Goal: Task Accomplishment & Management: Manage account settings

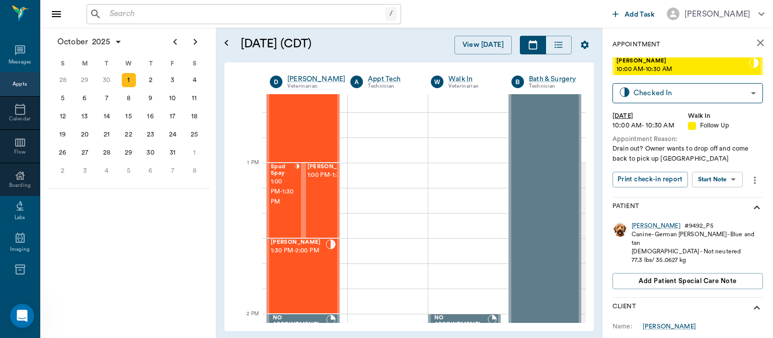
scroll to position [691, 0]
click at [285, 194] on span "1:00 PM - 1:30 PM" at bounding box center [283, 192] width 24 height 30
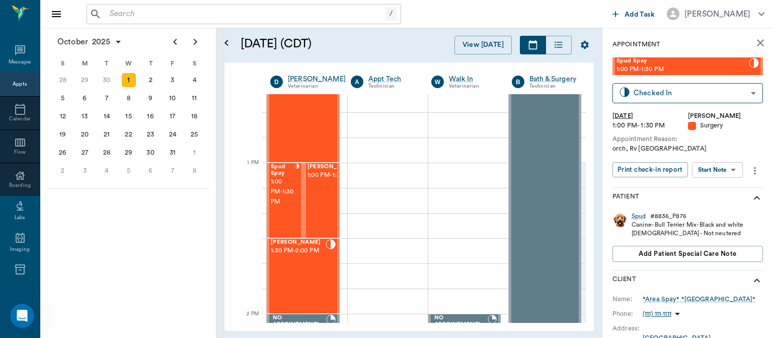
click at [737, 170] on body "/ ​ Add Task Dr. Bert Ellsworth Nectar Messages Appts Calendar Flow Boarding La…" at bounding box center [386, 169] width 773 height 338
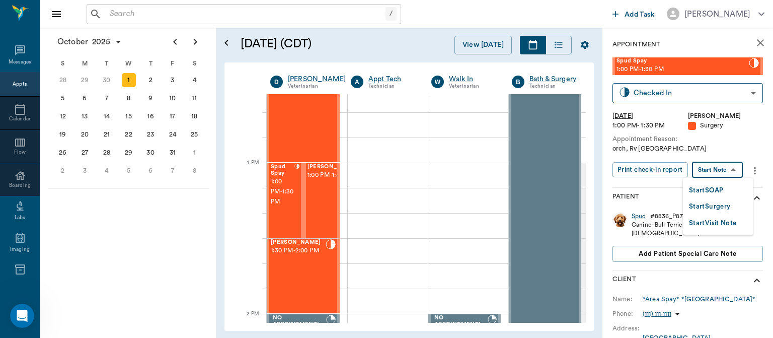
click at [725, 210] on button "Start Surgery" at bounding box center [709, 207] width 41 height 12
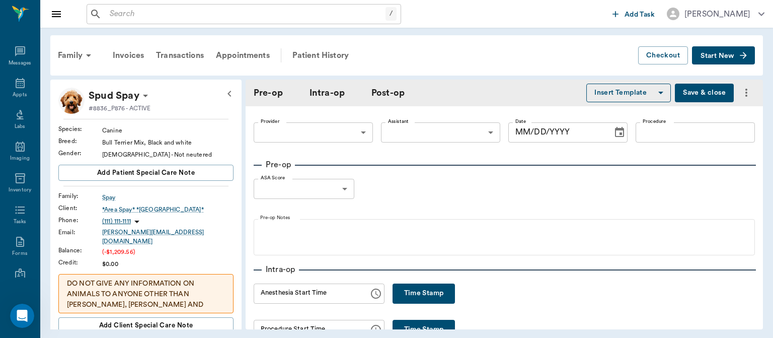
type input "63ec2f075fda476ae8351a4d"
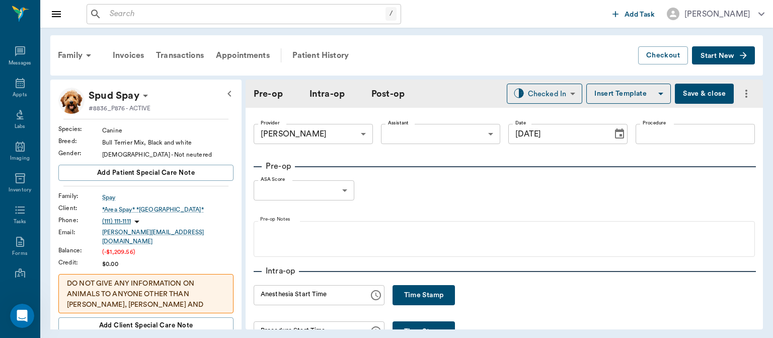
type input "[DATE]"
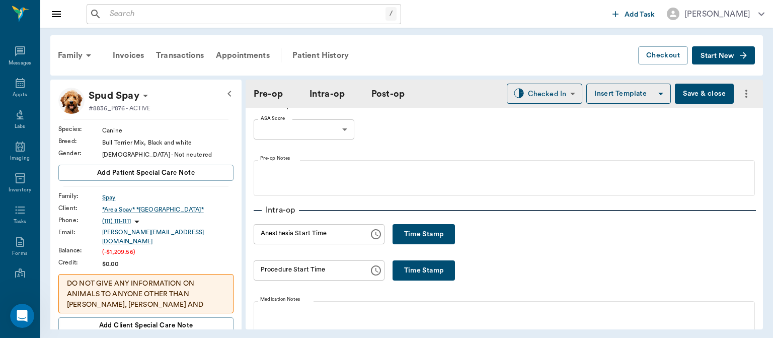
scroll to position [68, 0]
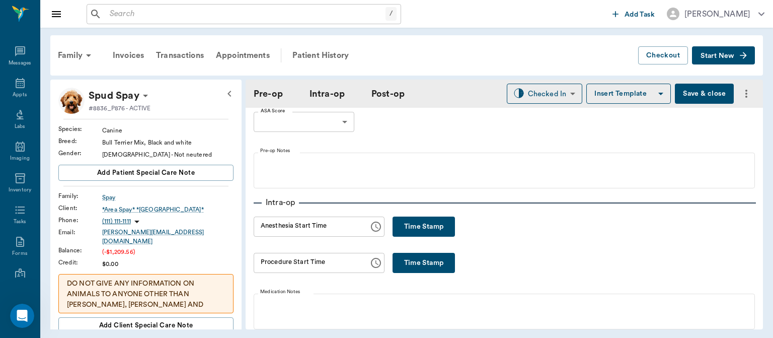
click at [403, 225] on button "Time Stamp" at bounding box center [424, 226] width 62 height 20
click at [272, 228] on input "12:31 PM" at bounding box center [308, 226] width 108 height 20
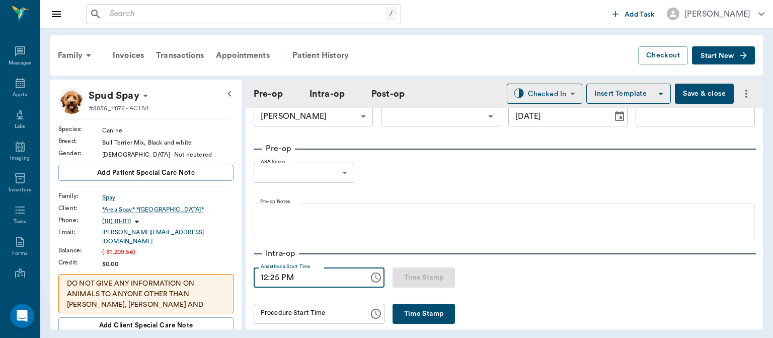
scroll to position [0, 0]
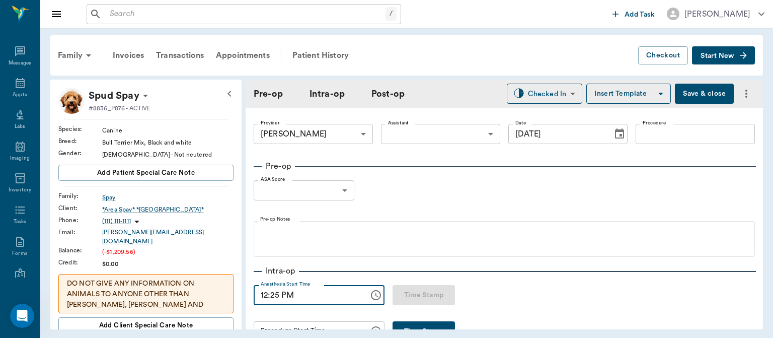
type input "12:25 PM"
click at [447, 131] on body "/ ​ Add Task Dr. Bert Ellsworth Nectar Messages Appts Labs Imaging Inventory Ta…" at bounding box center [386, 169] width 773 height 338
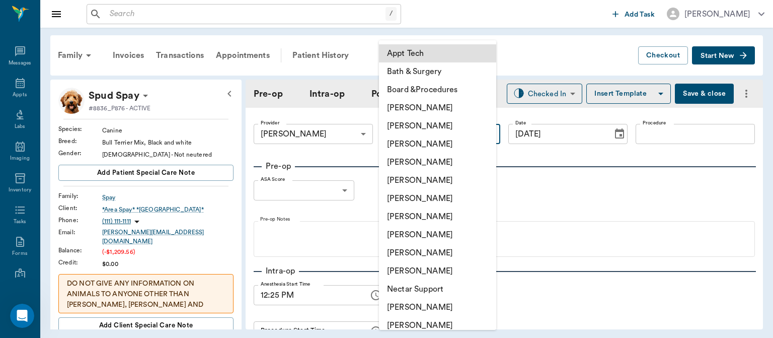
click at [434, 234] on li "[PERSON_NAME]" at bounding box center [437, 234] width 117 height 18
type input "63ec2e7e52e12b0ba117b124"
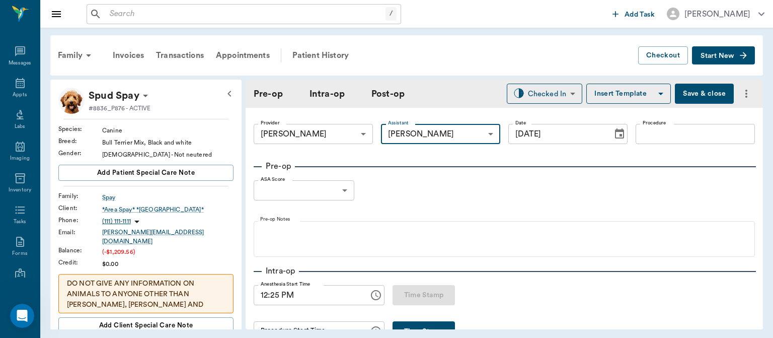
click at [662, 141] on input "Procedure" at bounding box center [695, 134] width 119 height 20
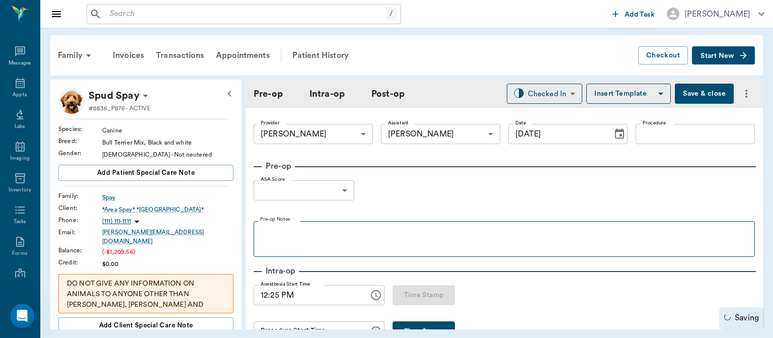
drag, startPoint x: 662, startPoint y: 141, endPoint x: 527, endPoint y: 221, distance: 156.4
click at [527, 221] on fieldset "Pre-op Notes" at bounding box center [504, 236] width 501 height 40
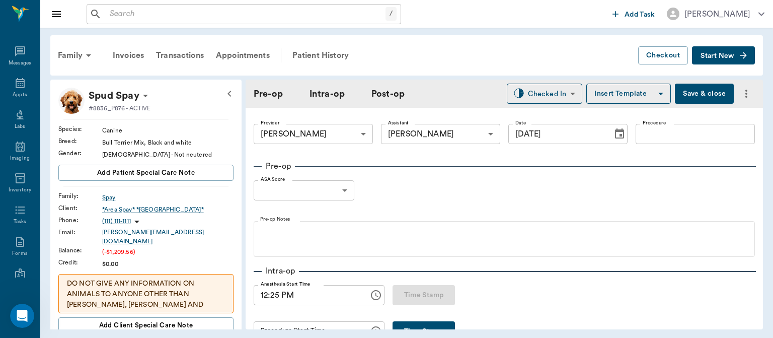
click at [650, 124] on label "Procedure" at bounding box center [655, 122] width 24 height 7
click at [650, 124] on input "Procedure" at bounding box center [695, 134] width 119 height 20
type input "NEUTER"
click at [624, 101] on button "Insert Template" at bounding box center [628, 94] width 85 height 20
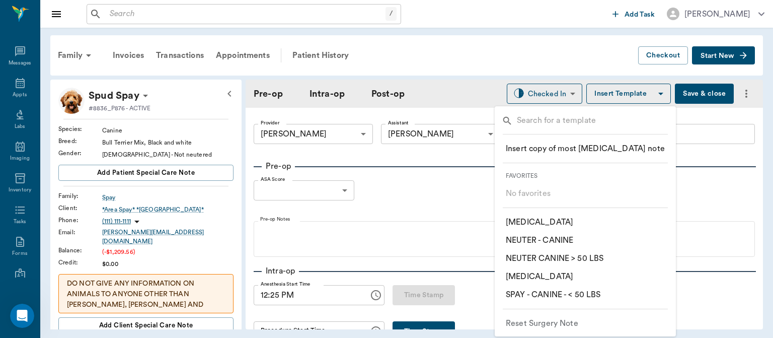
click at [598, 259] on p "​ NEUTER CANINE > 50 LBS" at bounding box center [555, 258] width 98 height 12
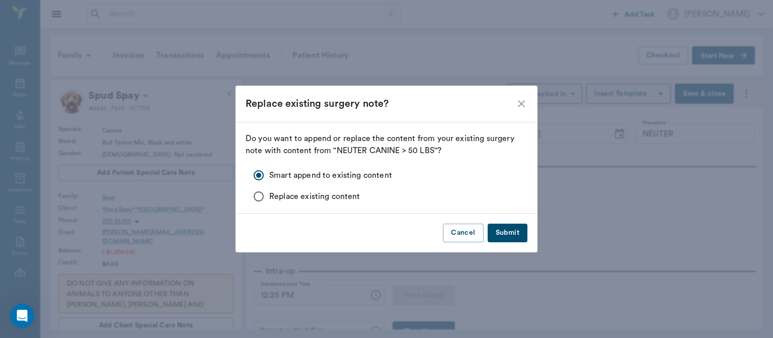
click at [513, 239] on button "Submit" at bounding box center [508, 232] width 40 height 19
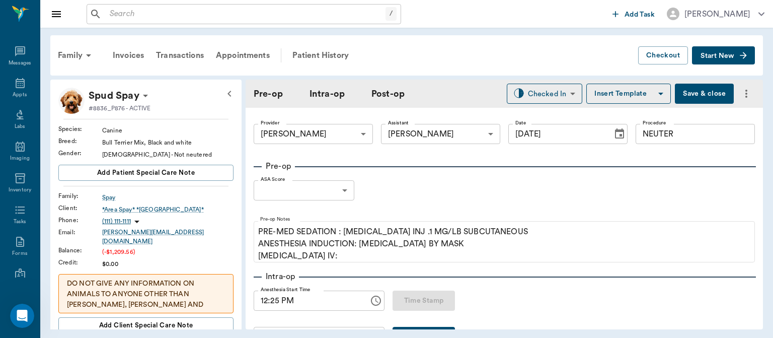
click at [320, 194] on body "/ ​ Add Task Dr. Bert Ellsworth Nectar Messages Appts Labs Imaging Inventory Ta…" at bounding box center [386, 169] width 773 height 338
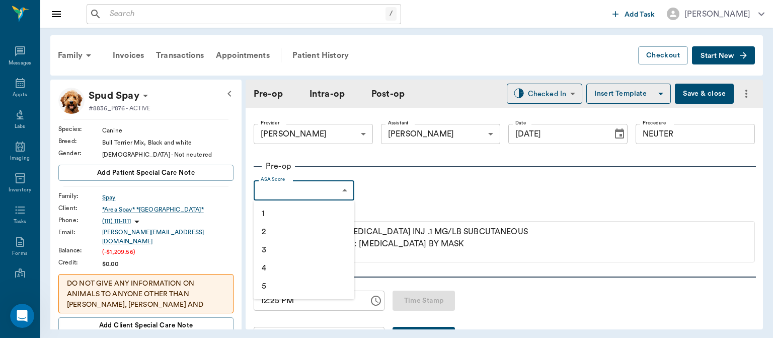
click at [275, 217] on li "1" at bounding box center [304, 213] width 101 height 18
type input "1"
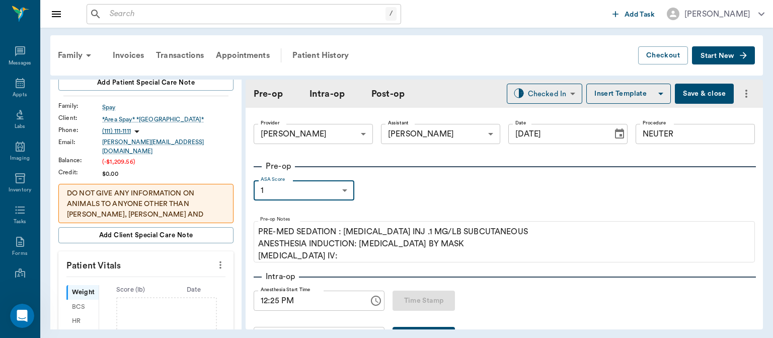
scroll to position [69, 0]
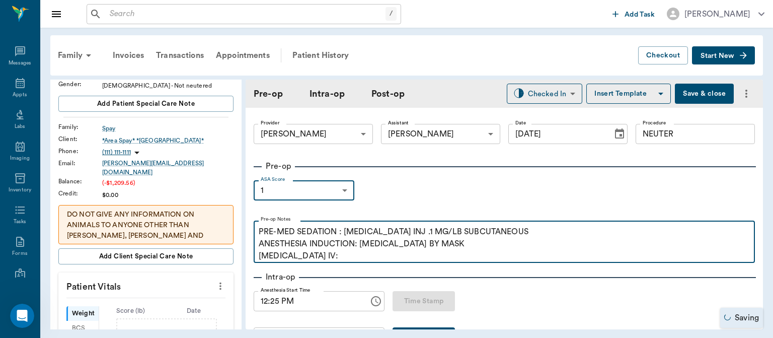
click at [322, 262] on p "PRE-MED SEDATION : [MEDICAL_DATA] INJ .1 MG/LB SUBCUTANEOUS ANESTHESIA INDUCTIO…" at bounding box center [504, 243] width 491 height 36
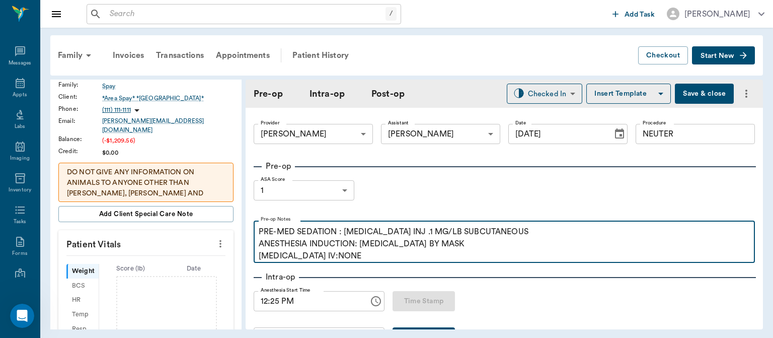
scroll to position [134, 0]
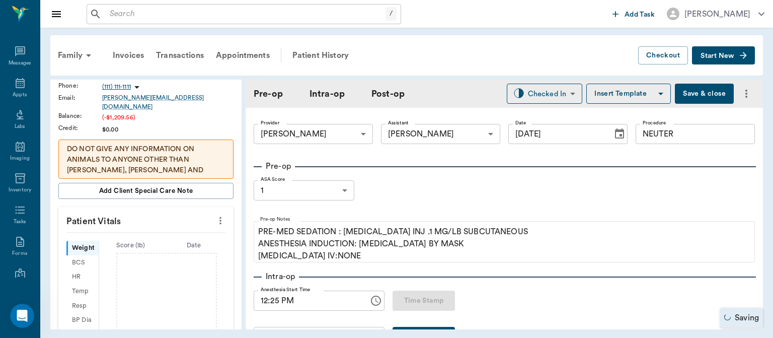
click at [215, 214] on icon "more" at bounding box center [220, 220] width 11 height 12
click at [155, 234] on span "Enter Vitals" at bounding box center [170, 230] width 85 height 11
click at [137, 244] on input "text" at bounding box center [146, 251] width 88 height 20
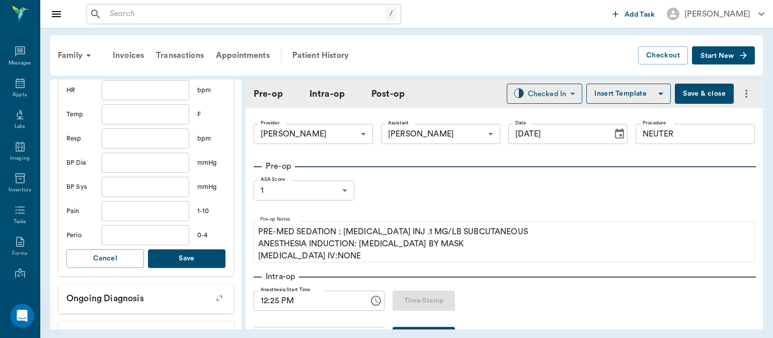
scroll to position [347, 0]
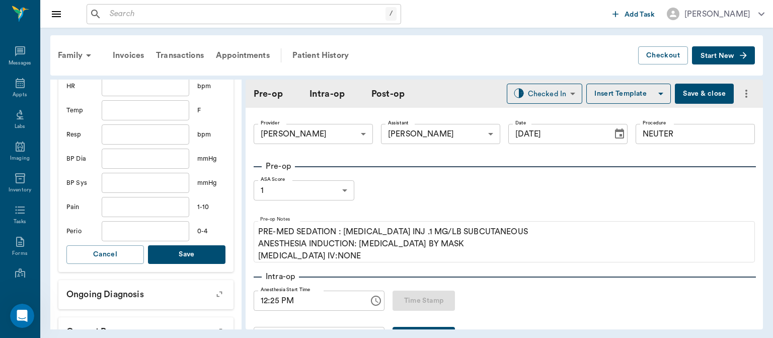
type input "55.3"
click at [187, 245] on button "Save" at bounding box center [187, 254] width 78 height 19
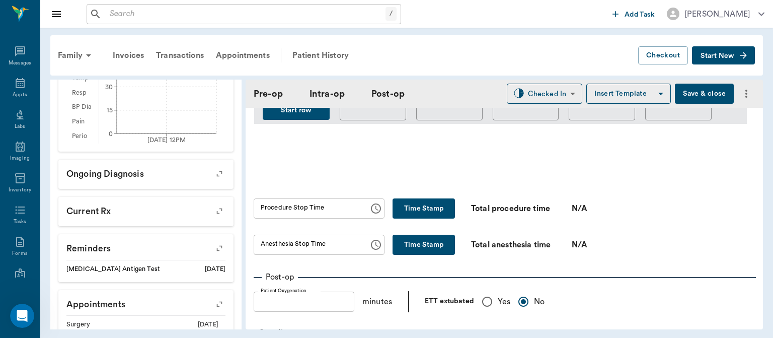
scroll to position [595, 0]
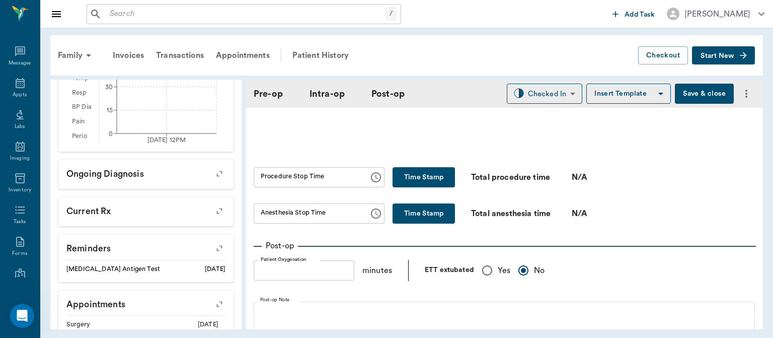
click at [483, 280] on input "Yes" at bounding box center [487, 270] width 21 height 21
radio input "true"
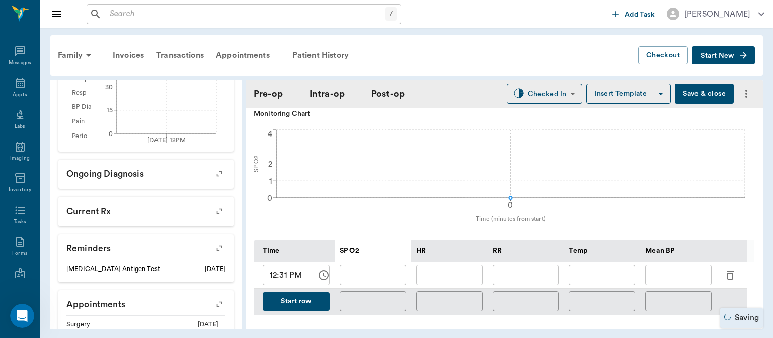
scroll to position [372, 0]
click at [280, 278] on input "12:31 PM" at bounding box center [286, 275] width 47 height 20
type input "12:47 PM"
click at [535, 279] on input "text" at bounding box center [526, 275] width 66 height 20
type input "6"
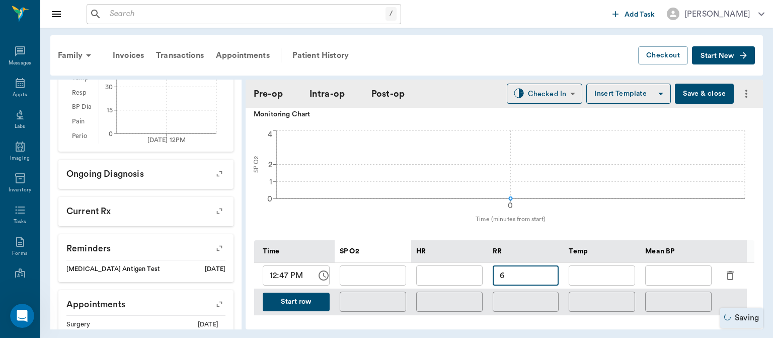
click at [447, 274] on input "text" at bounding box center [449, 275] width 66 height 20
type input "78"
click at [379, 277] on input "text" at bounding box center [373, 275] width 66 height 20
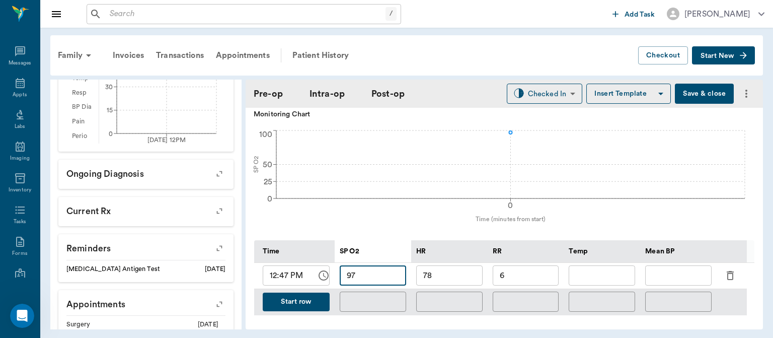
type input "97"
click at [607, 277] on input "text" at bounding box center [602, 275] width 66 height 20
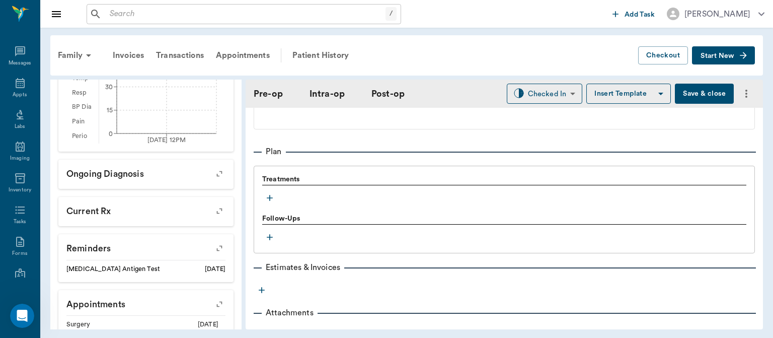
scroll to position [802, 0]
type input "78"
click at [270, 199] on icon "button" at bounding box center [270, 198] width 6 height 6
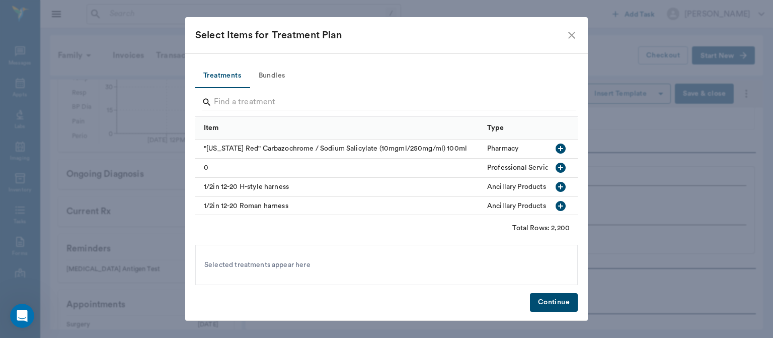
click at [281, 80] on button "Bundles" at bounding box center [271, 76] width 45 height 24
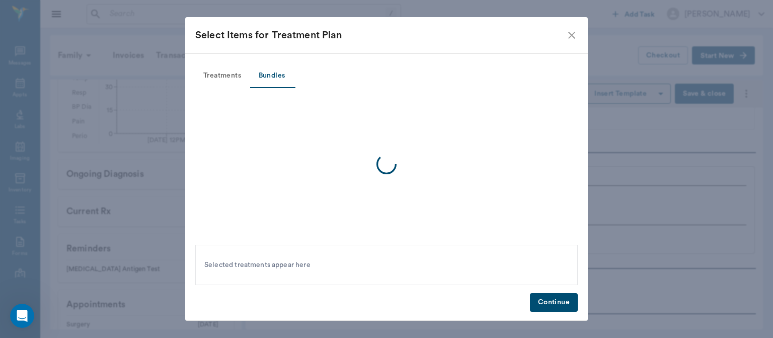
click at [277, 72] on button "Bundles" at bounding box center [271, 76] width 45 height 24
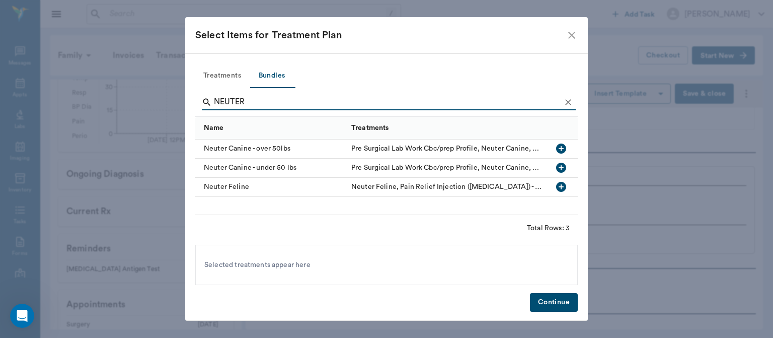
type input "NEUTER"
click at [562, 145] on icon "button" at bounding box center [561, 148] width 10 height 10
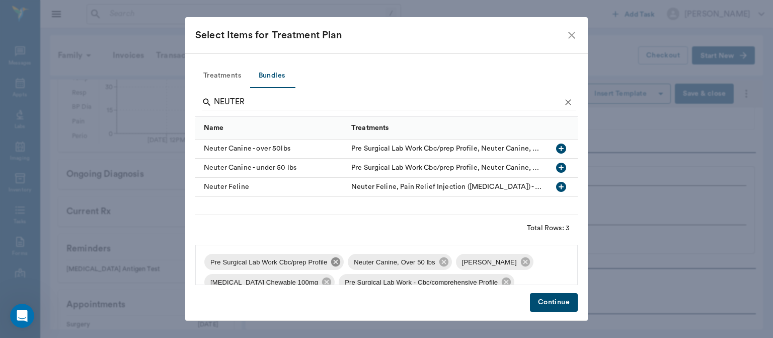
click at [339, 266] on icon at bounding box center [335, 261] width 11 height 11
click at [376, 262] on icon at bounding box center [381, 261] width 11 height 11
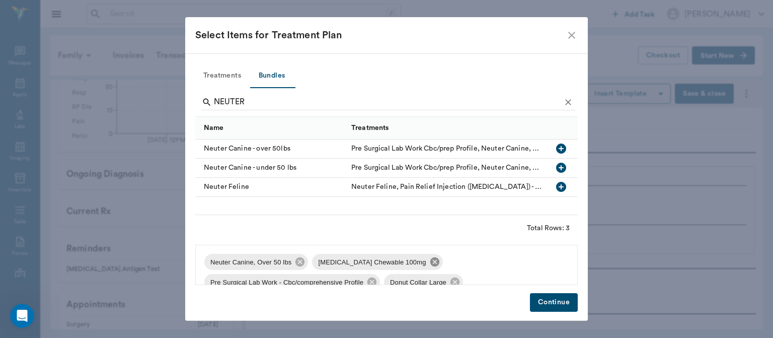
click at [430, 262] on icon at bounding box center [434, 261] width 9 height 9
click at [479, 263] on icon at bounding box center [479, 261] width 9 height 9
click at [377, 263] on icon at bounding box center [382, 261] width 11 height 11
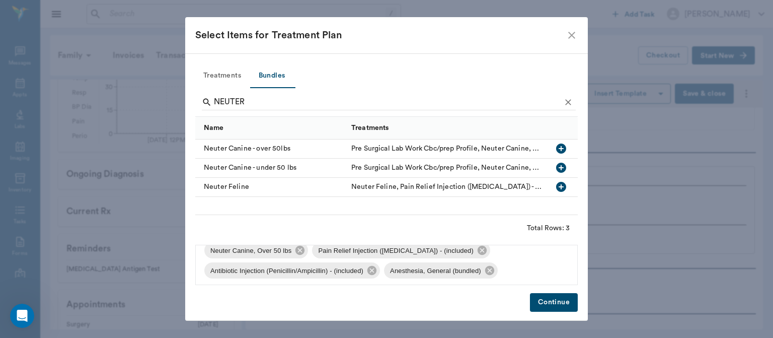
scroll to position [0, 0]
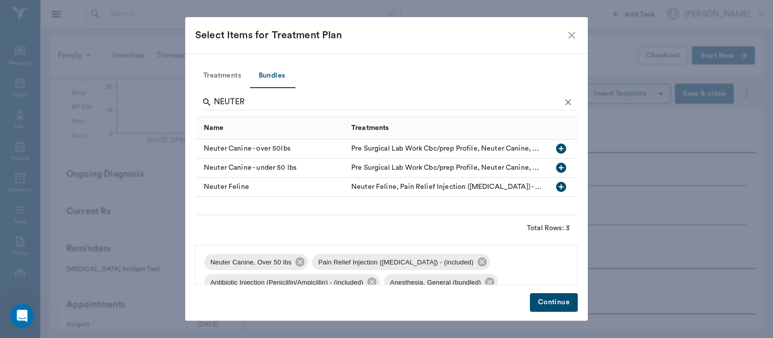
click at [554, 304] on button "Continue" at bounding box center [554, 302] width 48 height 19
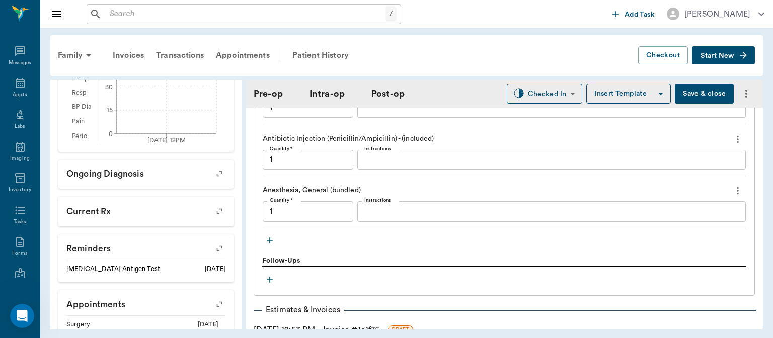
scroll to position [971, 0]
click at [272, 240] on icon "button" at bounding box center [270, 241] width 6 height 6
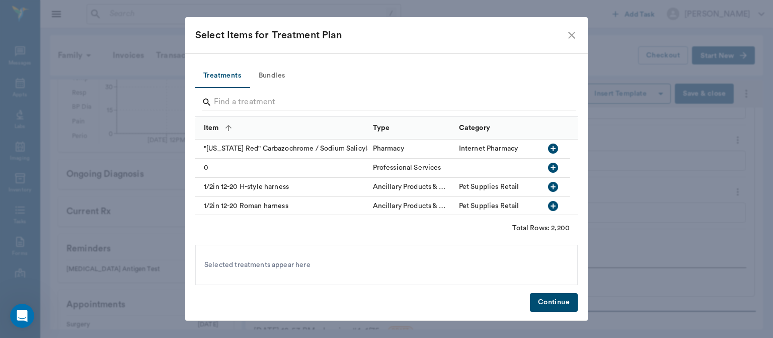
click at [223, 99] on input "Search" at bounding box center [387, 102] width 347 height 16
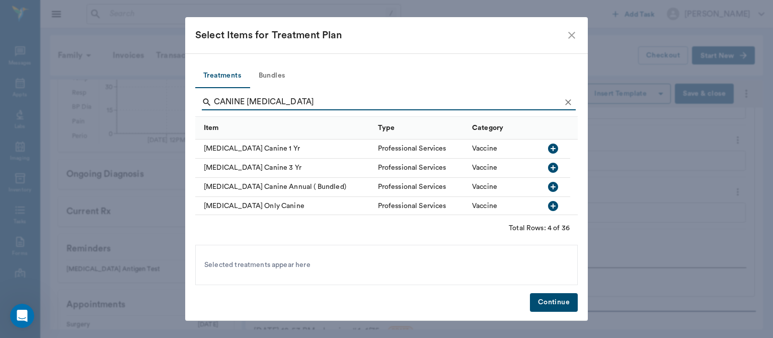
type input "CANINE RABIES"
click at [555, 144] on icon "button" at bounding box center [553, 148] width 10 height 10
click at [544, 294] on button "Continue" at bounding box center [554, 302] width 48 height 19
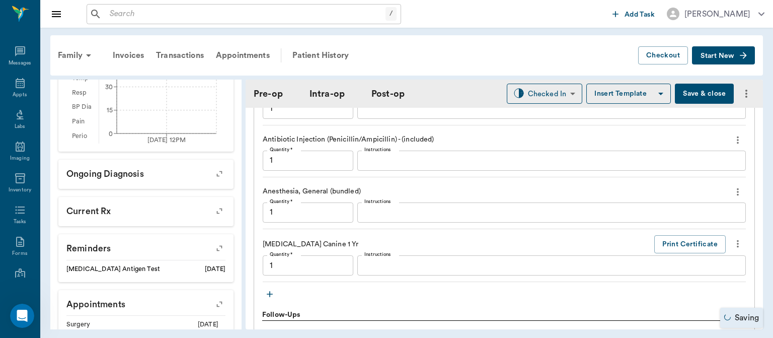
click at [270, 292] on icon "button" at bounding box center [270, 294] width 6 height 6
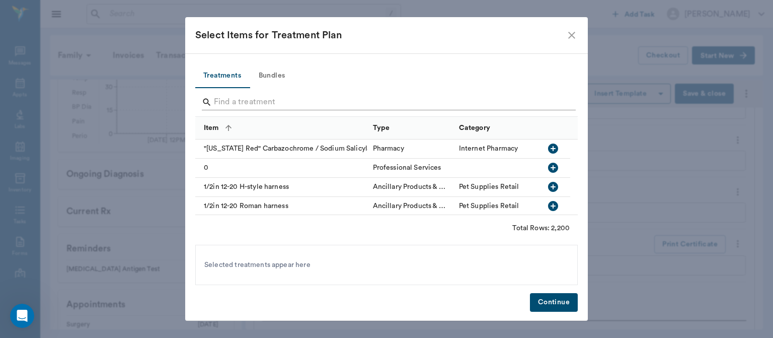
click at [241, 101] on input "Search" at bounding box center [387, 102] width 347 height 16
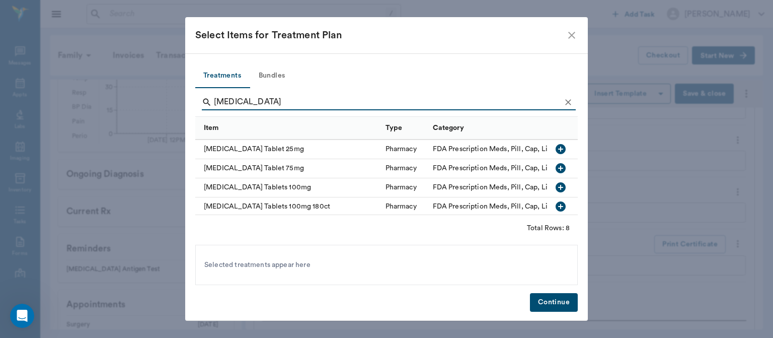
scroll to position [73, 0]
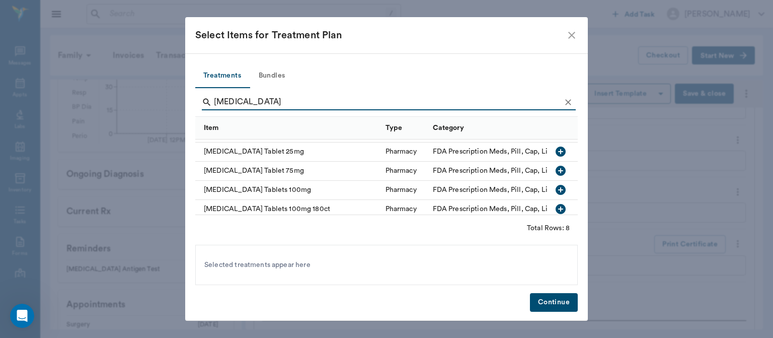
type input "CARPROFEN"
click at [556, 193] on icon "button" at bounding box center [561, 190] width 10 height 10
click at [550, 307] on button "Continue" at bounding box center [554, 302] width 48 height 19
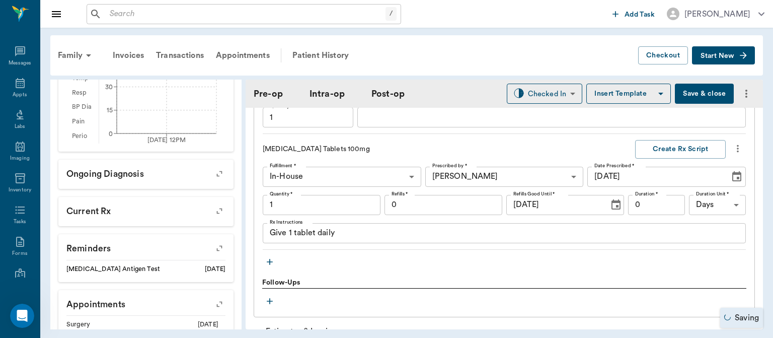
scroll to position [1105, 0]
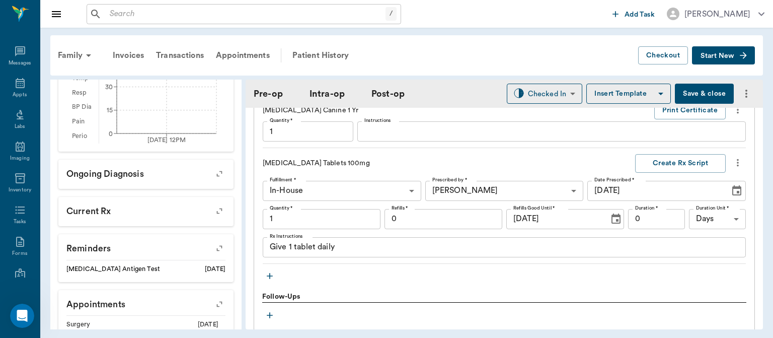
click at [335, 215] on input "1" at bounding box center [322, 219] width 118 height 20
type input "7"
click at [642, 218] on input "0" at bounding box center [656, 219] width 57 height 20
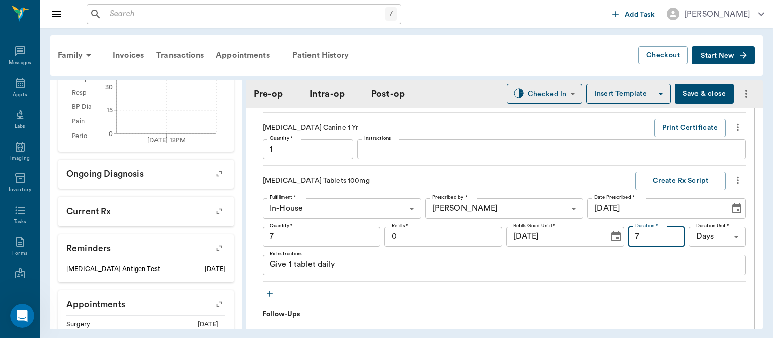
scroll to position [1082, 0]
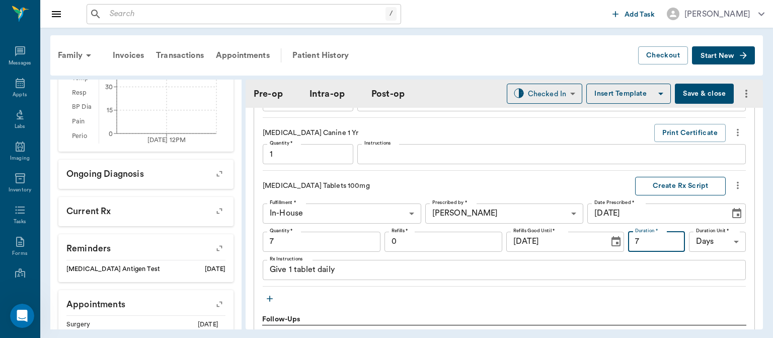
type input "7"
click at [672, 181] on button "Create Rx Script" at bounding box center [680, 186] width 91 height 19
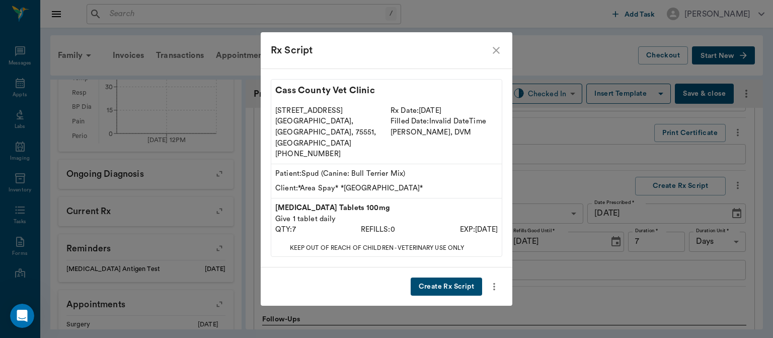
click at [455, 280] on button "Create Rx Script" at bounding box center [446, 286] width 71 height 19
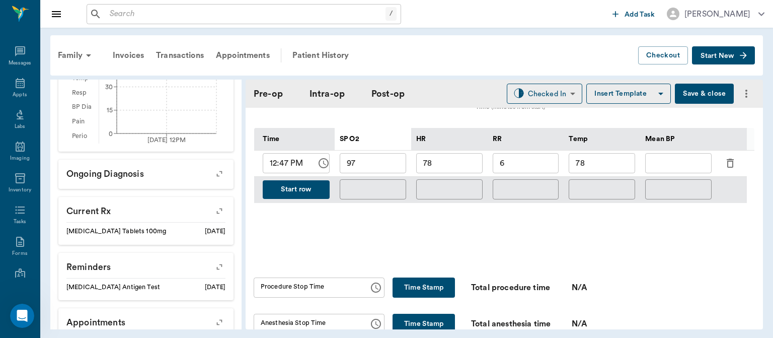
scroll to position [480, 0]
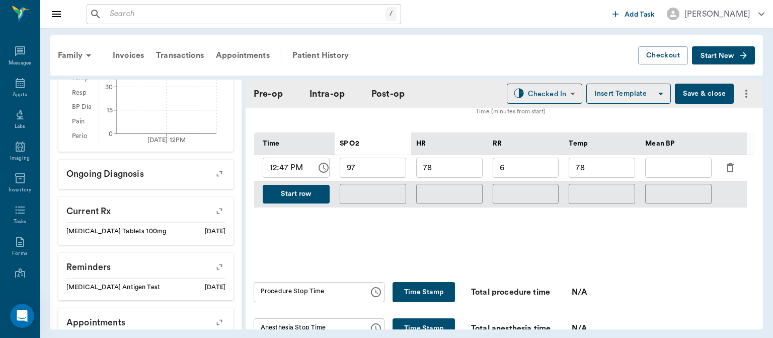
click at [300, 191] on button "Start row" at bounding box center [296, 194] width 67 height 19
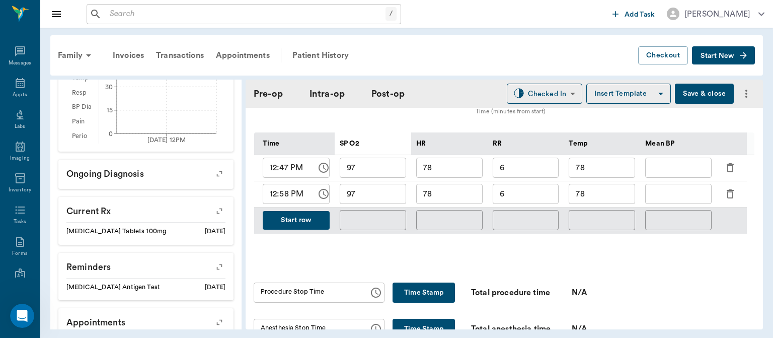
click at [462, 196] on input "78" at bounding box center [449, 194] width 66 height 20
type input "75"
click at [392, 192] on input "97" at bounding box center [373, 194] width 66 height 20
type input "9"
type input "98"
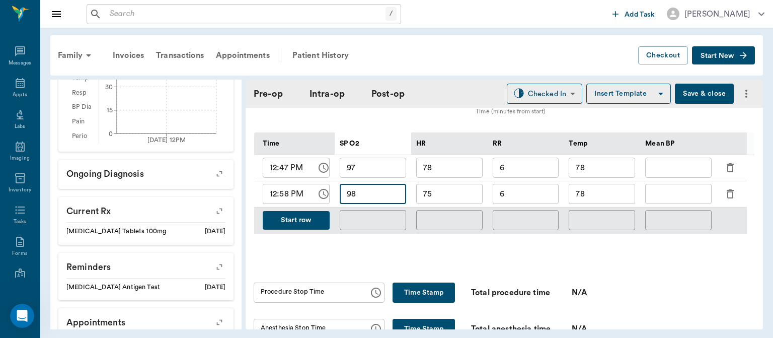
click at [538, 192] on input "6" at bounding box center [526, 194] width 66 height 20
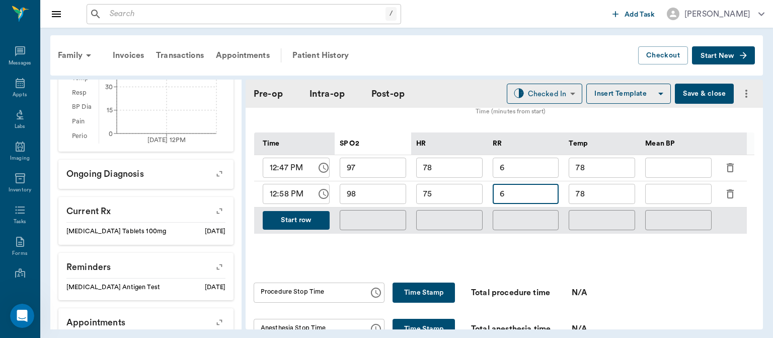
type input "6"
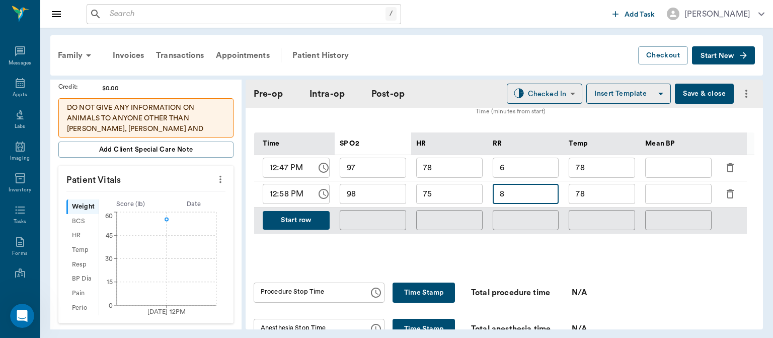
scroll to position [211, 0]
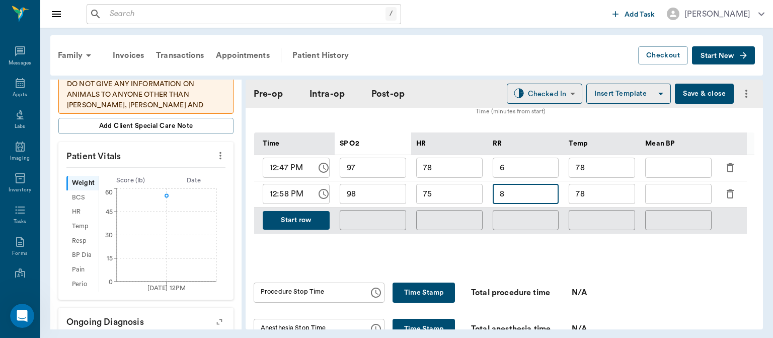
type input "8"
click at [302, 214] on button "Start row" at bounding box center [296, 220] width 67 height 19
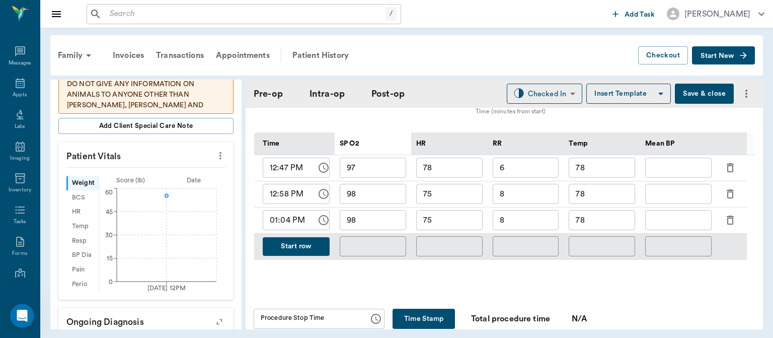
click at [451, 221] on input "75" at bounding box center [449, 220] width 66 height 20
type input "72"
click at [378, 223] on input "98" at bounding box center [373, 220] width 66 height 20
type input "97"
click at [600, 217] on input "78" at bounding box center [602, 220] width 66 height 20
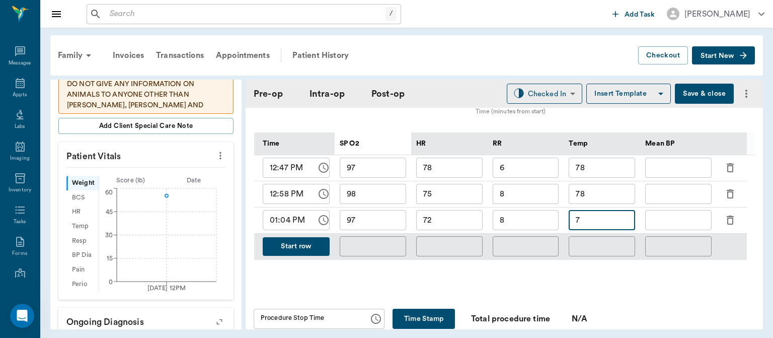
type input "7"
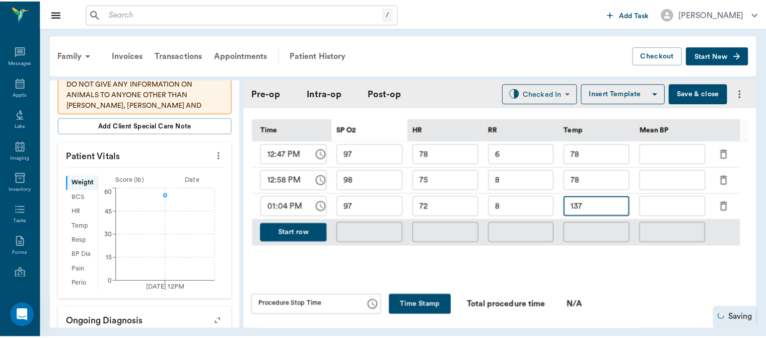
scroll to position [497, 0]
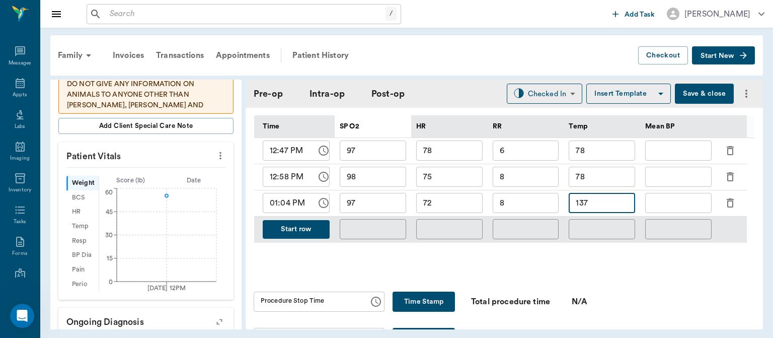
type input "137"
click at [692, 99] on button "Save & close" at bounding box center [704, 94] width 59 height 20
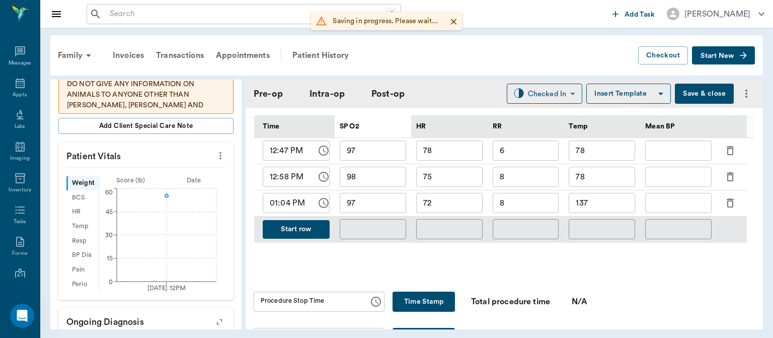
type input "1.00"
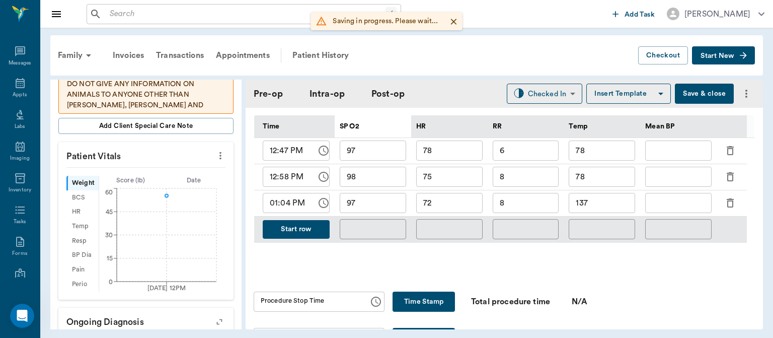
type input "7.00"
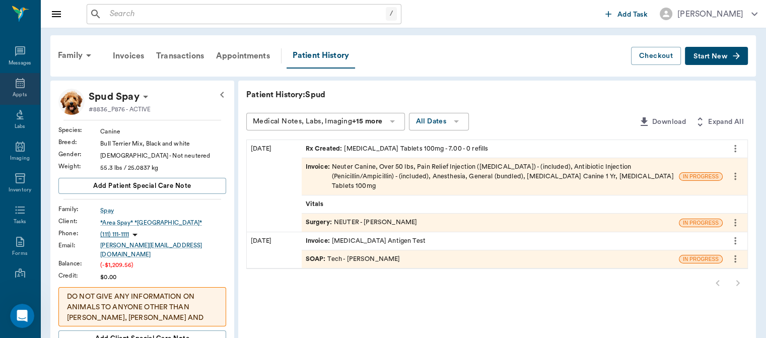
click at [18, 85] on icon at bounding box center [20, 83] width 9 height 10
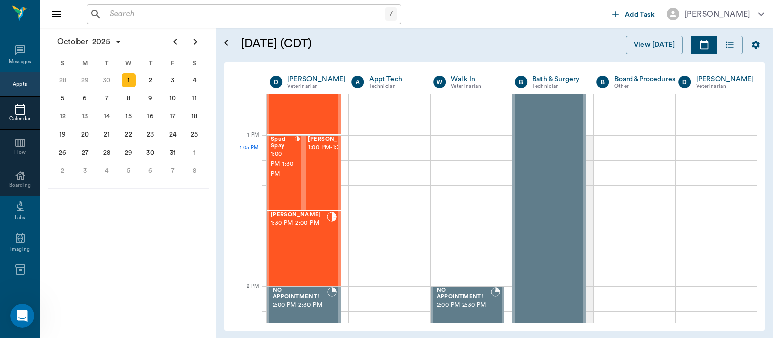
scroll to position [712, 0]
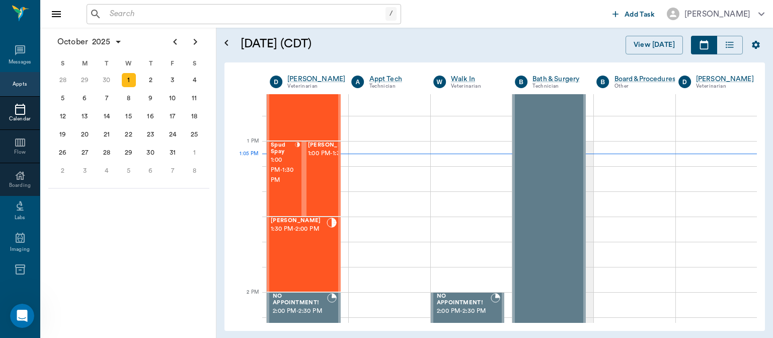
click at [322, 190] on div "[PERSON_NAME] 1:00 PM - 1:30 PM" at bounding box center [333, 178] width 50 height 73
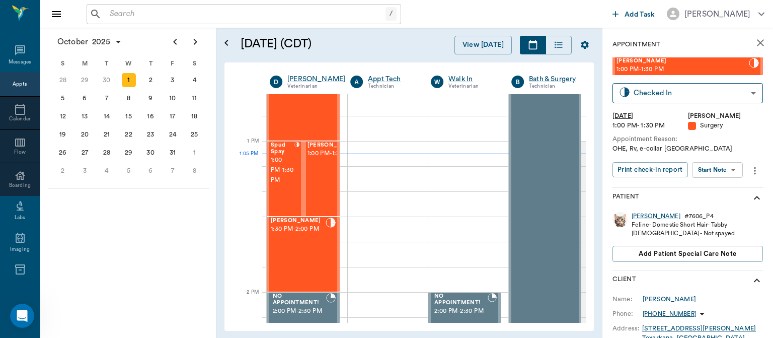
click at [721, 172] on body "/ ​ Add Task Dr. Bert Ellsworth Nectar Messages Appts Calendar Flow Boarding La…" at bounding box center [386, 169] width 773 height 338
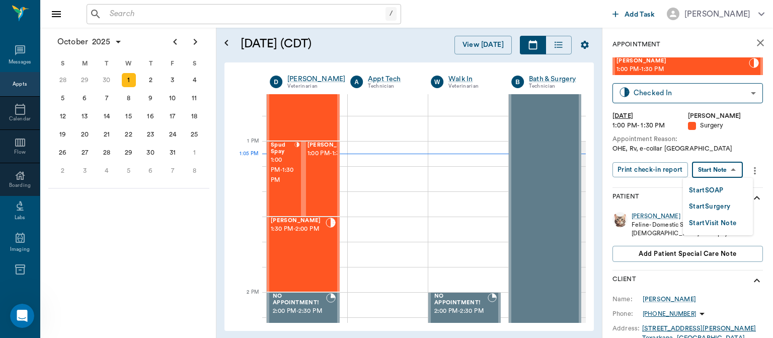
click at [715, 208] on button "Start Surgery" at bounding box center [709, 207] width 41 height 12
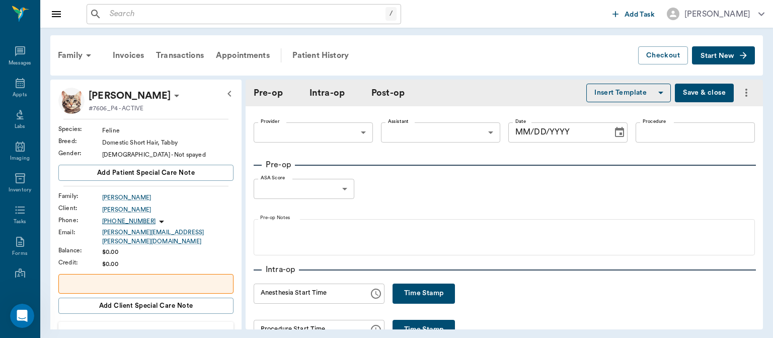
type input "63ec2f075fda476ae8351a4d"
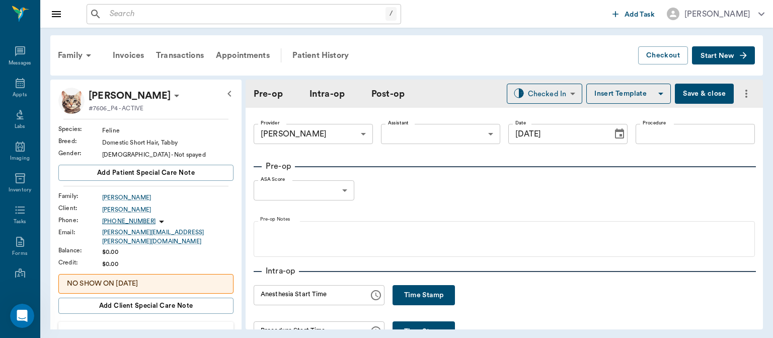
type input "[DATE]"
click at [434, 292] on button "Time Stamp" at bounding box center [424, 295] width 62 height 20
type input "01:05 PM"
click at [437, 127] on body "/ ​ Add Task Dr. Bert Ellsworth Nectar Messages Appts Labs Imaging Inventory Ta…" at bounding box center [386, 169] width 773 height 338
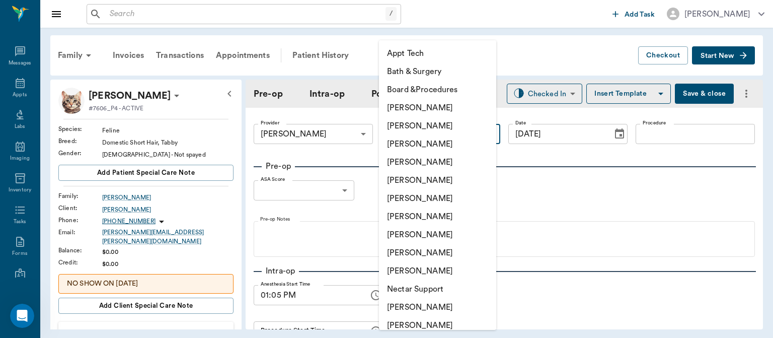
click at [455, 155] on li "[PERSON_NAME]" at bounding box center [437, 162] width 117 height 18
type input "63ec2f075fda476ae8351a4d"
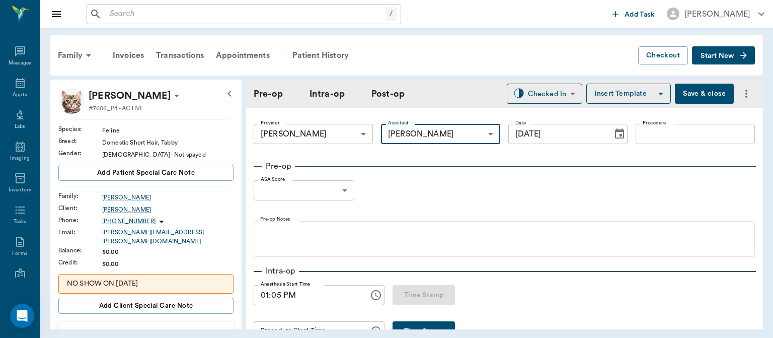
click at [663, 136] on input "Procedure" at bounding box center [695, 134] width 119 height 20
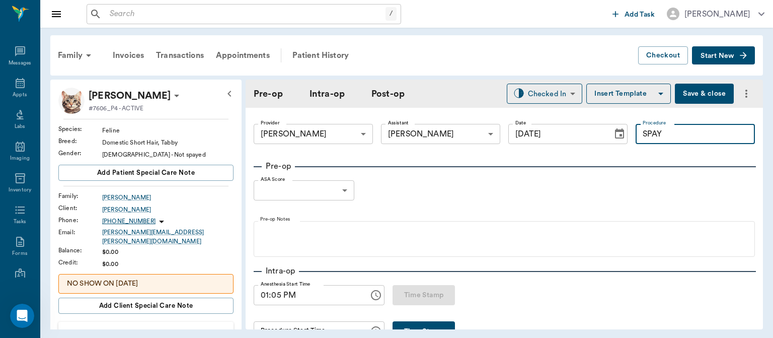
type input "SPAY"
click at [619, 94] on button "Insert Template" at bounding box center [628, 94] width 85 height 20
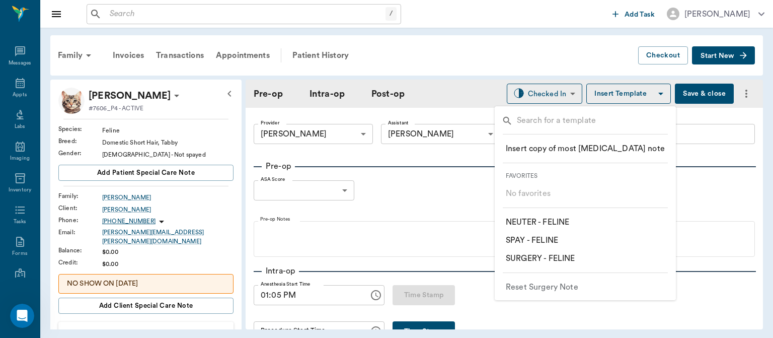
click at [554, 240] on p "​ SPAY - FELINE" at bounding box center [532, 240] width 52 height 12
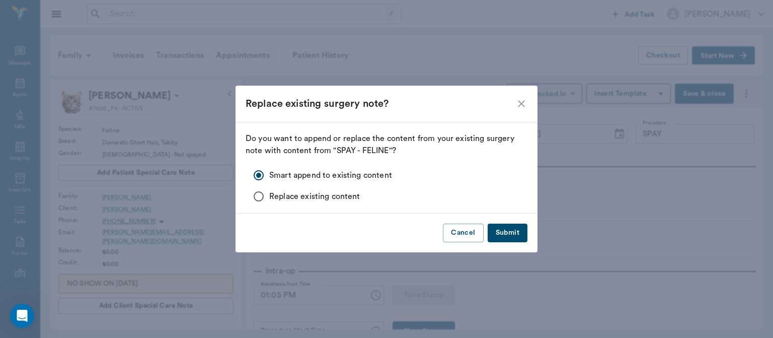
click at [497, 235] on button "Submit" at bounding box center [508, 232] width 40 height 19
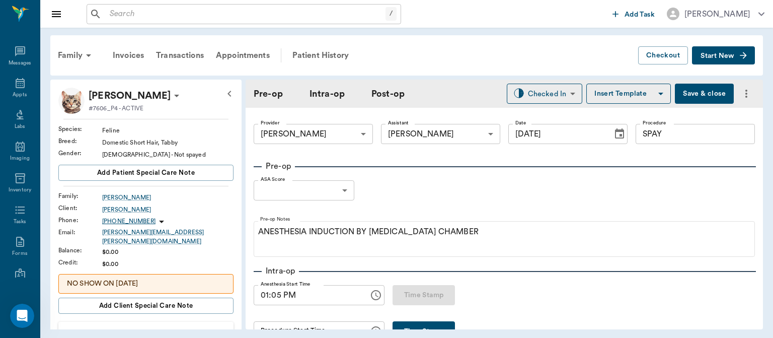
click at [321, 195] on body "/ ​ Add Task Dr. Bert Ellsworth Nectar Messages Appts Labs Imaging Inventory Ta…" at bounding box center [386, 169] width 773 height 338
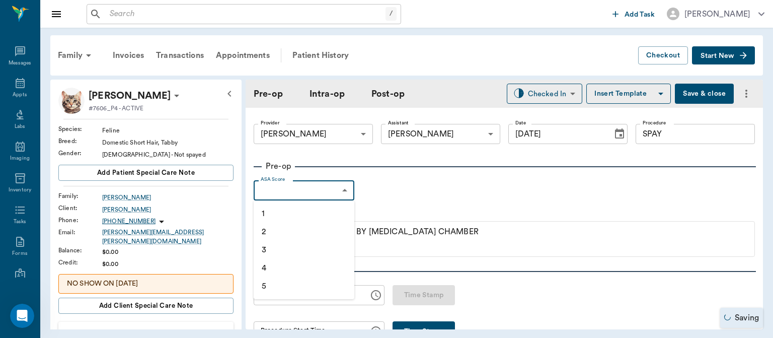
click at [294, 215] on li "1" at bounding box center [304, 213] width 101 height 18
type input "1"
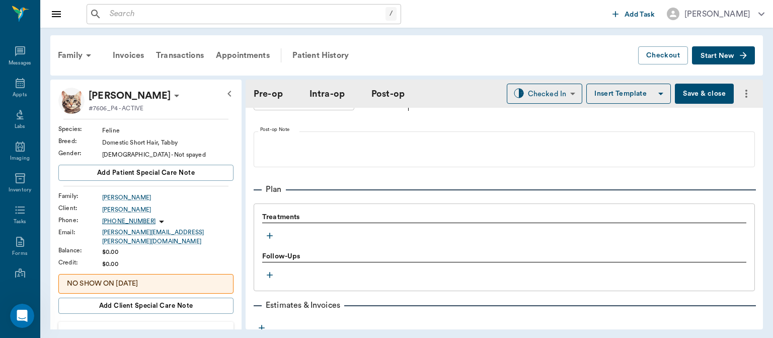
scroll to position [759, 0]
click at [271, 240] on icon "button" at bounding box center [270, 235] width 10 height 10
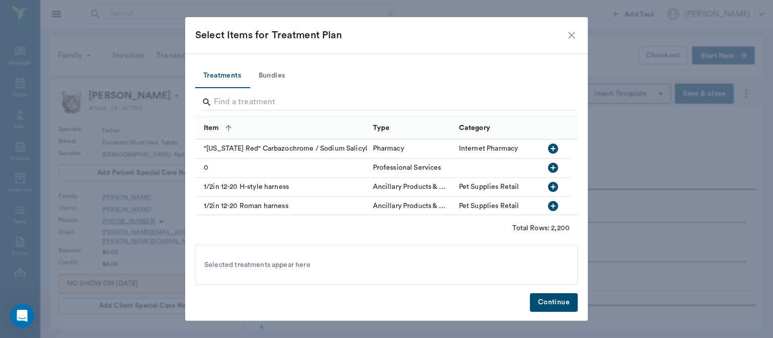
click at [284, 70] on button "Bundles" at bounding box center [271, 76] width 45 height 24
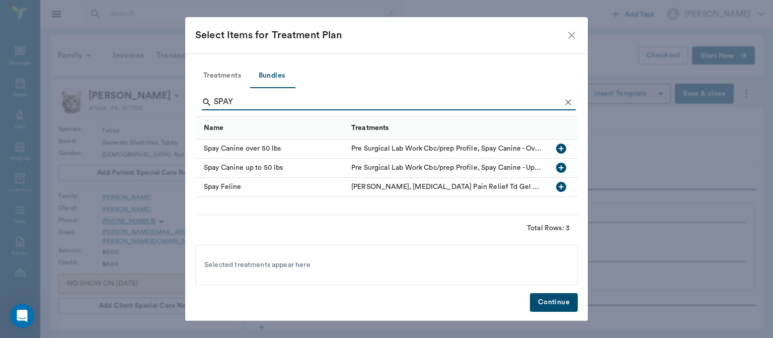
type input "SPAY"
click at [562, 190] on icon "button" at bounding box center [561, 187] width 10 height 10
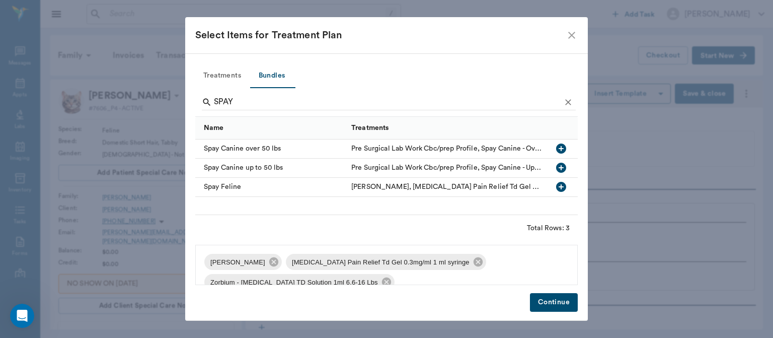
click at [632, 54] on div "Select Items for Treatment Plan Treatments Bundles SPAY Name Treatments Spay Ca…" at bounding box center [386, 169] width 773 height 338
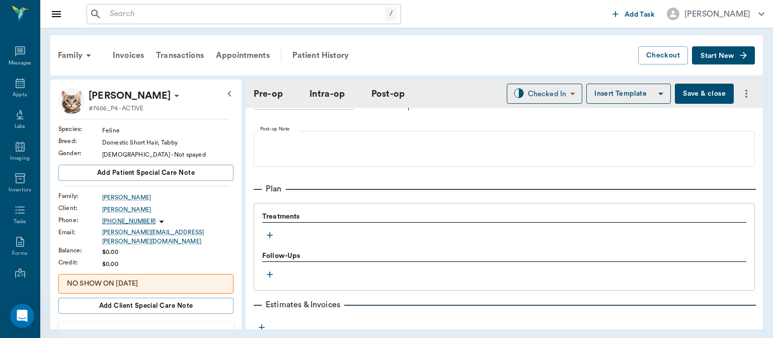
click at [275, 227] on div at bounding box center [504, 226] width 484 height 1
click at [270, 256] on div "Follow-Ups" at bounding box center [504, 256] width 484 height 11
click at [274, 227] on div at bounding box center [504, 226] width 484 height 1
click at [272, 237] on icon "button" at bounding box center [270, 235] width 10 height 10
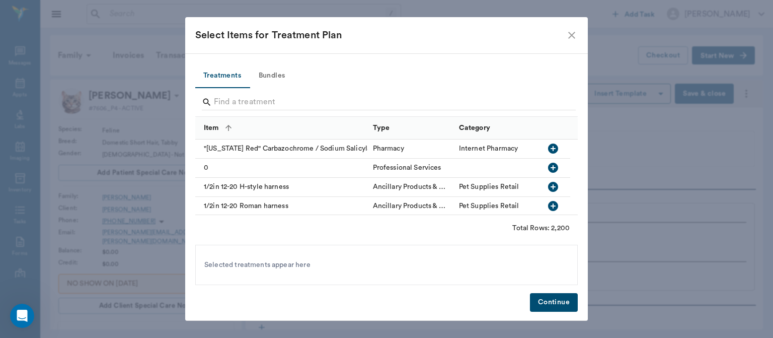
click at [274, 71] on button "Bundles" at bounding box center [271, 76] width 45 height 24
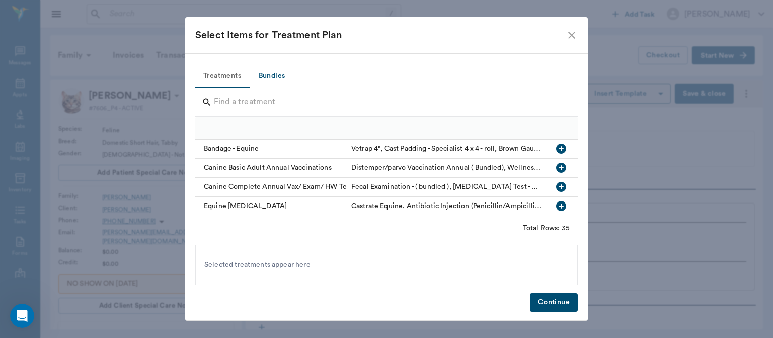
click at [276, 79] on button "Bundles" at bounding box center [271, 76] width 45 height 24
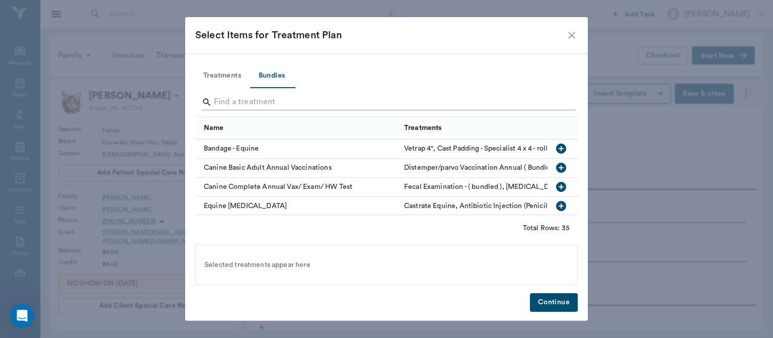
click at [226, 102] on input "Search" at bounding box center [387, 102] width 347 height 16
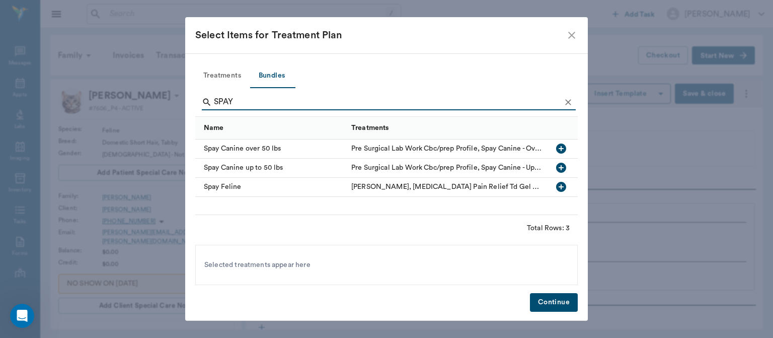
type input "SPAY"
click at [563, 190] on icon "button" at bounding box center [561, 187] width 10 height 10
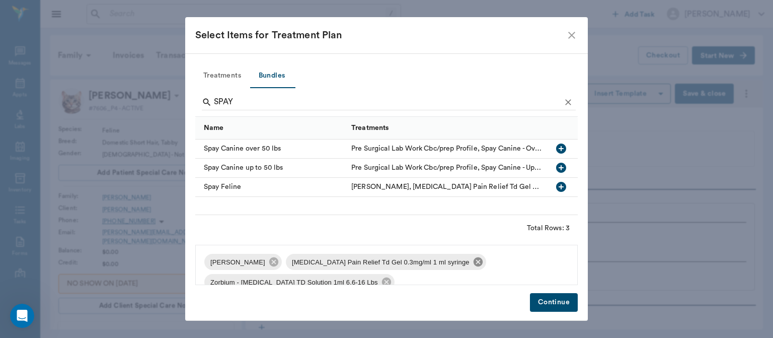
click at [474, 264] on icon at bounding box center [478, 261] width 9 height 9
click at [463, 264] on icon at bounding box center [467, 261] width 9 height 9
click at [550, 298] on button "Continue" at bounding box center [554, 302] width 48 height 19
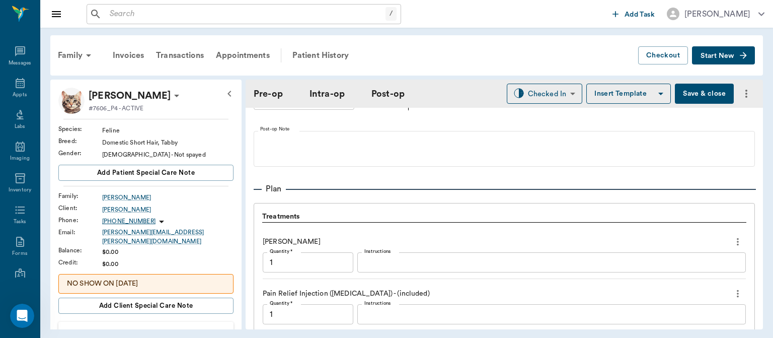
scroll to position [1058, 0]
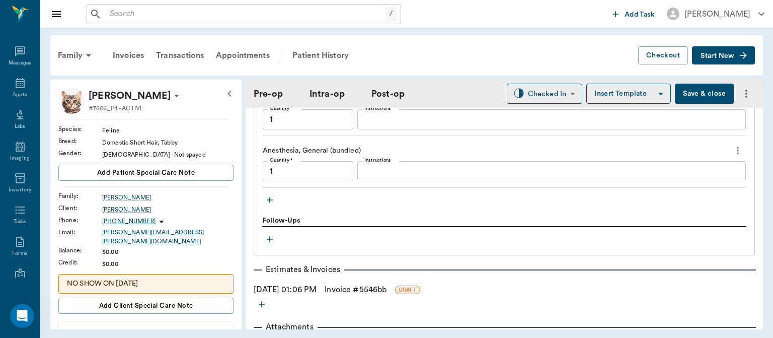
click at [271, 205] on icon "button" at bounding box center [270, 200] width 10 height 10
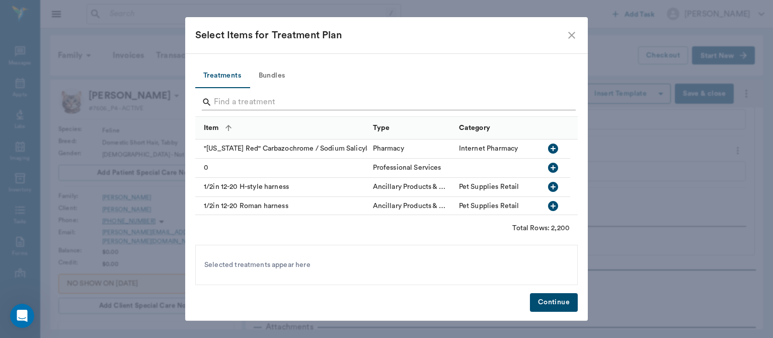
click at [238, 103] on input "Search" at bounding box center [387, 102] width 347 height 16
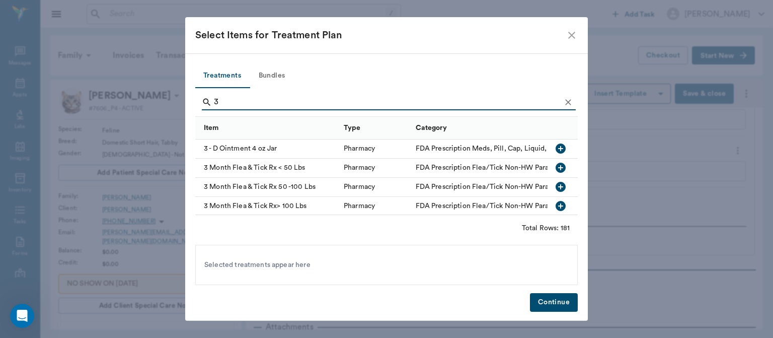
type input "3"
click at [556, 169] on icon "button" at bounding box center [561, 168] width 10 height 10
click at [554, 311] on button "Continue" at bounding box center [554, 302] width 48 height 19
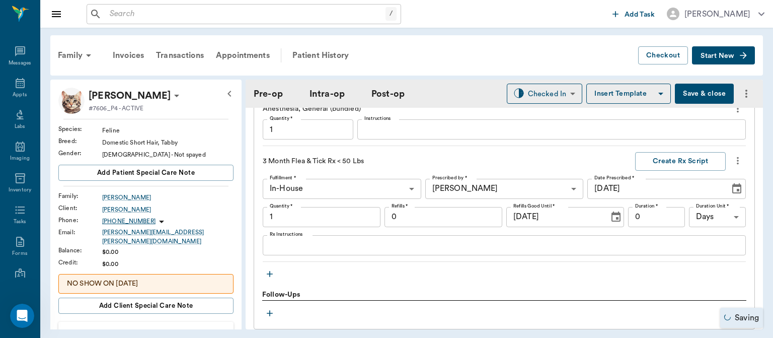
scroll to position [1107, 0]
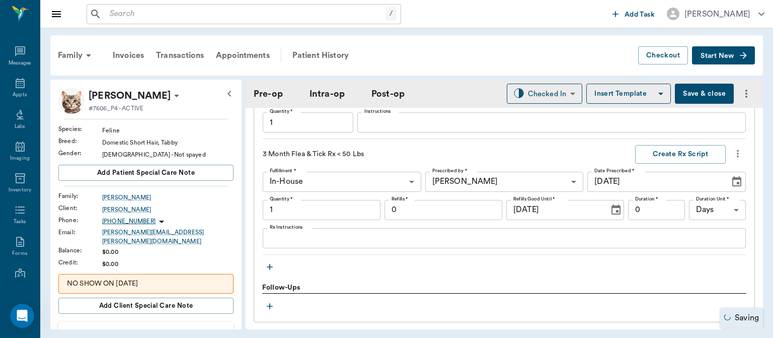
click at [267, 269] on icon "button" at bounding box center [270, 267] width 10 height 10
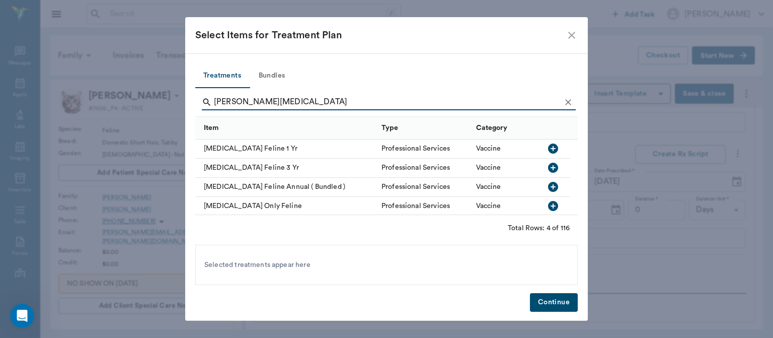
type input "FELINE RABIES"
click at [551, 149] on icon "button" at bounding box center [553, 148] width 10 height 10
click at [550, 299] on button "Continue" at bounding box center [554, 302] width 48 height 19
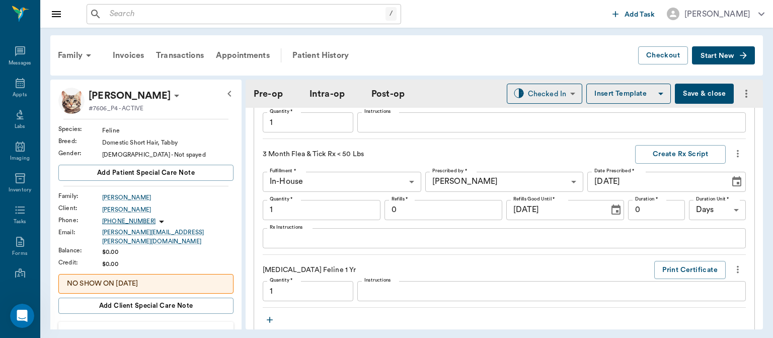
scroll to position [1109, 0]
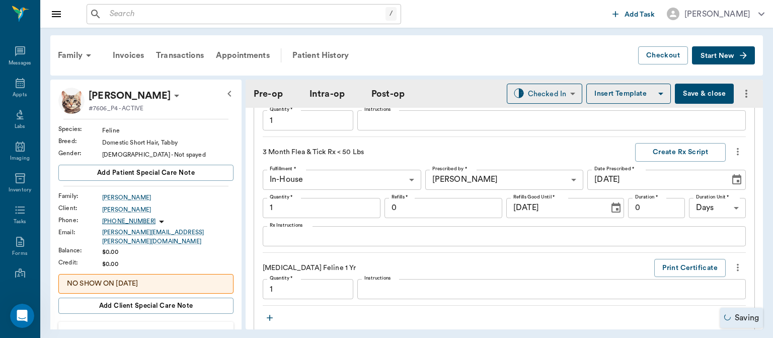
click at [684, 97] on button "Save & close" at bounding box center [704, 94] width 59 height 20
type input "1.00"
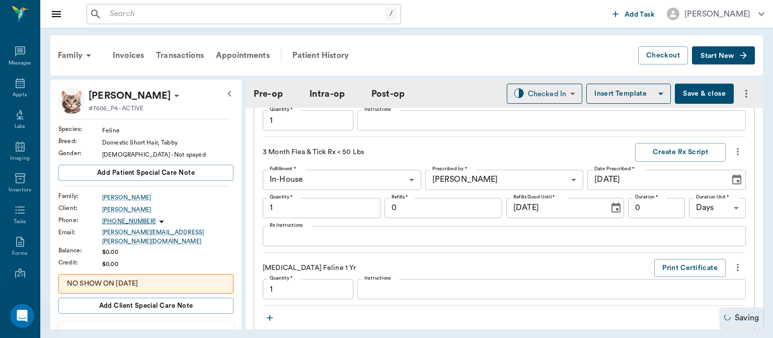
type input "1.00"
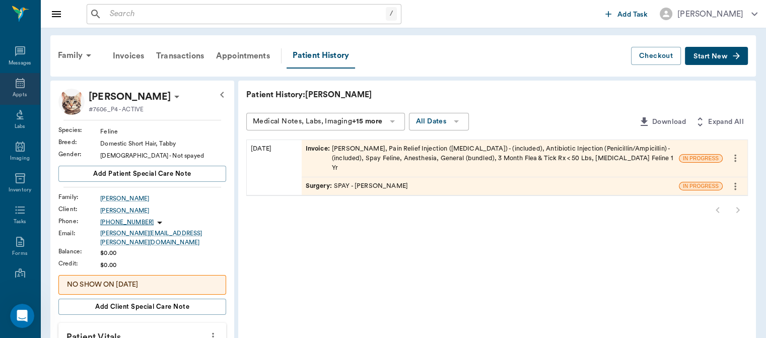
click at [17, 93] on div "Appts" at bounding box center [20, 95] width 14 height 8
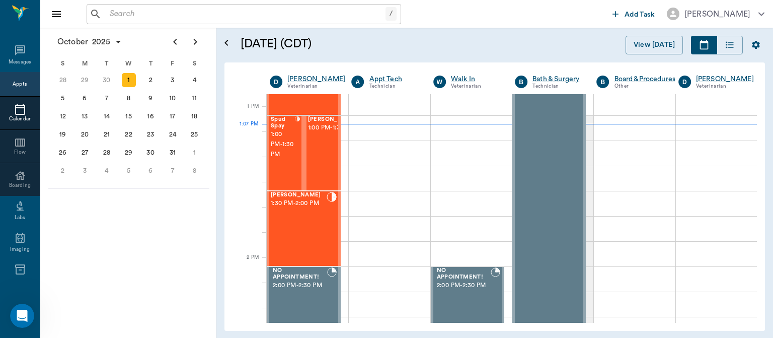
scroll to position [724, 0]
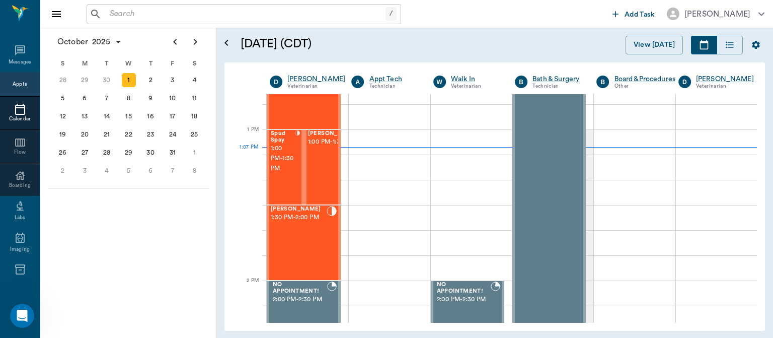
click at [285, 187] on div "Spud Spay 1:00 PM - 1:30 PM" at bounding box center [283, 166] width 24 height 73
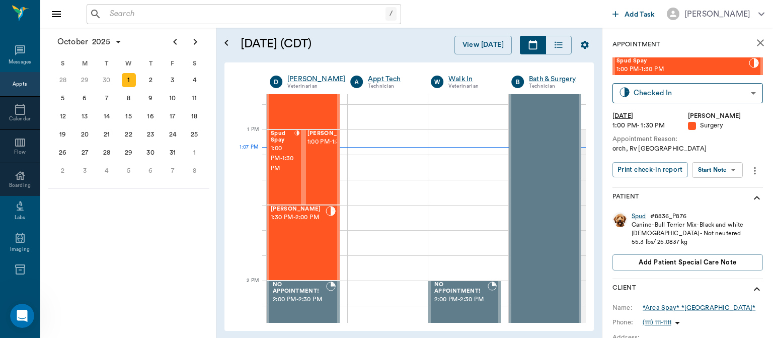
click at [725, 175] on body "/ ​ Add Task Dr. Bert Ellsworth Nectar Messages Appts Calendar Flow Boarding La…" at bounding box center [386, 169] width 773 height 338
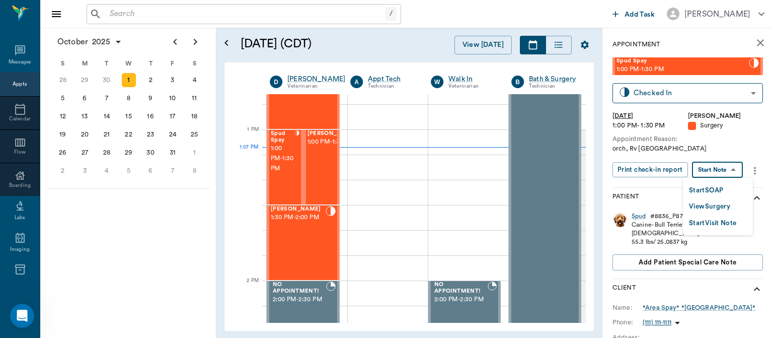
click at [720, 205] on button "View Surgery" at bounding box center [709, 207] width 41 height 12
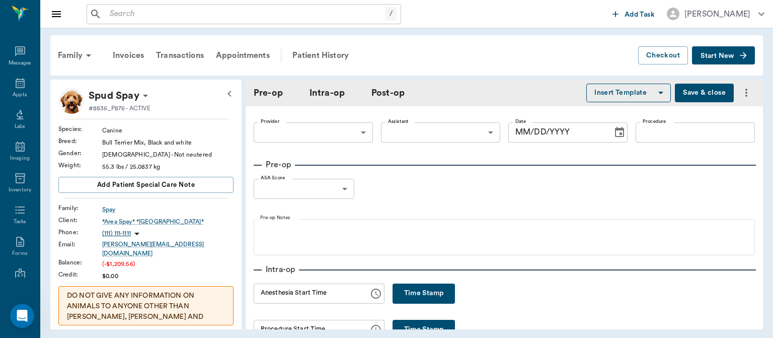
type input "63ec2f075fda476ae8351a4d"
type input "63ec2e7e52e12b0ba117b124"
type input "NEUTER"
type input "1"
radio input "true"
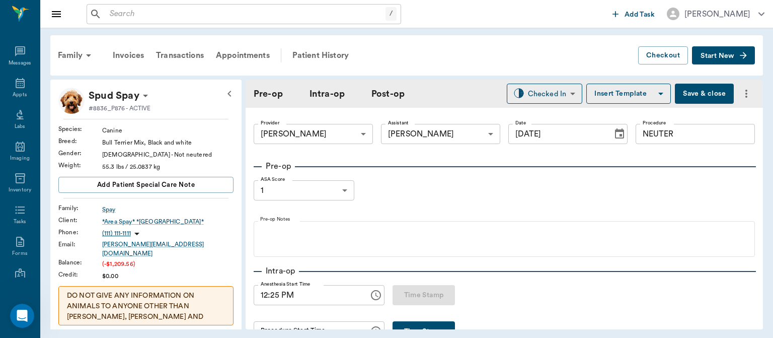
type input "[DATE]"
type input "12:25 PM"
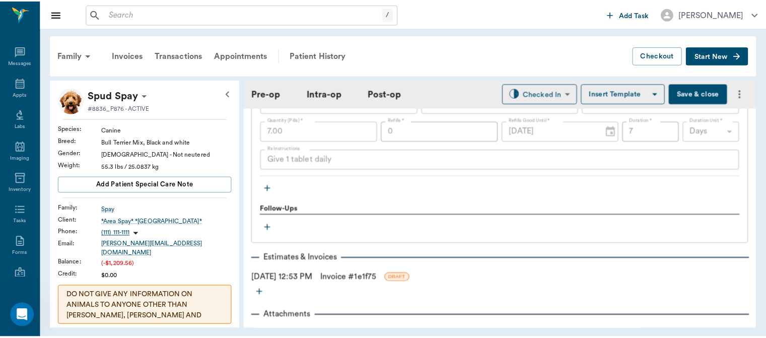
scroll to position [1260, 0]
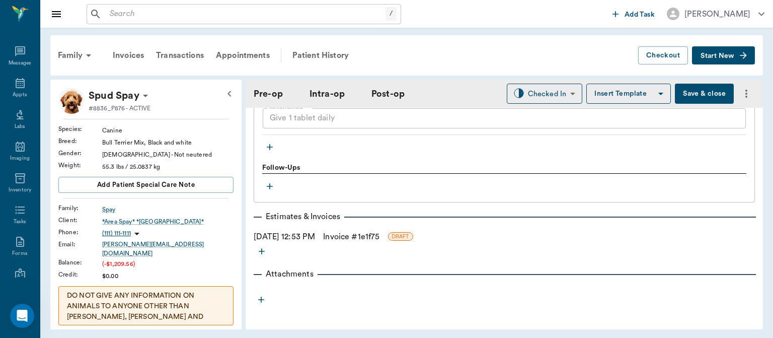
click at [379, 236] on link "Invoice # 1e1f75" at bounding box center [351, 237] width 56 height 12
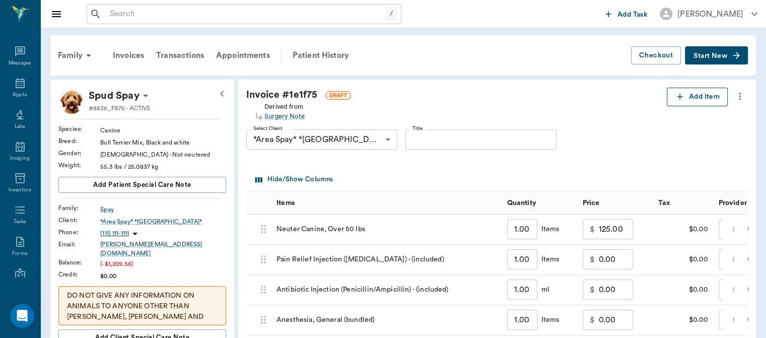
click at [702, 101] on button "Add Item" at bounding box center [696, 97] width 61 height 19
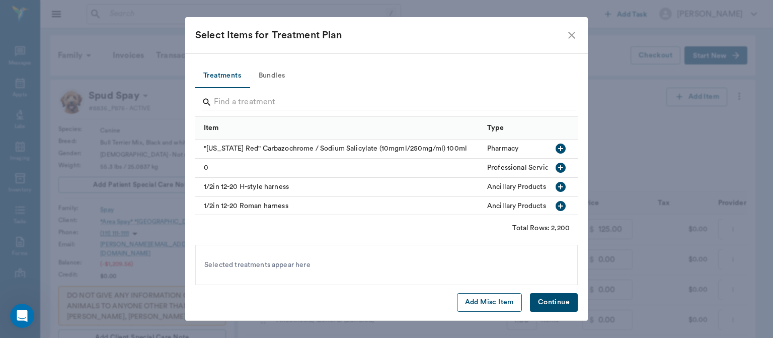
click at [491, 298] on button "Add Misc Item" at bounding box center [489, 302] width 65 height 19
click at [560, 301] on button "Continue" at bounding box center [554, 302] width 48 height 19
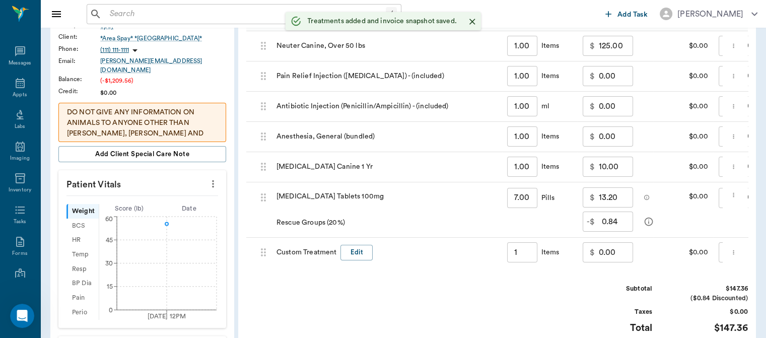
type input "1.00"
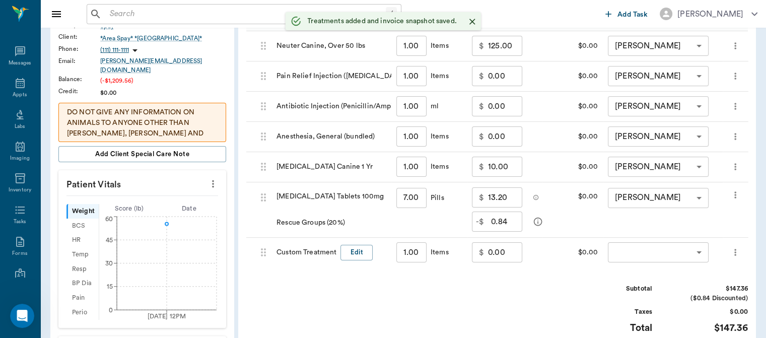
scroll to position [185, 0]
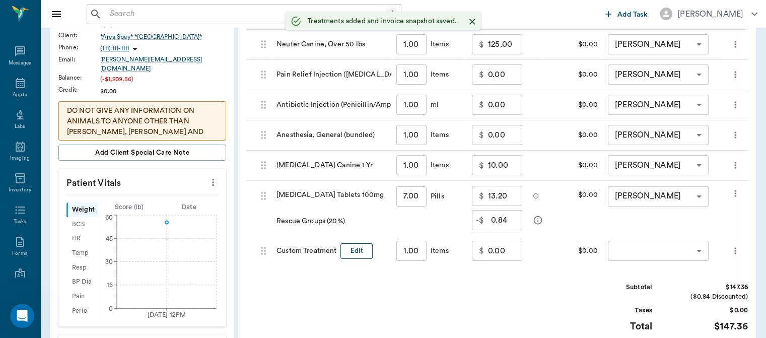
click at [364, 256] on button "Edit" at bounding box center [356, 251] width 32 height 16
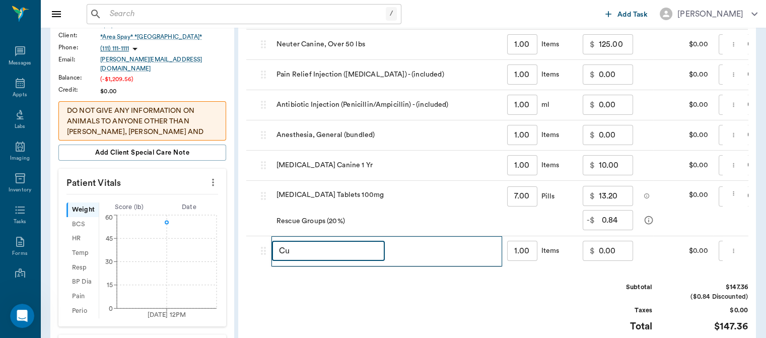
type input "C"
type input "DISCOUNT"
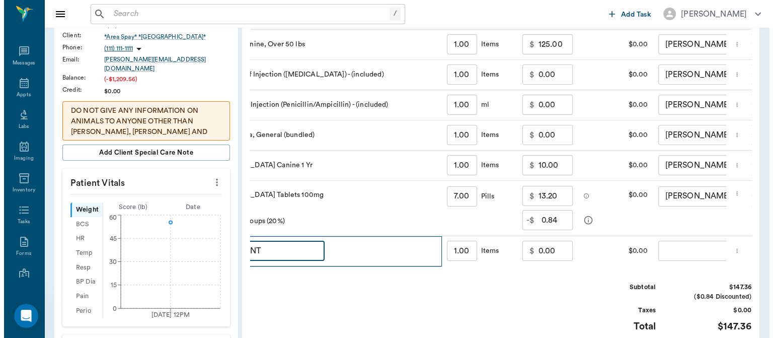
scroll to position [0, 68]
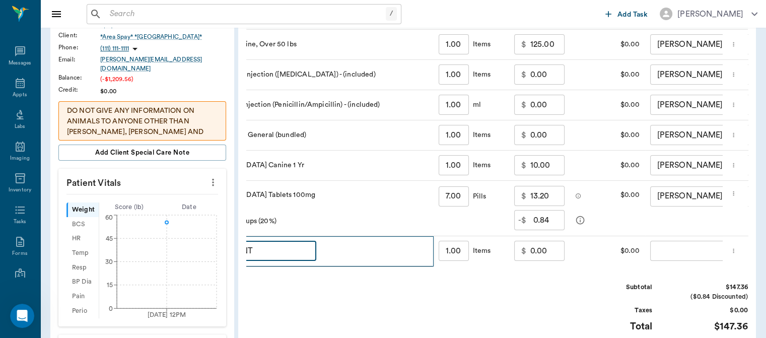
click at [675, 259] on body "/ ​ Add Task Dr. Bert Ellsworth Nectar Messages Appts Labs Imaging Inventory Ta…" at bounding box center [383, 190] width 766 height 751
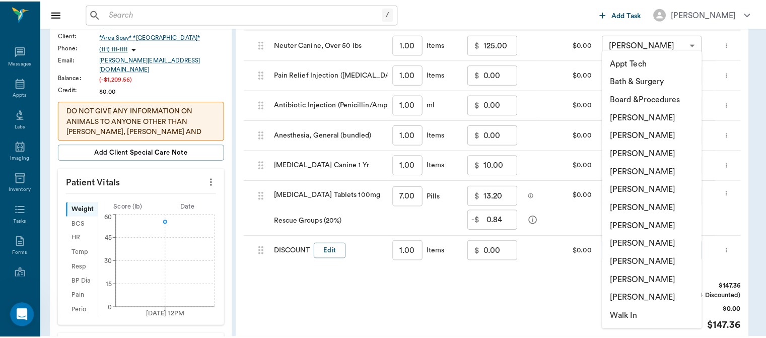
scroll to position [0, 0]
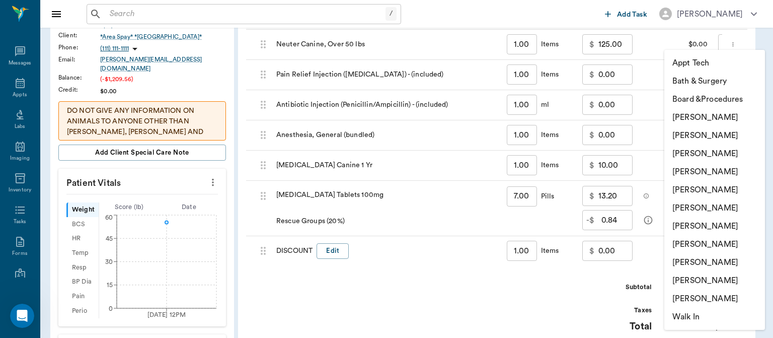
click at [721, 176] on li "[PERSON_NAME]" at bounding box center [714, 172] width 101 height 18
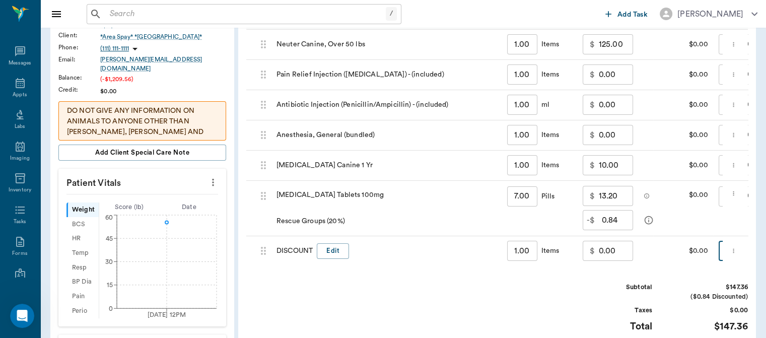
type input "none-63ec2f075fda476ae8351a4d"
click at [608, 254] on input "0.00" at bounding box center [615, 251] width 34 height 20
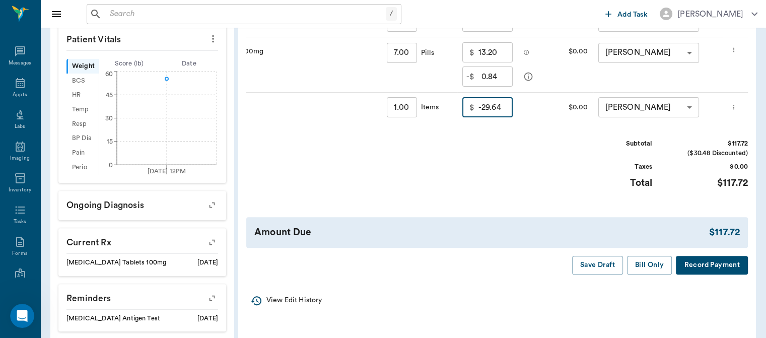
scroll to position [328, 0]
type input "-29.64"
click at [600, 275] on button "Save Draft" at bounding box center [597, 265] width 51 height 19
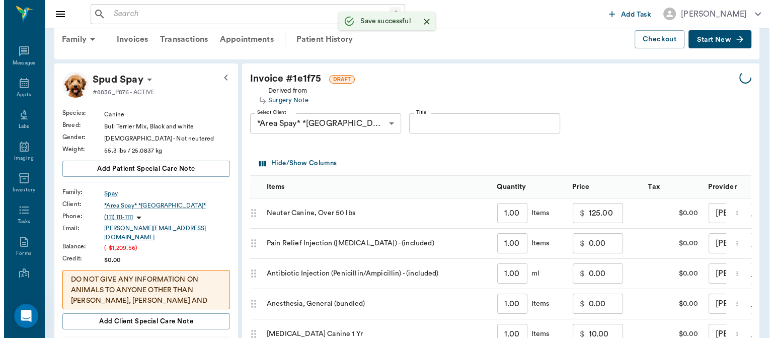
scroll to position [0, 0]
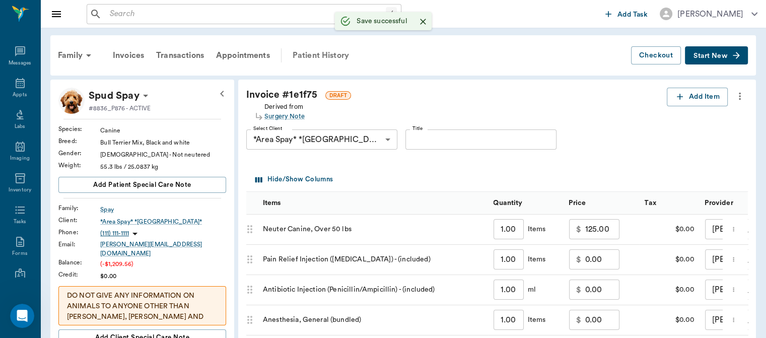
click at [337, 48] on div "Patient History" at bounding box center [320, 55] width 68 height 24
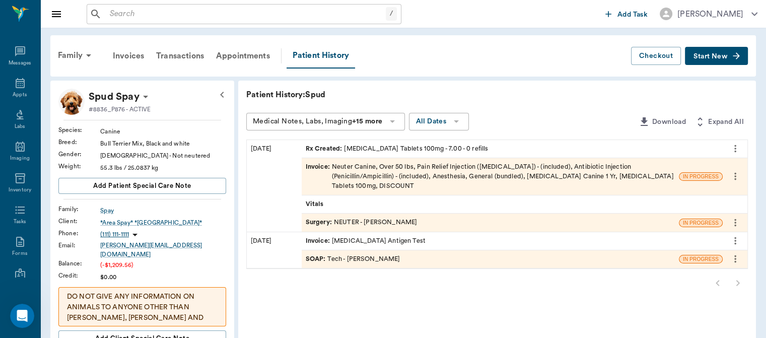
click at [330, 217] on span "Surgery :" at bounding box center [320, 222] width 28 height 10
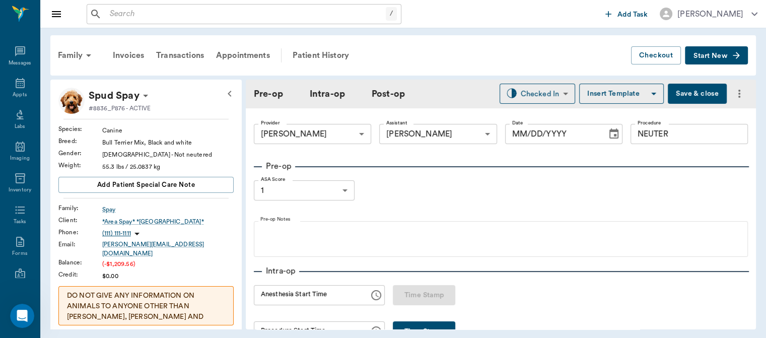
type input "63ec2f075fda476ae8351a4d"
type input "63ec2e7e52e12b0ba117b124"
type input "NEUTER"
type input "1"
radio input "true"
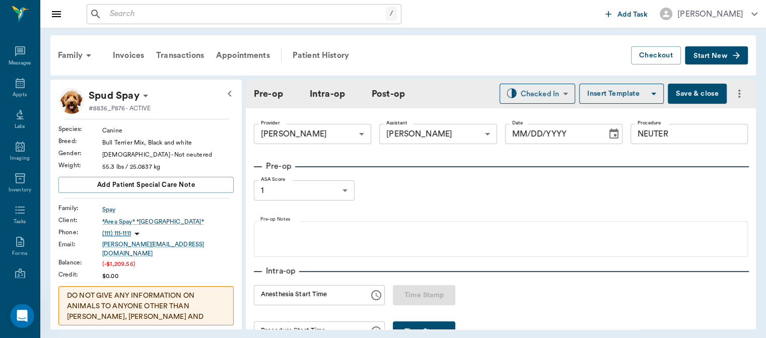
type input "[DATE]"
type input "12:25 PM"
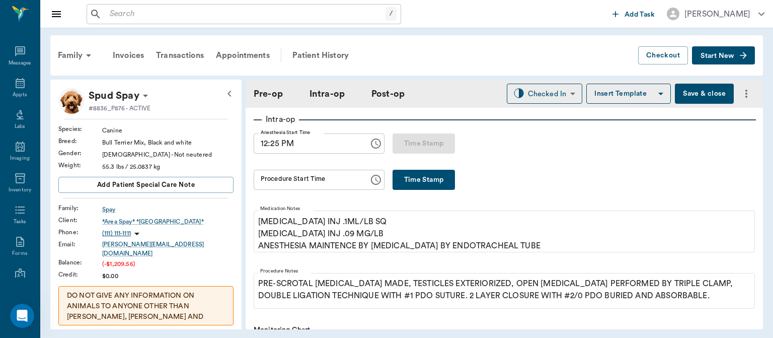
scroll to position [160, 0]
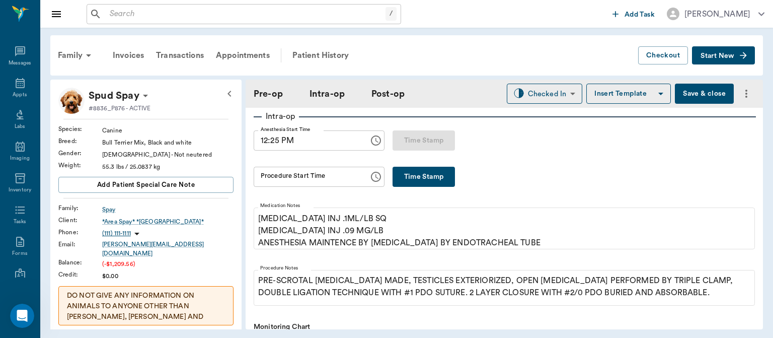
click at [413, 168] on button "Time Stamp" at bounding box center [424, 177] width 62 height 20
type input "01:09 PM"
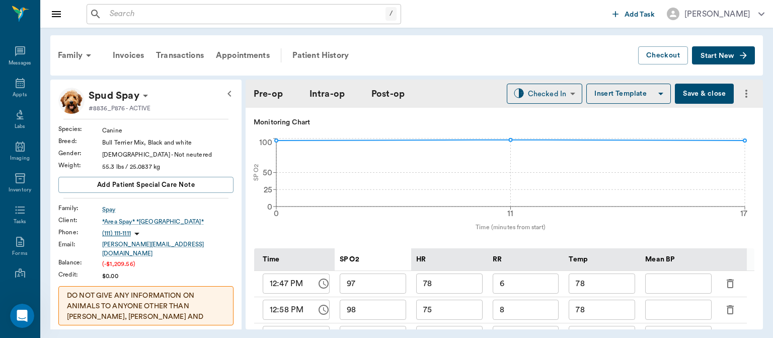
scroll to position [370, 0]
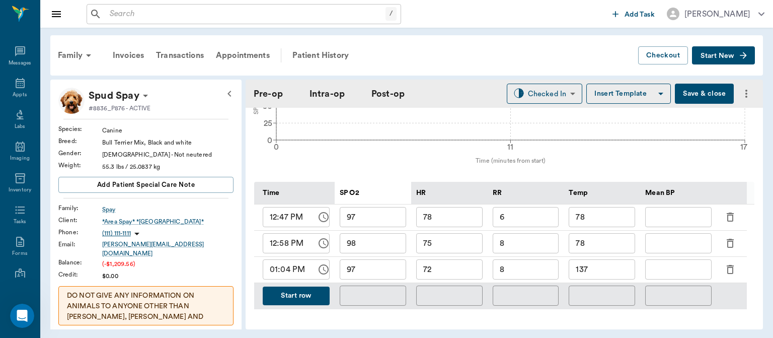
scroll to position [433, 0]
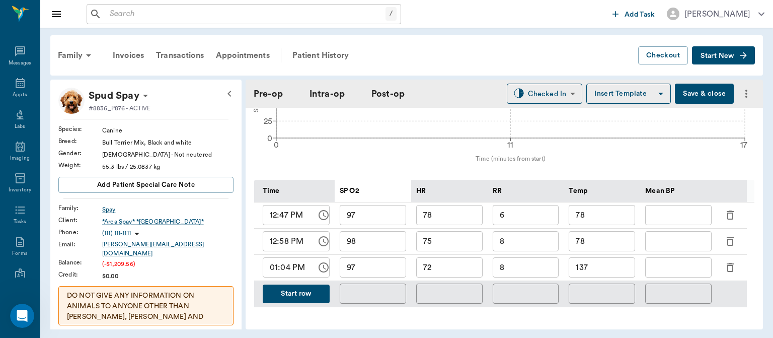
click at [651, 223] on input "text" at bounding box center [678, 215] width 66 height 20
click at [290, 295] on button "Start row" at bounding box center [296, 293] width 67 height 19
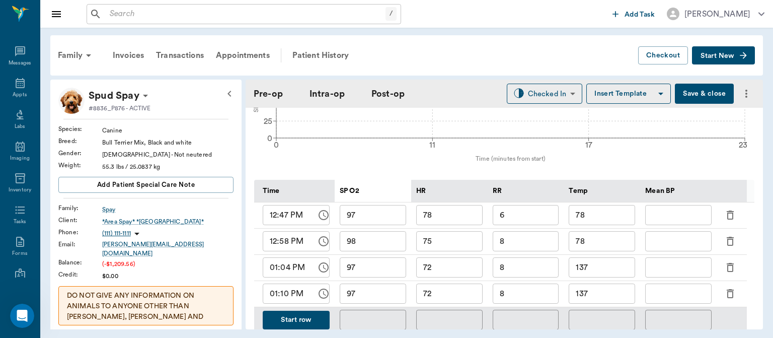
click at [448, 297] on input "72" at bounding box center [449, 293] width 66 height 20
type input "74"
click at [525, 296] on input "8" at bounding box center [526, 293] width 66 height 20
type input "8"
type input "11"
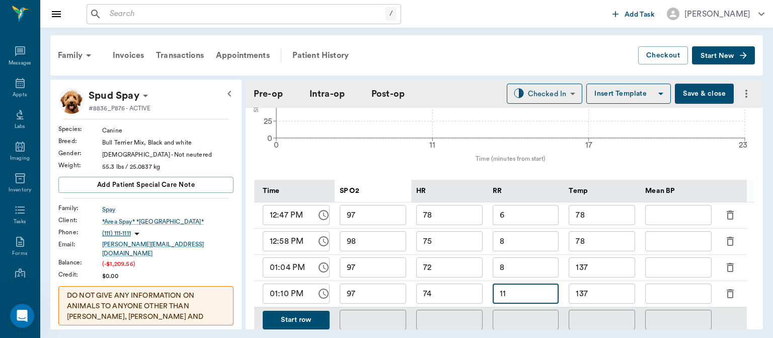
click at [608, 296] on input "137" at bounding box center [602, 293] width 66 height 20
type input "1"
type input "65"
click at [699, 80] on div "Pre-op Intra-op Post-op Checked In CHECKED_IN ​ Insert Template Save & close" at bounding box center [504, 94] width 517 height 28
click at [16, 86] on icon at bounding box center [20, 83] width 9 height 10
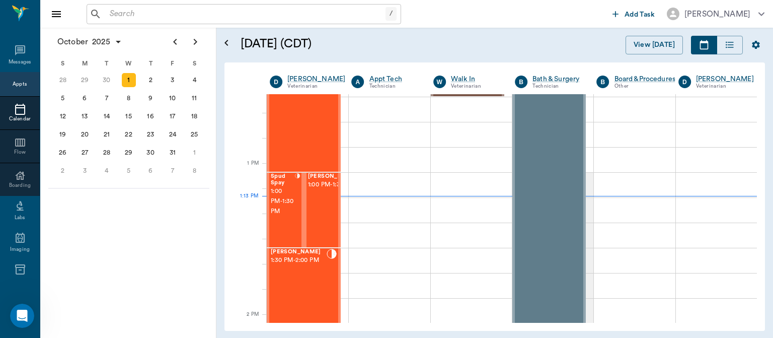
scroll to position [674, 0]
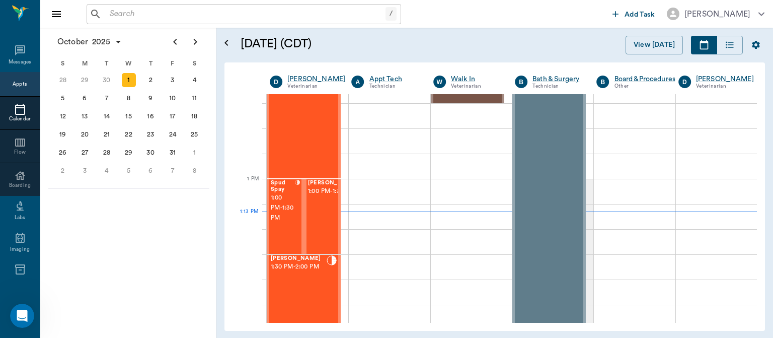
click at [314, 196] on span "1:00 PM - 1:30 PM" at bounding box center [333, 191] width 50 height 10
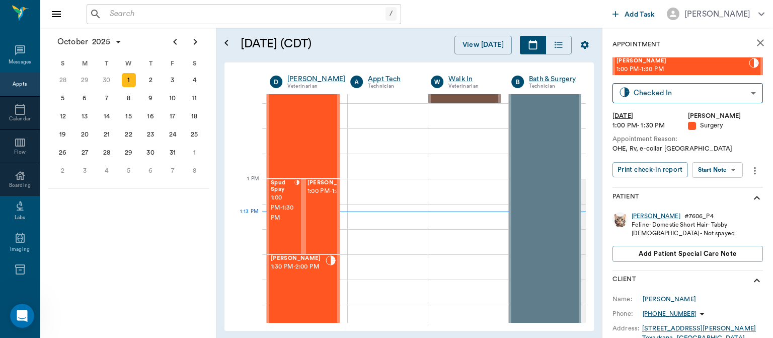
click at [718, 164] on body "/ ​ Add Task Dr. Bert Ellsworth Nectar Messages Appts Calendar Flow Boarding La…" at bounding box center [386, 169] width 773 height 338
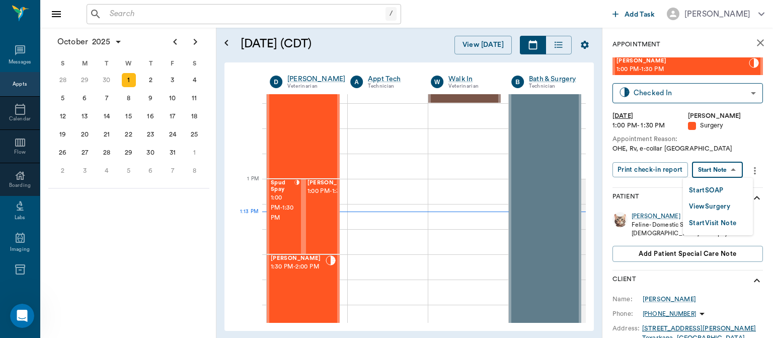
click at [714, 206] on button "View Surgery" at bounding box center [709, 207] width 41 height 12
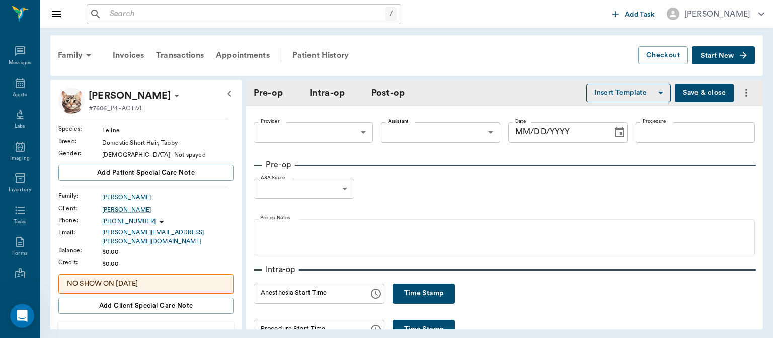
type input "63ec2f075fda476ae8351a4d"
type input "SPAY"
type input "1"
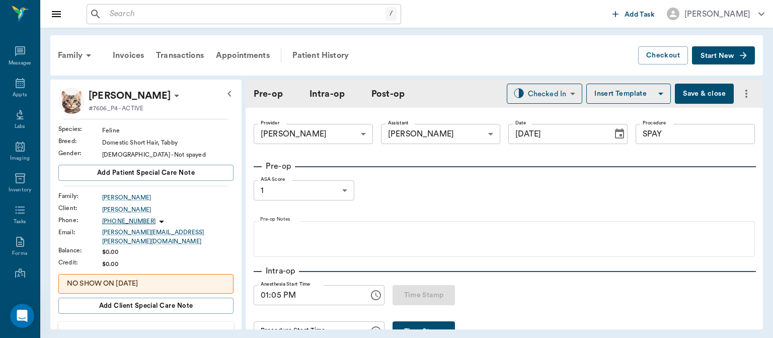
type input "[DATE]"
type input "01:05 PM"
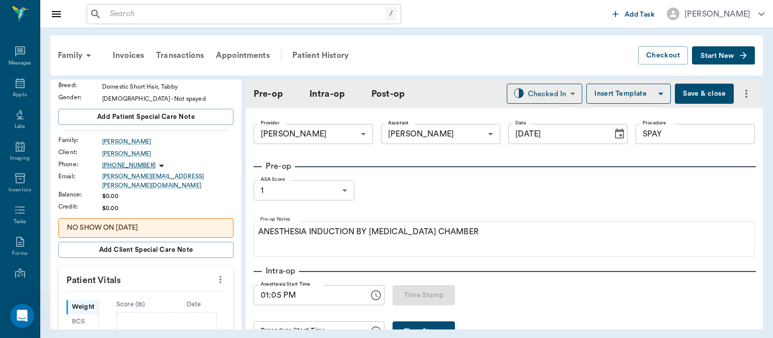
click at [217, 273] on icon "more" at bounding box center [220, 279] width 11 height 12
click at [165, 290] on span "Enter Vitals" at bounding box center [170, 289] width 85 height 11
click at [153, 299] on input "text" at bounding box center [146, 309] width 88 height 20
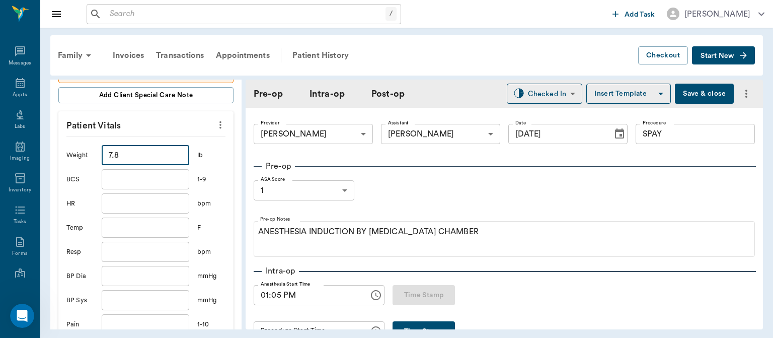
scroll to position [282, 0]
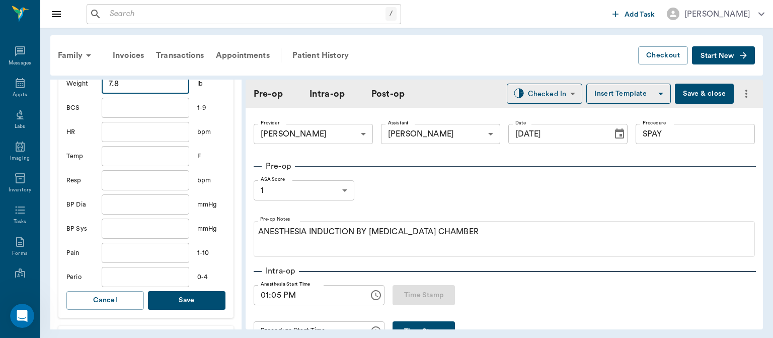
type input "7.8"
click at [196, 295] on button "Save" at bounding box center [187, 300] width 78 height 19
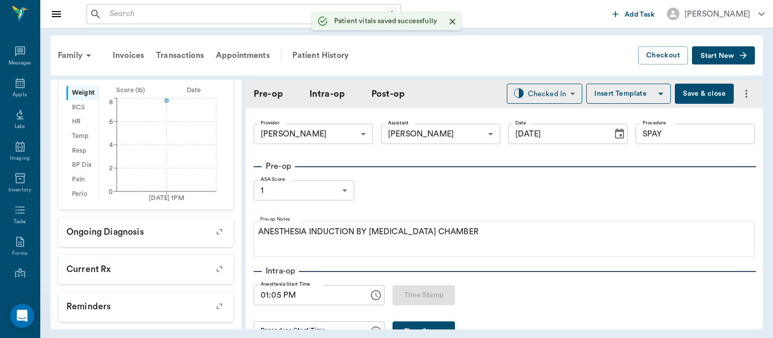
scroll to position [294, 0]
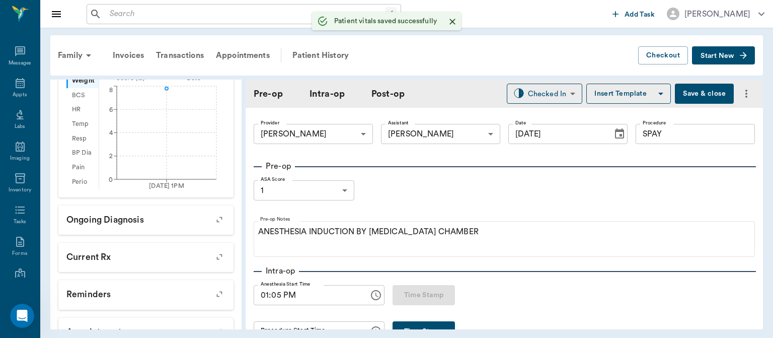
click at [694, 97] on button "Save & close" at bounding box center [704, 94] width 59 height 20
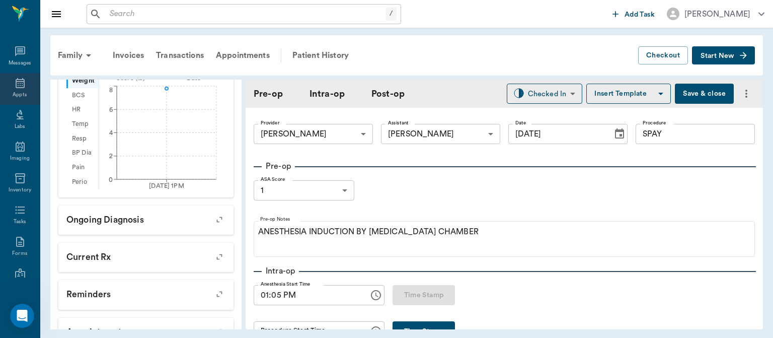
click at [18, 83] on icon at bounding box center [20, 83] width 12 height 12
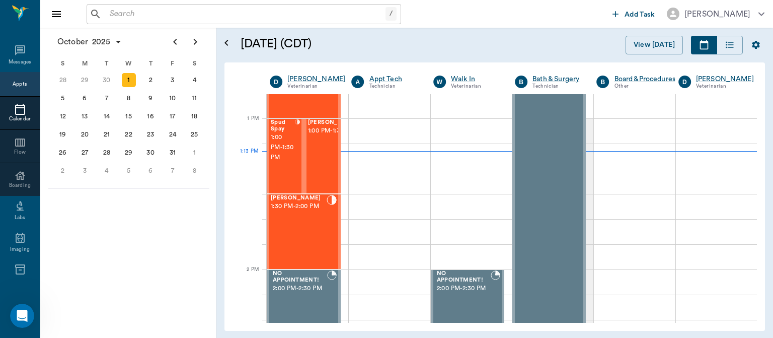
scroll to position [736, 0]
click at [271, 185] on div "Spud Spay 1:00 PM - 1:30 PM" at bounding box center [283, 154] width 24 height 73
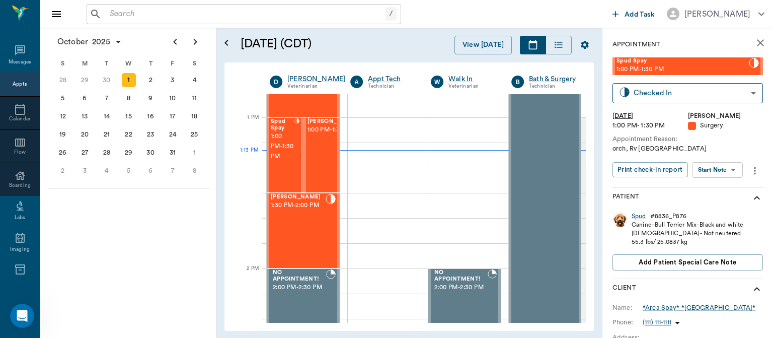
click at [714, 172] on body "/ ​ Add Task Dr. Bert Ellsworth Nectar Messages Appts Calendar Flow Boarding La…" at bounding box center [386, 169] width 773 height 338
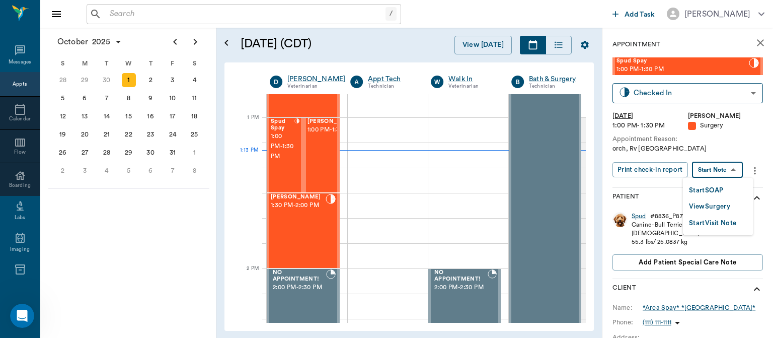
click at [714, 211] on button "View Surgery" at bounding box center [709, 207] width 41 height 12
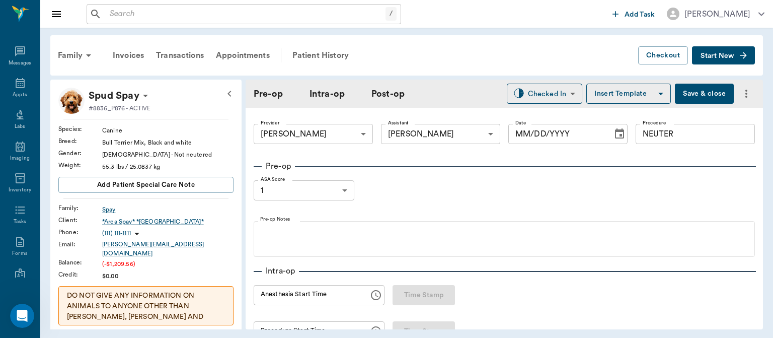
type input "63ec2f075fda476ae8351a4d"
type input "63ec2e7e52e12b0ba117b124"
type input "NEUTER"
type input "1"
radio input "true"
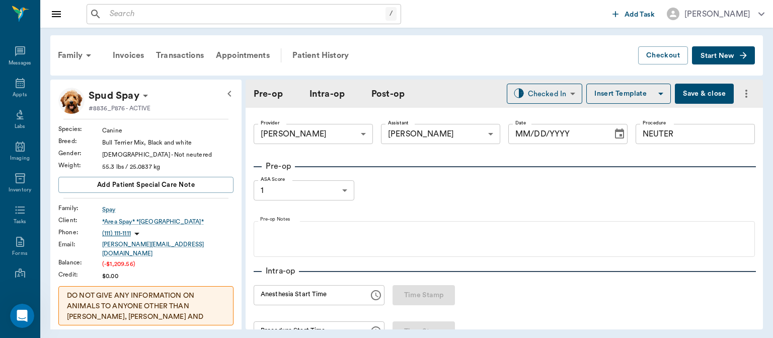
type input "[DATE]"
type input "12:25 PM"
type input "01:09 PM"
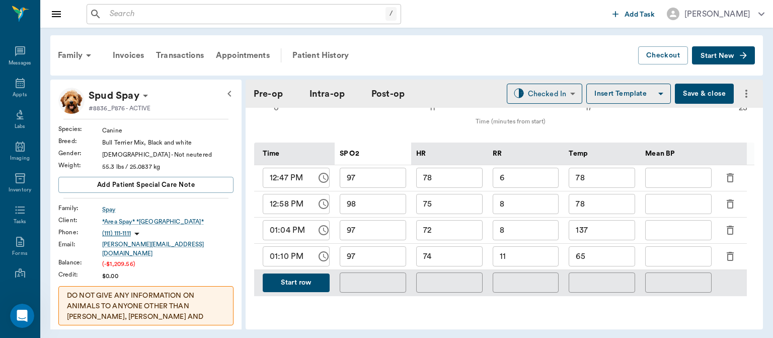
scroll to position [468, 0]
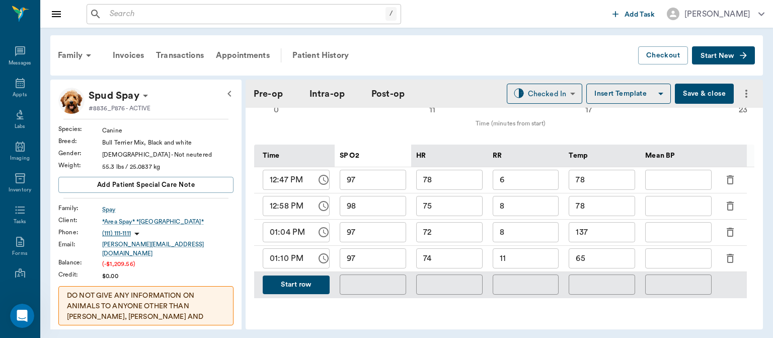
click at [279, 282] on button "Start row" at bounding box center [296, 284] width 67 height 19
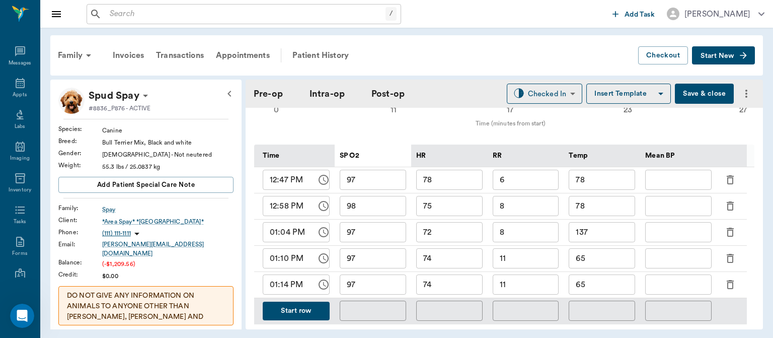
click at [459, 287] on input "74" at bounding box center [449, 284] width 66 height 20
type input "7"
type input "91"
click at [383, 285] on input "97" at bounding box center [373, 284] width 66 height 20
type input "98"
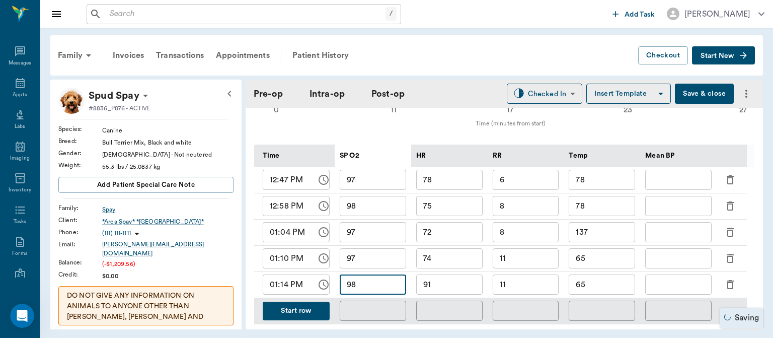
click at [540, 284] on input "11" at bounding box center [526, 284] width 66 height 20
type input "1"
type input "7"
click at [604, 286] on input "65" at bounding box center [602, 284] width 66 height 20
type input "6"
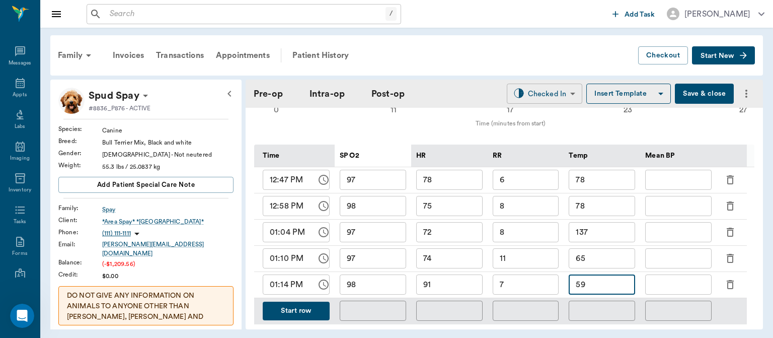
type input "59"
click at [556, 91] on body "/ ​ Add Task Dr. Bert Ellsworth Nectar Messages Appts Labs Imaging Inventory Ta…" at bounding box center [386, 169] width 773 height 338
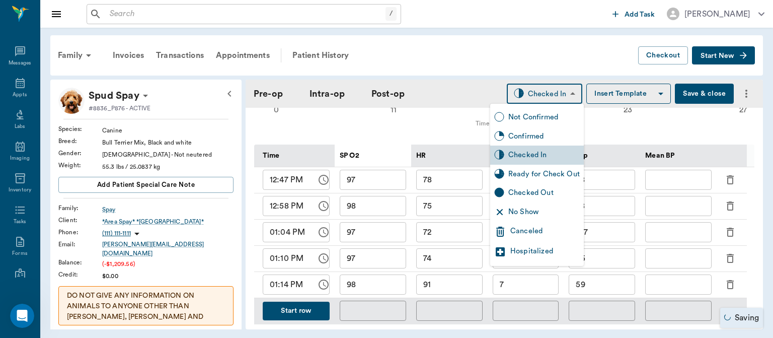
click at [547, 172] on div "Ready for Check Out" at bounding box center [543, 174] width 71 height 11
type input "READY_TO_CHECKOUT"
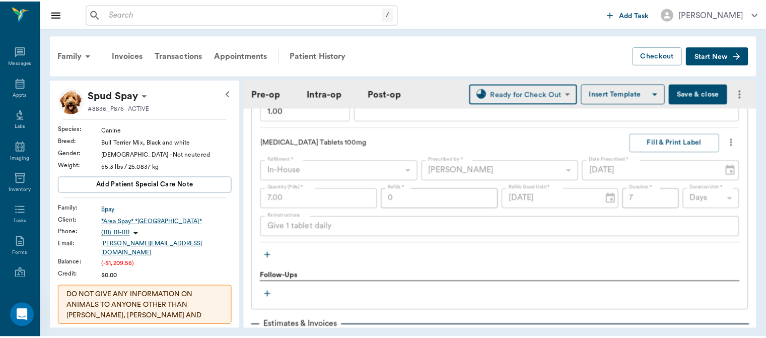
scroll to position [1313, 0]
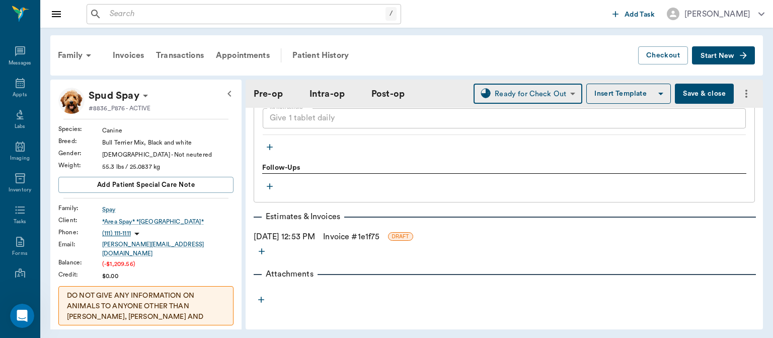
click at [379, 232] on link "Invoice # 1e1f75" at bounding box center [351, 237] width 56 height 12
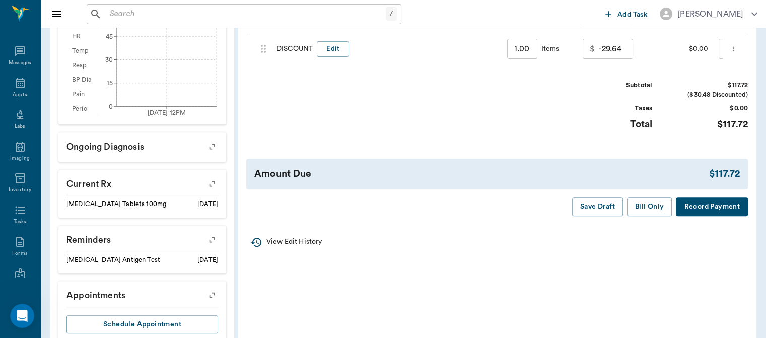
scroll to position [387, 0]
click at [657, 208] on button "Bill Only" at bounding box center [649, 206] width 45 height 19
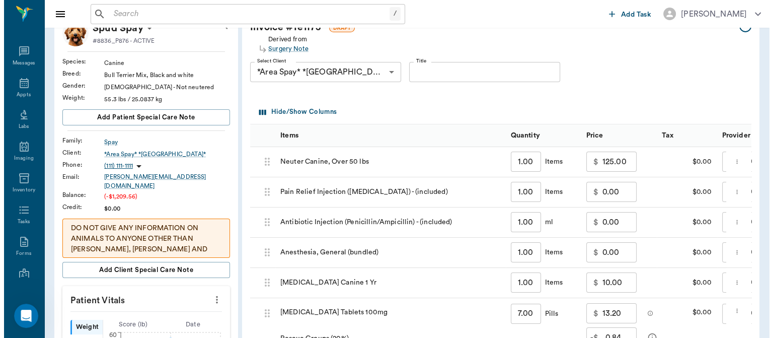
scroll to position [0, 0]
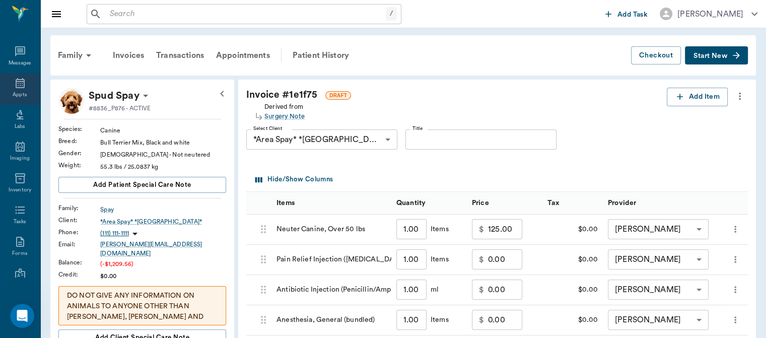
click at [16, 86] on icon at bounding box center [20, 83] width 9 height 10
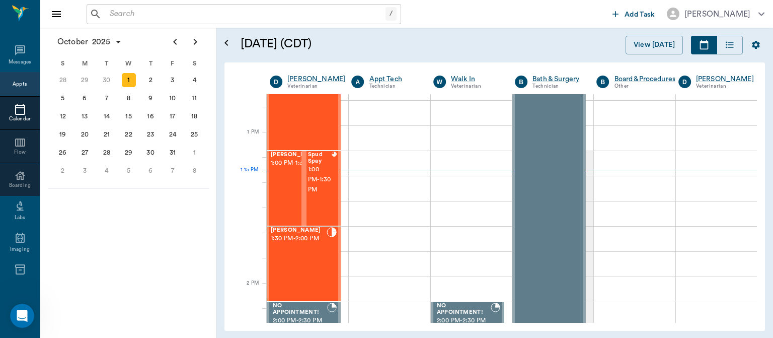
scroll to position [699, 0]
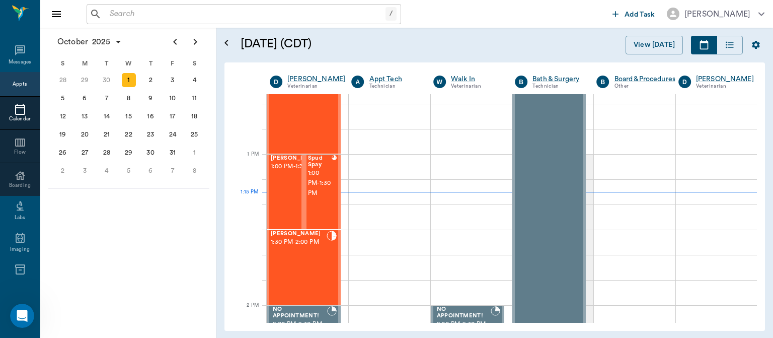
click at [273, 172] on span "1:00 PM - 1:30 PM" at bounding box center [296, 167] width 50 height 10
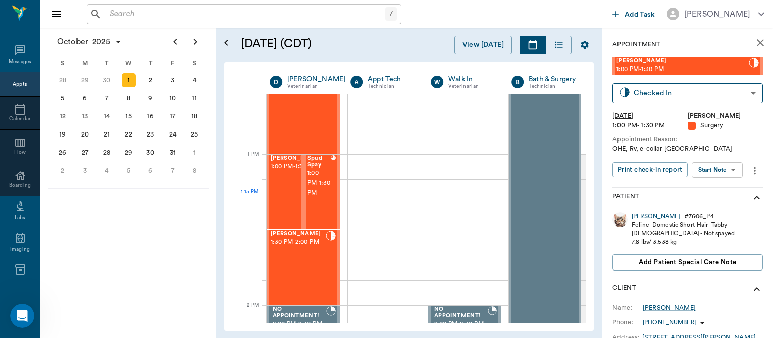
click at [722, 171] on body "/ ​ Add Task Dr. Bert Ellsworth Nectar Messages Appts Calendar Flow Boarding La…" at bounding box center [386, 169] width 773 height 338
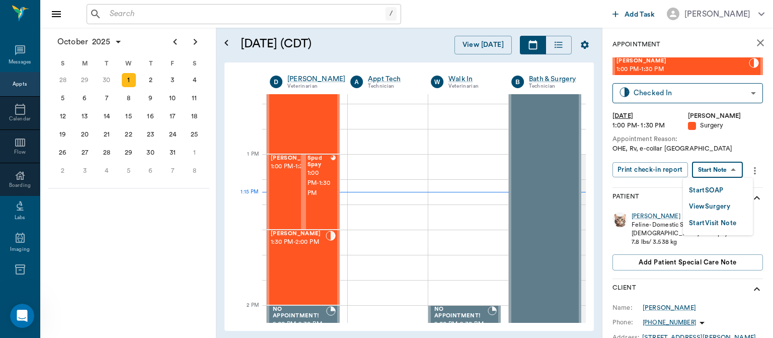
click at [730, 206] on button "View Surgery" at bounding box center [709, 207] width 41 height 12
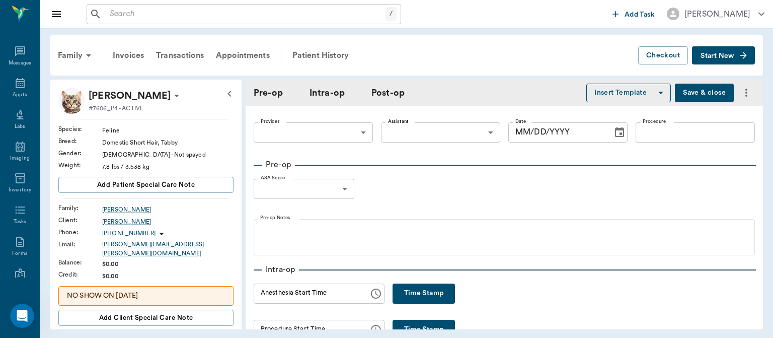
type input "63ec2f075fda476ae8351a4d"
type input "SPAY"
type input "1"
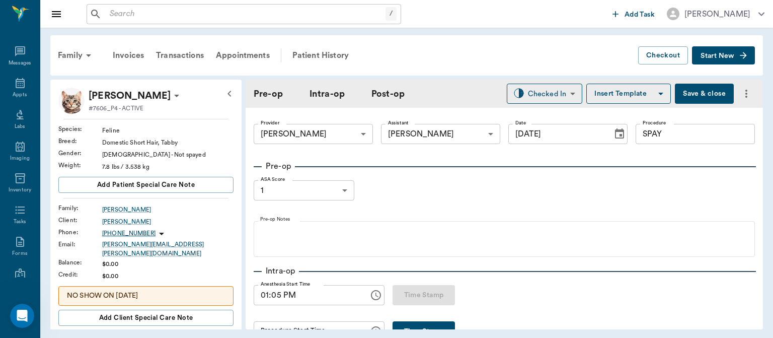
type input "[DATE]"
type input "01:05 PM"
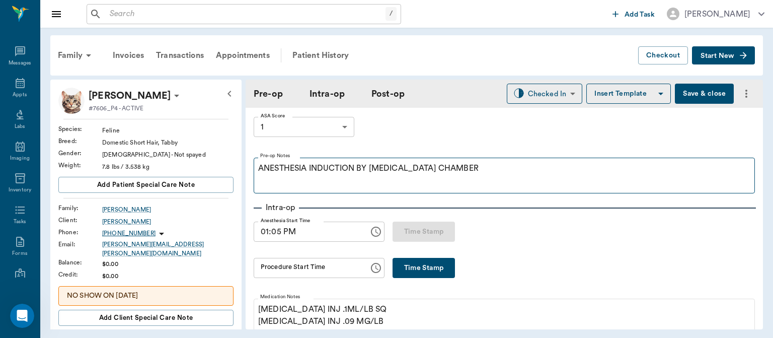
scroll to position [64, 0]
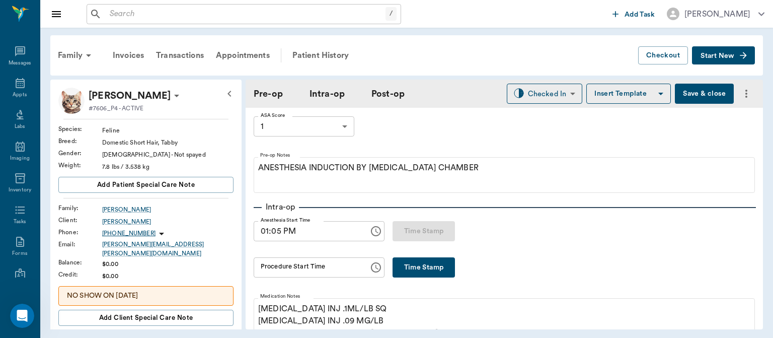
click at [422, 265] on button "Time Stamp" at bounding box center [424, 267] width 62 height 20
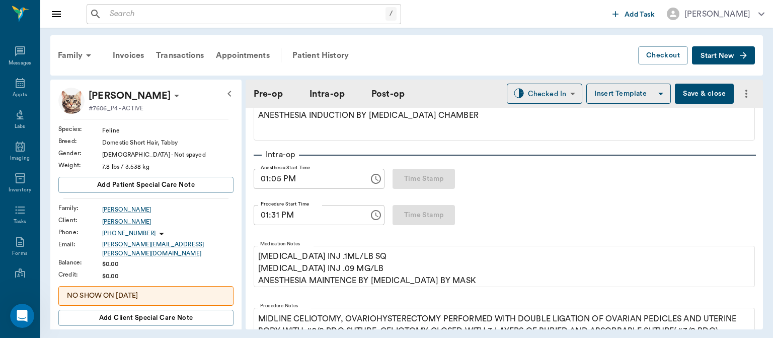
scroll to position [120, 0]
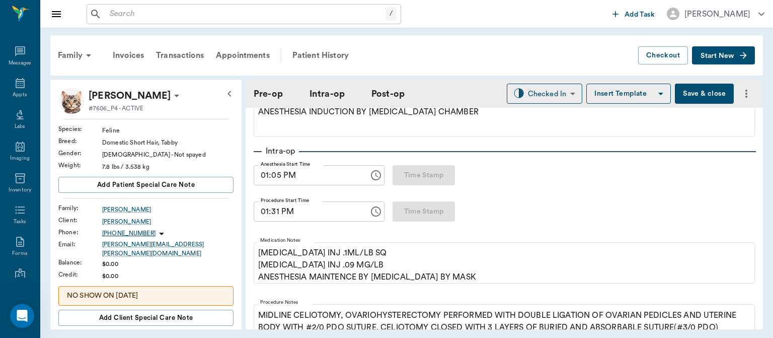
click at [276, 215] on input "01:31 PM" at bounding box center [308, 211] width 108 height 20
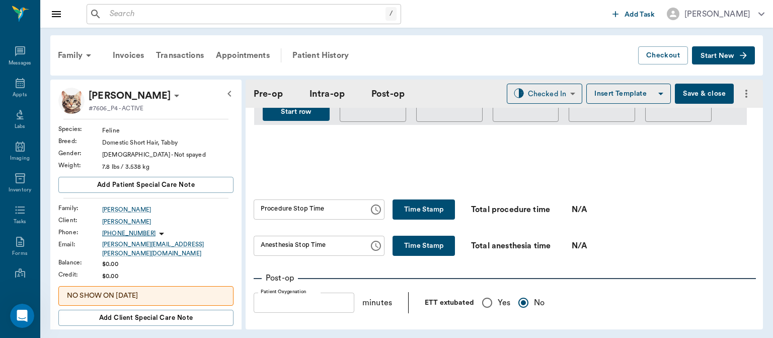
scroll to position [554, 0]
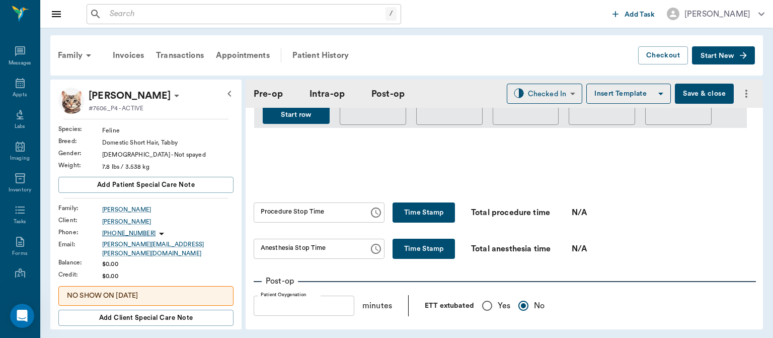
type input "01:25 PM"
click at [703, 90] on button "Save & close" at bounding box center [704, 94] width 59 height 20
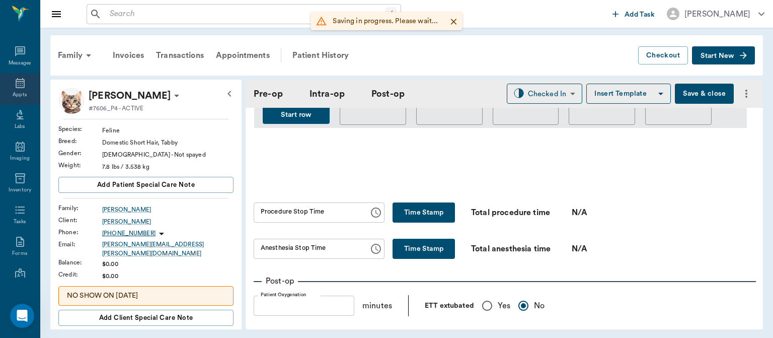
click at [13, 95] on div "Appts" at bounding box center [20, 95] width 14 height 8
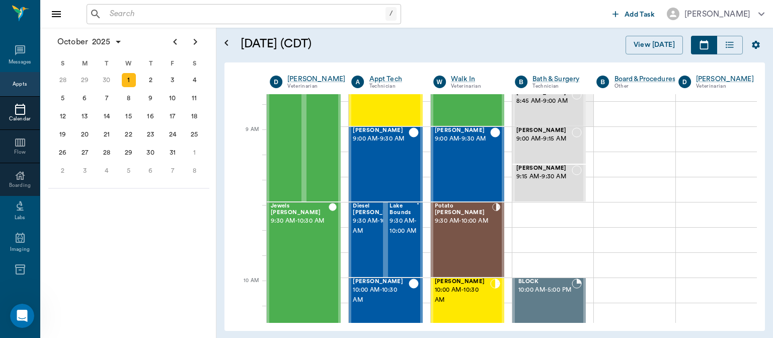
scroll to position [120, 0]
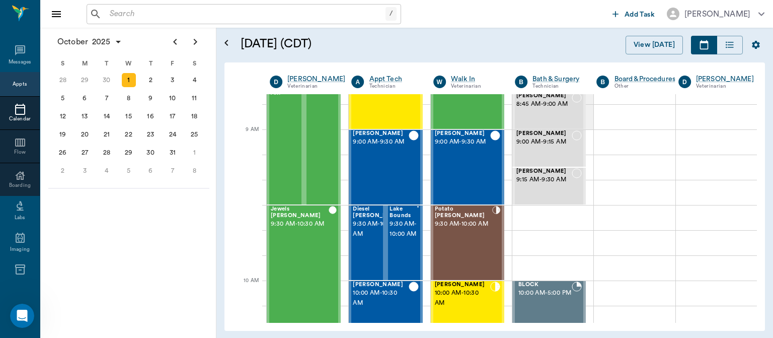
click at [453, 228] on span "9:30 AM - 10:00 AM" at bounding box center [463, 224] width 57 height 10
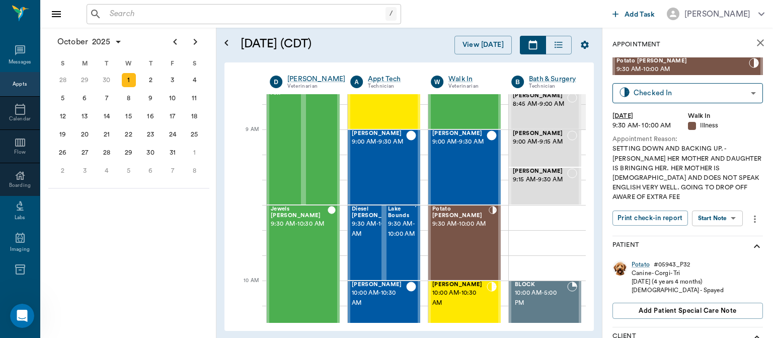
click at [723, 209] on body "/ ​ Add Task Dr. Bert Ellsworth Nectar Messages Appts Calendar Flow Boarding La…" at bounding box center [386, 169] width 773 height 338
click at [713, 227] on button "Start SOAP" at bounding box center [706, 229] width 34 height 12
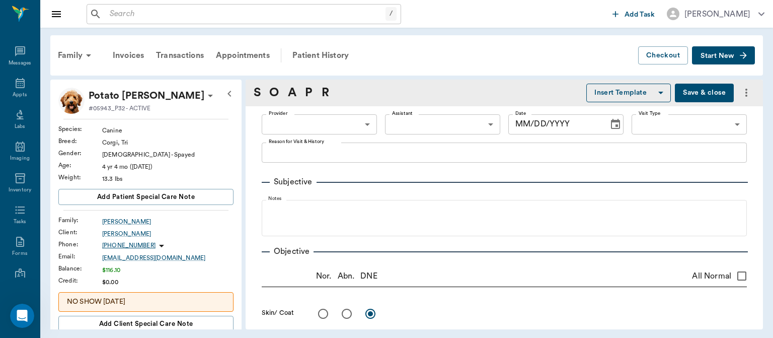
type input "63ee68728bdb516679580557"
type input "65d2be4f46e3a538d89b8c15"
type textarea "SETTING DOWN AND BACKING UP. -LORY HER MOTHER AND DAUGHTER IS BRINGING HER. HER…"
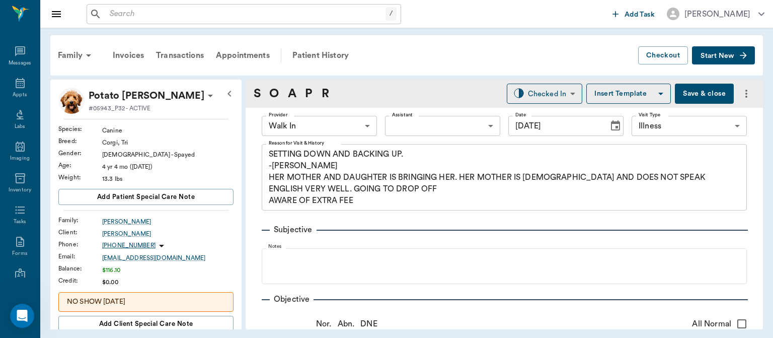
type input "[DATE]"
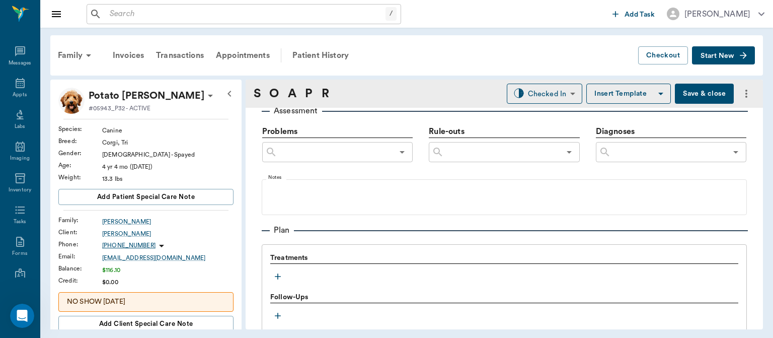
scroll to position [628, 0]
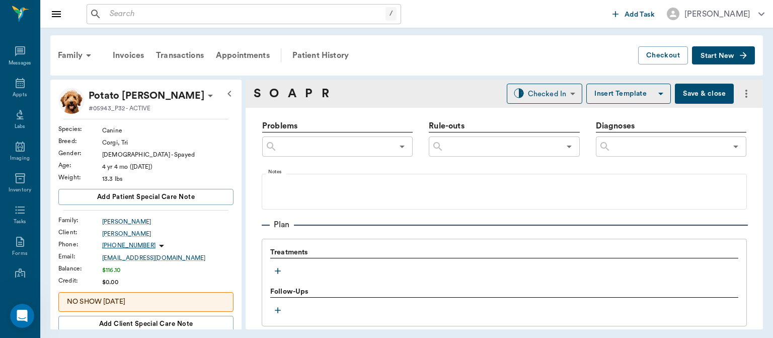
click at [280, 266] on icon "button" at bounding box center [278, 271] width 10 height 10
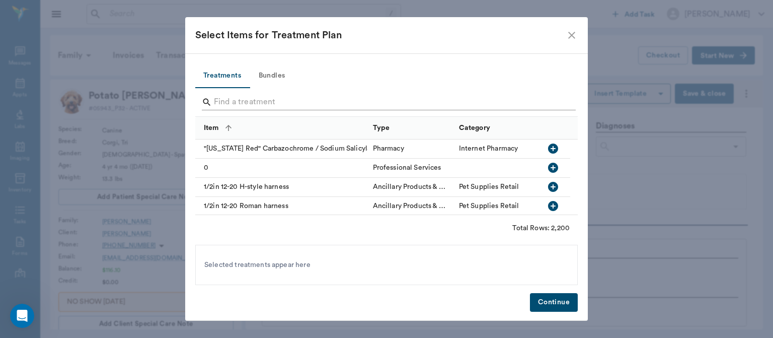
click at [234, 99] on input "Search" at bounding box center [387, 102] width 347 height 16
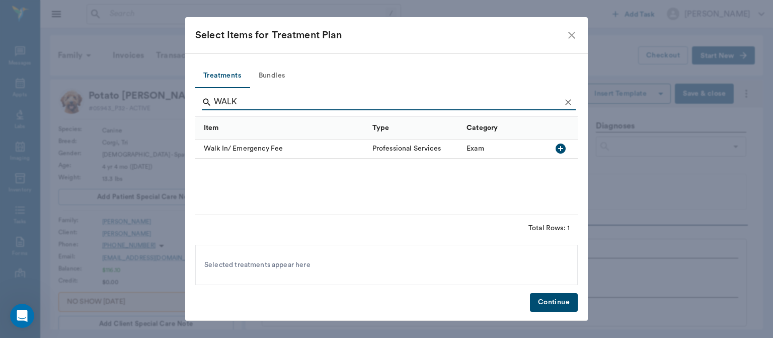
type input "WALK"
click at [562, 146] on icon "button" at bounding box center [561, 148] width 10 height 10
click at [559, 305] on button "Continue" at bounding box center [554, 302] width 48 height 19
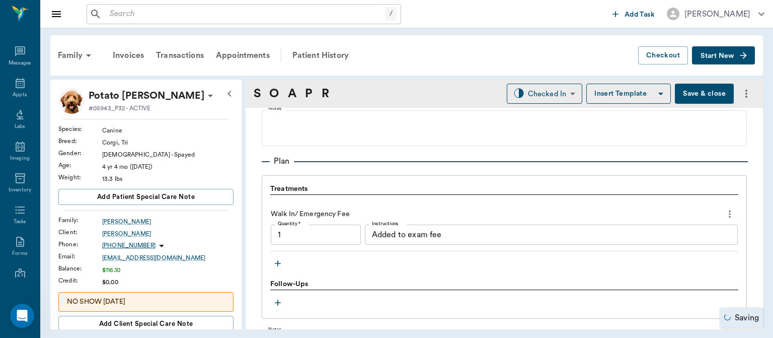
type input "1.00"
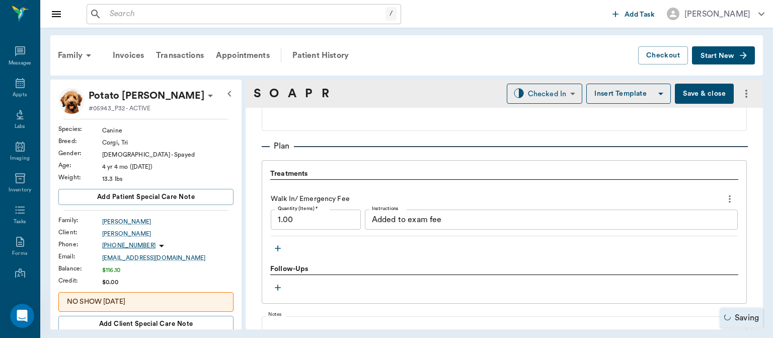
scroll to position [708, 0]
click at [278, 248] on icon "button" at bounding box center [278, 247] width 6 height 6
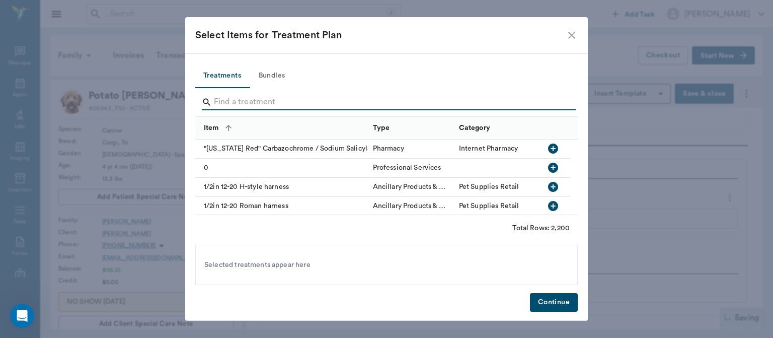
click at [232, 99] on input "Search" at bounding box center [387, 102] width 347 height 16
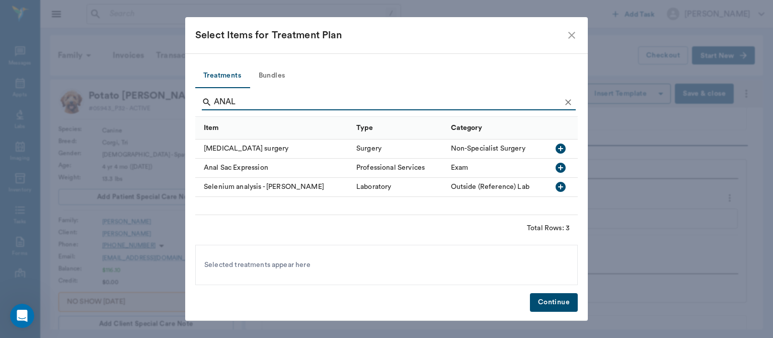
type input "ANAL"
click at [560, 167] on icon "button" at bounding box center [561, 168] width 12 height 12
click at [554, 303] on button "Continue" at bounding box center [554, 302] width 48 height 19
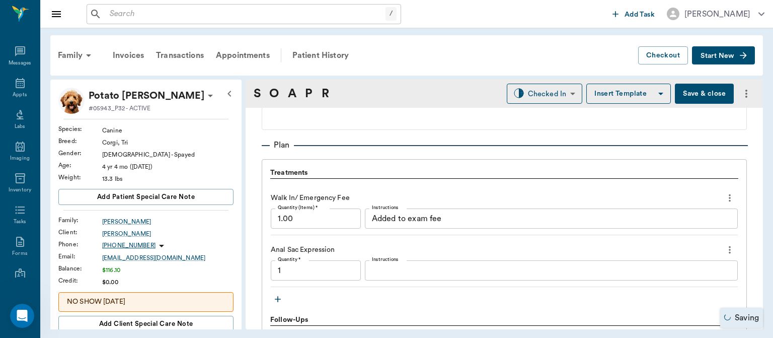
type input "1.00"
click at [384, 270] on textarea "Instructions" at bounding box center [551, 271] width 359 height 12
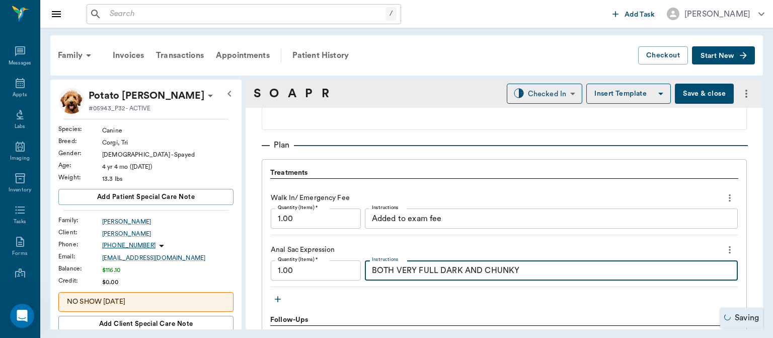
type textarea "BOTH VERY FULL DARK AND CHUNKY"
click at [278, 300] on icon "button" at bounding box center [278, 299] width 10 height 10
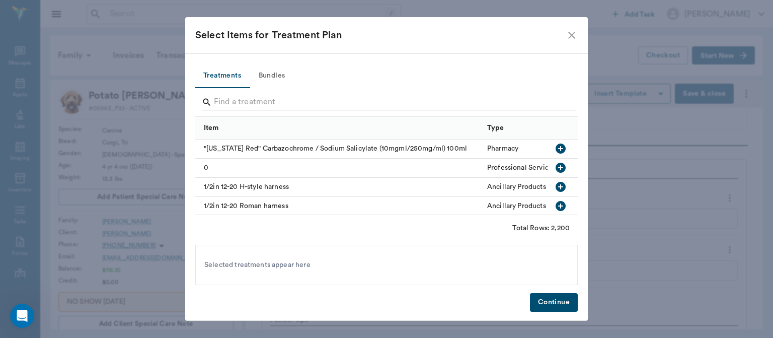
click at [228, 101] on input "Search" at bounding box center [387, 102] width 347 height 16
type input "D"
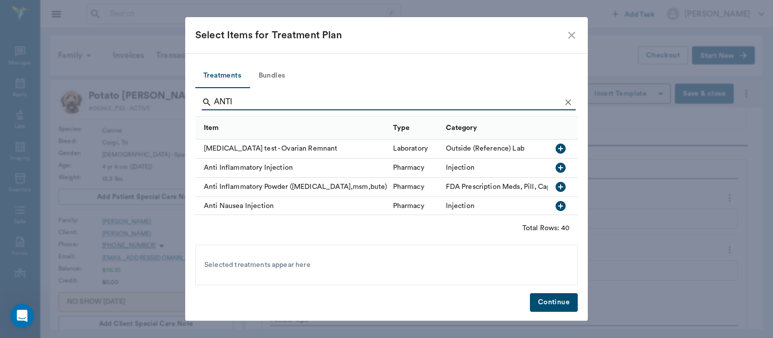
scroll to position [22, 0]
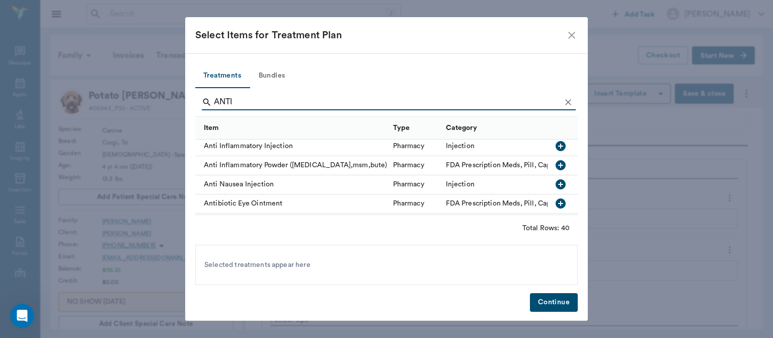
type input "ANTI"
click at [556, 144] on icon "button" at bounding box center [561, 146] width 10 height 10
click at [557, 300] on button "Continue" at bounding box center [554, 302] width 48 height 19
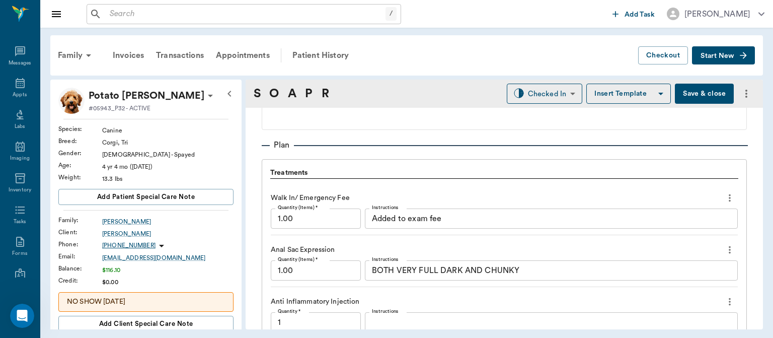
scroll to position [853, 0]
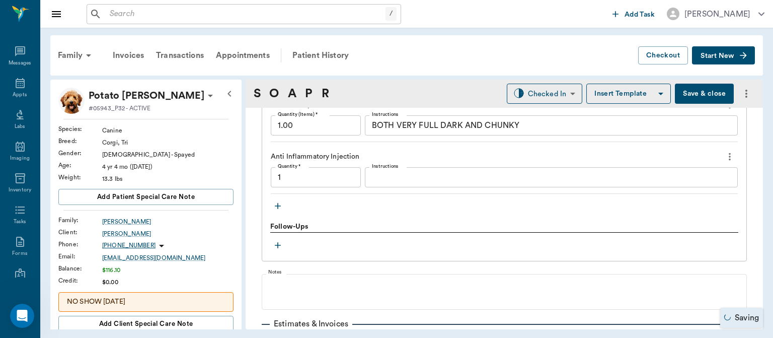
type input "1.00"
click at [389, 175] on textarea "Instructions" at bounding box center [551, 178] width 359 height 12
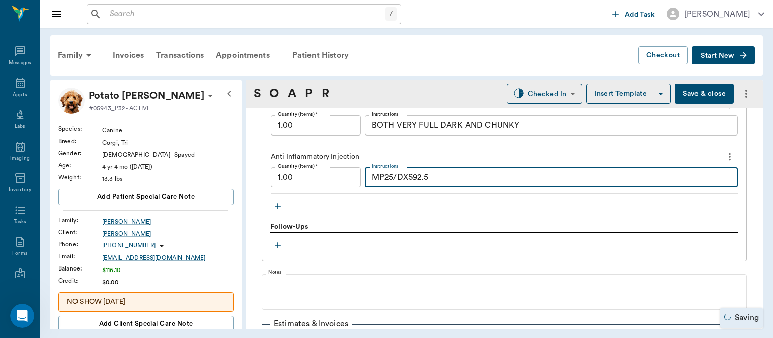
click at [403, 177] on textarea "MP25/DXS92.5" at bounding box center [551, 178] width 359 height 12
click at [412, 176] on textarea "MP25/DXS92.5" at bounding box center [551, 178] width 359 height 12
type textarea "MP25/DX2.5"
click at [279, 204] on icon "button" at bounding box center [278, 206] width 6 height 6
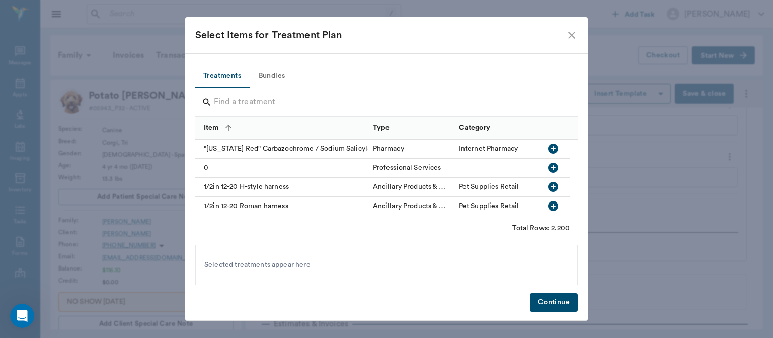
click at [231, 99] on input "Search" at bounding box center [387, 102] width 347 height 16
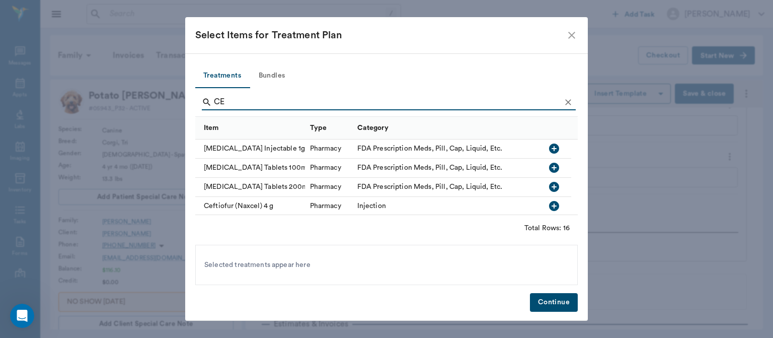
type input "CE"
click at [553, 169] on icon "button" at bounding box center [554, 168] width 12 height 12
click at [554, 300] on button "Continue" at bounding box center [554, 302] width 48 height 19
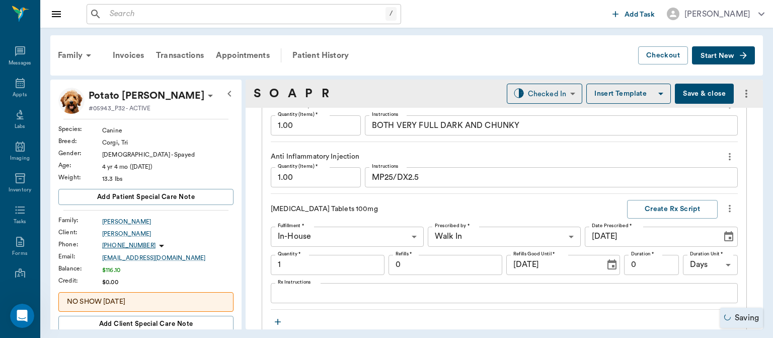
type input "1.00"
click at [489, 235] on body "/ ​ Add Task Dr. Bert Ellsworth Nectar Messages Appts Labs Imaging Inventory Ta…" at bounding box center [386, 169] width 773 height 338
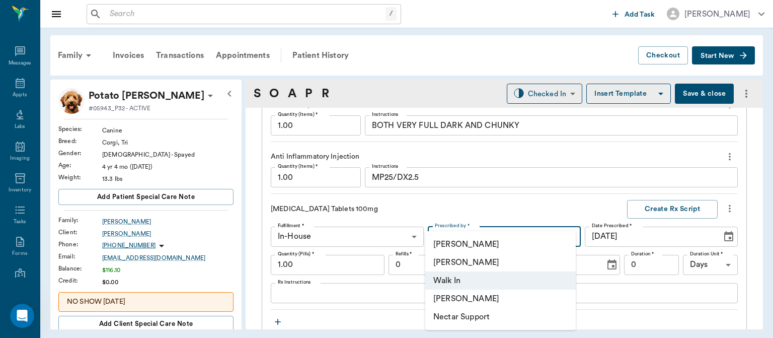
click at [479, 266] on li "[PERSON_NAME]" at bounding box center [500, 262] width 150 height 18
type input "63ec2f075fda476ae8351a4d"
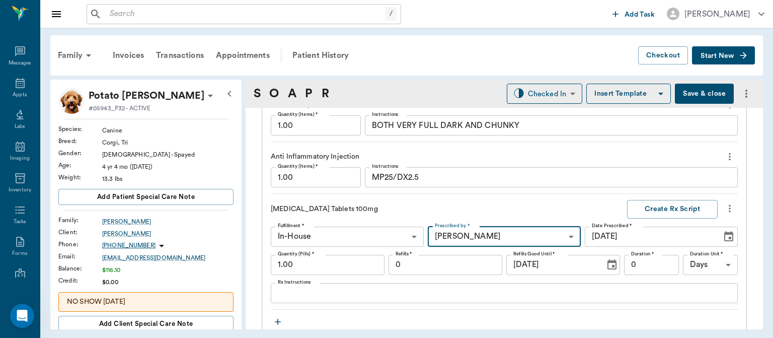
click at [336, 264] on input "1.00" at bounding box center [328, 265] width 114 height 20
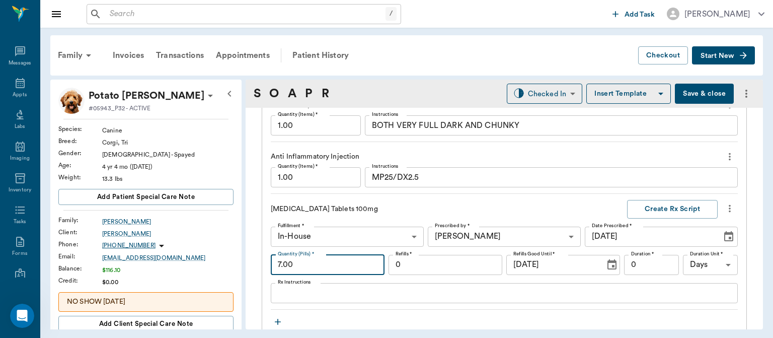
type input "7.00"
click at [640, 260] on input "0" at bounding box center [651, 265] width 55 height 20
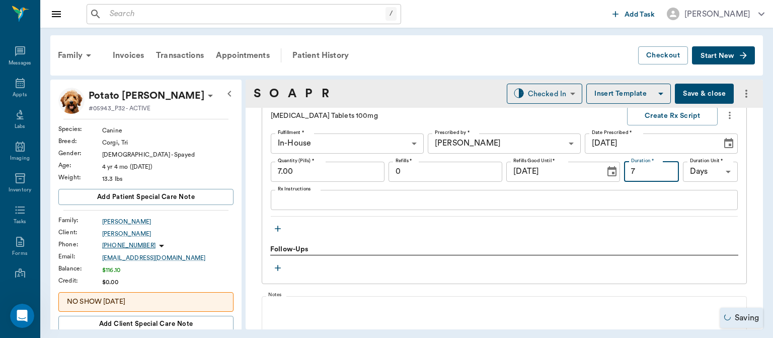
scroll to position [947, 0]
type input "7"
click at [306, 195] on textarea "Rx Instructions" at bounding box center [504, 198] width 453 height 12
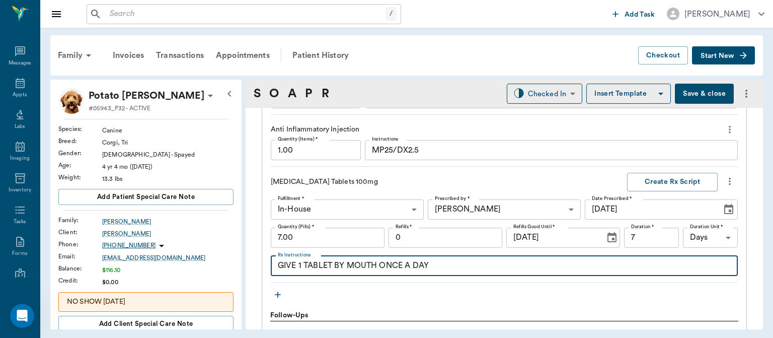
scroll to position [918, 0]
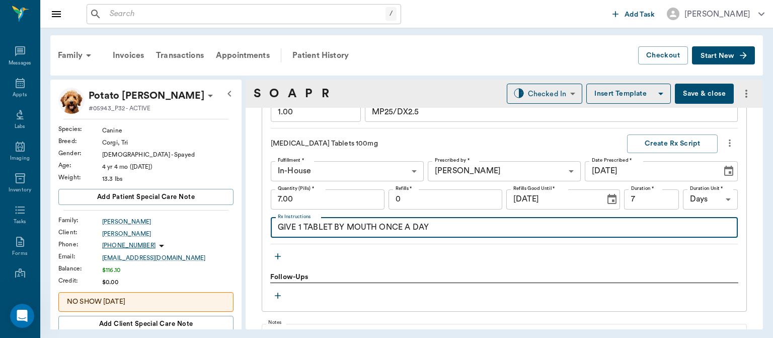
type textarea "GIVE 1 TABLET BY MOUTH ONCE A DAY"
click at [278, 255] on icon "button" at bounding box center [278, 256] width 6 height 6
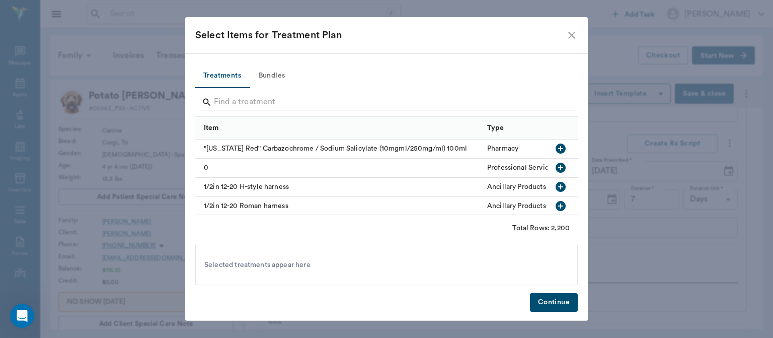
click at [233, 104] on input "Search" at bounding box center [387, 102] width 347 height 16
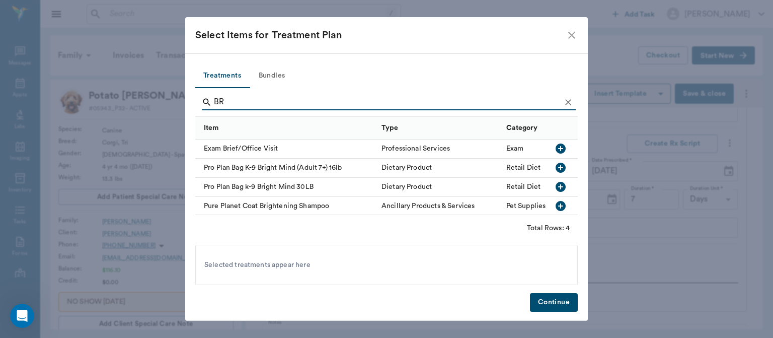
type input "B"
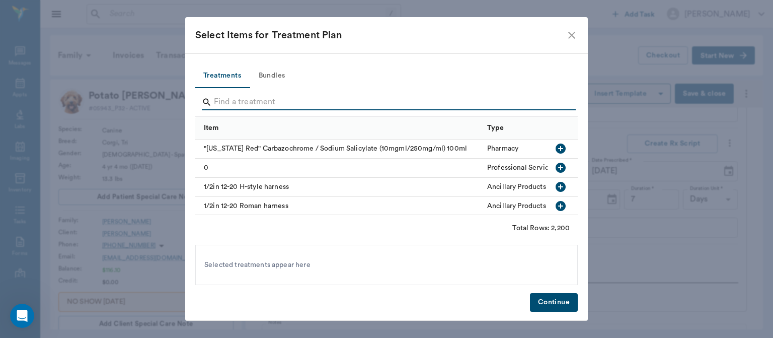
click at [632, 188] on div "Select Items for Treatment Plan Treatments Bundles Item Type Category "Kentucky…" at bounding box center [386, 169] width 773 height 338
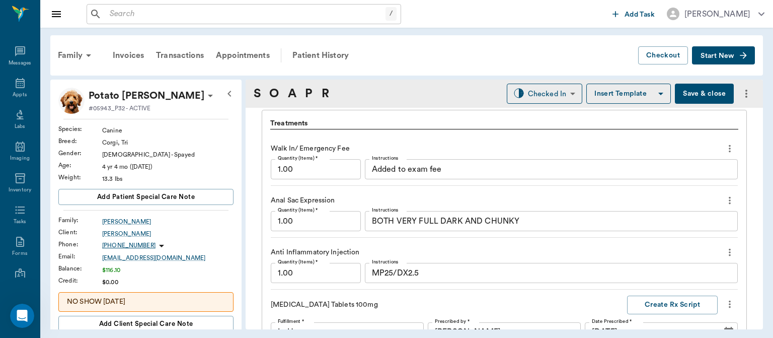
scroll to position [764, 0]
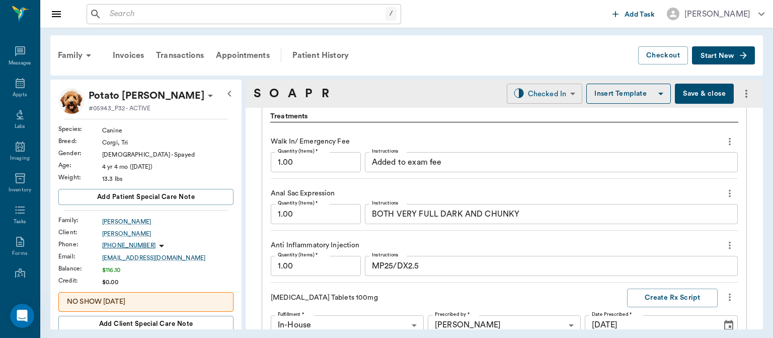
click at [547, 88] on body "/ ​ Add Task Dr. Bert Ellsworth Nectar Messages Appts Labs Imaging Inventory Ta…" at bounding box center [386, 169] width 773 height 338
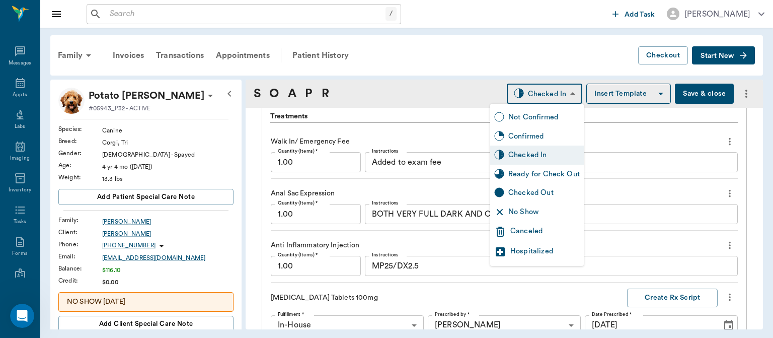
click at [564, 178] on div "Ready for Check Out" at bounding box center [543, 174] width 71 height 11
type input "READY_TO_CHECKOUT"
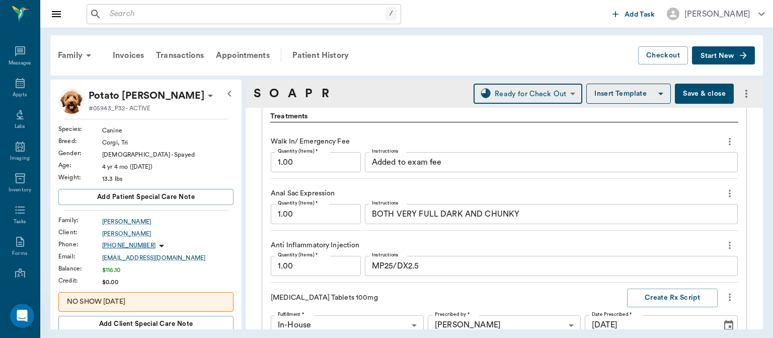
click at [690, 92] on button "Save & close" at bounding box center [704, 94] width 59 height 20
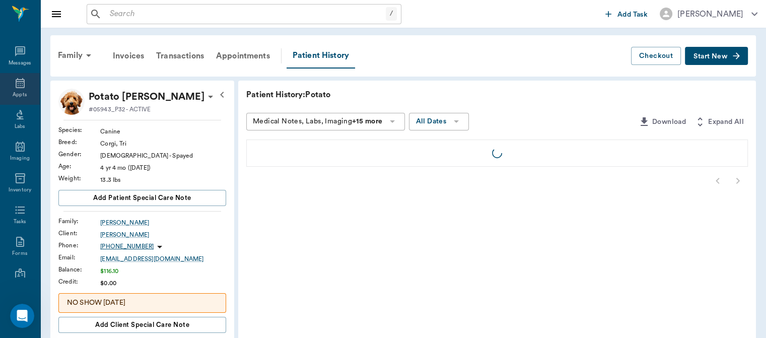
click at [18, 92] on div "Appts" at bounding box center [20, 95] width 14 height 8
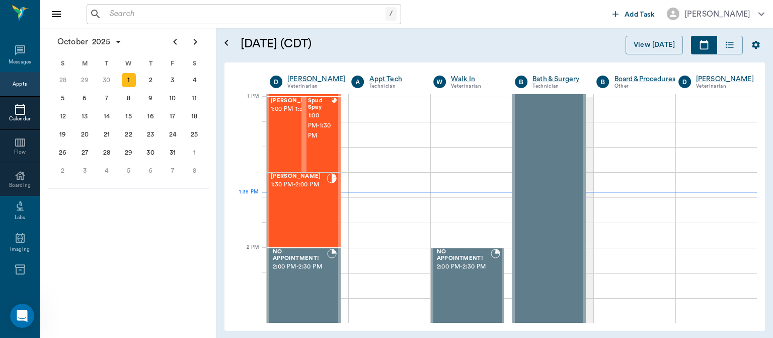
scroll to position [757, 0]
click at [281, 114] on span "1:00 PM - 1:30 PM" at bounding box center [296, 109] width 50 height 10
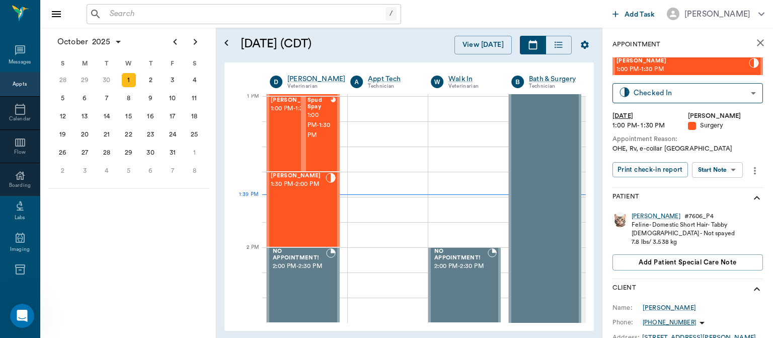
click at [719, 170] on body "/ ​ Add Task Dr. Bert Ellsworth Nectar Messages Appts Calendar Flow Boarding La…" at bounding box center [386, 169] width 773 height 338
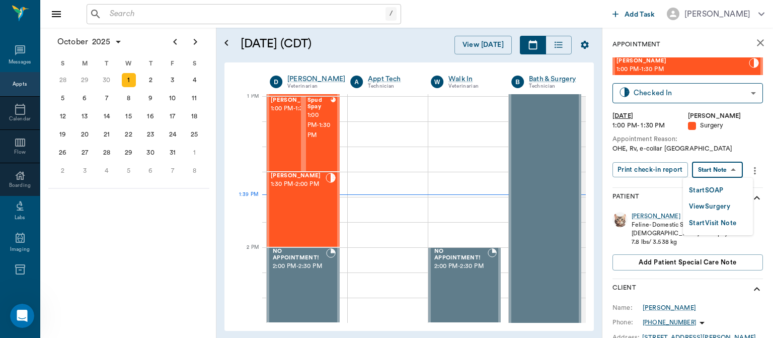
click at [717, 209] on button "View Surgery" at bounding box center [709, 207] width 41 height 12
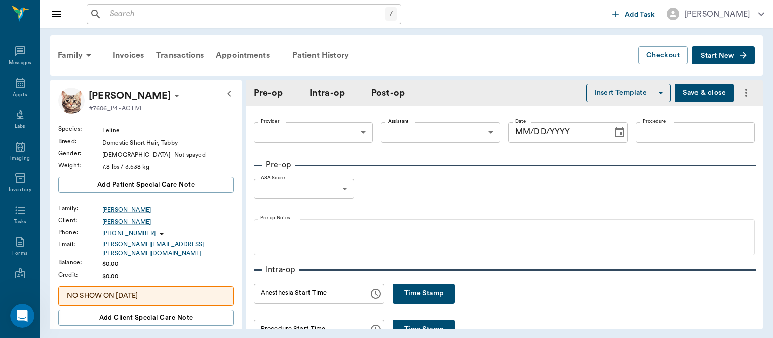
type input "63ec2f075fda476ae8351a4d"
type input "SPAY"
type input "1"
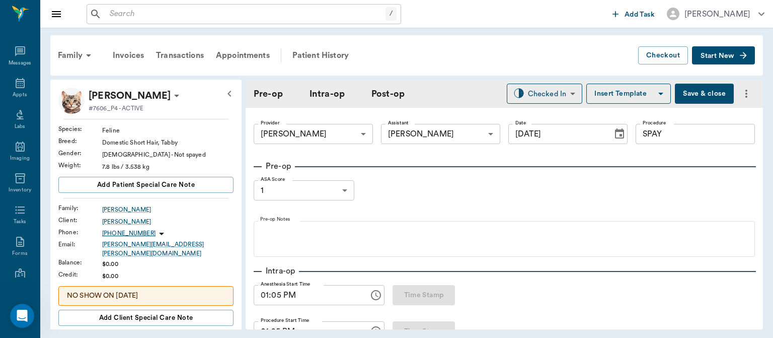
type input "[DATE]"
type input "01:05 PM"
type input "01:25 PM"
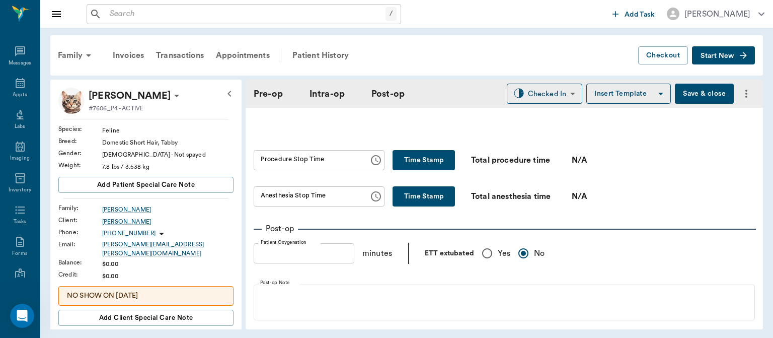
scroll to position [610, 0]
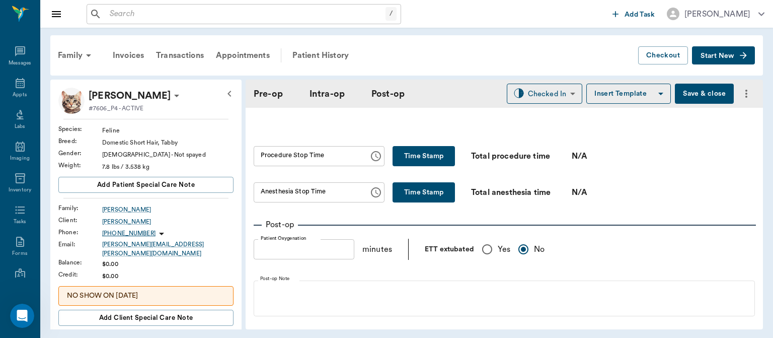
click at [699, 99] on button "Save & close" at bounding box center [704, 94] width 59 height 20
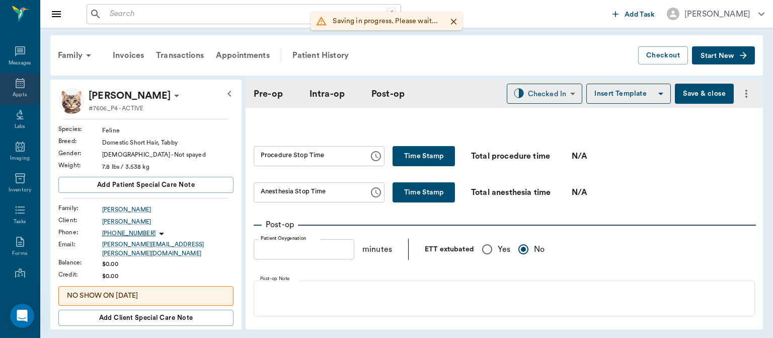
click at [17, 92] on div "Appts" at bounding box center [20, 95] width 14 height 8
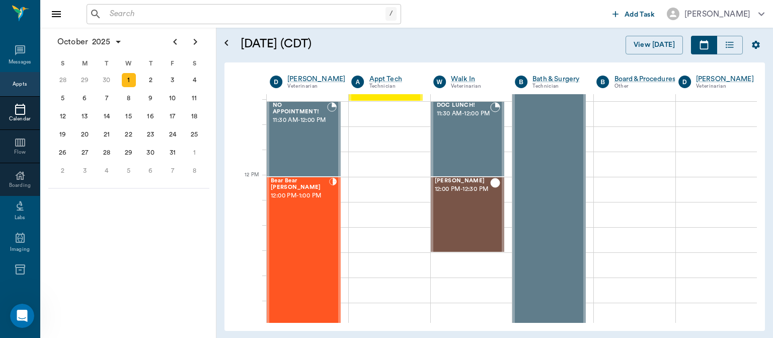
scroll to position [527, 0]
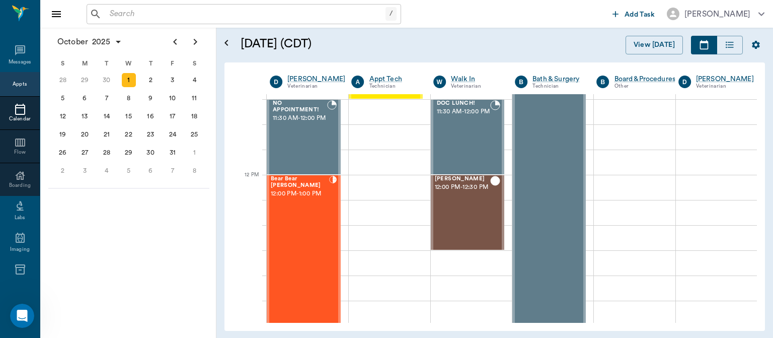
click at [307, 228] on div "Bear Bear Chriestenson 12:00 PM - 1:00 PM" at bounding box center [300, 250] width 58 height 149
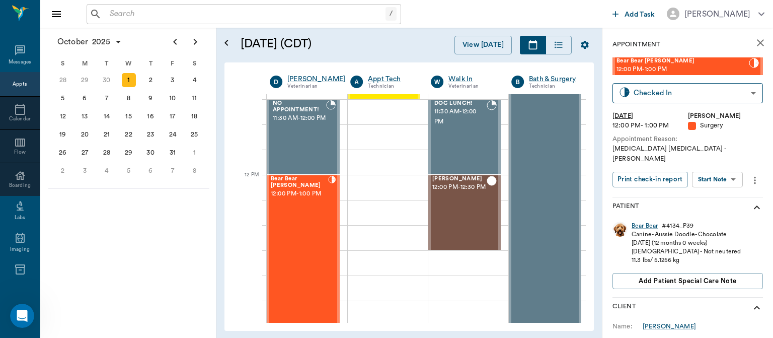
click at [727, 169] on body "/ ​ Add Task Dr. Bert Ellsworth Nectar Messages Appts Calendar Flow Boarding La…" at bounding box center [386, 169] width 773 height 338
click at [715, 205] on button "Start Surgery" at bounding box center [709, 207] width 41 height 12
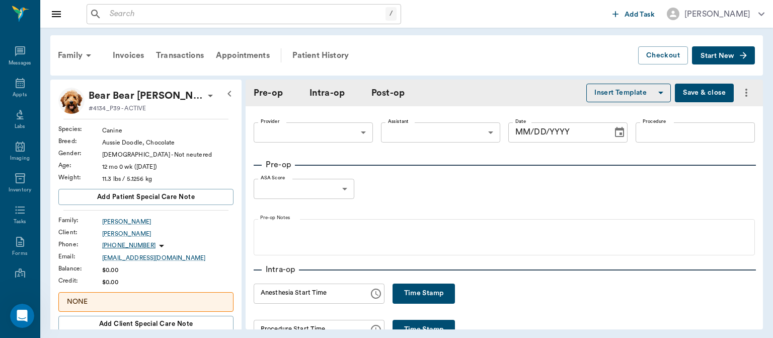
type input "63ec2f075fda476ae8351a4d"
type input "[DATE]"
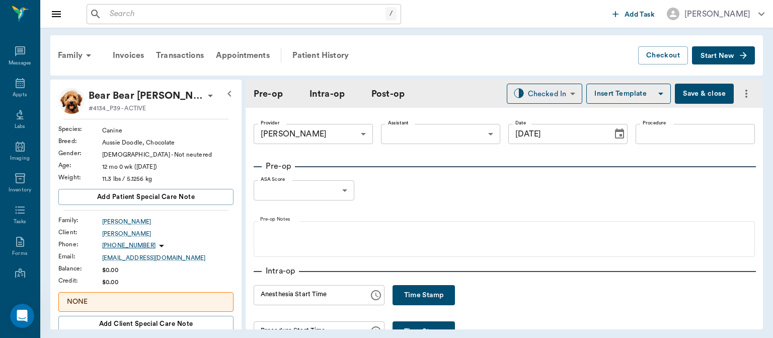
click at [405, 290] on button "Time Stamp" at bounding box center [424, 295] width 62 height 20
click at [280, 298] on input "01:41 PM" at bounding box center [308, 295] width 108 height 20
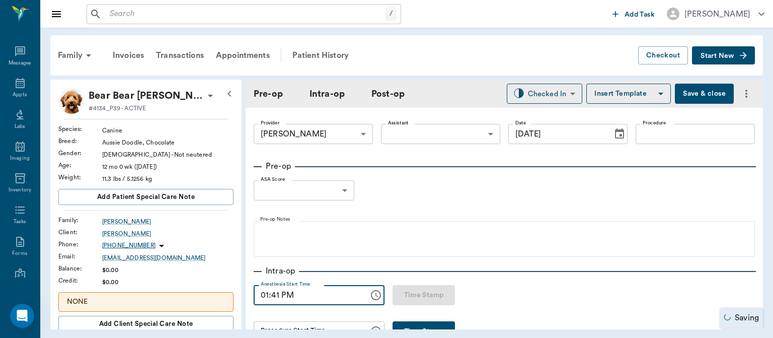
click at [272, 294] on input "01:41 PM" at bounding box center [308, 295] width 108 height 20
type input "01:40 PM"
click at [704, 97] on button "Save & close" at bounding box center [704, 94] width 59 height 20
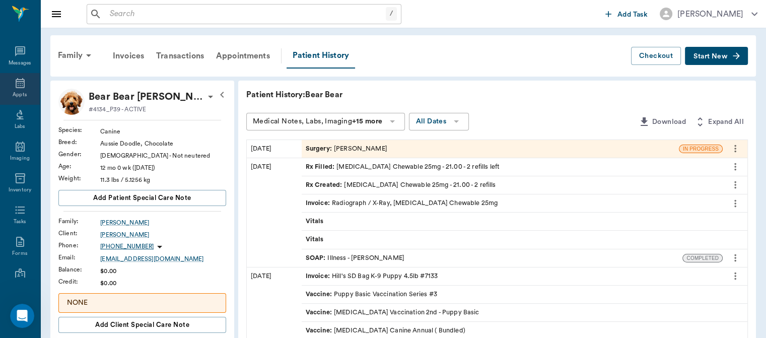
click at [15, 84] on icon at bounding box center [20, 83] width 12 height 12
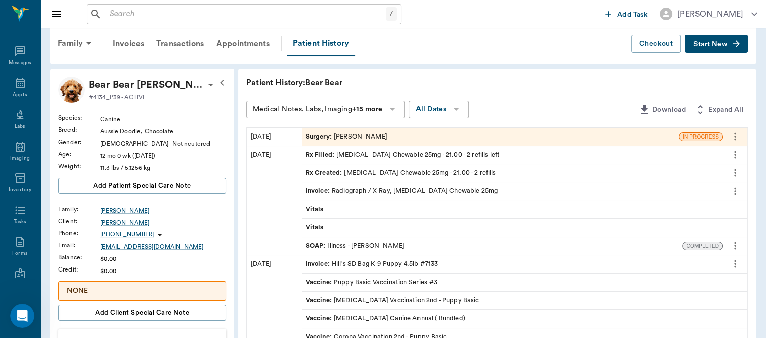
scroll to position [17, 0]
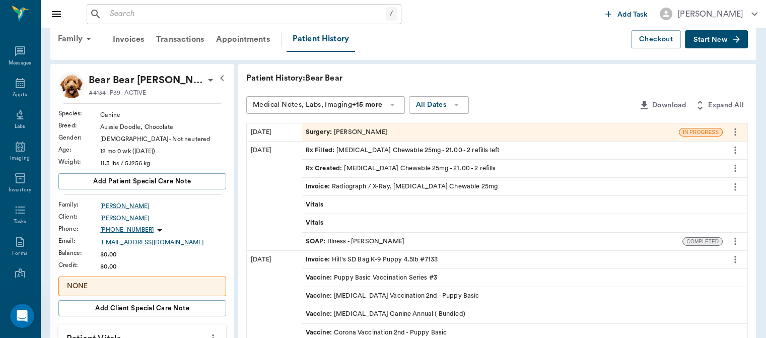
click at [318, 240] on span "SOAP :" at bounding box center [317, 242] width 22 height 10
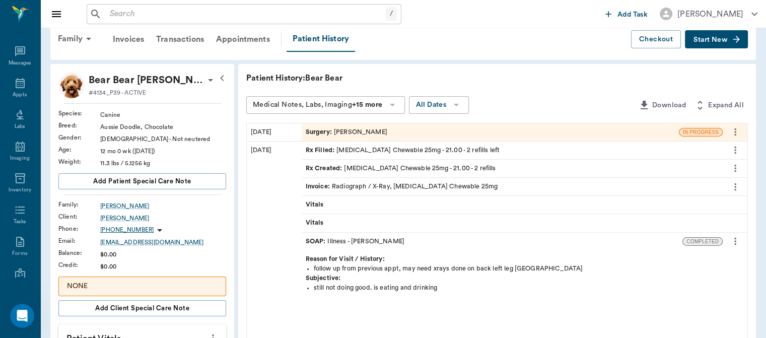
click at [735, 240] on icon "more" at bounding box center [735, 242] width 2 height 8
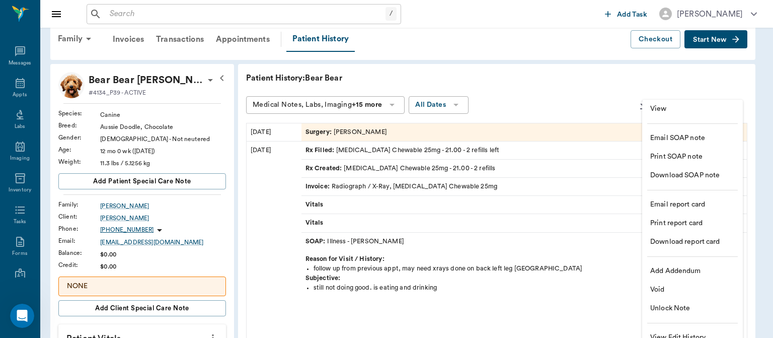
click at [672, 108] on span "View" at bounding box center [692, 109] width 85 height 11
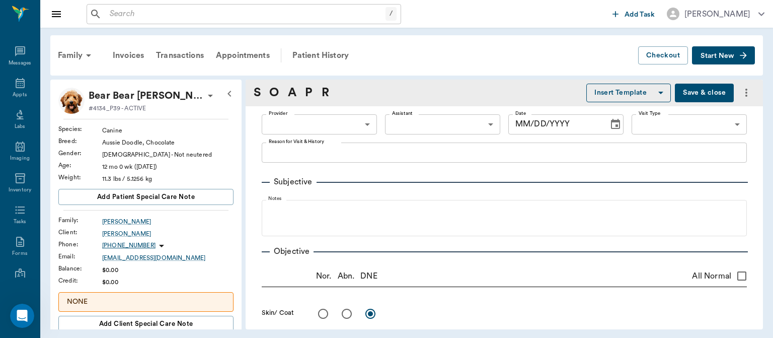
type input "63ec2f075fda476ae8351a4d"
type input "63ec2e7e52e12b0ba117b124"
type input "65d2be4f46e3a538d89b8c15"
type textarea "follow up from previous appt, may need xrays done on back left leg [GEOGRAPHIC_…"
radio input "true"
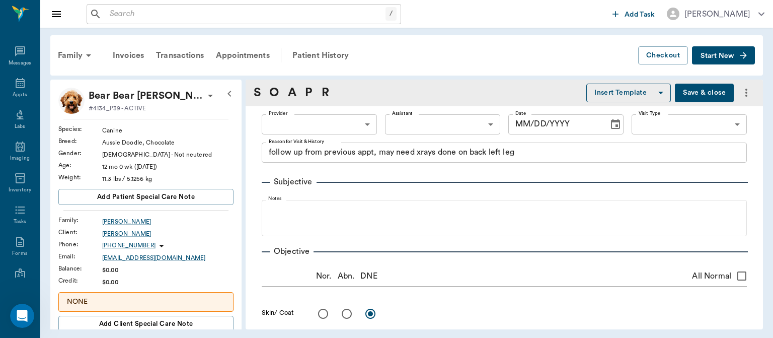
type textarea "Radiograph shows abnormal L [MEDICAL_DATA]"
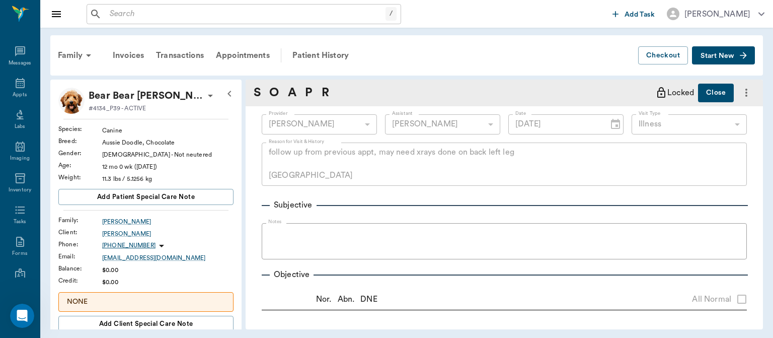
type input "[DATE]"
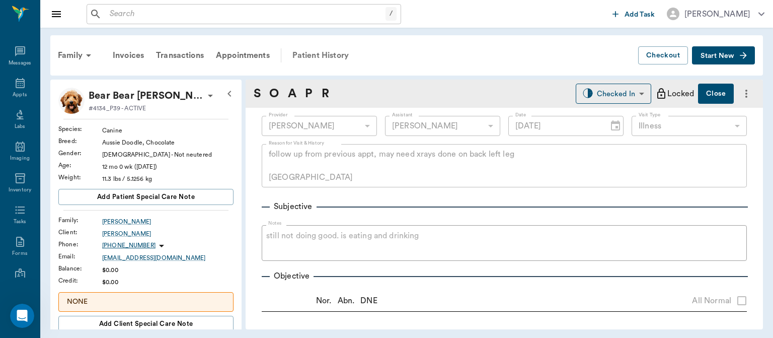
click at [319, 56] on div "Patient History" at bounding box center [320, 55] width 68 height 24
click at [335, 59] on div "Patient History" at bounding box center [320, 55] width 68 height 24
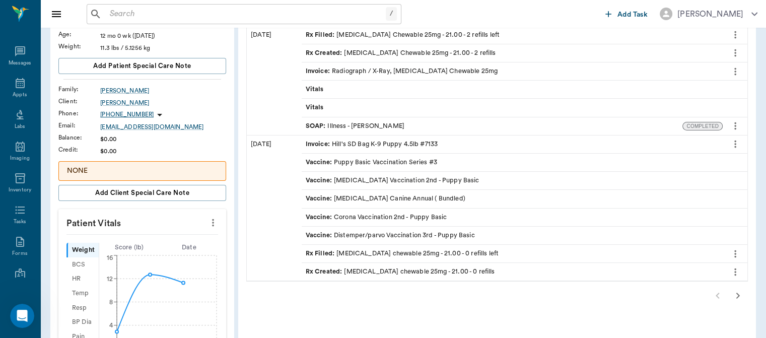
scroll to position [133, 0]
click at [735, 289] on icon "button" at bounding box center [737, 294] width 12 height 12
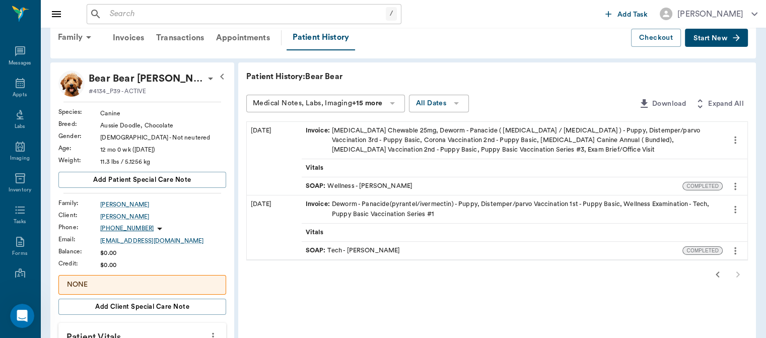
scroll to position [0, 0]
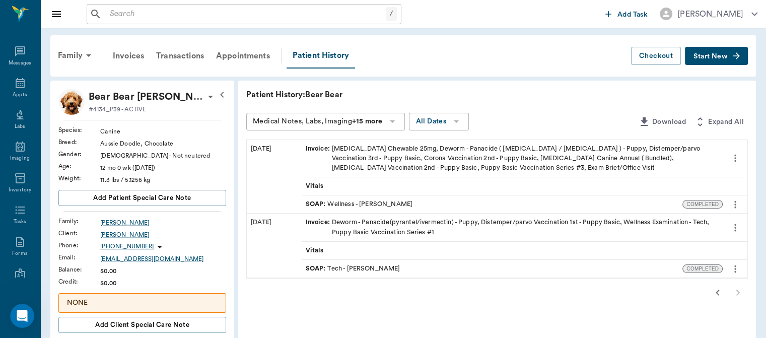
click at [628, 273] on div "SOAP : Tech - [PERSON_NAME]" at bounding box center [491, 269] width 381 height 18
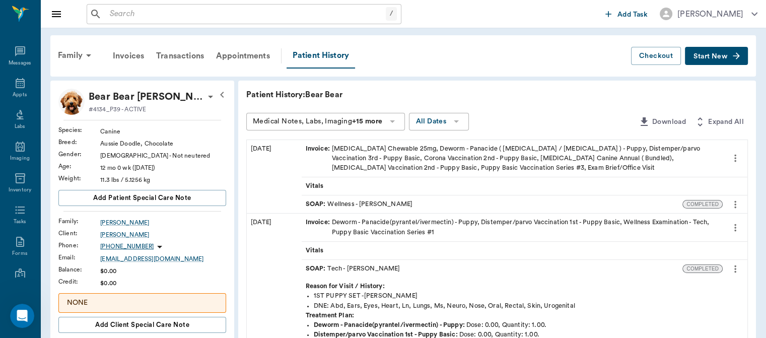
click at [317, 202] on span "SOAP :" at bounding box center [317, 204] width 22 height 10
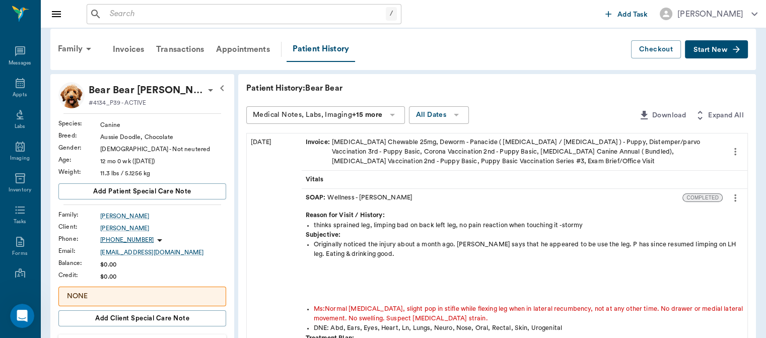
scroll to position [9, 0]
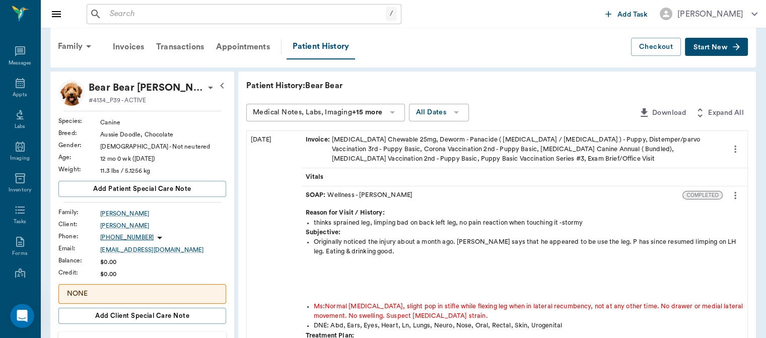
click at [735, 195] on icon "more" at bounding box center [735, 196] width 2 height 8
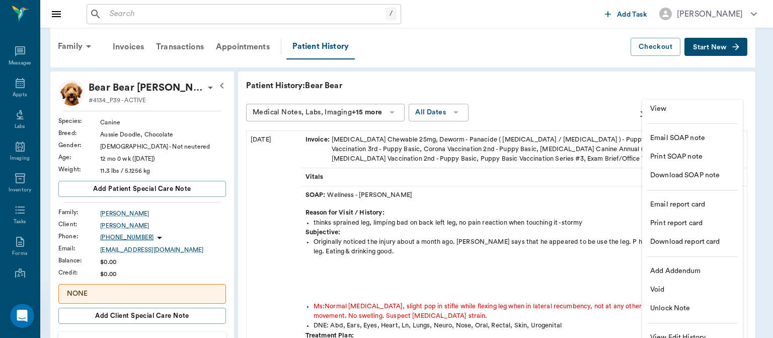
click at [694, 110] on span "View" at bounding box center [692, 109] width 85 height 11
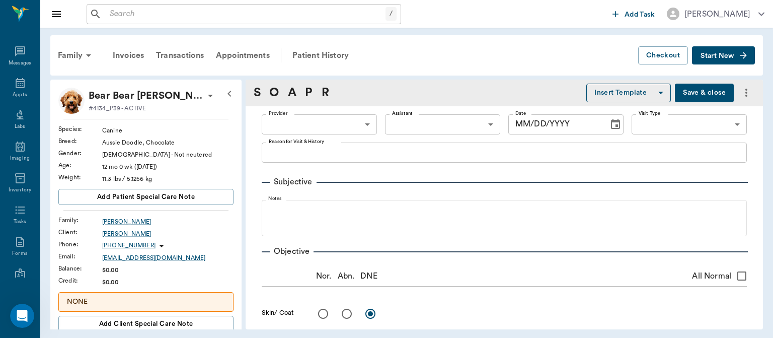
type input "63ec2f075fda476ae8351a4d"
type input "642ef10e332a41444de2bad1"
type input "65d2be4f46e3a538d89b8c14"
type textarea "thinks sprained leg, limping bad on back left leg, no pain reaction when touchi…"
radio input "true"
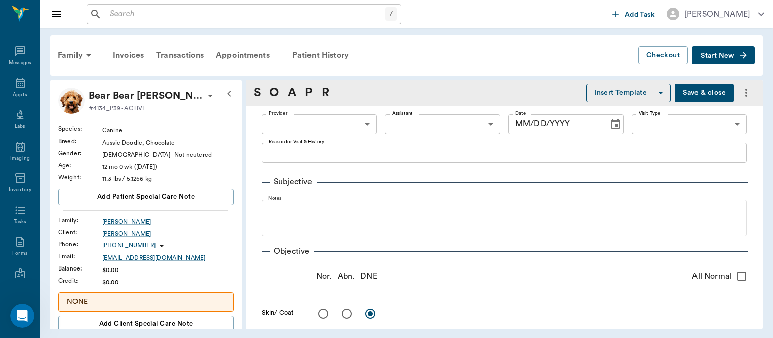
type textarea "Normal [MEDICAL_DATA], slight pop in stifle while flexing leg when in lateral r…"
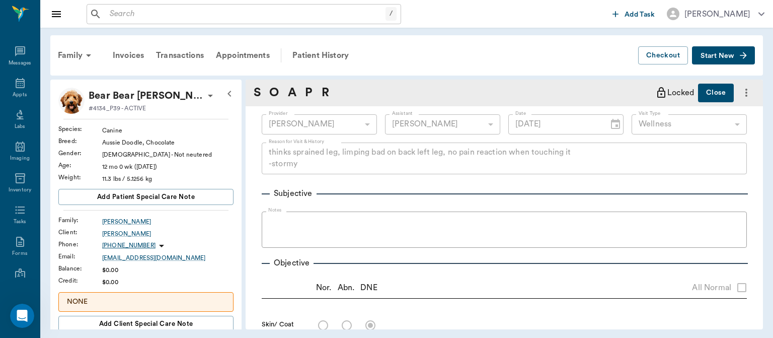
type input "[DATE]"
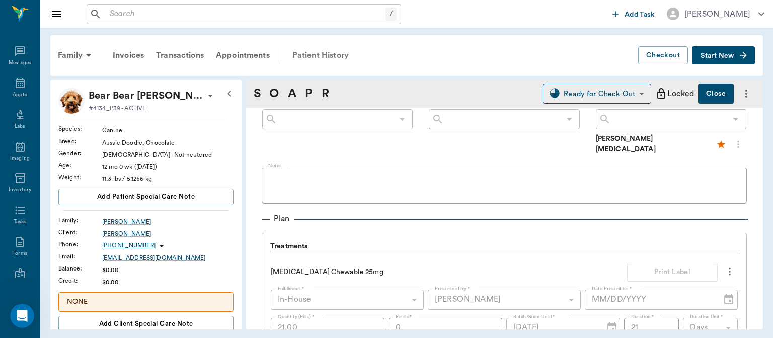
click at [313, 52] on div "Patient History" at bounding box center [320, 55] width 68 height 24
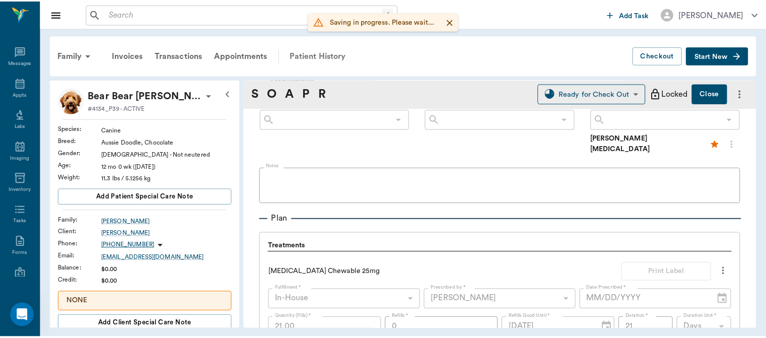
scroll to position [642, 0]
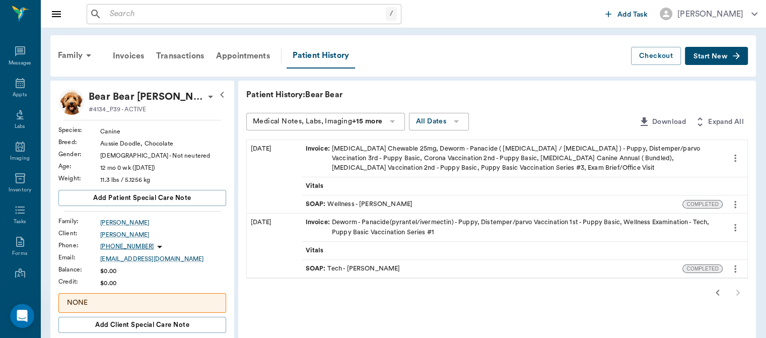
click at [314, 200] on span "SOAP :" at bounding box center [317, 204] width 22 height 10
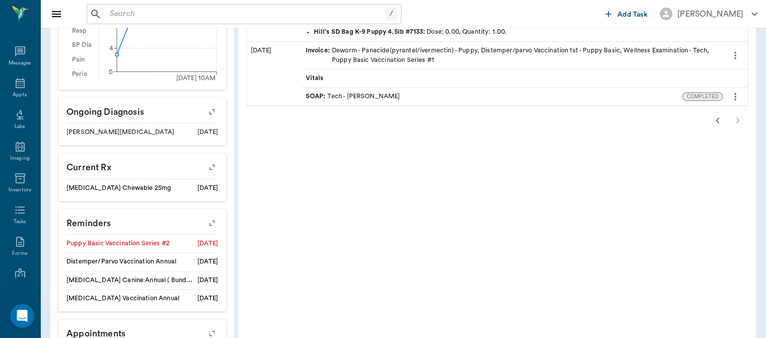
scroll to position [407, 0]
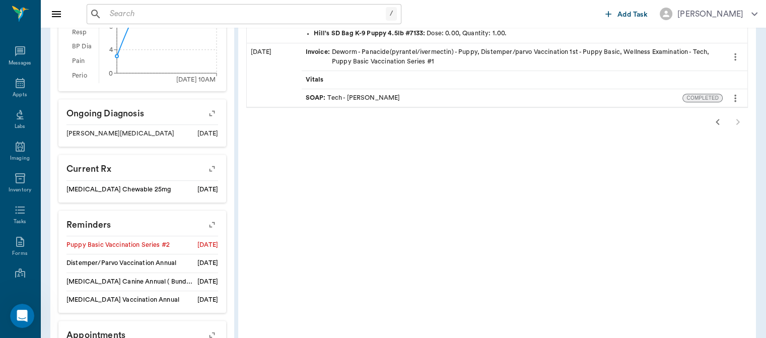
click at [717, 121] on icon "button" at bounding box center [717, 122] width 12 height 12
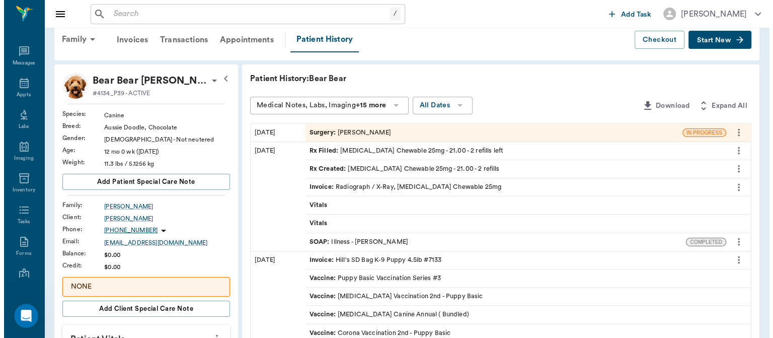
scroll to position [0, 0]
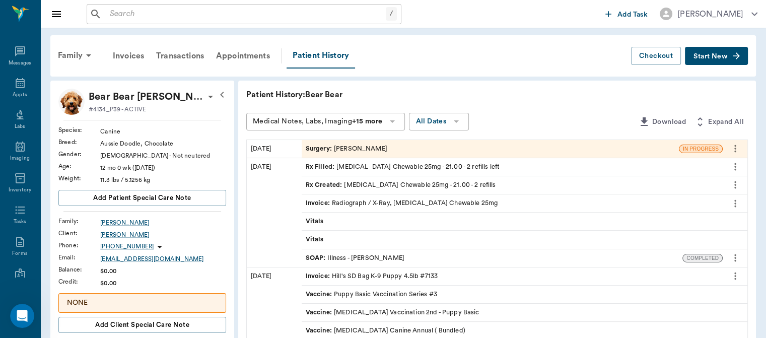
click at [330, 145] on span "Surgery :" at bounding box center [320, 149] width 28 height 10
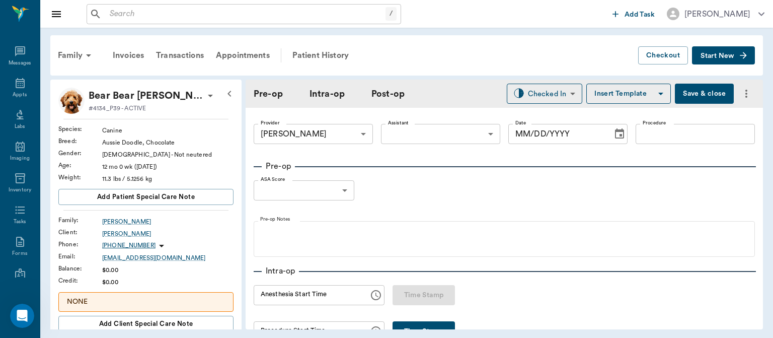
type input "63ec2f075fda476ae8351a4d"
type input "[DATE]"
type input "01:40 PM"
click at [441, 130] on body "/ ​ Add Task [PERSON_NAME] Nectar Messages Appts Labs Imaging Inventory Tasks F…" at bounding box center [386, 169] width 773 height 338
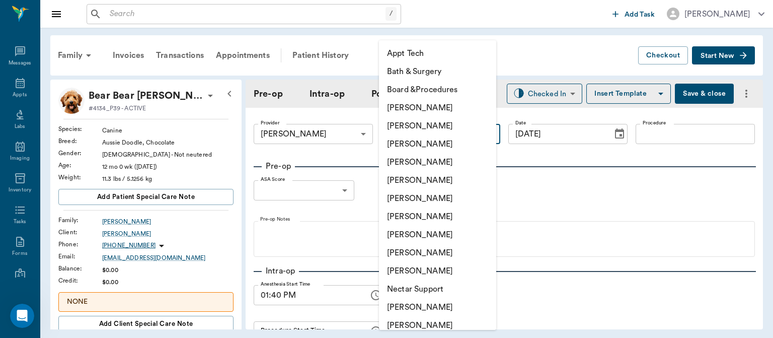
click at [413, 239] on li "[PERSON_NAME]" at bounding box center [437, 234] width 117 height 18
type input "63ec2e7e52e12b0ba117b124"
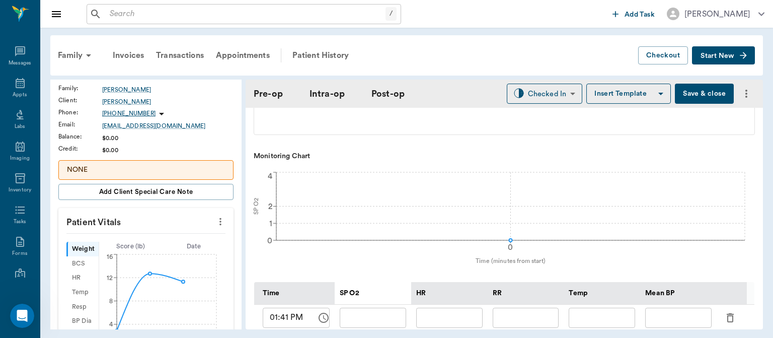
scroll to position [135, 0]
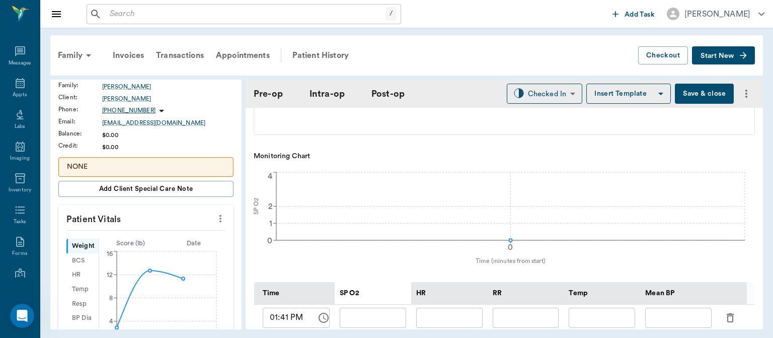
click at [219, 217] on icon "more" at bounding box center [220, 219] width 2 height 8
click at [156, 235] on span "Enter Vitals" at bounding box center [170, 235] width 85 height 11
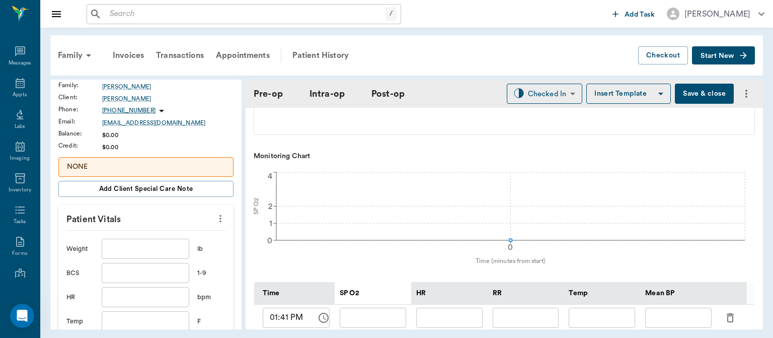
click at [140, 250] on input "text" at bounding box center [146, 249] width 88 height 20
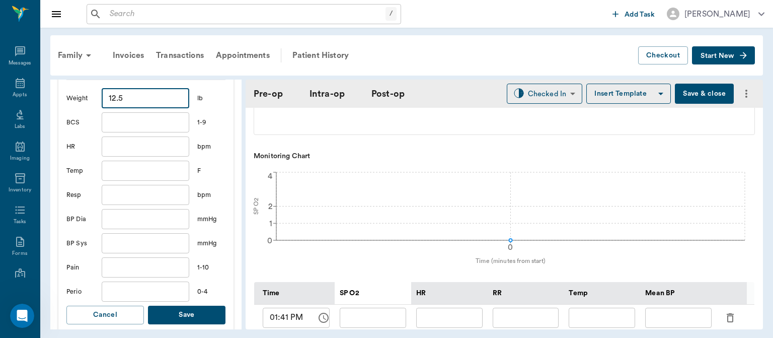
scroll to position [291, 0]
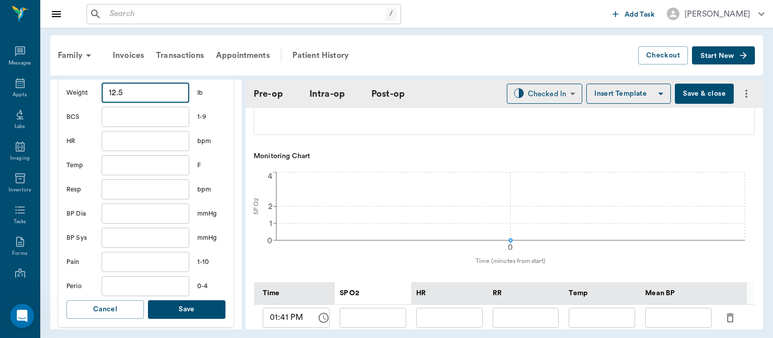
type input "12.5"
click at [196, 306] on button "Save" at bounding box center [187, 309] width 78 height 19
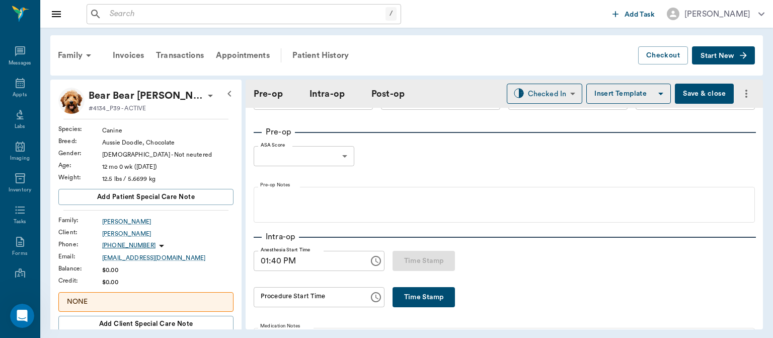
scroll to position [0, 0]
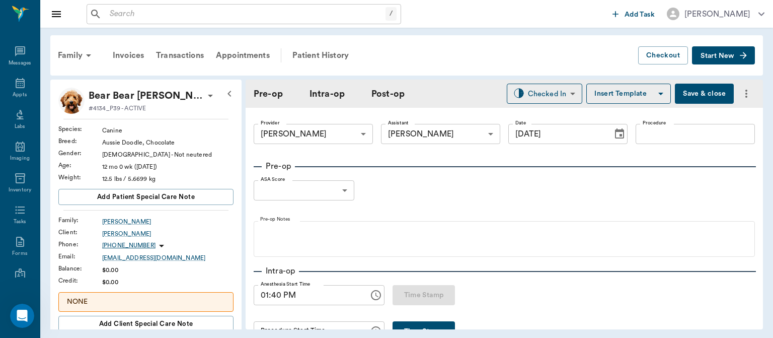
click at [657, 135] on input "Procedure" at bounding box center [695, 134] width 119 height 20
type input "L-[MEDICAL_DATA]"
click at [611, 90] on button "Insert Template" at bounding box center [628, 94] width 85 height 20
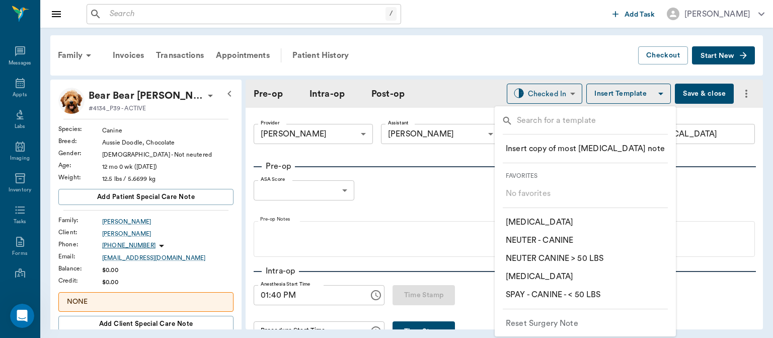
click at [540, 121] on input "text" at bounding box center [593, 121] width 152 height 15
type input "CANINE"
click at [566, 298] on p "​ SURGERY - CANINE" at bounding box center [542, 294] width 73 height 12
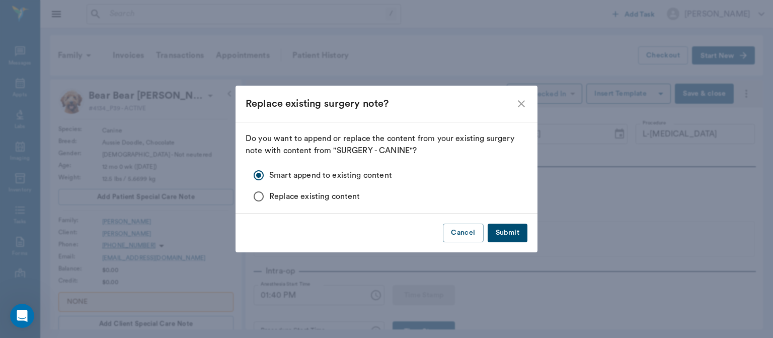
click at [510, 232] on button "Submit" at bounding box center [508, 232] width 40 height 19
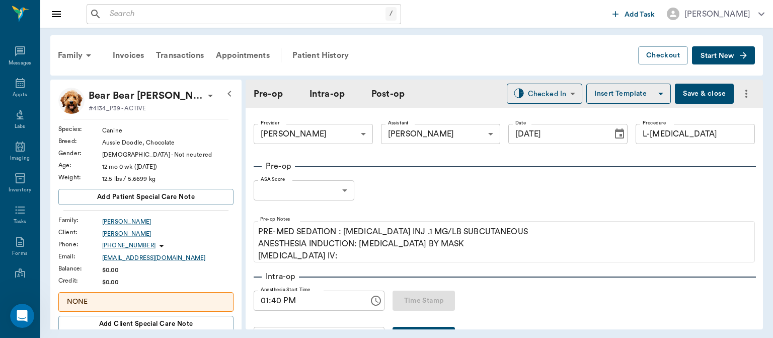
click at [330, 188] on body "/ ​ Add Task [PERSON_NAME] Nectar Messages Appts Labs Imaging Inventory Tasks F…" at bounding box center [386, 169] width 773 height 338
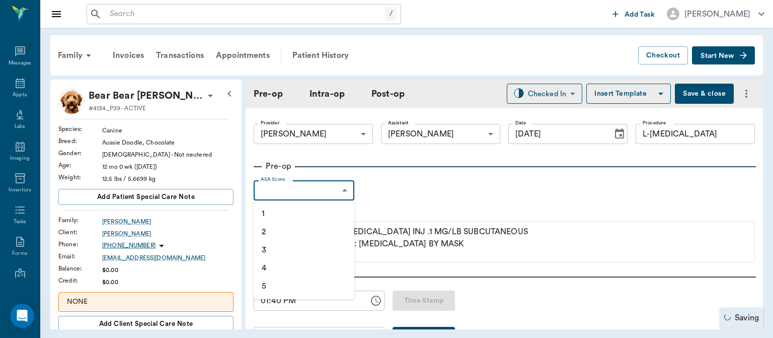
click at [302, 210] on li "1" at bounding box center [304, 213] width 101 height 18
type input "1"
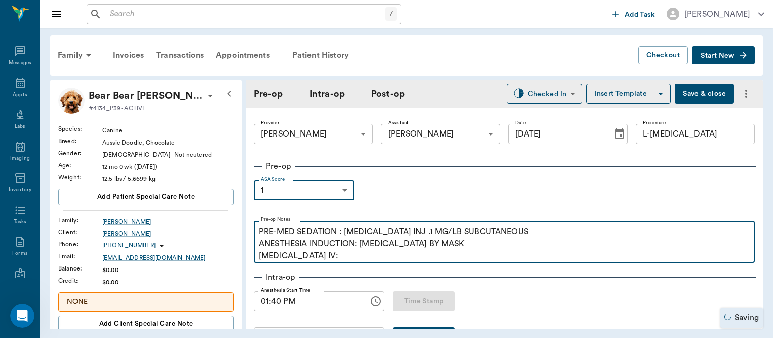
click at [326, 256] on p "PRE-MED SEDATION : [MEDICAL_DATA] INJ .1 MG/LB SUBCUTANEOUS ANESTHESIA INDUCTIO…" at bounding box center [504, 243] width 491 height 36
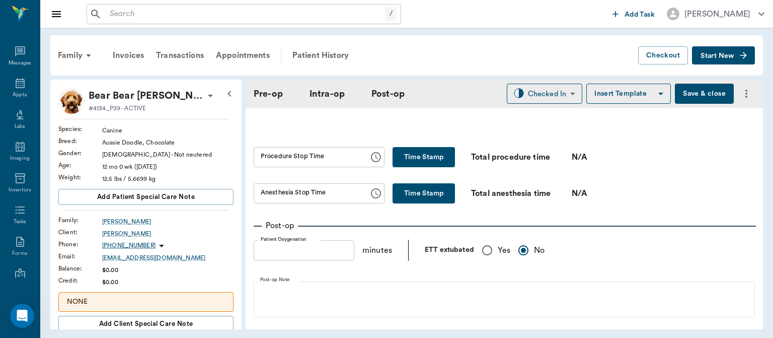
click at [484, 260] on input "Yes" at bounding box center [487, 250] width 21 height 21
radio input "true"
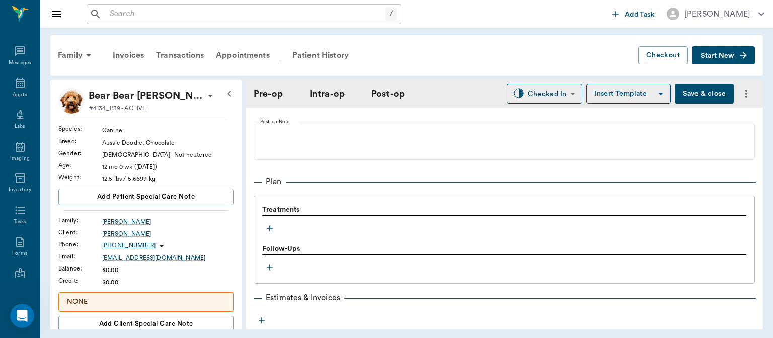
scroll to position [802, 0]
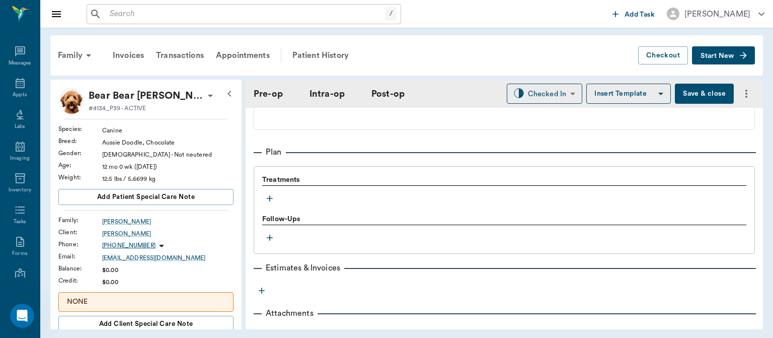
click at [271, 197] on icon "button" at bounding box center [270, 198] width 10 height 10
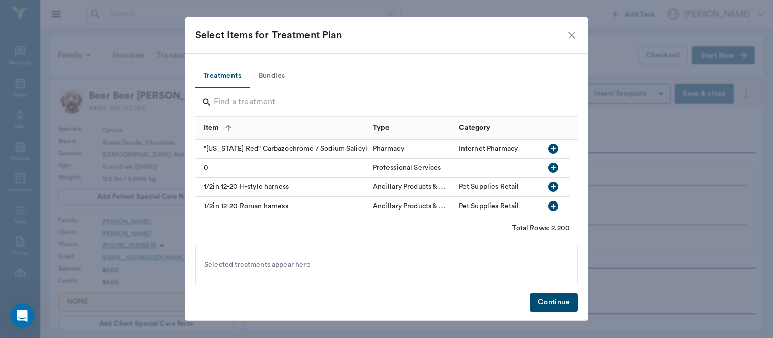
click at [233, 104] on input "Search" at bounding box center [387, 102] width 347 height 16
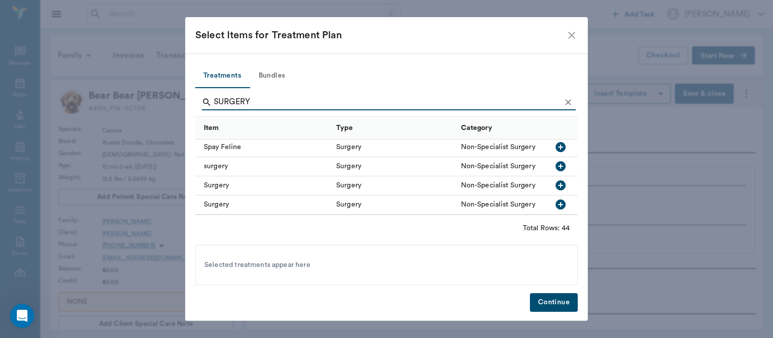
scroll to position [635, 0]
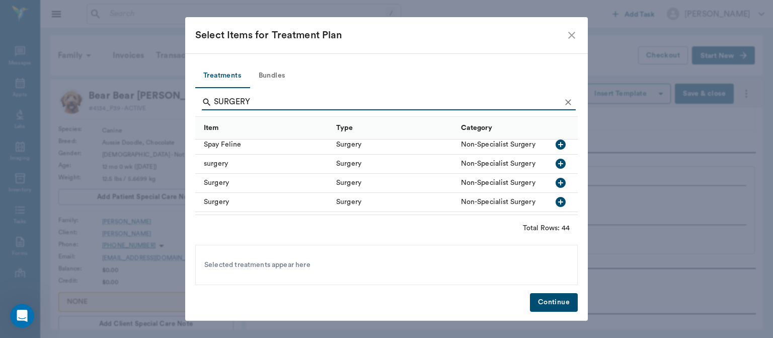
type input "SURGERY"
click at [556, 165] on icon "button" at bounding box center [561, 164] width 10 height 10
click at [544, 306] on button "Continue" at bounding box center [554, 302] width 48 height 19
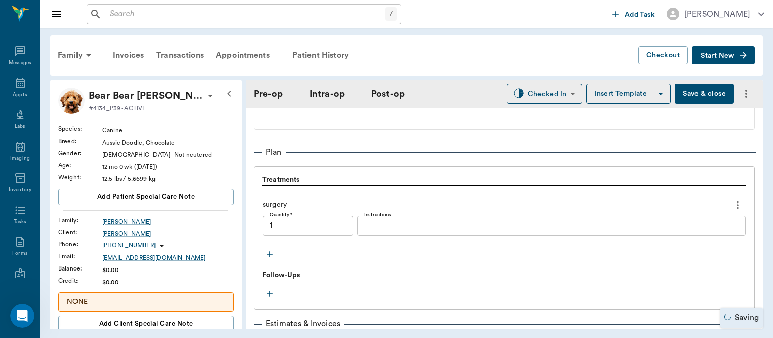
click at [271, 254] on icon "button" at bounding box center [270, 254] width 10 height 10
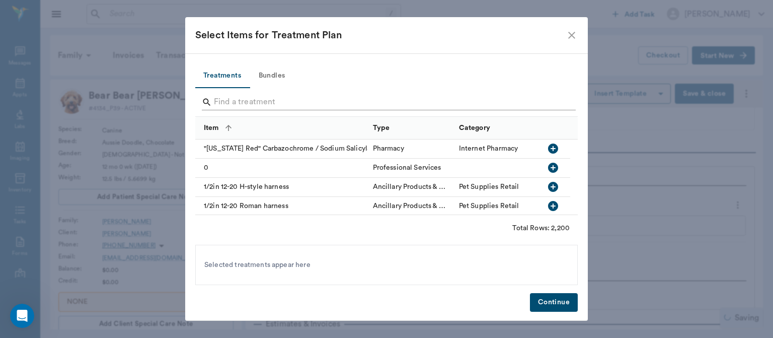
click at [227, 100] on input "Search" at bounding box center [387, 102] width 347 height 16
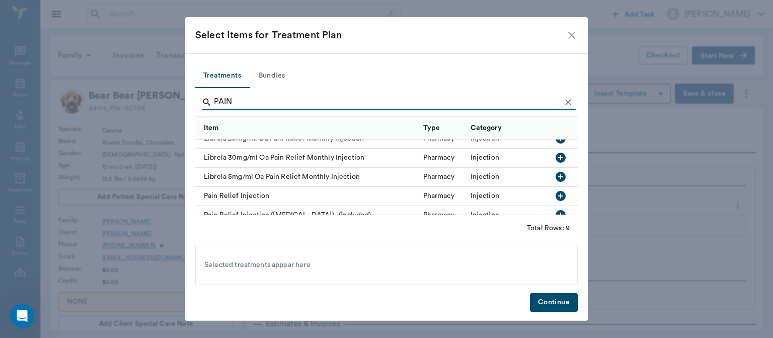
scroll to position [90, 0]
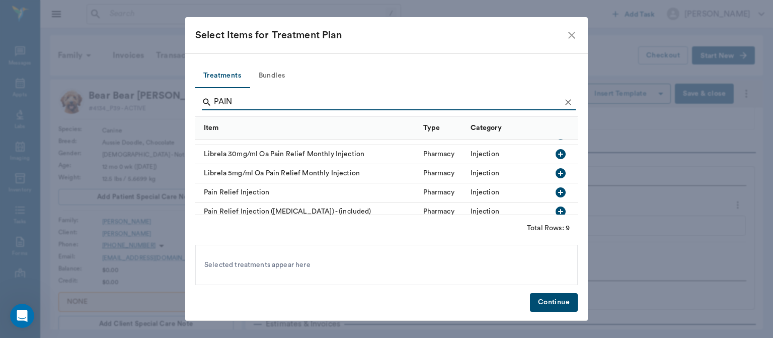
type input "PAIN"
click at [556, 195] on icon "button" at bounding box center [561, 192] width 10 height 10
click at [561, 300] on button "Continue" at bounding box center [554, 302] width 48 height 19
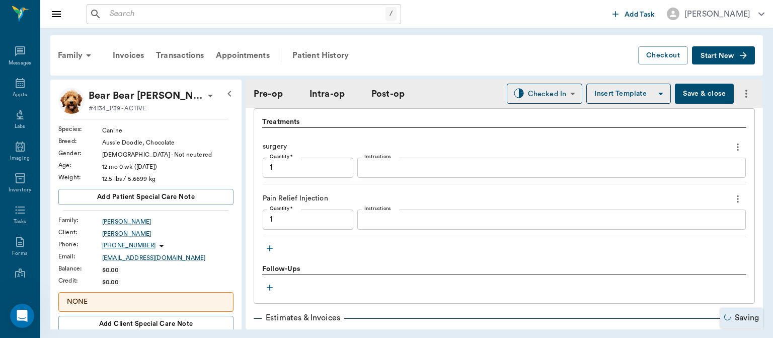
scroll to position [866, 0]
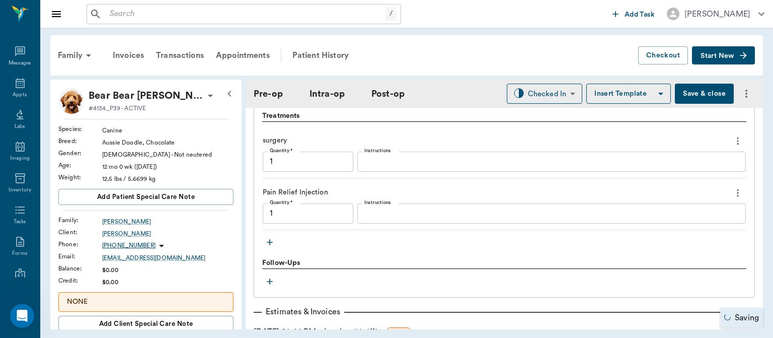
click at [271, 241] on icon "button" at bounding box center [270, 242] width 6 height 6
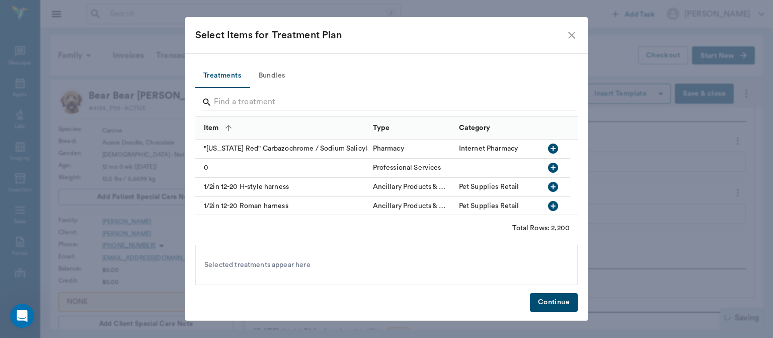
click at [232, 105] on input "Search" at bounding box center [387, 102] width 347 height 16
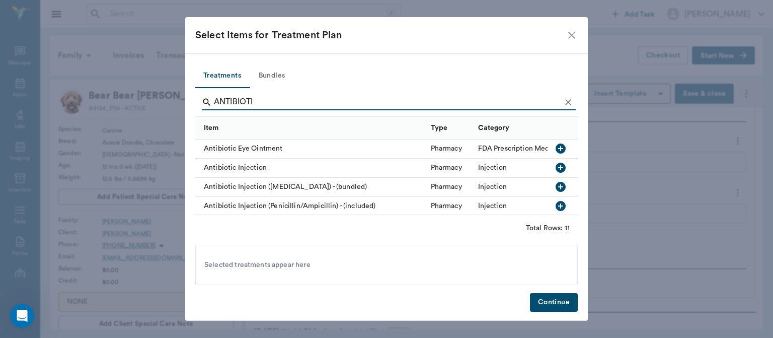
type input "ANTIBIOTI"
click at [556, 168] on icon "button" at bounding box center [561, 168] width 10 height 10
click at [554, 302] on button "Continue" at bounding box center [554, 302] width 48 height 19
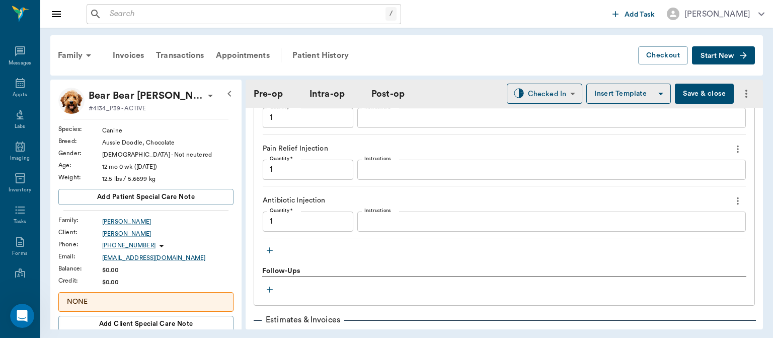
scroll to position [885, 0]
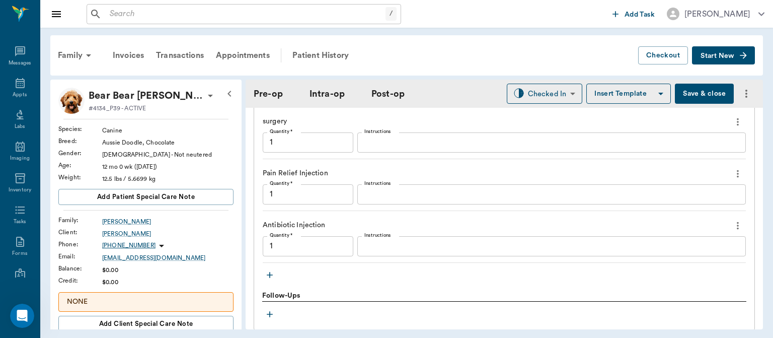
click at [272, 277] on icon "button" at bounding box center [270, 275] width 10 height 10
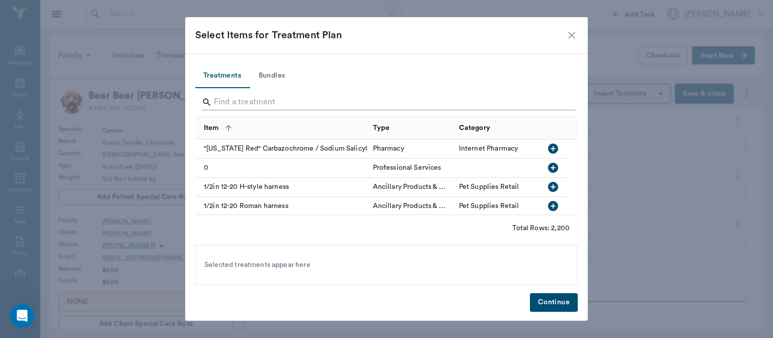
click at [223, 97] on input "Search" at bounding box center [387, 102] width 347 height 16
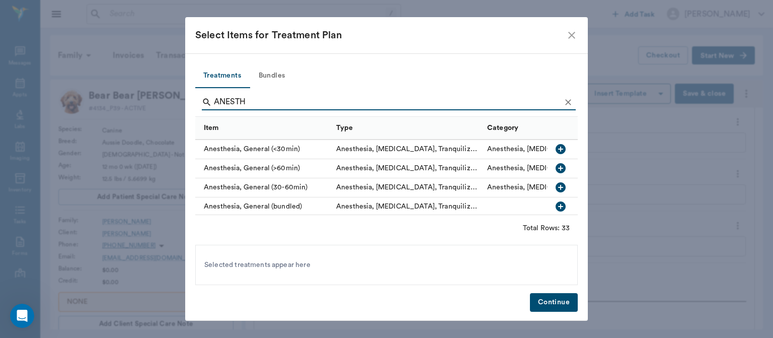
scroll to position [101, 0]
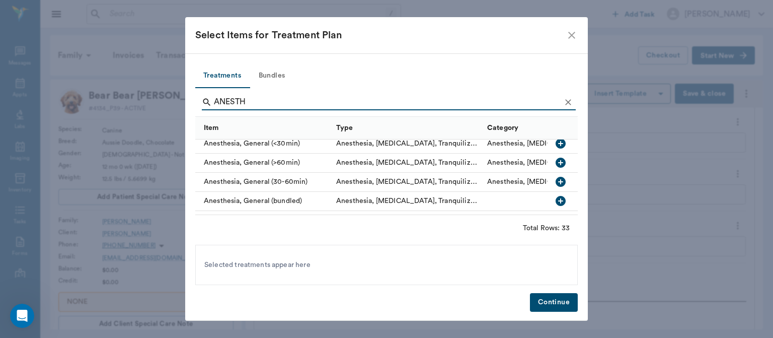
type input "ANESTH"
click at [552, 193] on button "button" at bounding box center [560, 200] width 17 height 17
click at [311, 268] on icon at bounding box center [310, 264] width 9 height 9
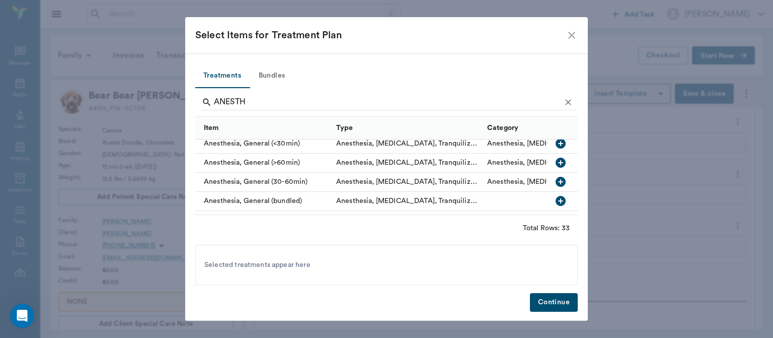
click at [556, 179] on icon "button" at bounding box center [561, 182] width 10 height 10
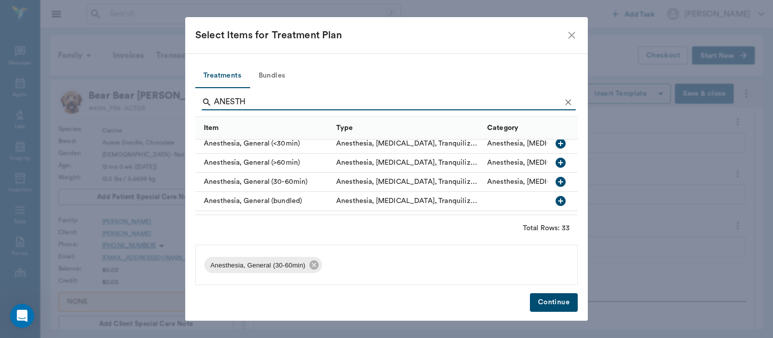
click at [551, 299] on button "Continue" at bounding box center [554, 302] width 48 height 19
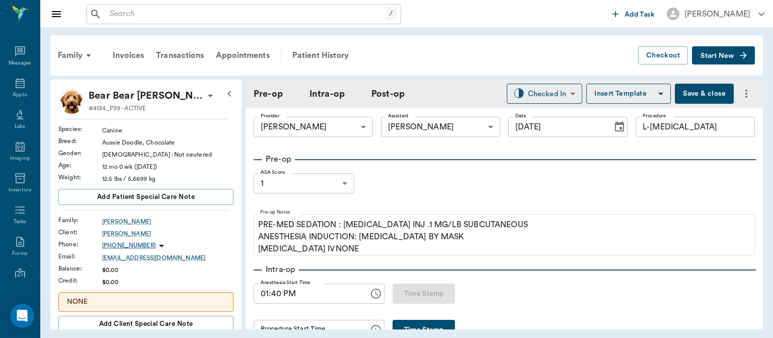
scroll to position [0, 0]
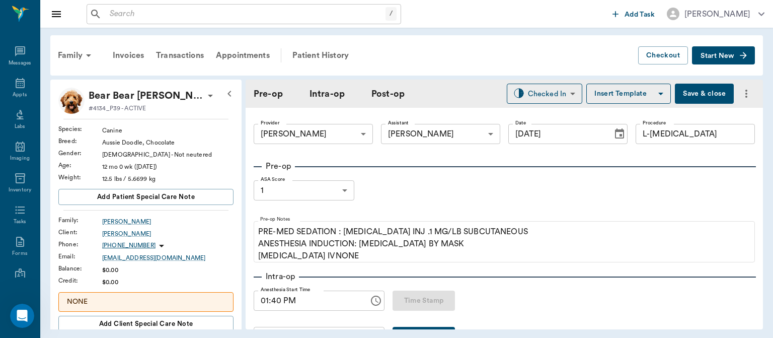
click at [717, 88] on button "Save & close" at bounding box center [704, 94] width 59 height 20
type input "1.00"
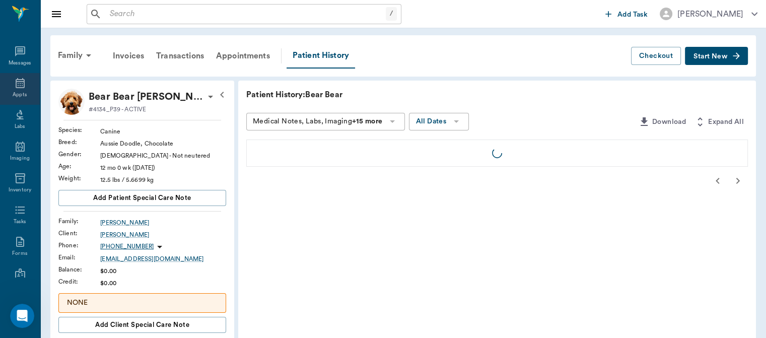
click at [22, 93] on div "Appts" at bounding box center [20, 95] width 14 height 8
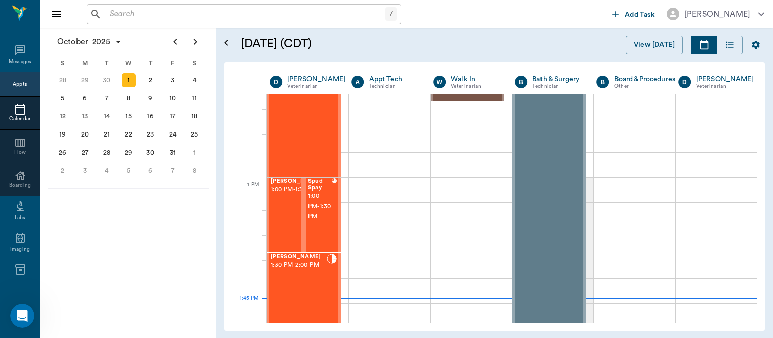
scroll to position [664, 0]
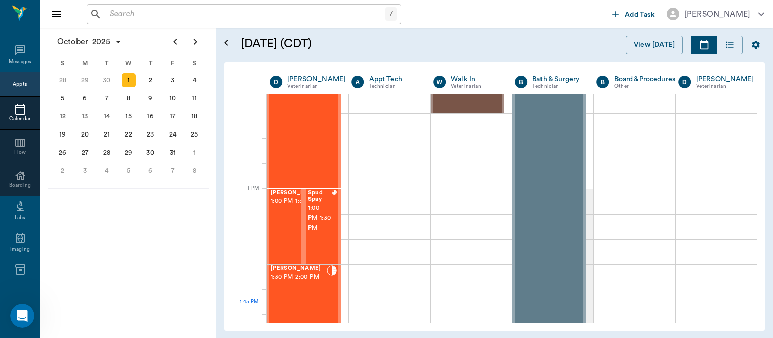
click at [282, 206] on span "1:00 PM - 1:30 PM" at bounding box center [296, 201] width 50 height 10
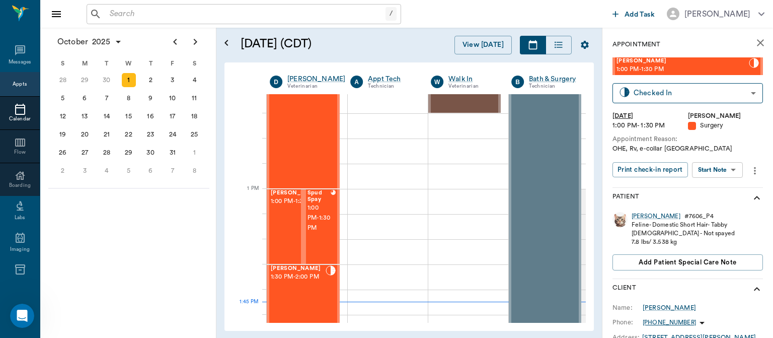
click at [727, 171] on body "/ ​ Add Task Dr. Bert Ellsworth Nectar Messages Appts Calendar Flow Boarding La…" at bounding box center [386, 169] width 773 height 338
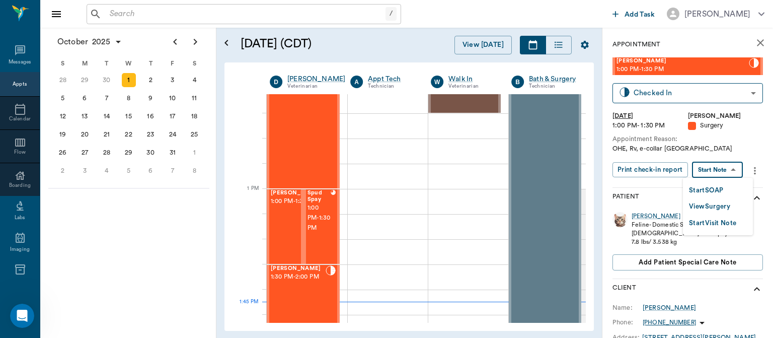
click at [727, 209] on button "View Surgery" at bounding box center [709, 207] width 41 height 12
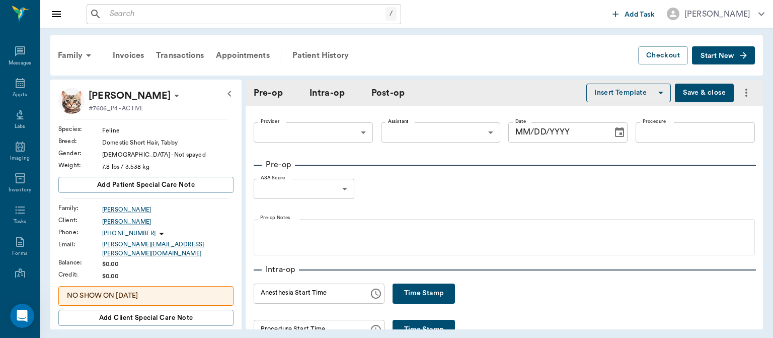
type input "63ec2f075fda476ae8351a4d"
type input "SPAY"
type input "1"
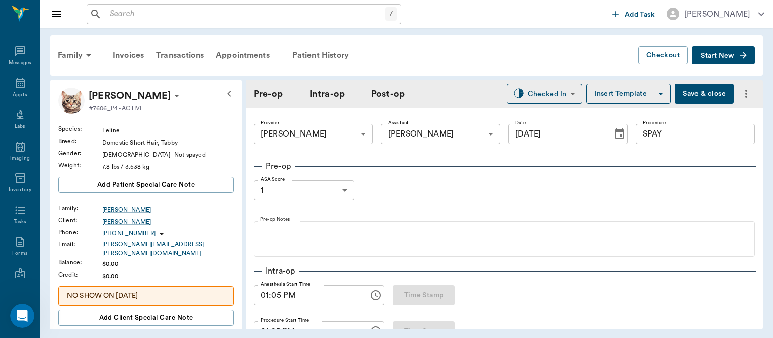
type input "[DATE]"
type input "01:05 PM"
type input "01:25 PM"
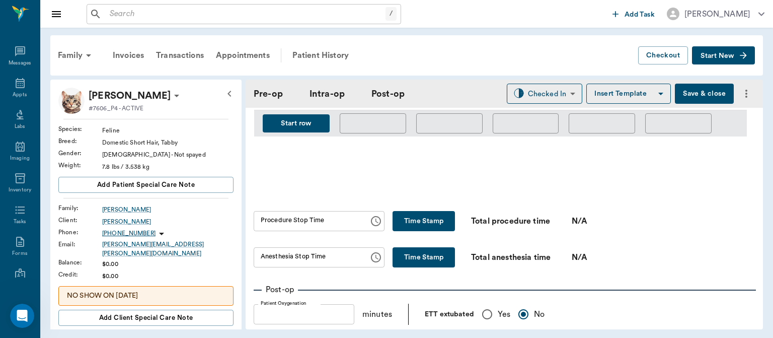
scroll to position [560, 0]
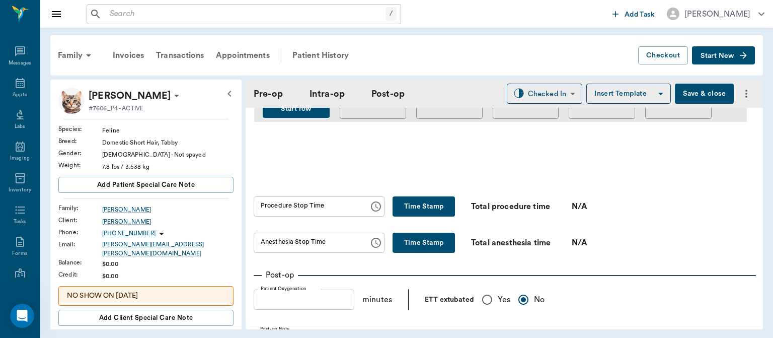
click at [407, 208] on button "Time Stamp" at bounding box center [424, 206] width 62 height 20
type input "01:47 PM"
click at [405, 248] on button "Time Stamp" at bounding box center [424, 243] width 62 height 20
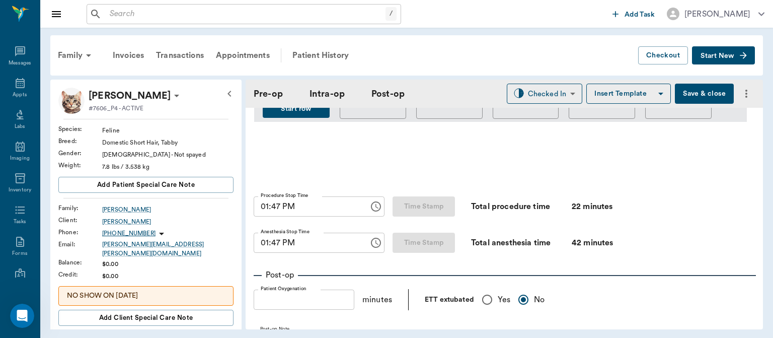
type input "01:47 PM"
click at [544, 93] on body "/ ​ Add Task Dr. Bert Ellsworth Nectar Messages Appts Labs Imaging Inventory Ta…" at bounding box center [386, 169] width 773 height 338
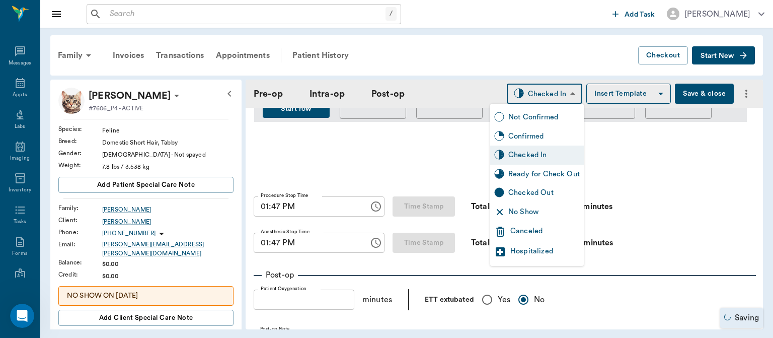
click at [540, 175] on div "Ready for Check Out" at bounding box center [543, 174] width 71 height 11
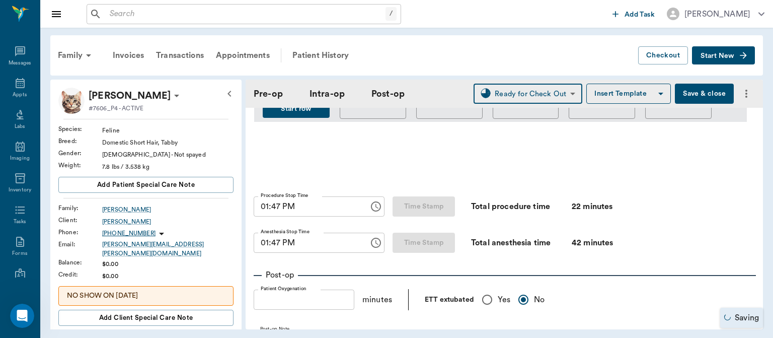
type input "READY_TO_CHECKOUT"
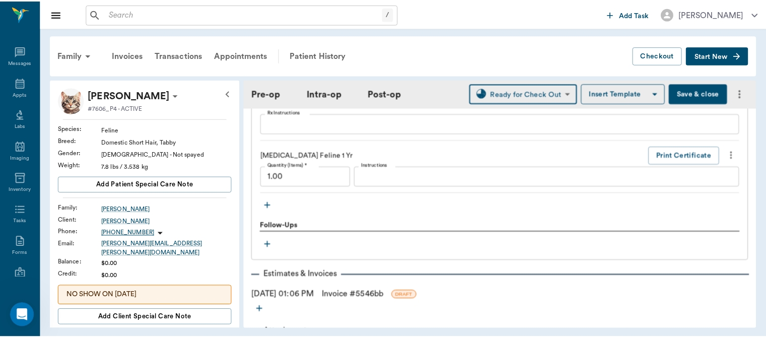
scroll to position [1264, 0]
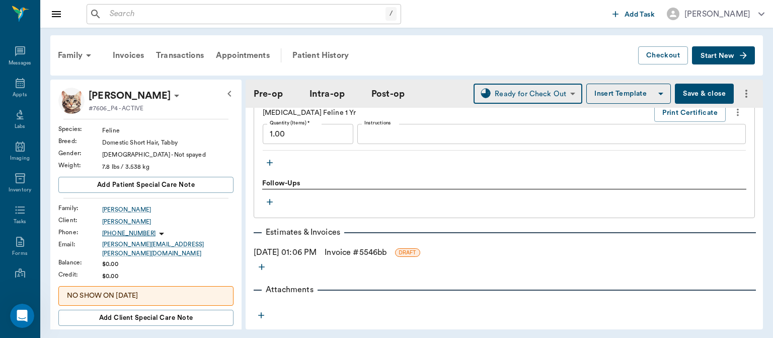
click at [320, 253] on div "10/01/2025 01:06 PM Invoice # 5546bb DRAFT" at bounding box center [504, 252] width 501 height 12
click at [358, 253] on link "Invoice # 5546bb" at bounding box center [356, 252] width 62 height 12
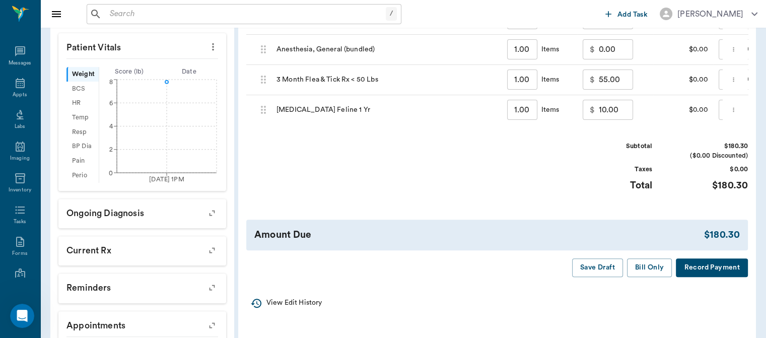
scroll to position [308, 0]
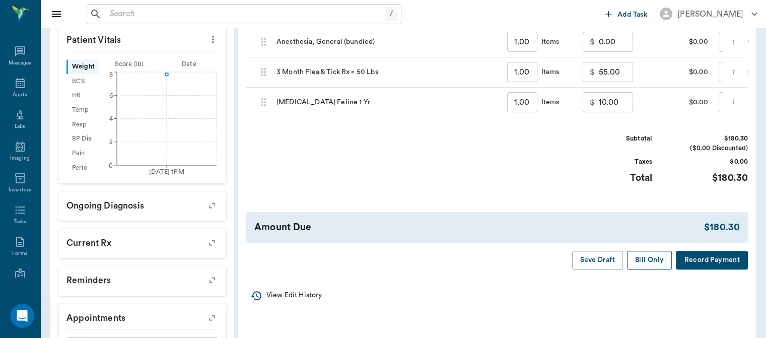
click at [641, 263] on button "Bill Only" at bounding box center [649, 260] width 45 height 19
click at [18, 86] on icon at bounding box center [20, 83] width 9 height 10
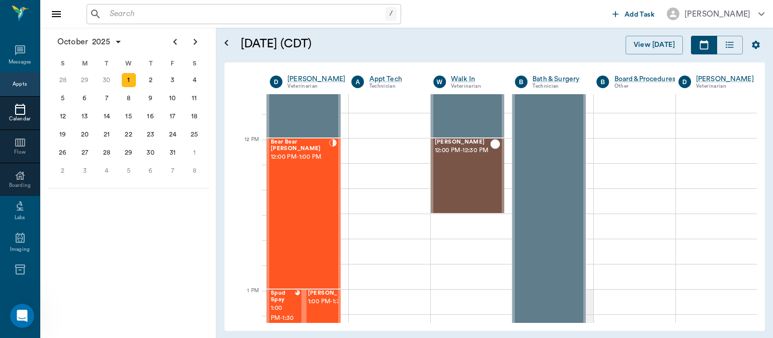
scroll to position [563, 0]
click at [298, 217] on div "Bear Bear Chriestenson 12:00 PM - 1:00 PM" at bounding box center [300, 214] width 58 height 149
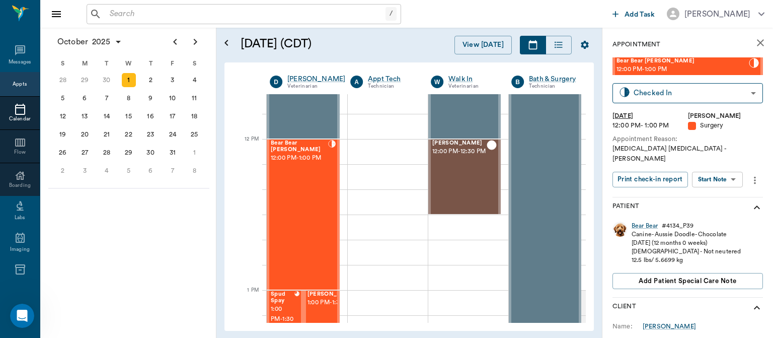
click at [728, 169] on body "/ ​ Add Task Dr. Bert Ellsworth Nectar Messages Appts Calendar Flow Boarding La…" at bounding box center [386, 169] width 773 height 338
click at [730, 207] on button "View Surgery" at bounding box center [709, 207] width 41 height 12
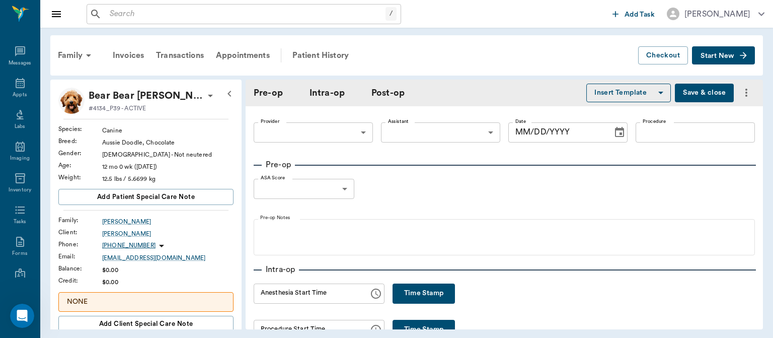
type input "63ec2f075fda476ae8351a4d"
type input "63ec2e7e52e12b0ba117b124"
type input "L-[MEDICAL_DATA]"
type input "1"
radio input "true"
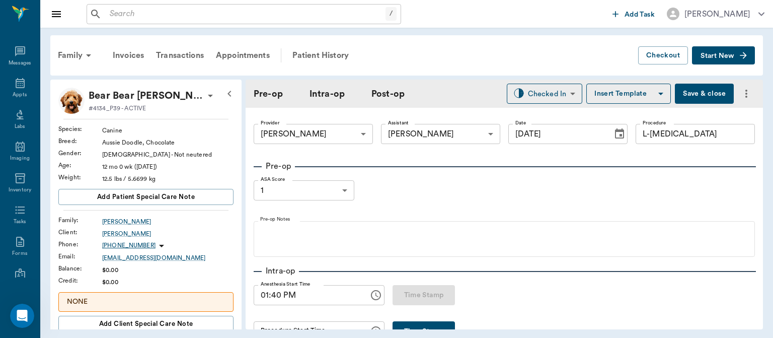
type input "[DATE]"
type input "01:40 PM"
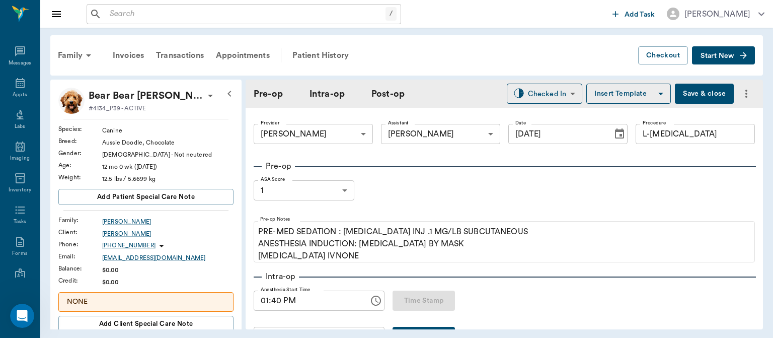
click at [696, 92] on button "Save & close" at bounding box center [704, 94] width 59 height 20
click at [765, 12] on button "[PERSON_NAME]" at bounding box center [716, 14] width 114 height 19
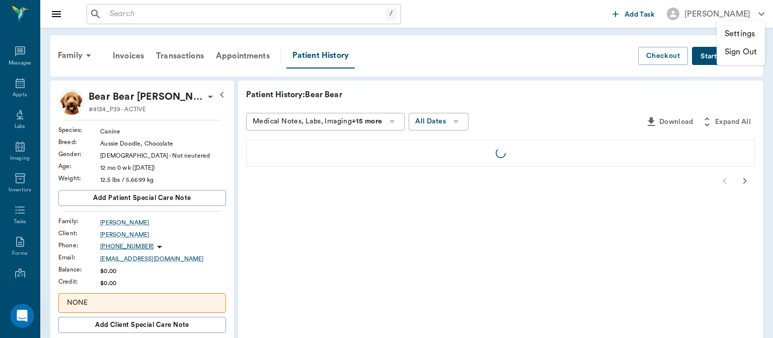
click at [704, 89] on div at bounding box center [386, 169] width 773 height 338
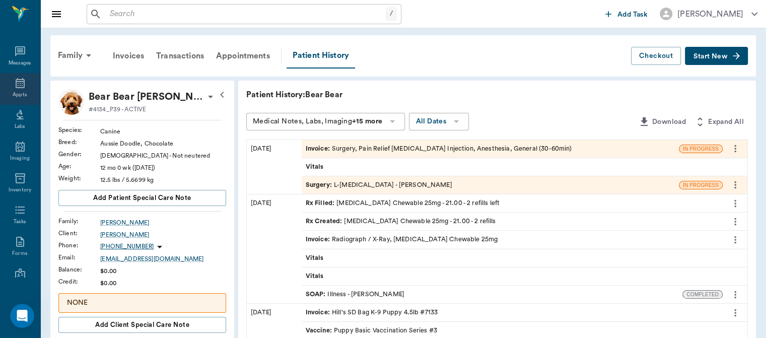
click at [15, 93] on div "Appts" at bounding box center [20, 95] width 14 height 8
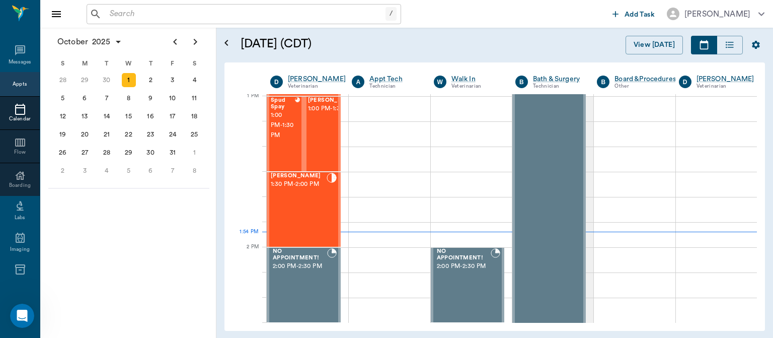
scroll to position [757, 0]
click at [288, 207] on div "Jabo Powell 1:30 PM - 2:00 PM" at bounding box center [299, 209] width 56 height 73
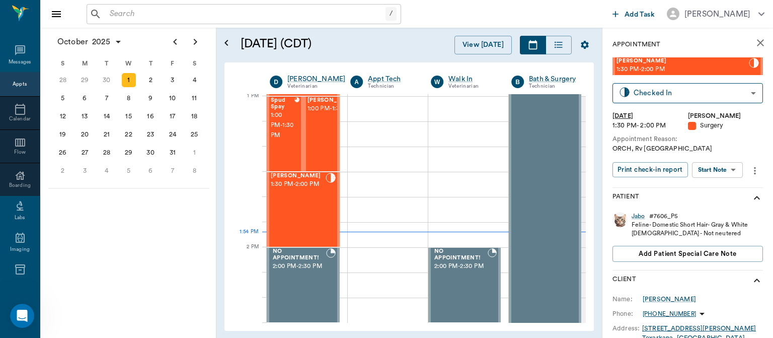
click at [728, 174] on body "/ ​ Add Task Dr. Bert Ellsworth Nectar Messages Appts Calendar Flow Boarding La…" at bounding box center [386, 169] width 773 height 338
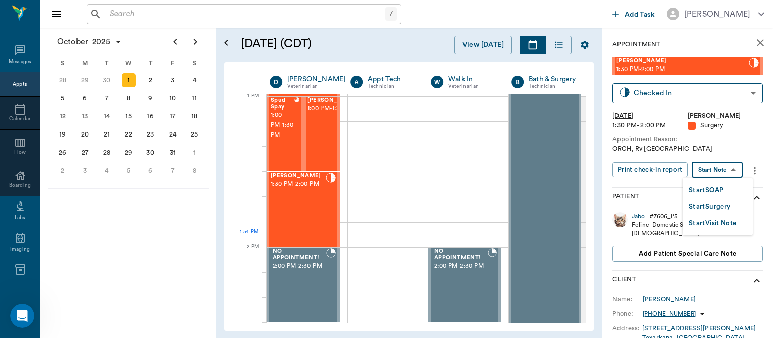
click at [726, 209] on button "Start Surgery" at bounding box center [709, 207] width 41 height 12
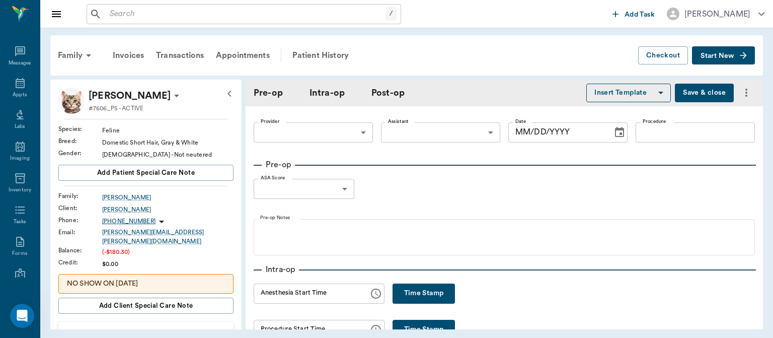
type input "63ec2f075fda476ae8351a4d"
type input "[DATE]"
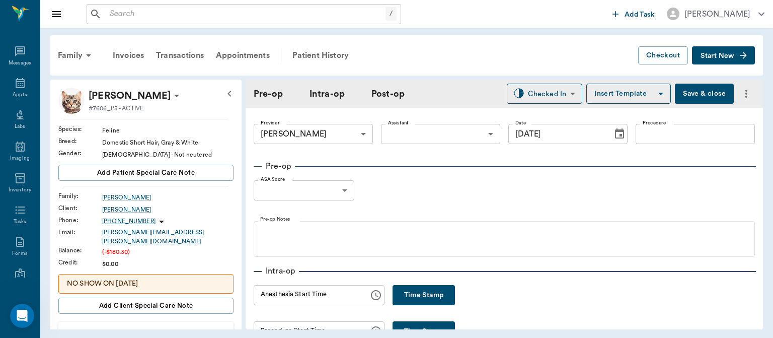
click at [405, 296] on button "Time Stamp" at bounding box center [424, 295] width 62 height 20
type input "01:54 PM"
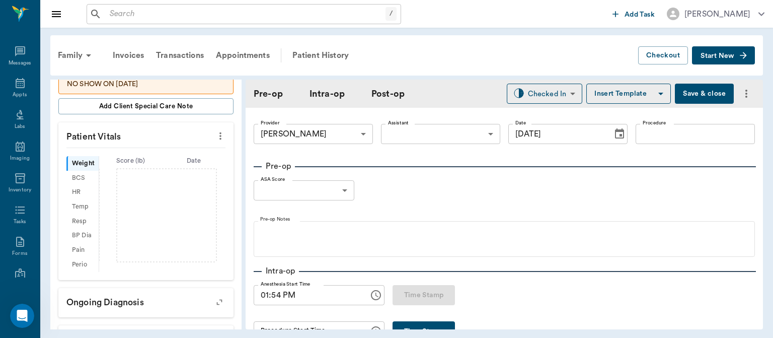
click at [623, 86] on button "Insert Template" at bounding box center [628, 94] width 85 height 20
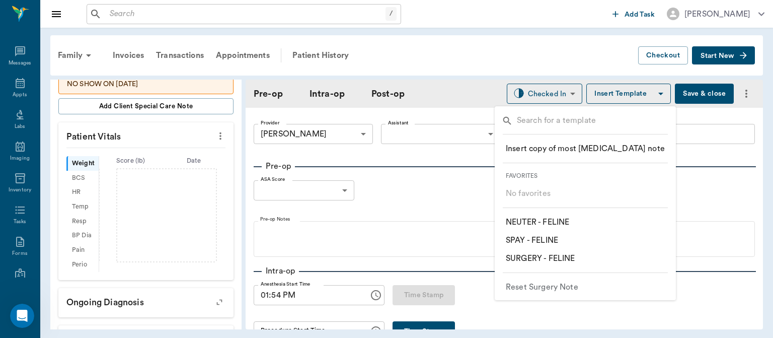
click at [537, 125] on input "text" at bounding box center [593, 121] width 152 height 15
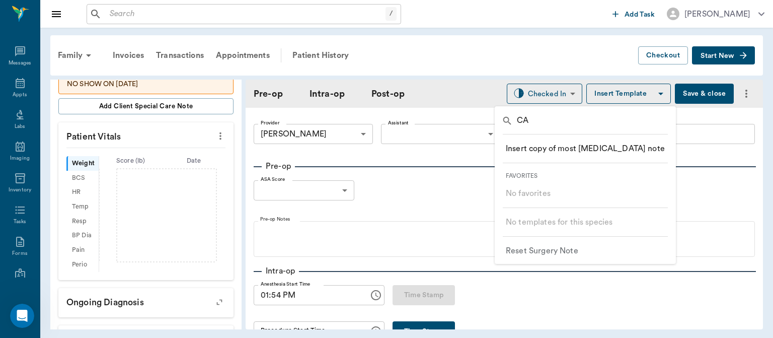
type input "C"
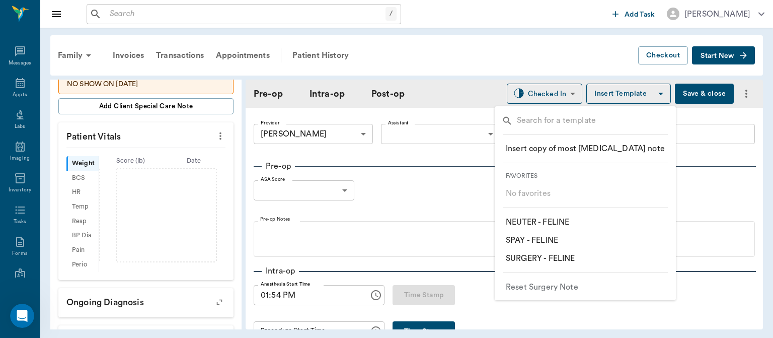
click at [512, 52] on div at bounding box center [386, 169] width 773 height 338
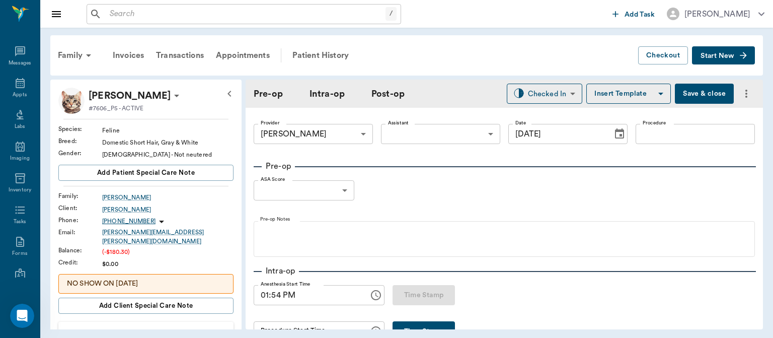
click at [414, 129] on body "/ ​ Add Task Dr. Bert Ellsworth Nectar Messages Appts Labs Imaging Inventory Ta…" at bounding box center [386, 169] width 773 height 338
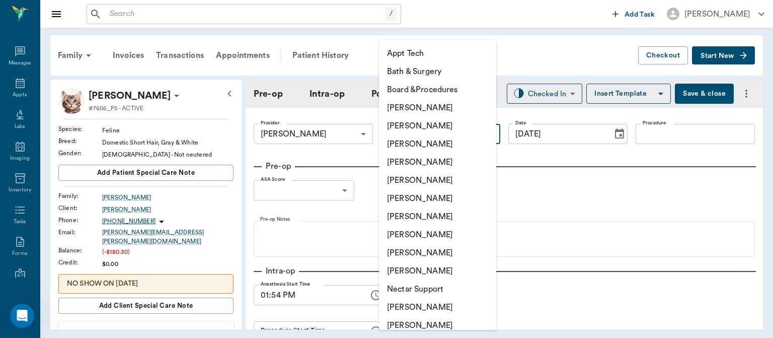
click at [351, 218] on div at bounding box center [386, 169] width 773 height 338
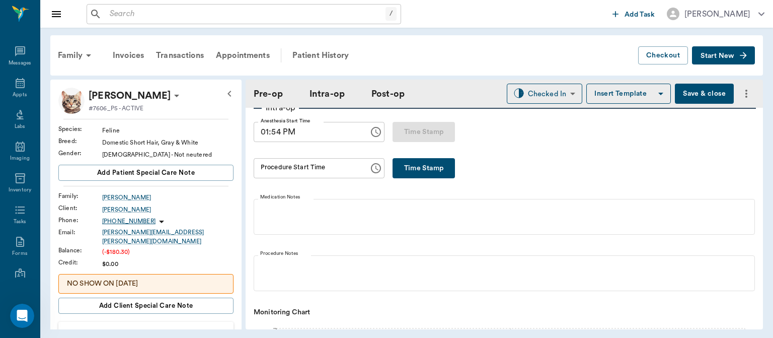
scroll to position [167, 0]
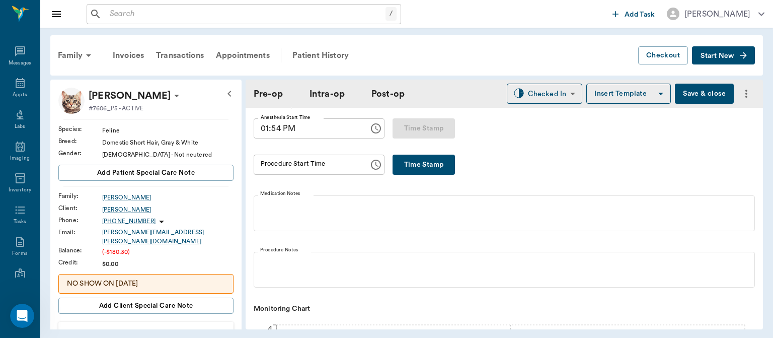
click at [410, 156] on button "Time Stamp" at bounding box center [424, 165] width 62 height 20
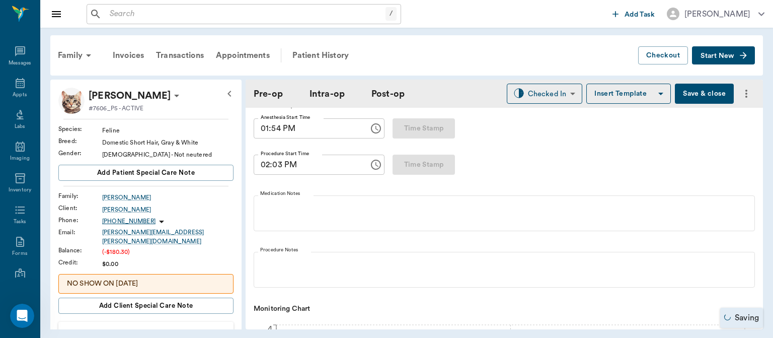
click at [277, 167] on input "02:03 PM" at bounding box center [308, 165] width 108 height 20
click at [261, 165] on input "02:03 PM" at bounding box center [308, 165] width 108 height 20
click at [275, 165] on input "02:03 PM" at bounding box center [308, 165] width 108 height 20
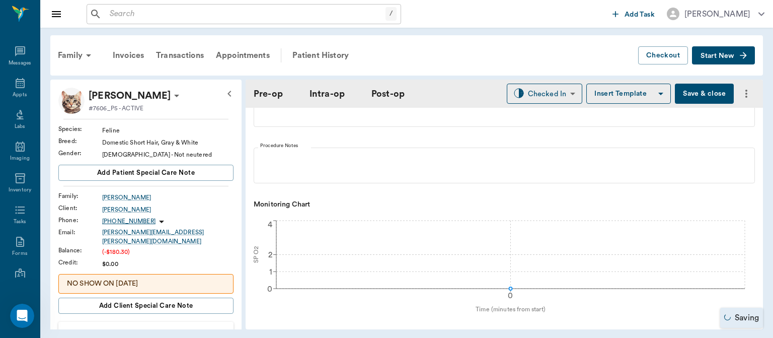
scroll to position [0, 0]
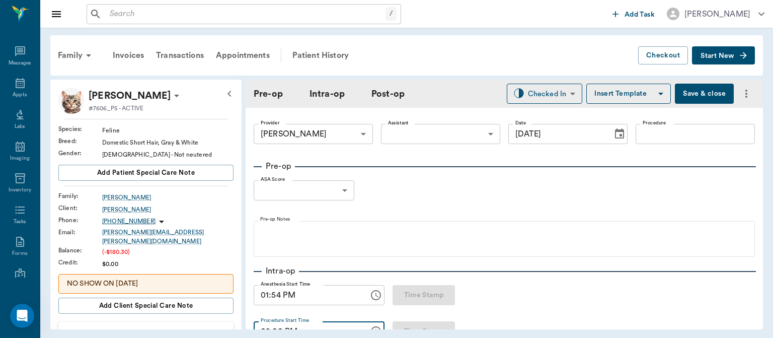
type input "02:00 PM"
click at [451, 127] on body "/ ​ Add Task Dr. Bert Ellsworth Nectar Messages Appts Labs Imaging Inventory Ta…" at bounding box center [386, 169] width 773 height 338
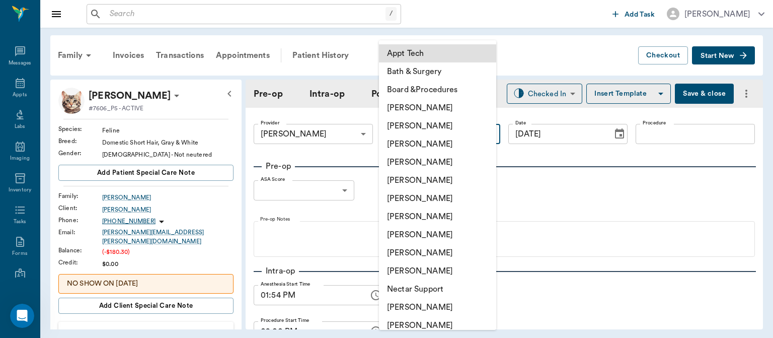
click at [439, 222] on li "[PERSON_NAME]" at bounding box center [437, 216] width 117 height 18
type input "682b670d8bdc6f7f8feef3db"
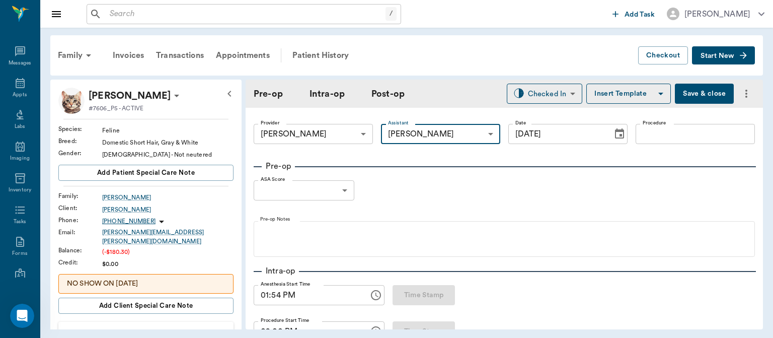
click at [684, 130] on input "Procedure" at bounding box center [695, 134] width 119 height 20
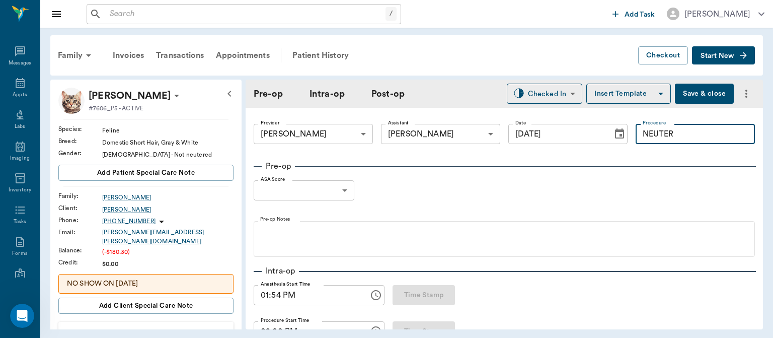
type input "NEUTER"
click at [612, 100] on button "Insert Template" at bounding box center [628, 94] width 85 height 20
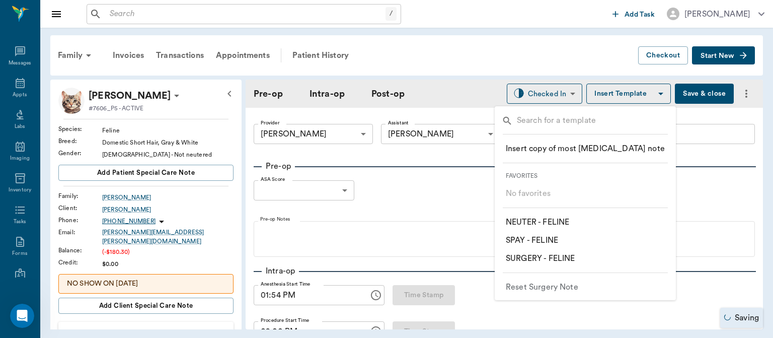
click at [558, 223] on p "​ NEUTER - FELINE" at bounding box center [537, 222] width 63 height 12
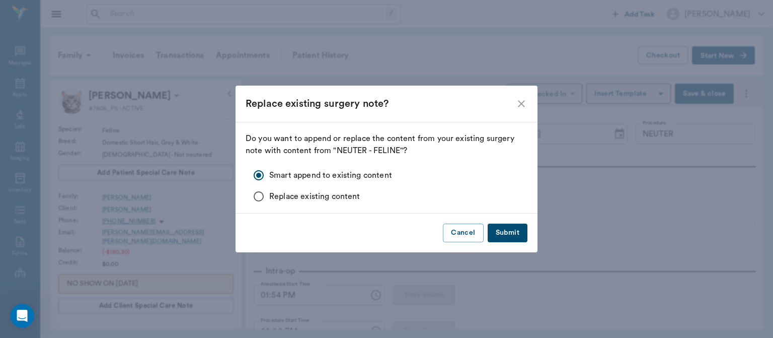
click at [517, 225] on button "Submit" at bounding box center [508, 232] width 40 height 19
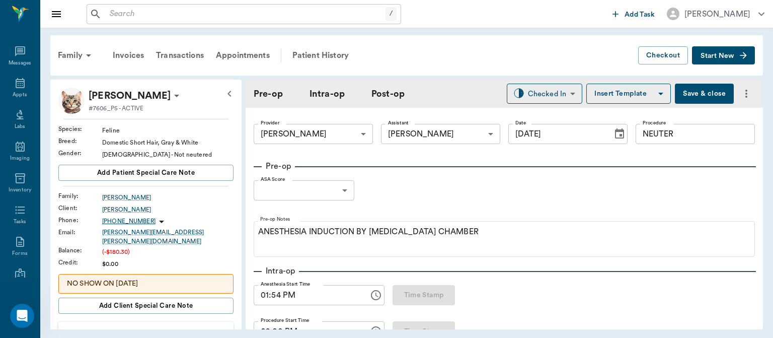
click at [326, 193] on body "/ ​ Add Task Dr. Bert Ellsworth Nectar Messages Appts Labs Imaging Inventory Ta…" at bounding box center [386, 169] width 773 height 338
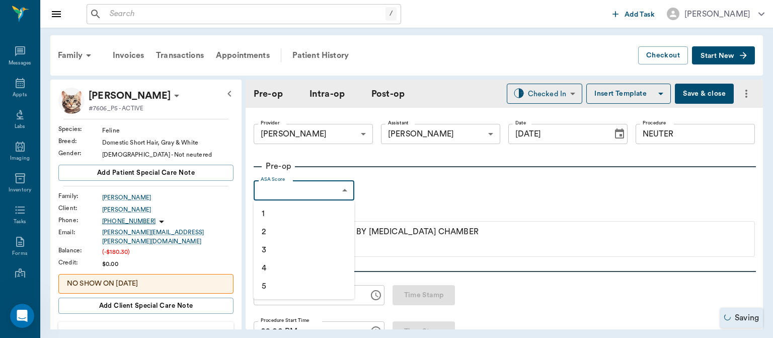
click at [282, 216] on li "1" at bounding box center [304, 213] width 101 height 18
type input "1"
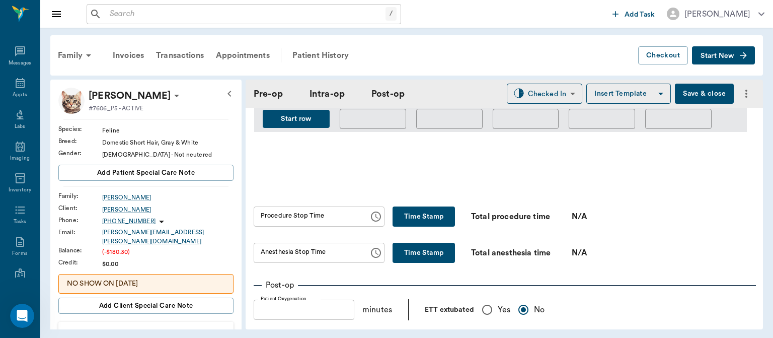
scroll to position [552, 0]
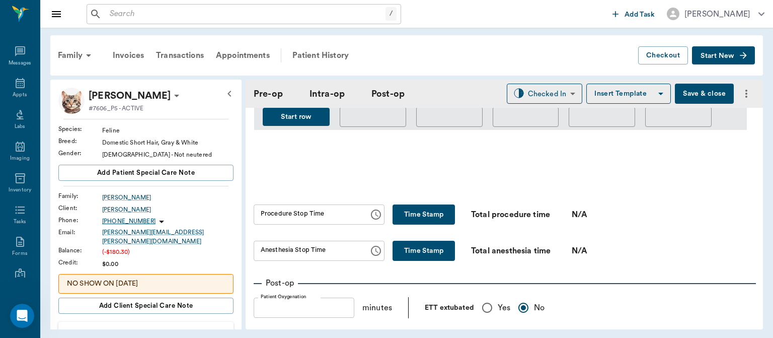
click at [415, 217] on button "Time Stamp" at bounding box center [424, 214] width 62 height 20
type input "02:04 PM"
click at [406, 254] on button "Time Stamp" at bounding box center [424, 251] width 62 height 20
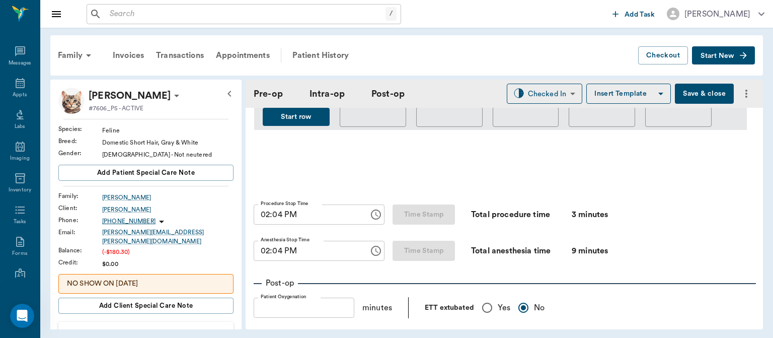
click at [281, 254] on input "02:04 PM" at bounding box center [308, 251] width 108 height 20
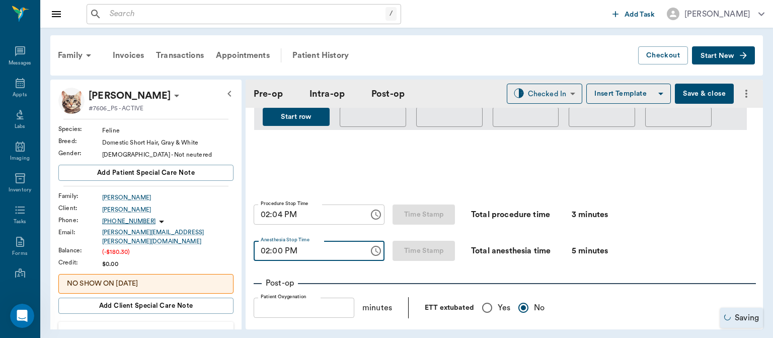
type input "02:00 PM"
click at [274, 202] on label "Procedure Stop Time" at bounding box center [285, 203] width 48 height 7
click at [274, 204] on input "02:04 PM" at bounding box center [308, 214] width 108 height 20
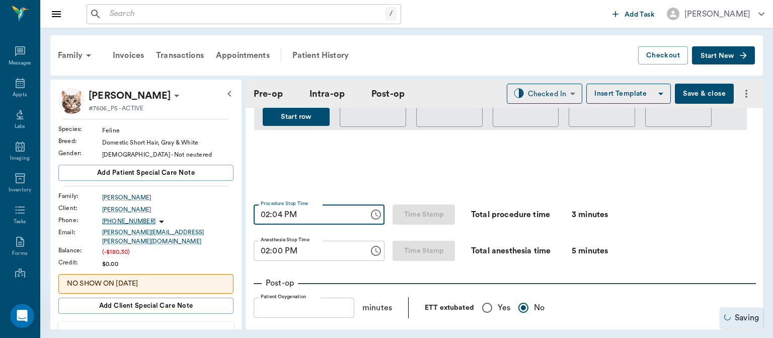
click at [272, 214] on input "02:04 PM" at bounding box center [308, 214] width 108 height 20
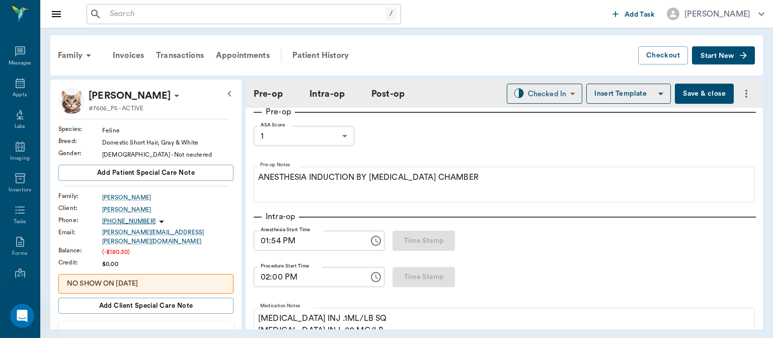
scroll to position [104, 0]
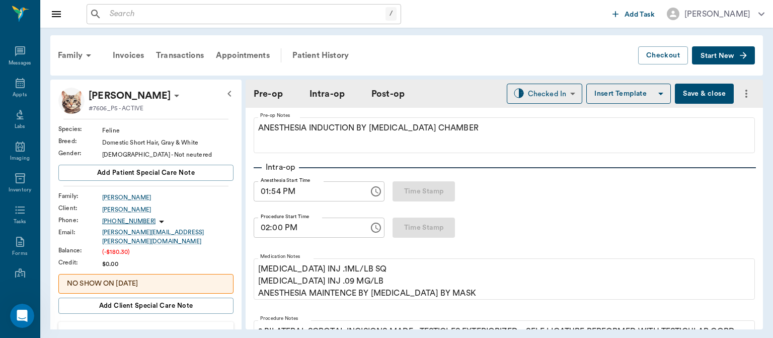
type input "02:00 PM"
click at [268, 231] on input "02:00 PM" at bounding box center [308, 227] width 108 height 20
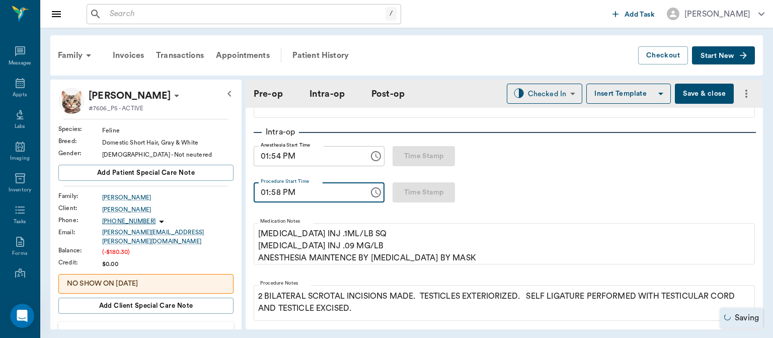
scroll to position [151, 0]
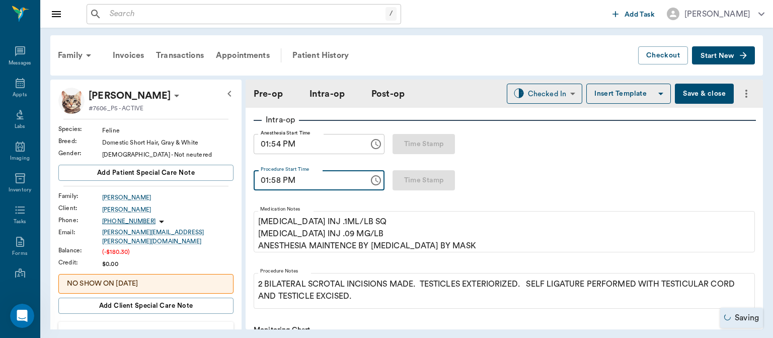
type input "01:58 PM"
click at [543, 91] on body "/ ​ Add Task Dr. Bert Ellsworth Nectar Messages Appts Labs Imaging Inventory Ta…" at bounding box center [386, 169] width 773 height 338
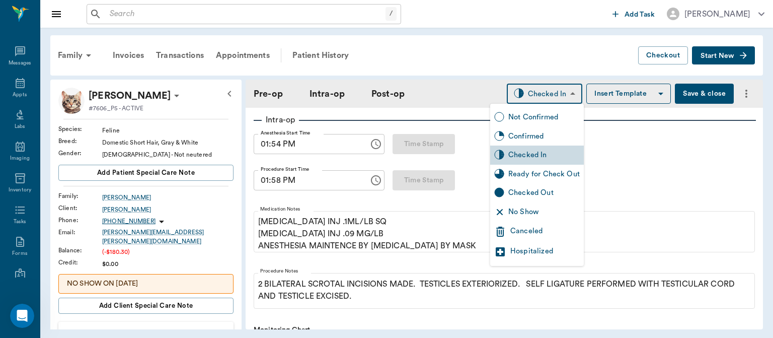
click at [555, 170] on div "Ready for Check Out" at bounding box center [543, 174] width 71 height 11
type input "READY_TO_CHECKOUT"
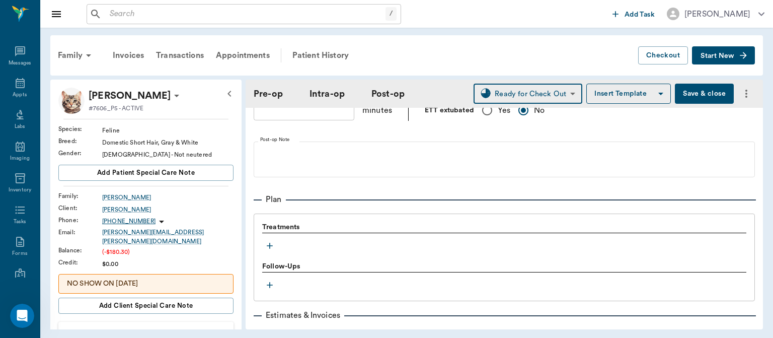
scroll to position [806, 0]
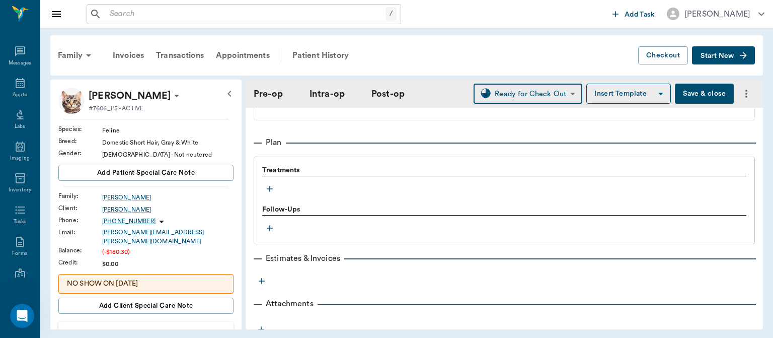
click at [270, 189] on icon "button" at bounding box center [270, 189] width 10 height 10
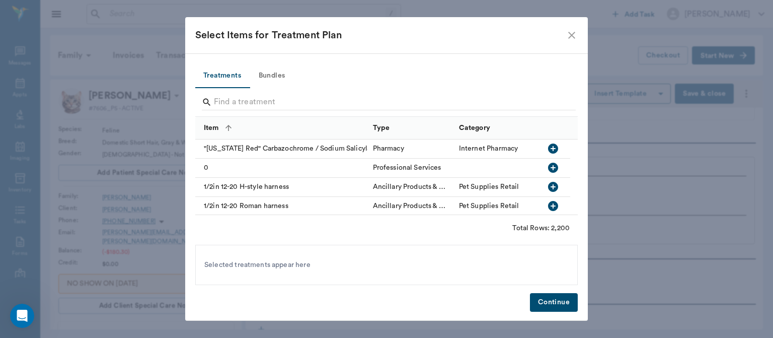
click at [277, 71] on button "Bundles" at bounding box center [271, 76] width 45 height 24
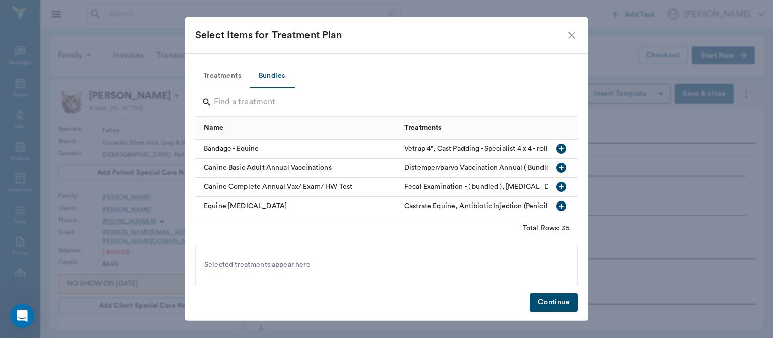
click at [224, 101] on input "Search" at bounding box center [387, 102] width 347 height 16
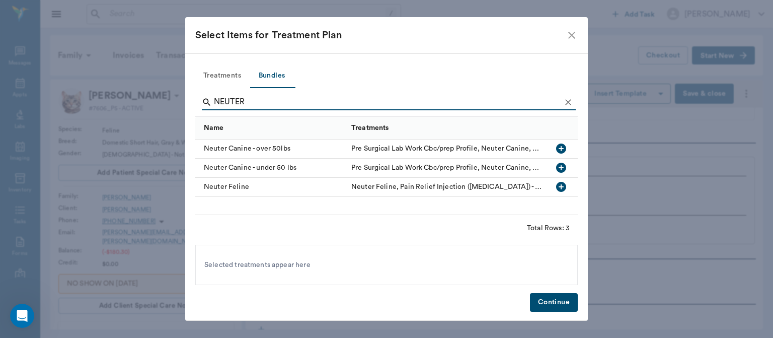
type input "NEUTER"
click at [565, 187] on icon "button" at bounding box center [561, 187] width 10 height 10
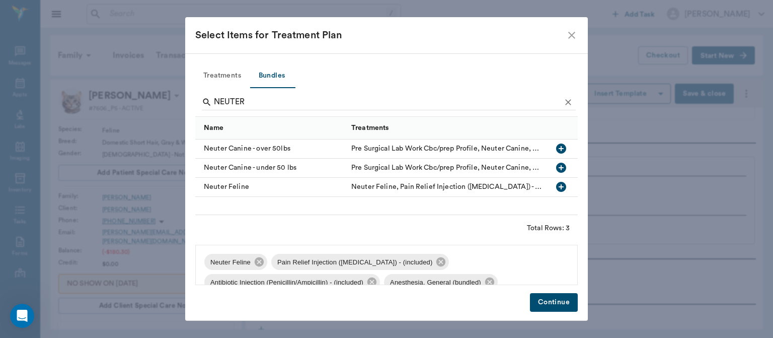
scroll to position [14, 0]
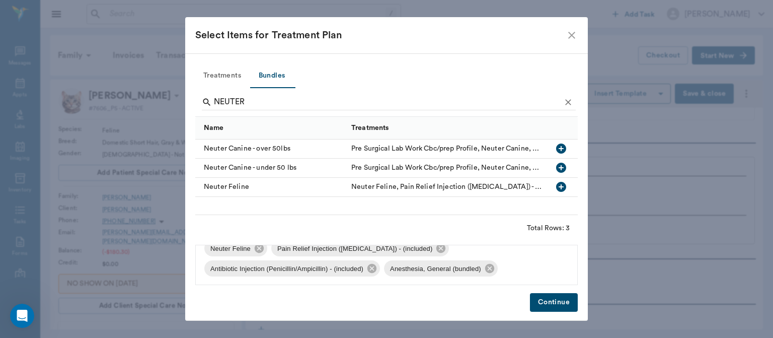
click at [534, 295] on button "Continue" at bounding box center [554, 302] width 48 height 19
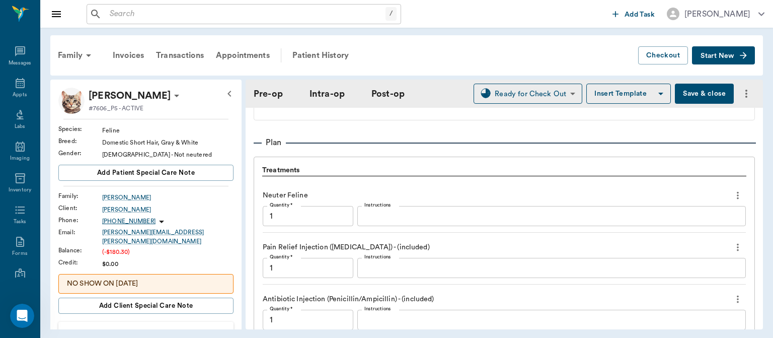
click at [550, 302] on div "Plan Treatments Neuter Feline Quantity * 1 Quantity * Instructions x Instructio…" at bounding box center [504, 342] width 501 height 413
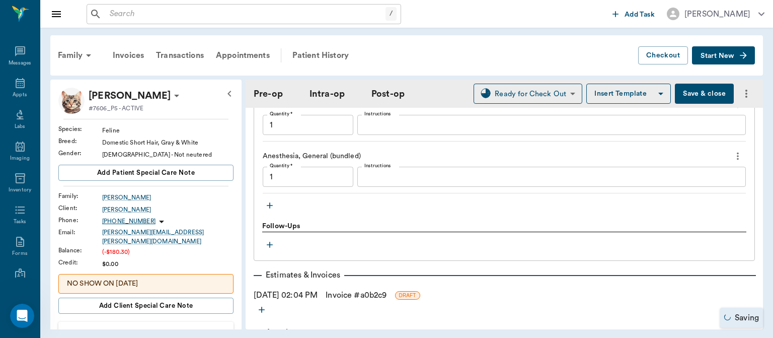
click at [270, 203] on icon "button" at bounding box center [270, 205] width 10 height 10
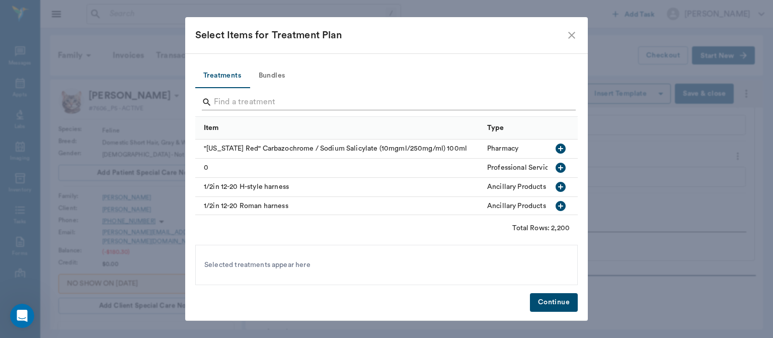
click at [228, 98] on input "Search" at bounding box center [387, 102] width 347 height 16
type input "E"
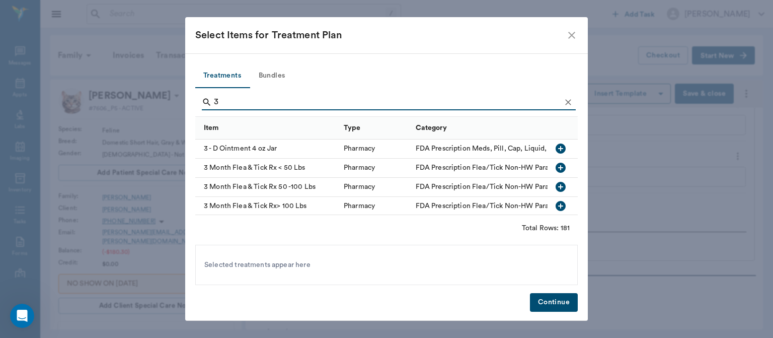
type input "3"
click at [556, 166] on icon "button" at bounding box center [561, 168] width 10 height 10
click at [555, 309] on button "Continue" at bounding box center [554, 302] width 48 height 19
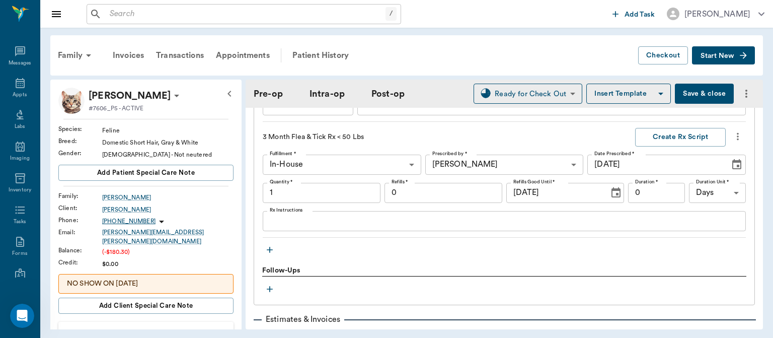
scroll to position [1073, 0]
click at [268, 249] on icon "button" at bounding box center [270, 249] width 10 height 10
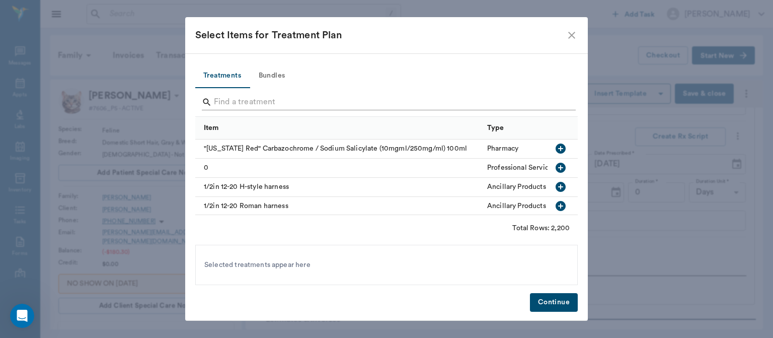
click at [227, 103] on input "Search" at bounding box center [387, 102] width 347 height 16
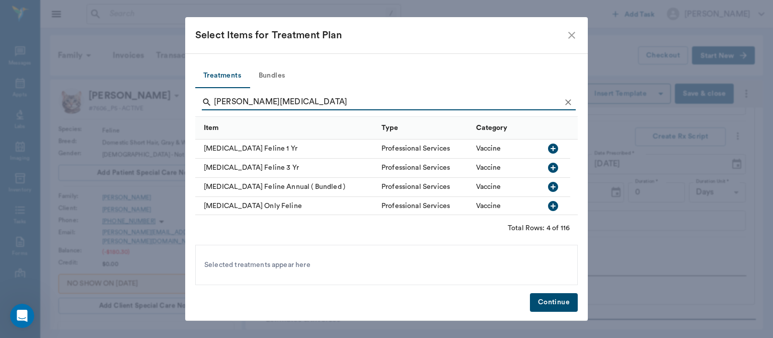
type input "FELINE RABIES"
click at [555, 146] on icon "button" at bounding box center [553, 148] width 10 height 10
click at [554, 304] on button "Continue" at bounding box center [554, 302] width 48 height 19
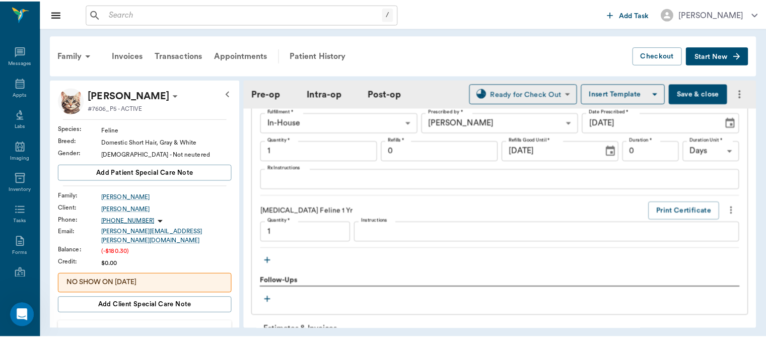
scroll to position [1228, 0]
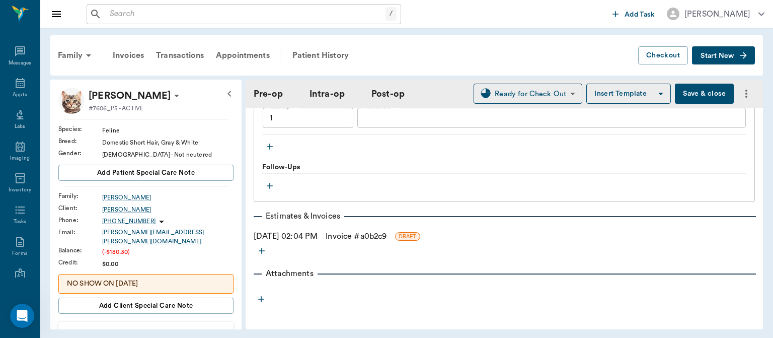
click at [362, 239] on link "Invoice # a0b2c9" at bounding box center [356, 236] width 61 height 12
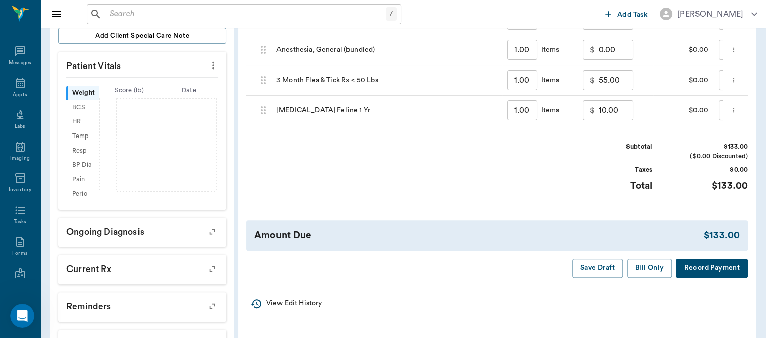
scroll to position [271, 0]
click at [647, 276] on button "Bill Only" at bounding box center [649, 267] width 45 height 19
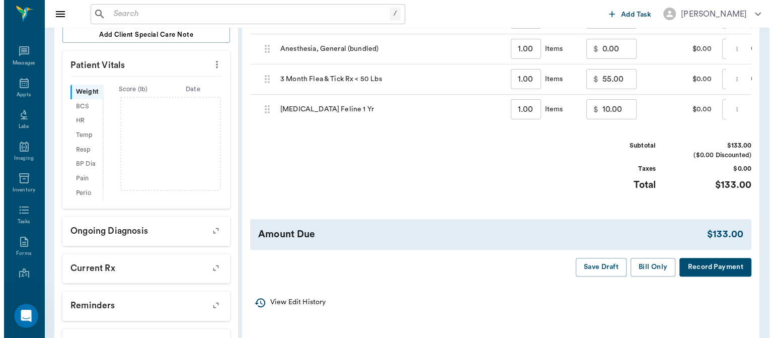
scroll to position [0, 0]
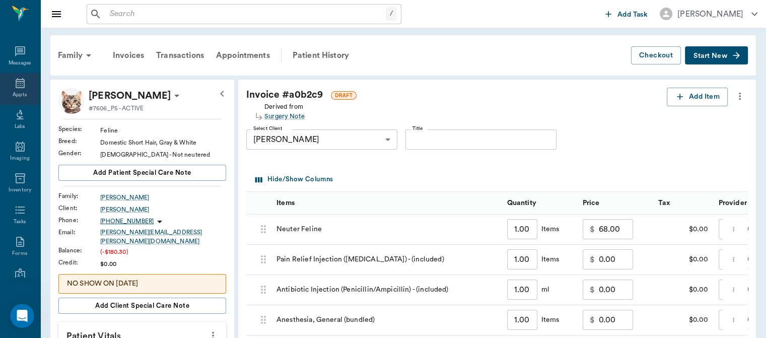
click at [15, 94] on div "Appts" at bounding box center [20, 95] width 14 height 8
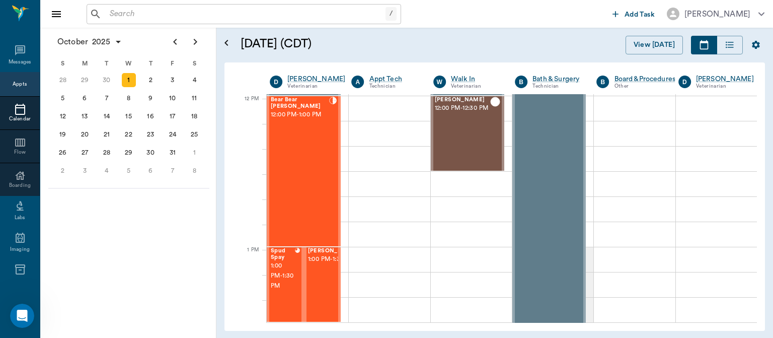
scroll to position [566, 0]
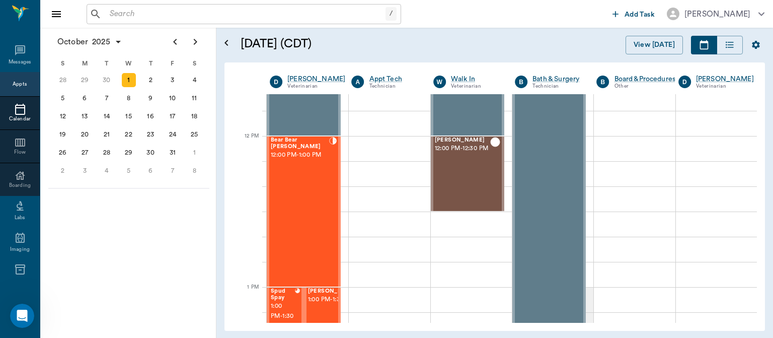
click at [302, 218] on div "Bear Bear Chriestenson 12:00 PM - 1:00 PM" at bounding box center [300, 211] width 58 height 149
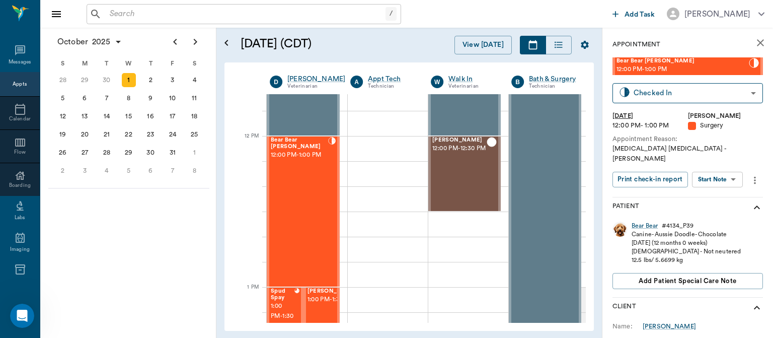
click at [706, 166] on body "/ ​ Add Task Dr. Bert Ellsworth Nectar Messages Appts Calendar Flow Boarding La…" at bounding box center [386, 169] width 773 height 338
click at [719, 205] on button "View Surgery" at bounding box center [709, 207] width 41 height 12
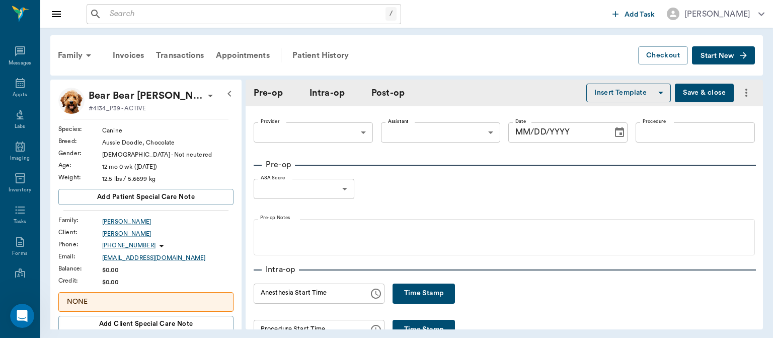
type input "63ec2f075fda476ae8351a4d"
type input "63ec2e7e52e12b0ba117b124"
type input "L-[MEDICAL_DATA]"
type input "1"
radio input "true"
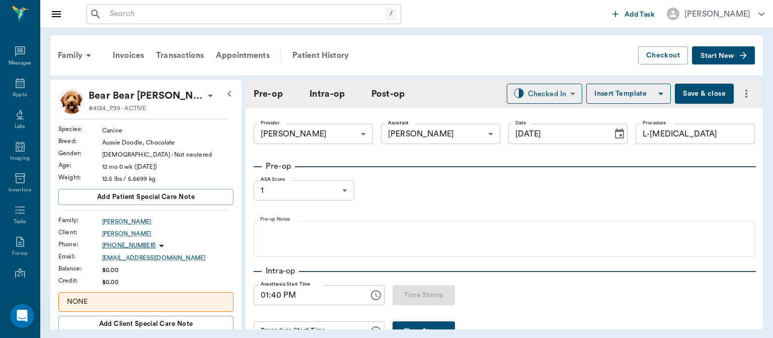
type input "[DATE]"
type input "01:40 PM"
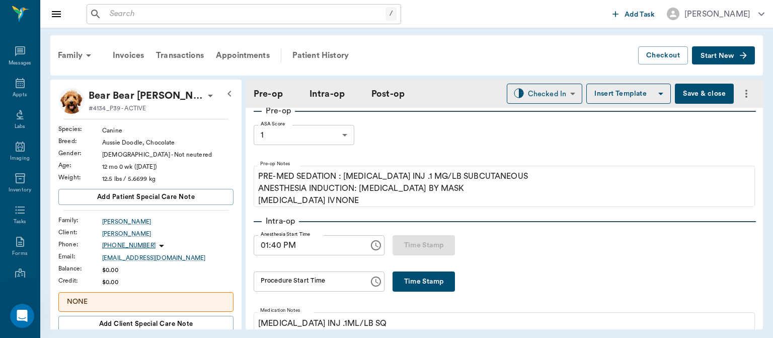
scroll to position [54, 0]
click at [609, 93] on button "Insert Template" at bounding box center [628, 94] width 85 height 20
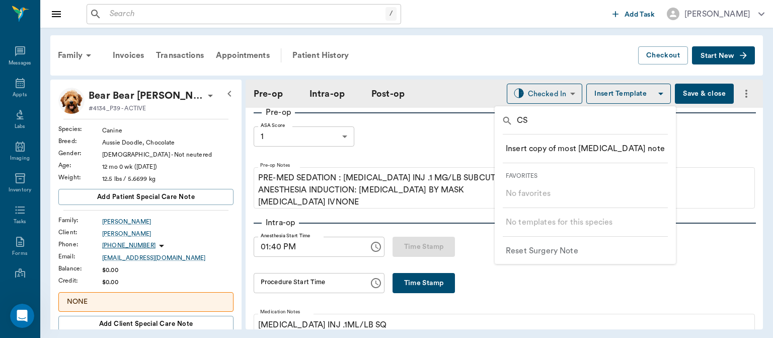
type input "C"
type input "SURGER"
click at [559, 243] on p "​ SURGERY - CANINE" at bounding box center [542, 240] width 73 height 12
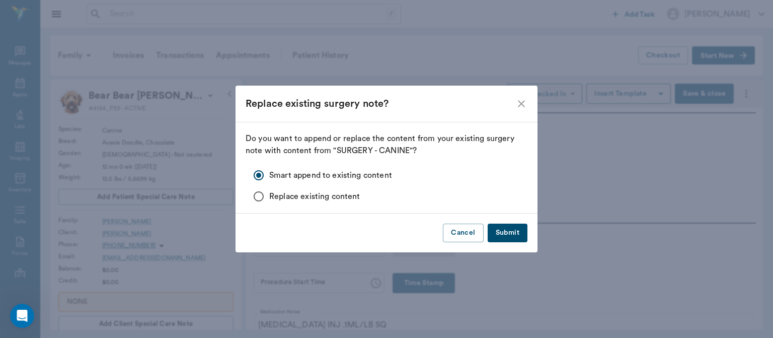
click at [517, 237] on button "Submit" at bounding box center [508, 232] width 40 height 19
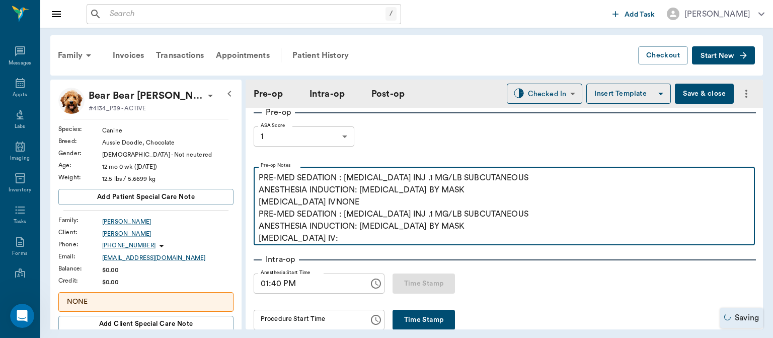
click at [328, 243] on p "PRE-MED SEDATION : ACEPROMAZINE INJ .1 MG/LB SUBCUTANEOUS ANESTHESIA INDUCTION:…" at bounding box center [504, 226] width 491 height 36
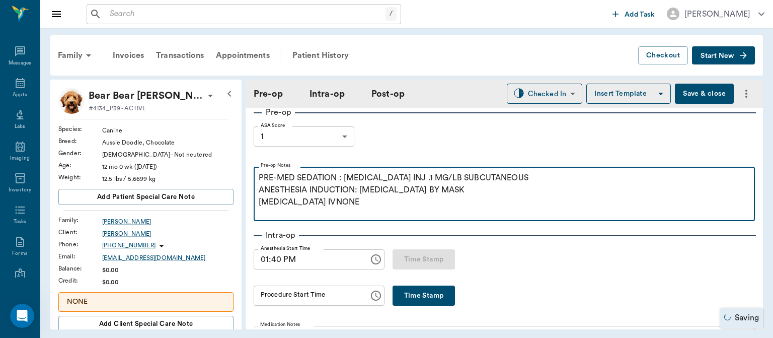
click at [308, 203] on p "PRE-MED SEDATION : ACEPROMAZINE INJ .1 MG/LB SUBCUTANEOUS ANESTHESIA INDUCTION:…" at bounding box center [504, 190] width 491 height 36
click at [311, 203] on p "PRE-MED SEDATION : ACEPROMAZINE INJ .1 MG/LB SUBCUTANEOUS ANESTHESIA INDUCTION:…" at bounding box center [504, 190] width 491 height 36
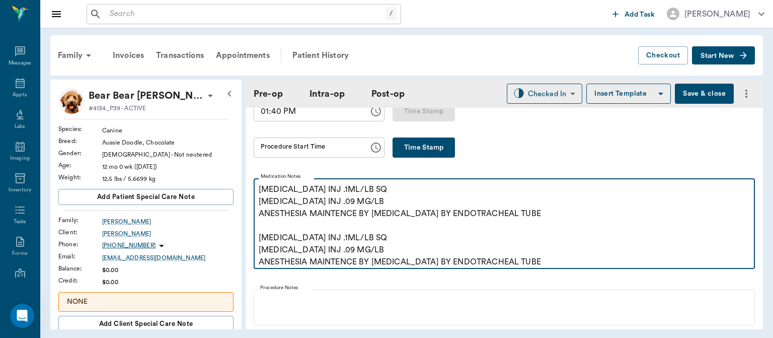
click at [537, 259] on p "PENICILLIN INJ .1ML/LB SQ MELOXICAM INJ .09 MG/LB ANESTHESIA MAINTENCE BY ISOFL…" at bounding box center [504, 225] width 491 height 85
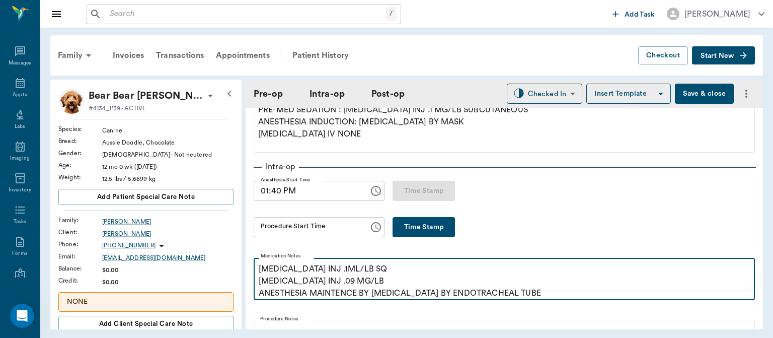
scroll to position [117, 0]
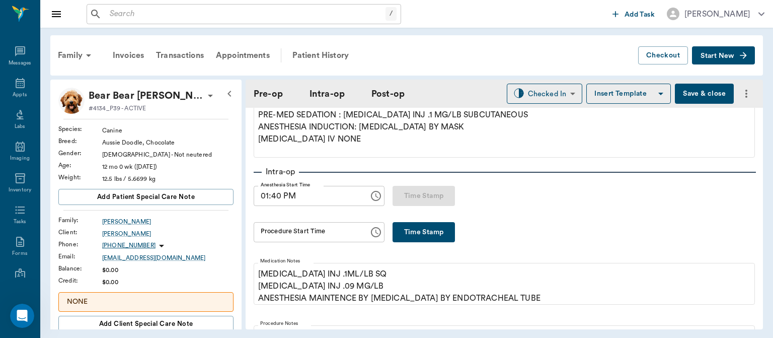
click at [445, 232] on button "Time Stamp" at bounding box center [424, 232] width 62 height 20
type input "02:07 PM"
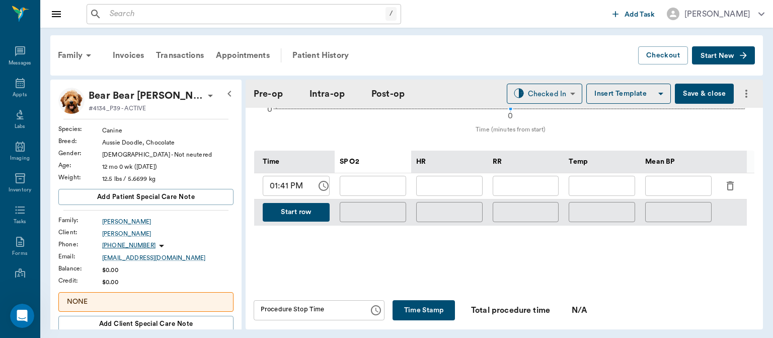
scroll to position [450, 0]
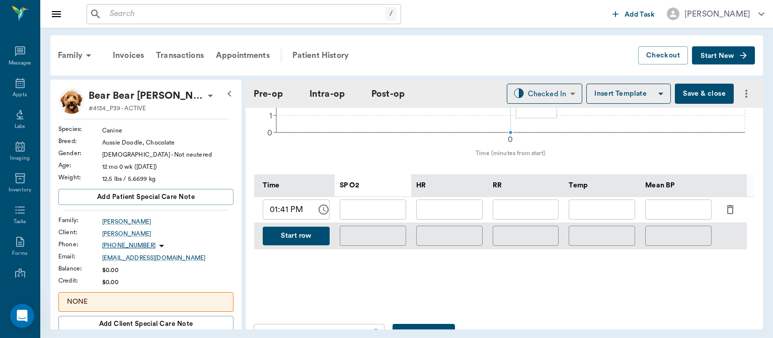
click at [271, 223] on div "Start row" at bounding box center [294, 236] width 81 height 26
click at [271, 209] on input "01:41 PM" at bounding box center [286, 209] width 47 height 20
type input "02:10 PM"
click at [453, 209] on input "text" at bounding box center [449, 209] width 66 height 20
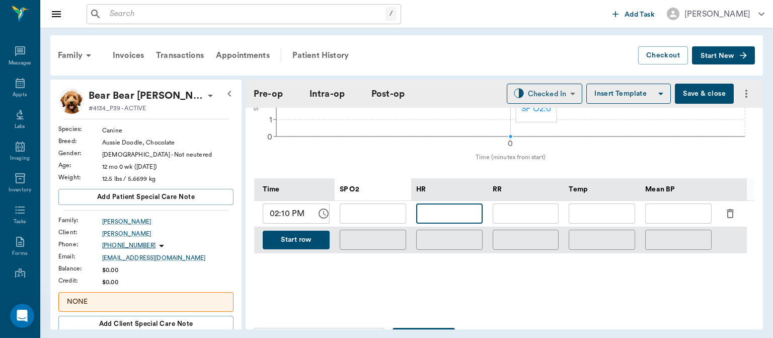
scroll to position [432, 0]
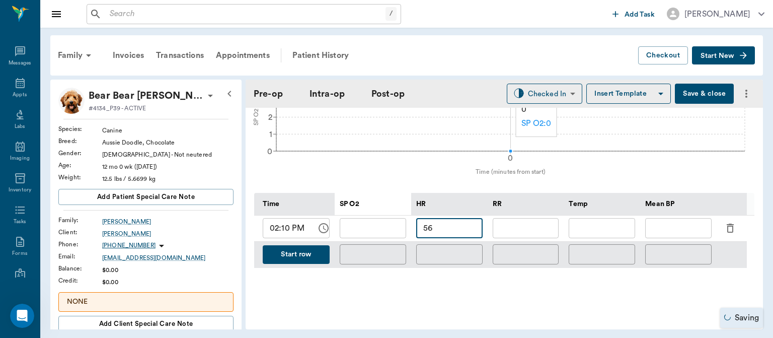
type input "56"
click at [523, 232] on input "text" at bounding box center [526, 228] width 66 height 20
type input "56"
click at [444, 228] on input "56" at bounding box center [449, 228] width 66 height 20
type input "5"
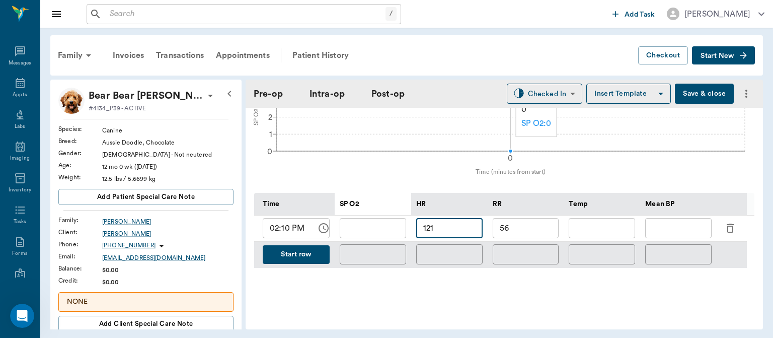
type input "121"
click at [376, 225] on input "text" at bounding box center [373, 228] width 66 height 20
type input "99"
click at [673, 231] on input "text" at bounding box center [678, 228] width 66 height 20
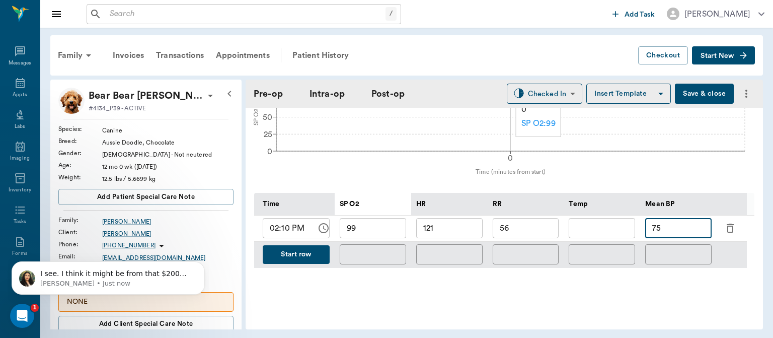
scroll to position [0, 0]
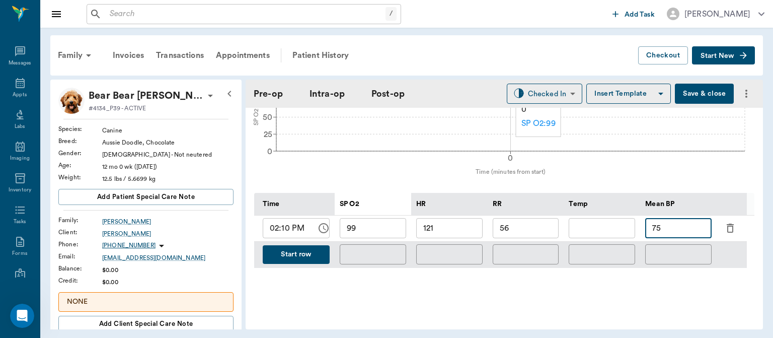
type input "75"
click at [295, 262] on button "Start row" at bounding box center [296, 254] width 67 height 19
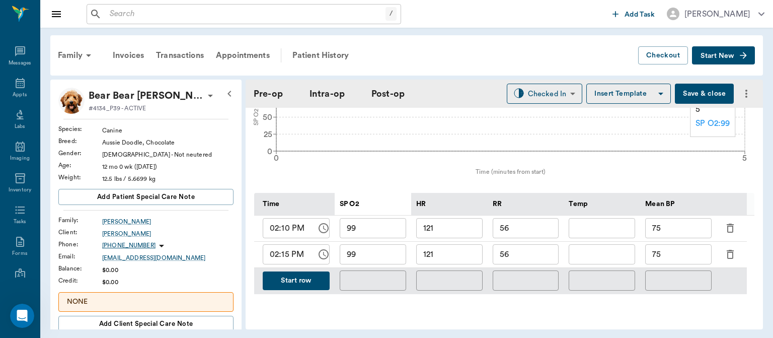
click at [445, 135] on icon "0 5 Time (minutes from start) 0 25 50 100 SP O2" at bounding box center [501, 129] width 494 height 96
click at [306, 285] on button "Start row" at bounding box center [296, 280] width 67 height 19
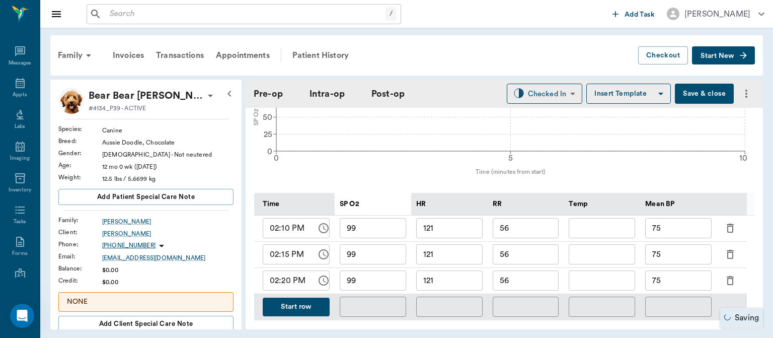
click at [454, 284] on input "121" at bounding box center [449, 280] width 66 height 20
type input "1"
type input "98"
click at [548, 281] on input "56" at bounding box center [526, 280] width 66 height 20
type input "5"
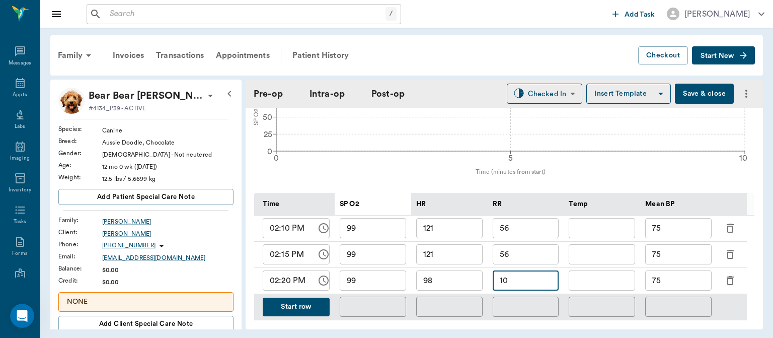
type input "10"
click at [675, 257] on input "75" at bounding box center [678, 254] width 66 height 20
type input "7"
click at [680, 282] on input "75" at bounding box center [678, 280] width 66 height 20
type input "72"
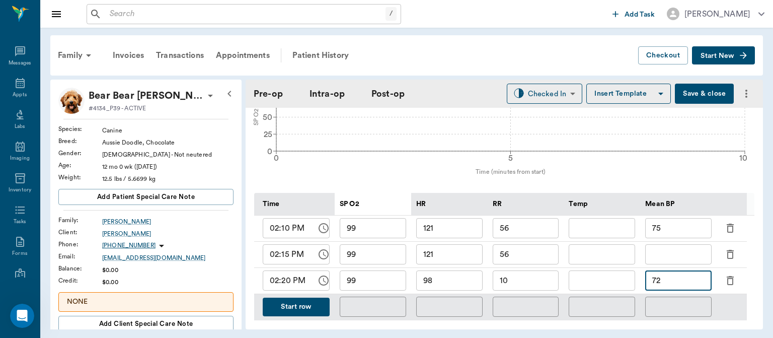
click at [319, 307] on button "Start row" at bounding box center [296, 306] width 67 height 19
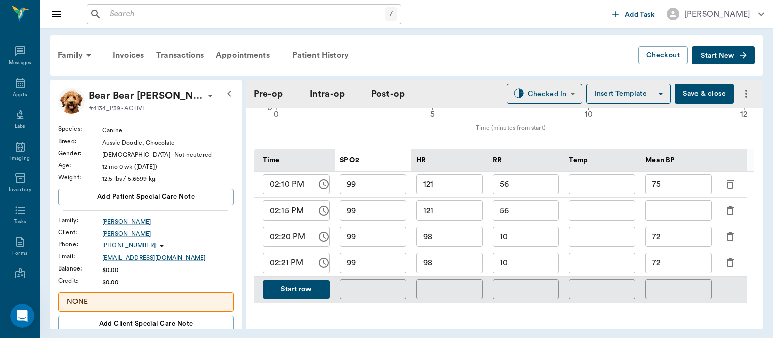
scroll to position [485, 0]
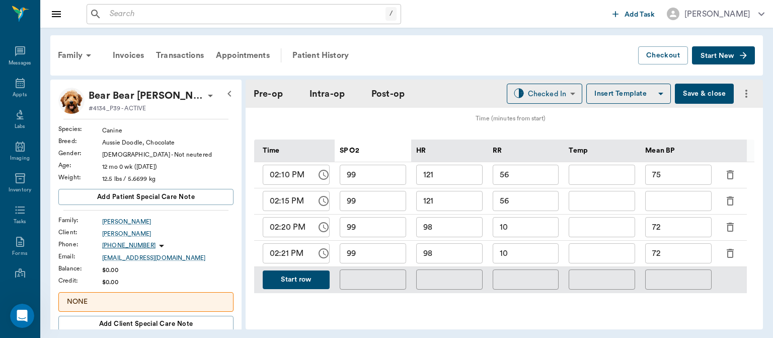
click at [448, 256] on input "98" at bounding box center [449, 253] width 66 height 20
type input "9"
type input "102"
click at [531, 251] on input "10" at bounding box center [526, 253] width 66 height 20
type input "1"
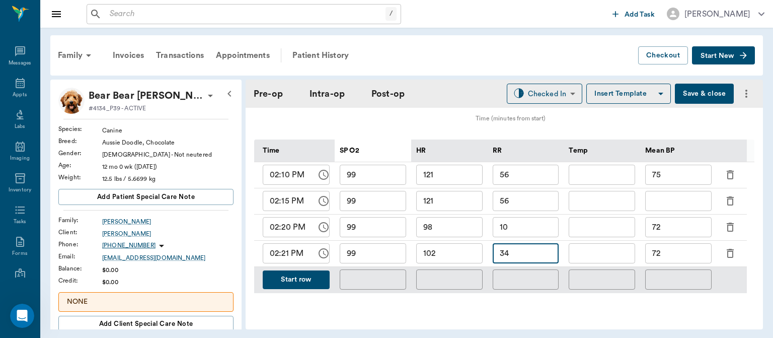
type input "34"
click at [282, 284] on button "Start row" at bounding box center [296, 279] width 67 height 19
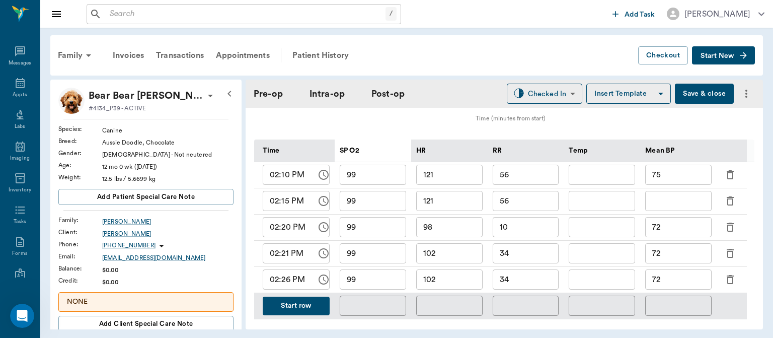
click at [467, 278] on input "102" at bounding box center [449, 279] width 66 height 20
type input "117"
click at [398, 283] on input "99" at bounding box center [373, 279] width 66 height 20
type input "9"
type input "100"
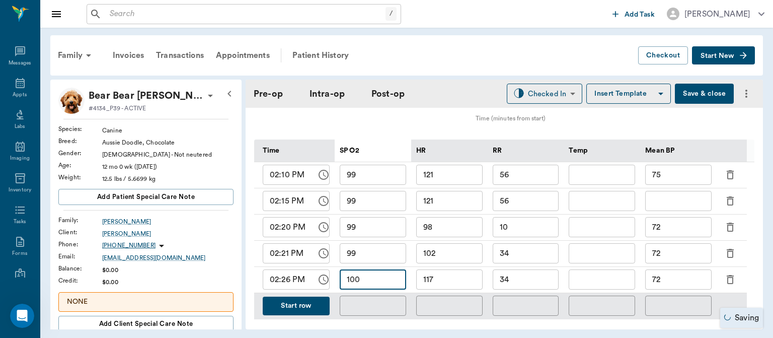
click at [531, 282] on input "34" at bounding box center [526, 279] width 66 height 20
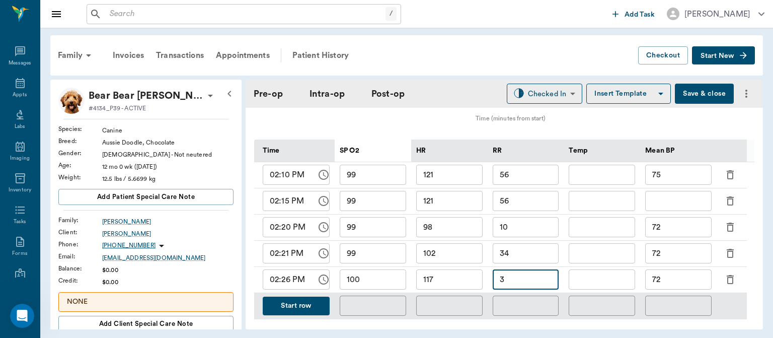
type input "3"
type input "7"
click at [682, 278] on input "72" at bounding box center [678, 279] width 66 height 20
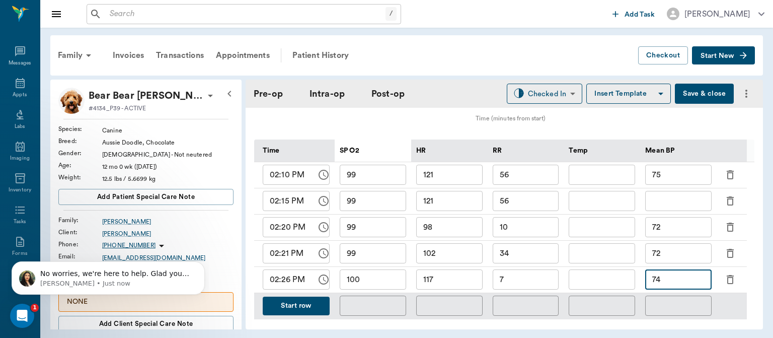
scroll to position [0, 0]
type input "74"
click at [175, 279] on p "Lizbeth • Just now" at bounding box center [116, 283] width 152 height 9
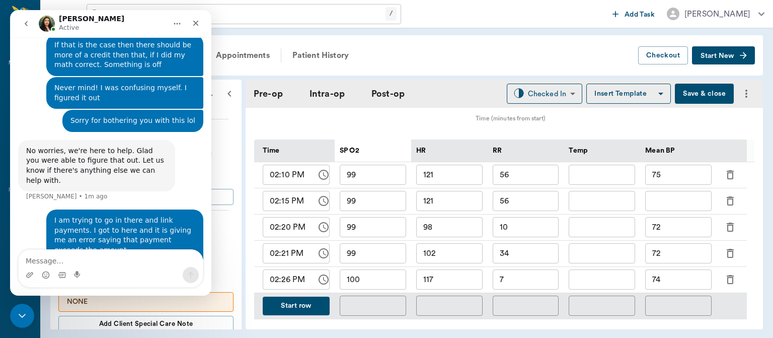
scroll to position [1281, 0]
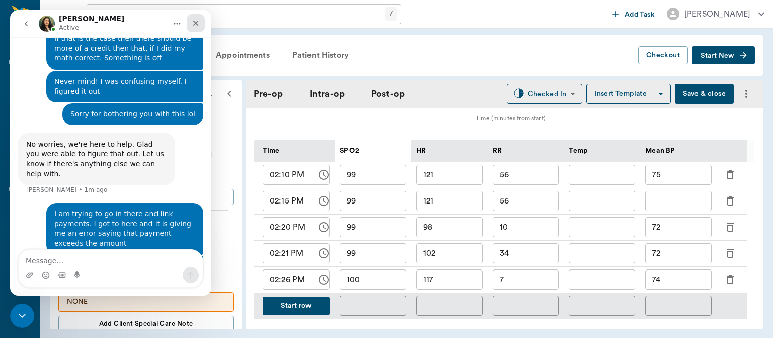
click at [195, 22] on icon "Close" at bounding box center [196, 24] width 6 height 6
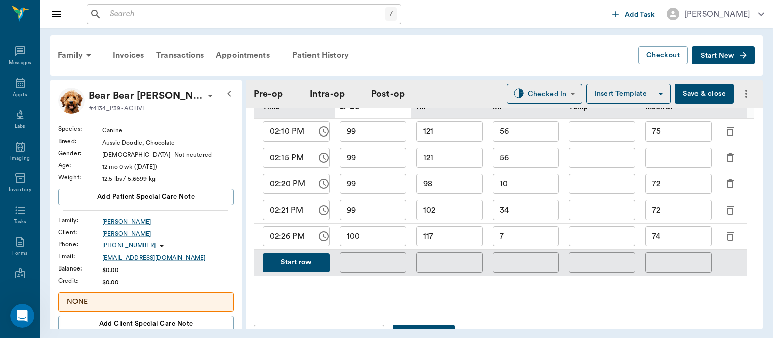
click at [310, 263] on button "Start row" at bounding box center [296, 262] width 67 height 19
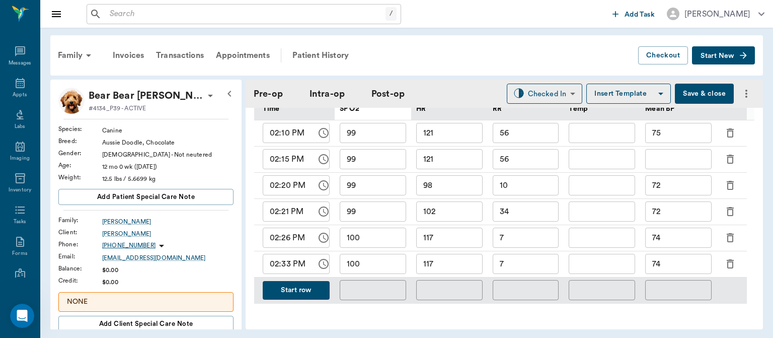
scroll to position [529, 0]
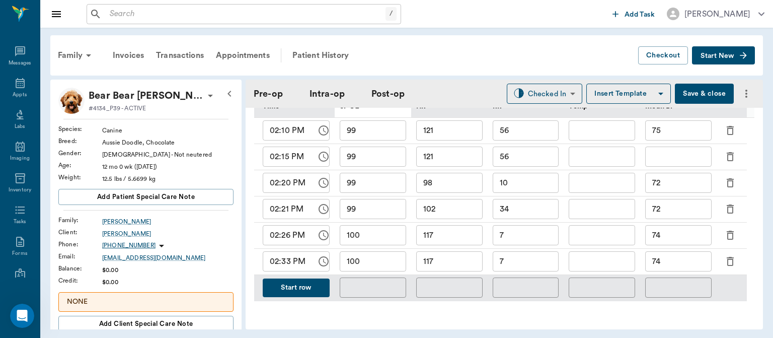
click at [527, 263] on input "7" at bounding box center [526, 261] width 66 height 20
type input "7"
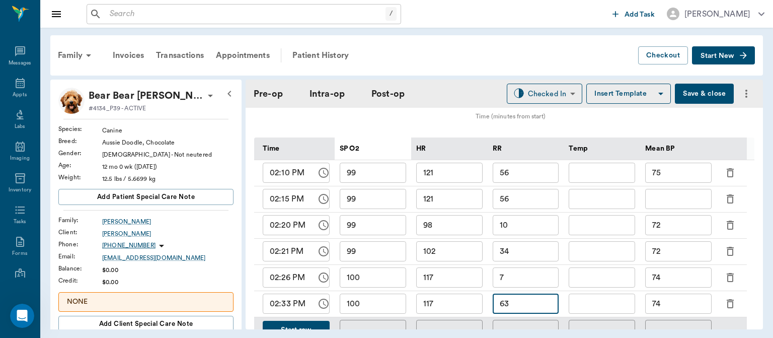
scroll to position [483, 0]
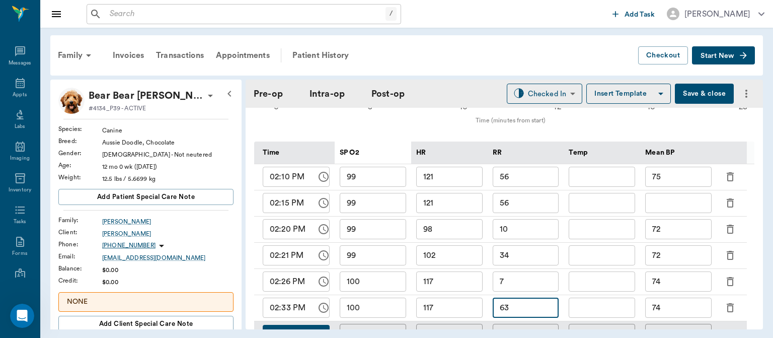
type input "63"
click at [451, 311] on input "117" at bounding box center [449, 307] width 66 height 20
type input "1"
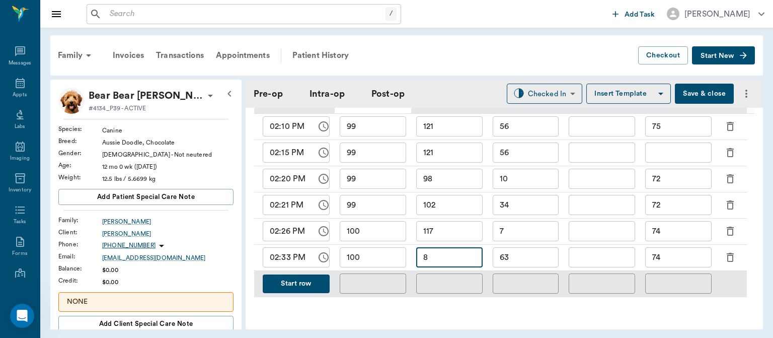
scroll to position [533, 0]
type input "8"
type input "89"
click at [368, 257] on input "100" at bounding box center [373, 258] width 66 height 20
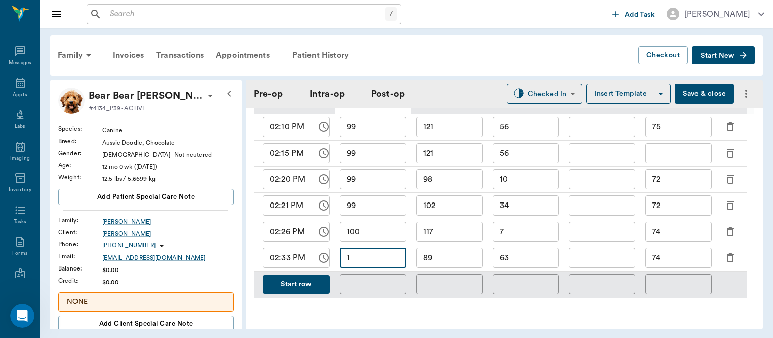
type input "1"
type input "99"
click at [680, 260] on input "74" at bounding box center [678, 258] width 66 height 20
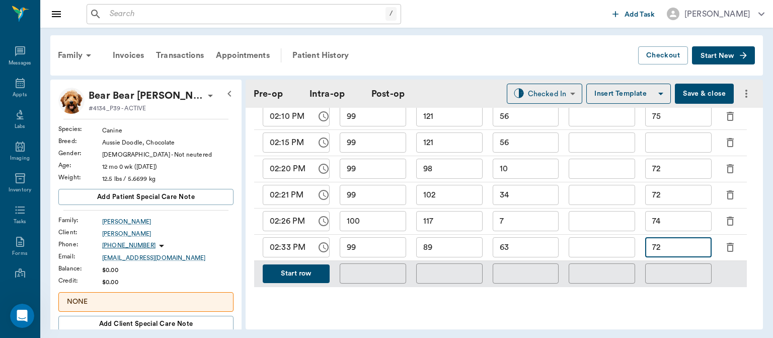
scroll to position [550, 0]
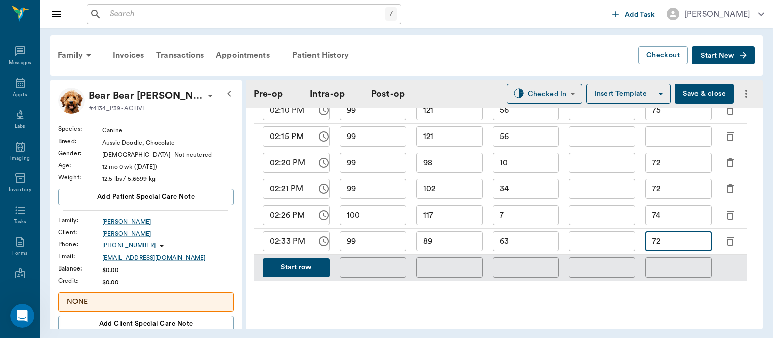
type input "72"
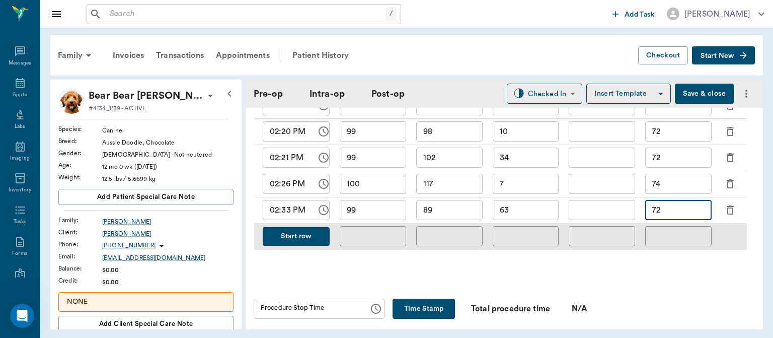
click at [290, 234] on button "Start row" at bounding box center [296, 236] width 67 height 19
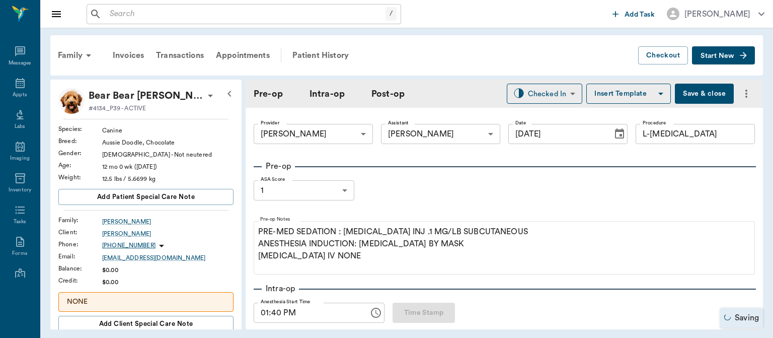
type input "8"
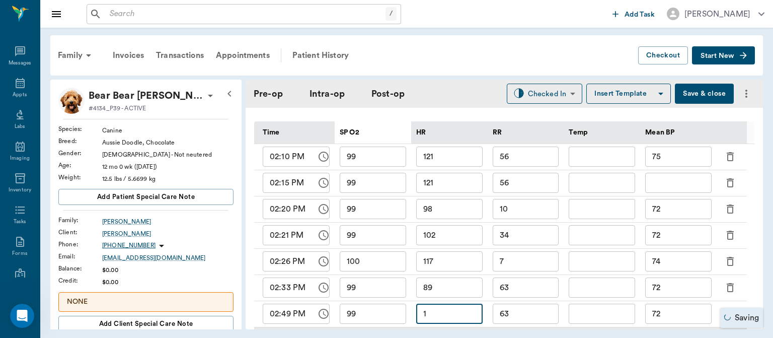
scroll to position [1355, 0]
type input "102"
click at [385, 316] on input "99" at bounding box center [373, 313] width 66 height 20
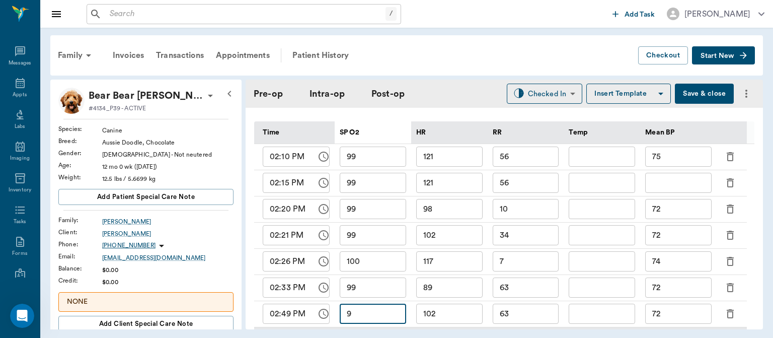
type input "9"
type input "0"
type input "100"
click at [530, 316] on input "63" at bounding box center [526, 313] width 66 height 20
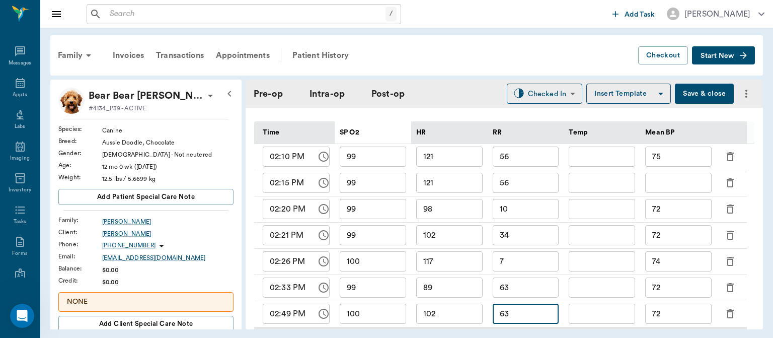
scroll to position [1385, 0]
type input "6"
type input "5"
type input "15"
click at [683, 314] on input "72" at bounding box center [678, 313] width 66 height 20
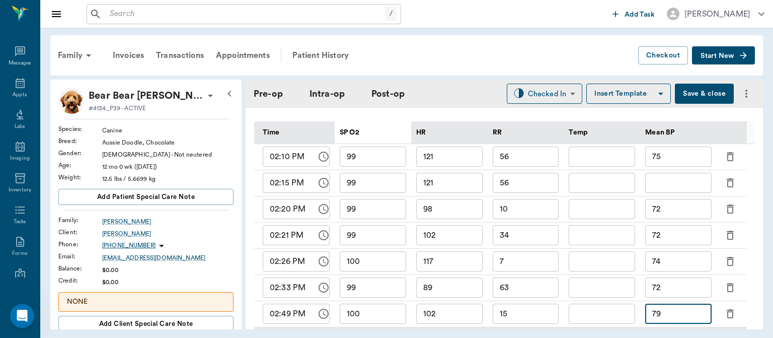
scroll to position [552, 0]
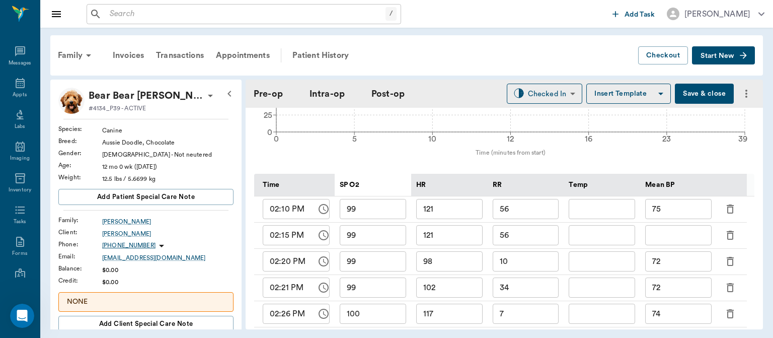
type input "79"
click at [698, 96] on button "Save & close" at bounding box center [704, 94] width 59 height 20
click at [119, 10] on input "text" at bounding box center [246, 14] width 280 height 14
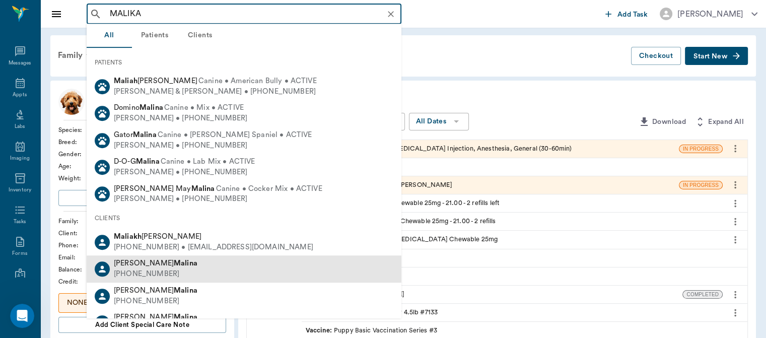
click at [233, 259] on div "Amanda Malina (352) 598-6416" at bounding box center [244, 269] width 315 height 27
type input "MALIKA"
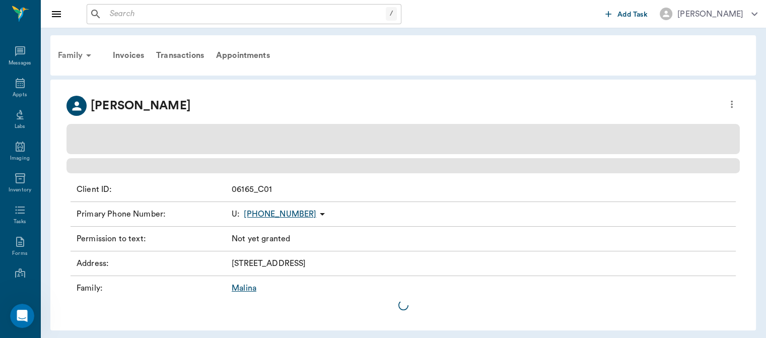
click at [76, 46] on div "Family" at bounding box center [76, 55] width 49 height 24
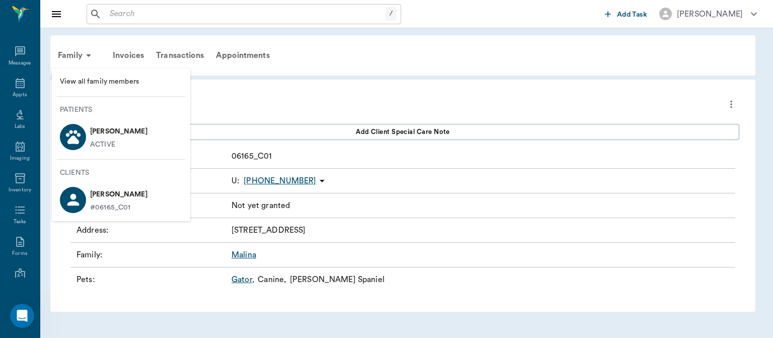
click at [336, 58] on div at bounding box center [386, 169] width 773 height 338
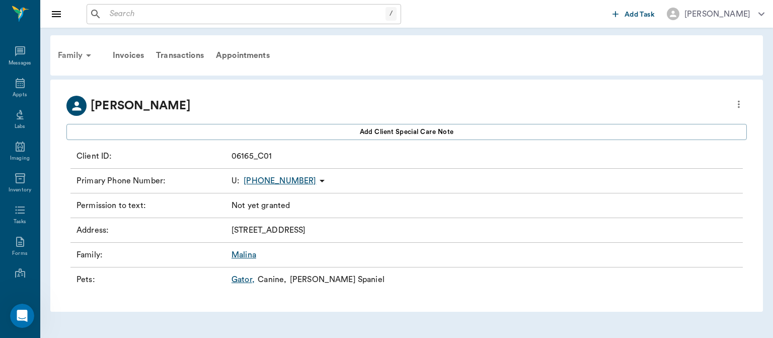
click at [68, 52] on div "Family" at bounding box center [76, 55] width 49 height 24
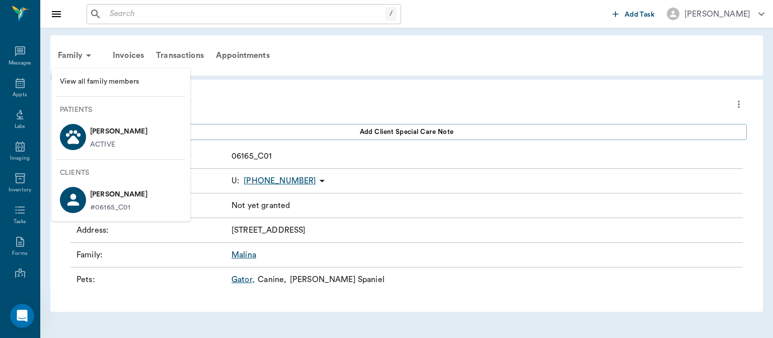
click at [75, 131] on circle at bounding box center [75, 132] width 4 height 4
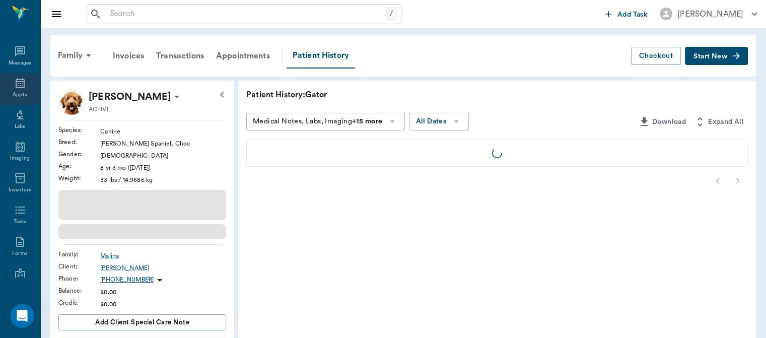
click at [16, 86] on icon at bounding box center [20, 83] width 9 height 10
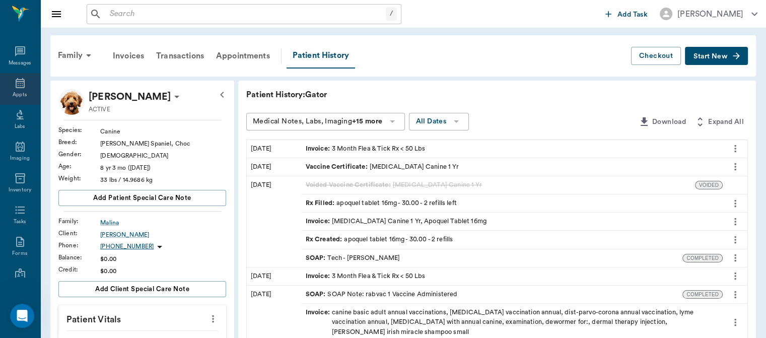
click at [22, 93] on div "Appts" at bounding box center [20, 95] width 14 height 8
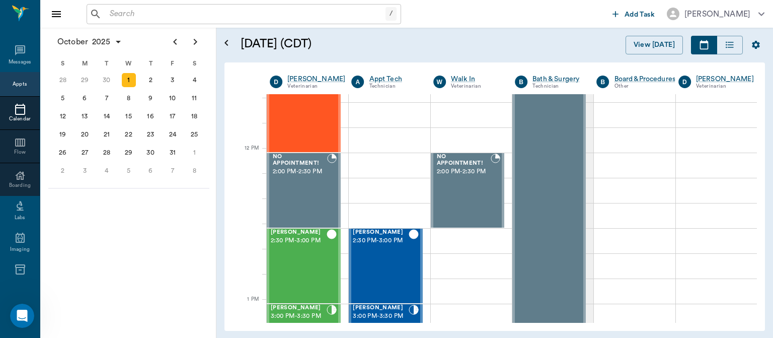
scroll to position [554, 0]
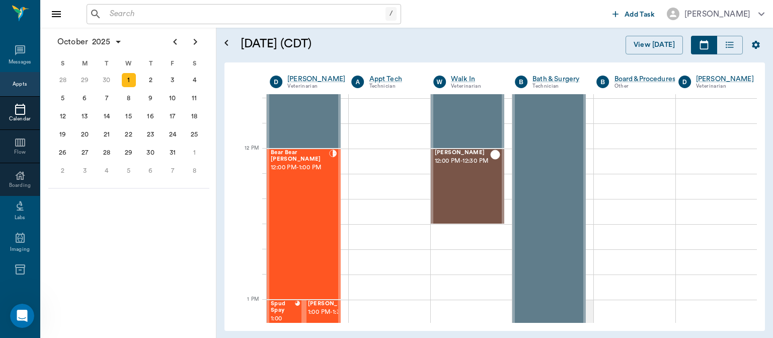
click at [307, 245] on div "Bear Bear [PERSON_NAME] 12:00 PM - 1:00 PM" at bounding box center [300, 223] width 58 height 149
click at [721, 164] on body "/ ​ Add Task Dr. Bert Ellsworth Nectar Messages Appts Calendar Flow Boarding La…" at bounding box center [386, 169] width 773 height 338
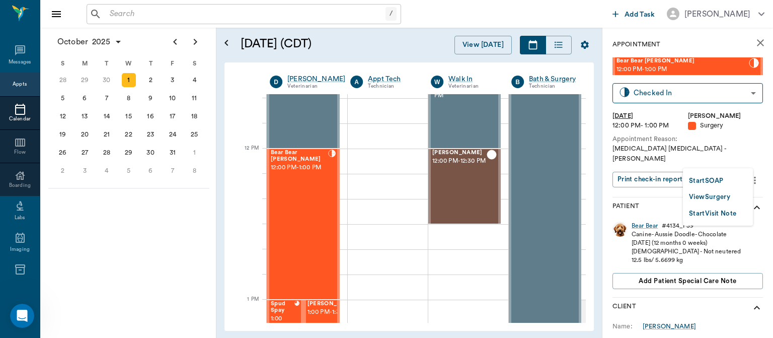
click at [720, 196] on ul "Start SOAP View Surgery Start Visit Note" at bounding box center [718, 196] width 70 height 57
click at [724, 208] on button "View Surgery" at bounding box center [709, 207] width 41 height 12
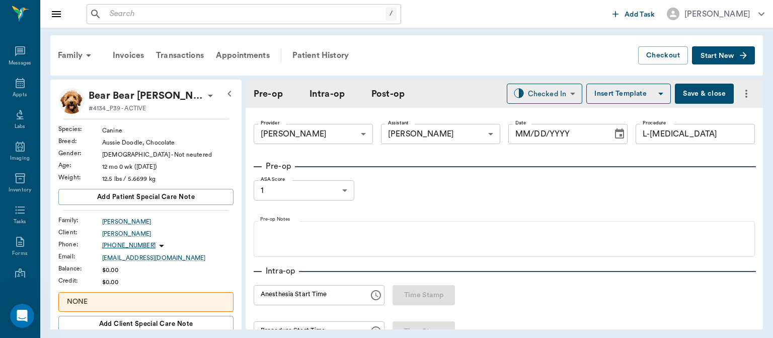
type input "63ec2f075fda476ae8351a4d"
type input "63ec2e7e52e12b0ba117b124"
type input "L-[MEDICAL_DATA]"
type input "1"
radio input "true"
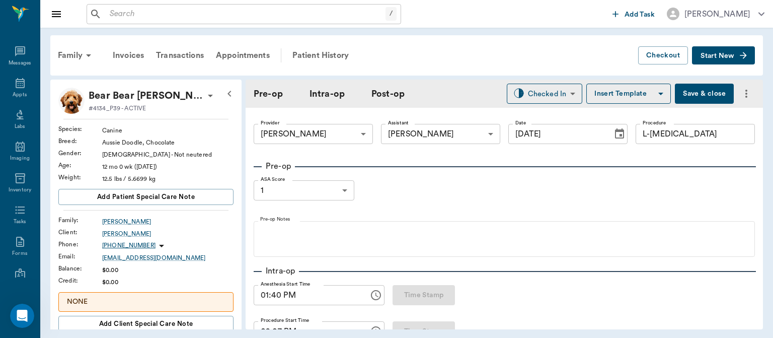
type input "[DATE]"
type input "01:40 PM"
type input "02:07 PM"
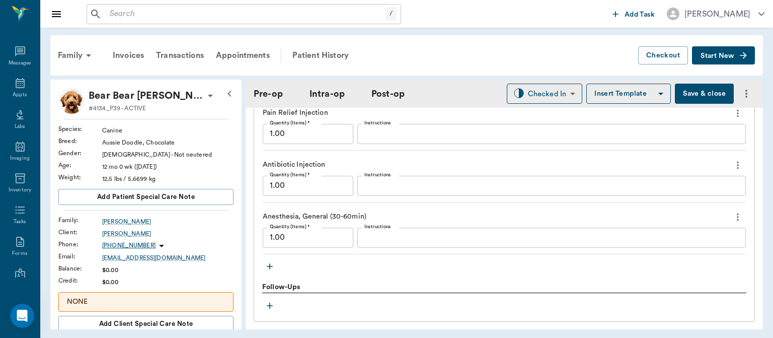
scroll to position [1138, 0]
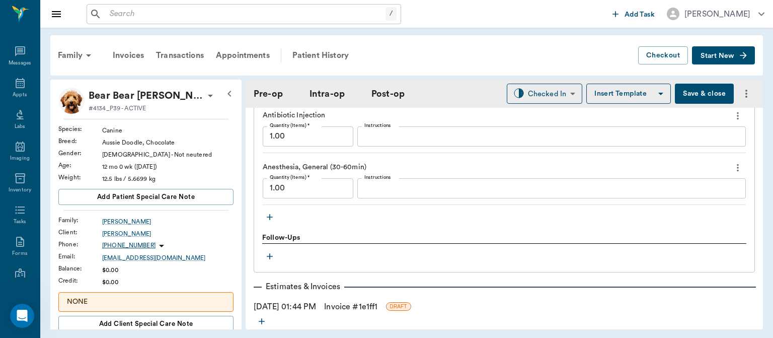
click at [270, 219] on icon "button" at bounding box center [270, 217] width 10 height 10
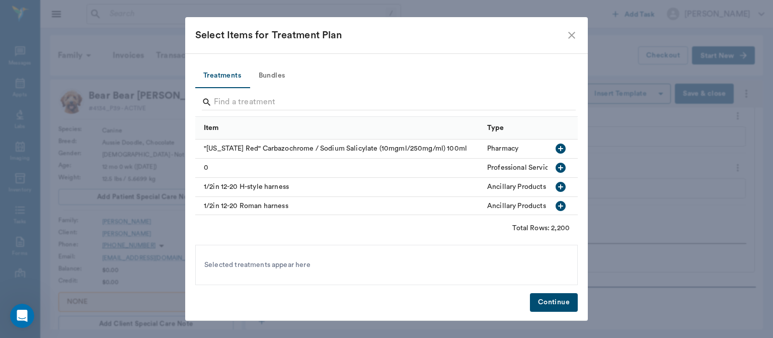
click at [568, 34] on icon "close" at bounding box center [572, 35] width 12 height 12
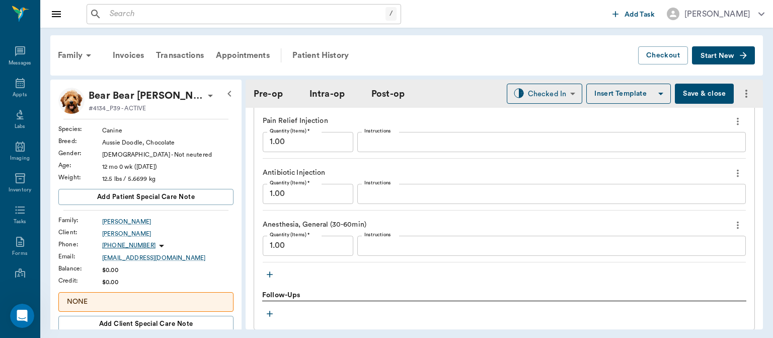
scroll to position [1107, 0]
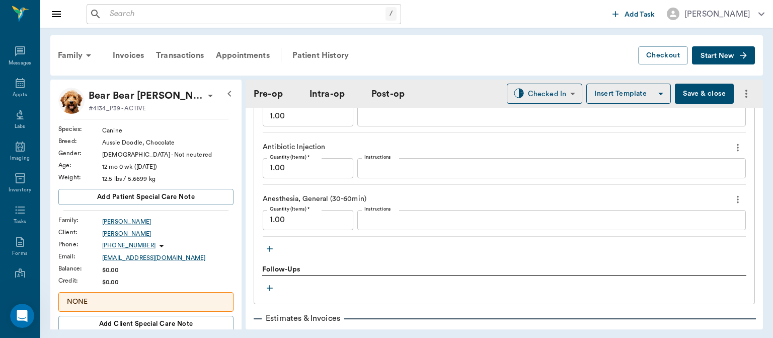
click at [272, 247] on icon "button" at bounding box center [270, 249] width 6 height 6
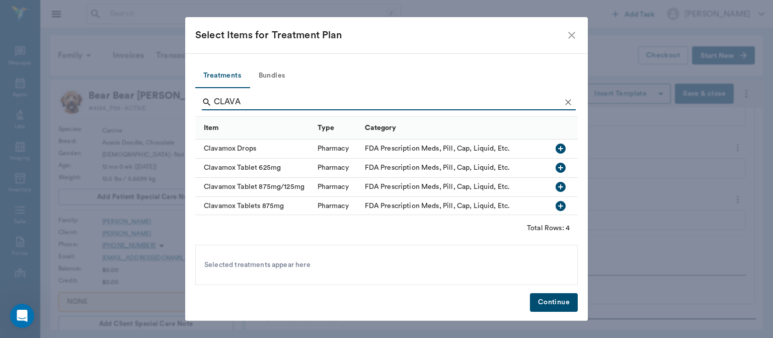
scroll to position [8, 0]
type input "CLAVAMOX"
click at [557, 147] on icon "button" at bounding box center [561, 147] width 10 height 10
click at [534, 302] on button "Continue" at bounding box center [554, 302] width 48 height 19
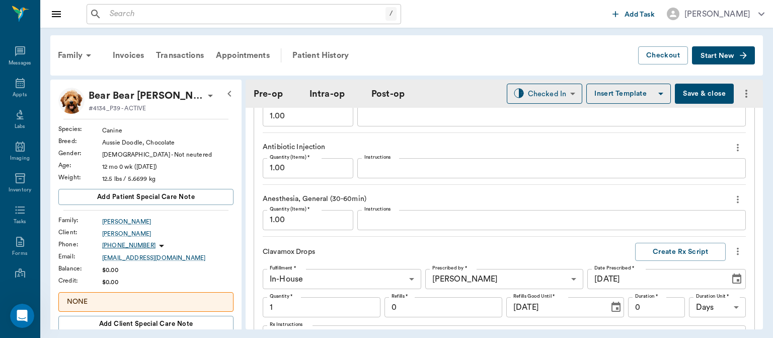
scroll to position [1189, 0]
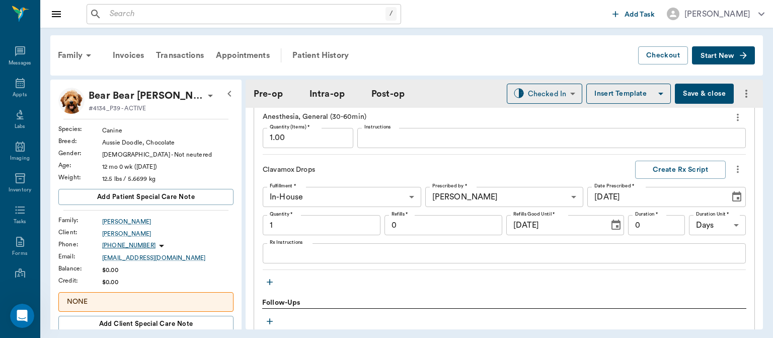
click at [300, 220] on input "1" at bounding box center [322, 225] width 118 height 20
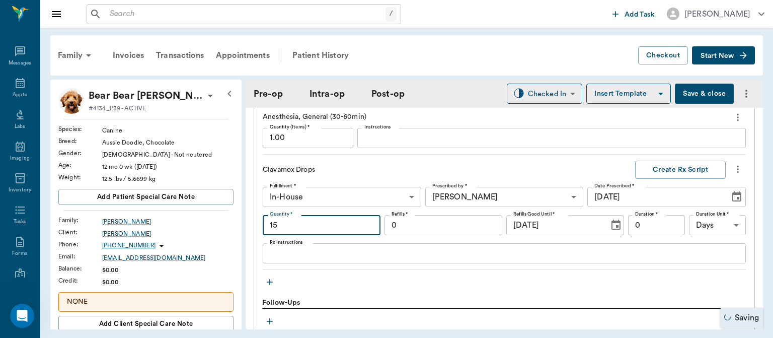
click at [282, 254] on textarea "Rx Instructions" at bounding box center [504, 254] width 469 height 12
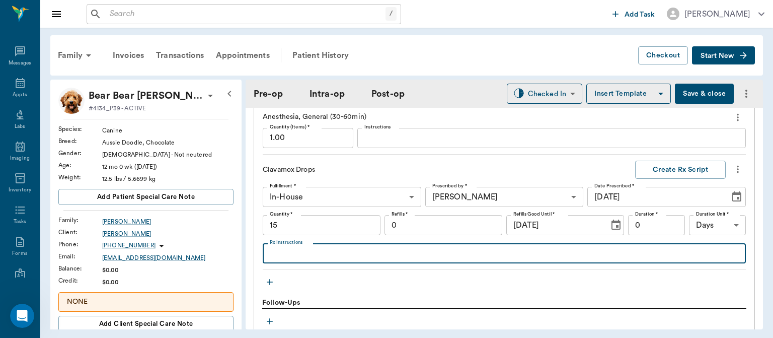
click at [687, 95] on button "Save & close" at bounding box center [704, 94] width 59 height 20
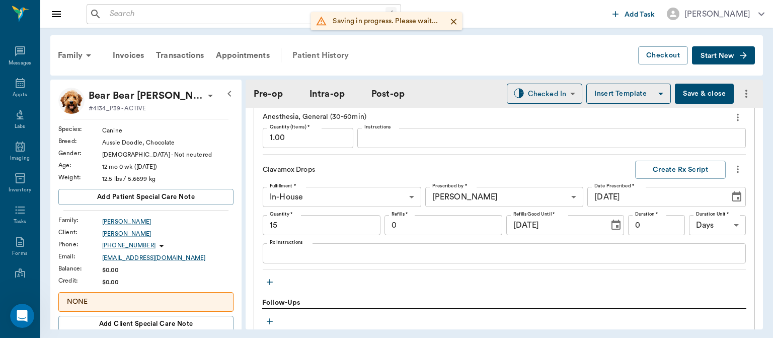
click at [305, 59] on div "Patient History" at bounding box center [320, 55] width 68 height 24
type input "15.00"
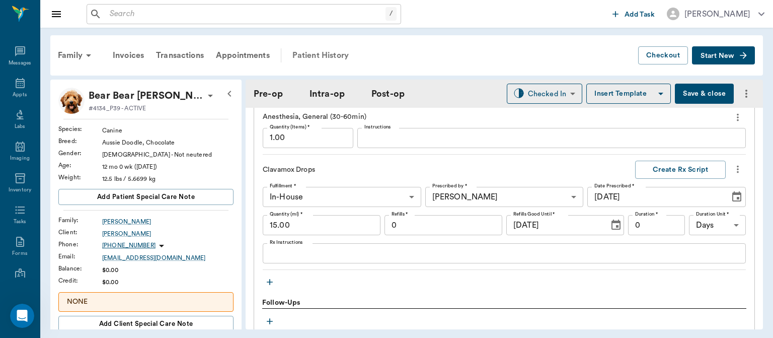
click at [303, 58] on div "Patient History" at bounding box center [320, 55] width 68 height 24
click at [308, 48] on div "Patient History" at bounding box center [320, 55] width 68 height 24
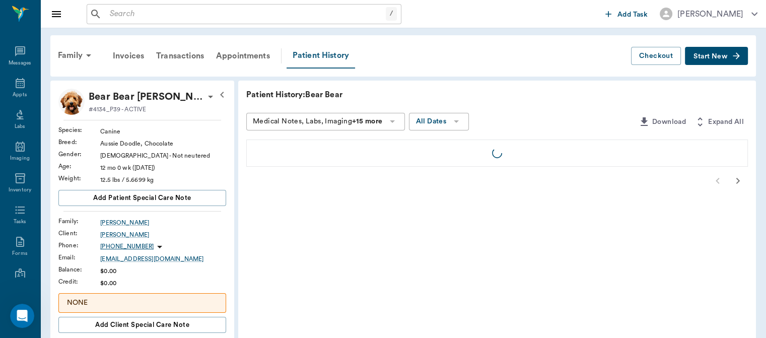
click at [312, 57] on div "Patient History" at bounding box center [320, 55] width 68 height 25
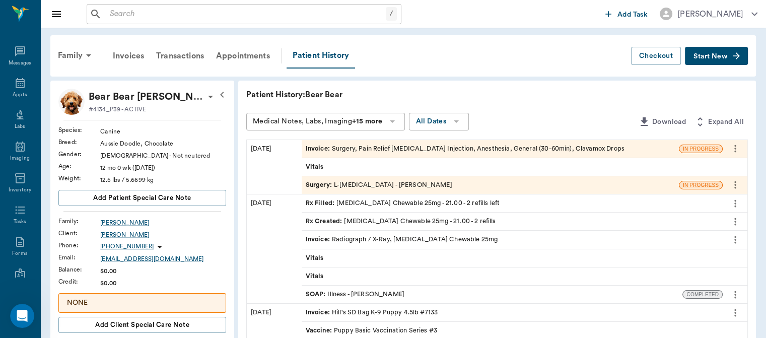
click at [320, 187] on span "Surgery :" at bounding box center [320, 185] width 28 height 10
click at [318, 187] on span "Surgery :" at bounding box center [320, 185] width 28 height 10
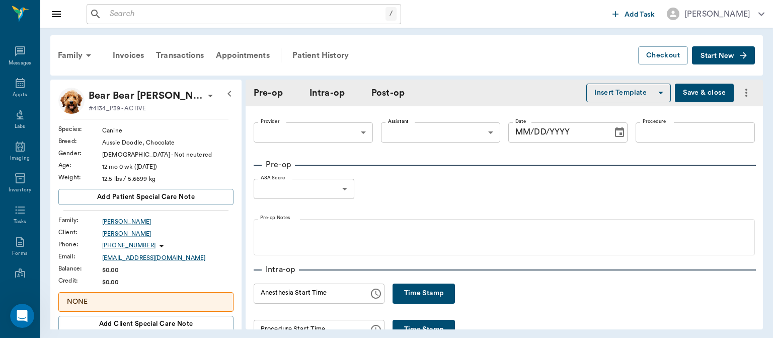
type input "63ec2f075fda476ae8351a4d"
type input "63ec2e7e52e12b0ba117b124"
type input "L-[MEDICAL_DATA]"
type input "1"
radio input "true"
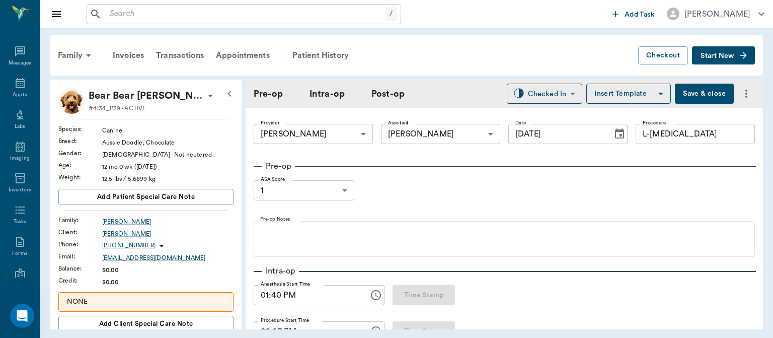
type input "[DATE]"
type input "01:40 PM"
type input "02:07 PM"
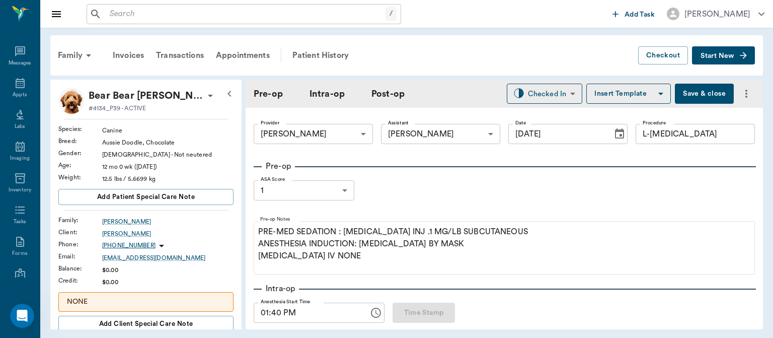
scroll to position [1385, 0]
type input "03:09 PM"
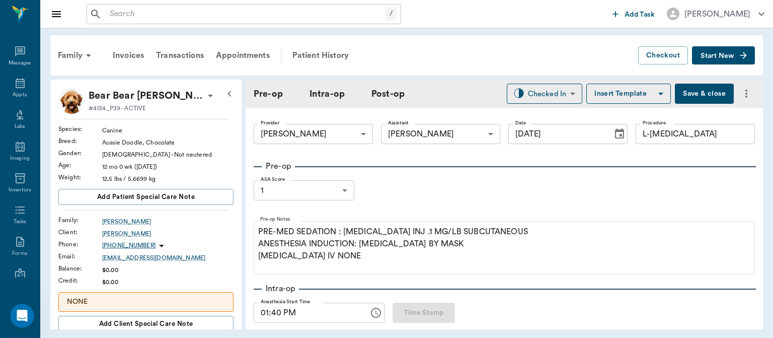
type input "03:05 PM"
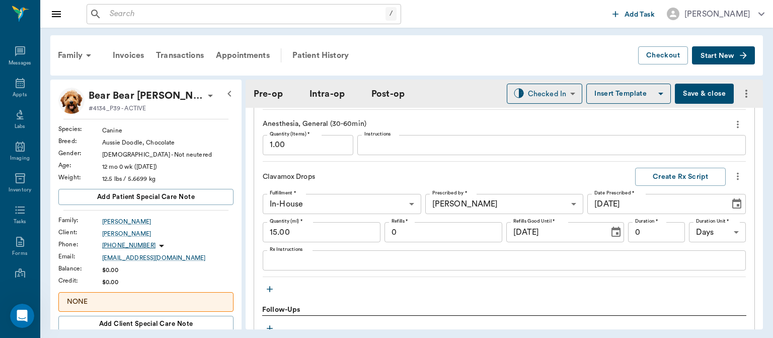
scroll to position [1201, 0]
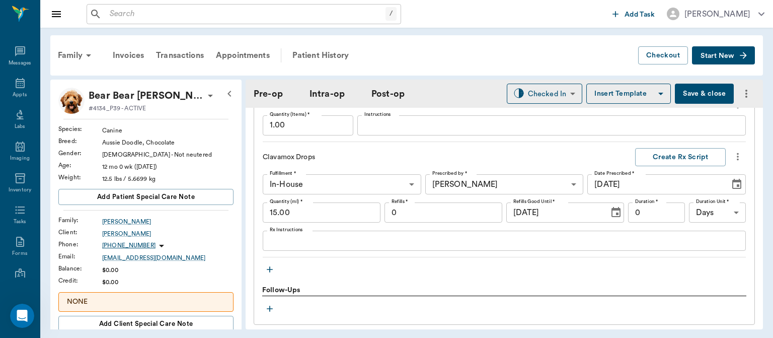
type input "03:05 PM"
click at [274, 244] on textarea "Rx Instructions" at bounding box center [504, 241] width 469 height 12
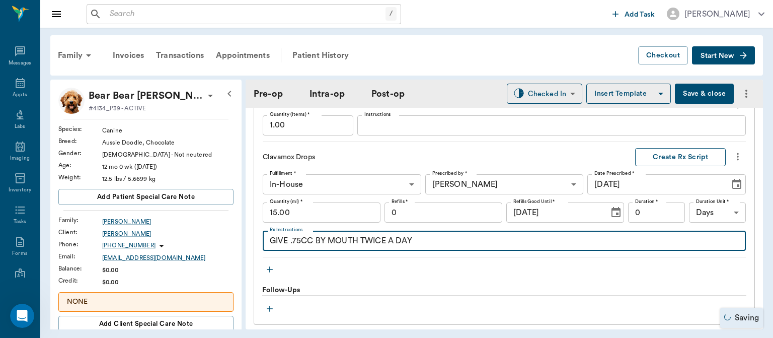
type textarea "GIVE .75CC BY MOUTH TWICE A DAY"
click at [670, 150] on button "Create Rx Script" at bounding box center [680, 157] width 91 height 19
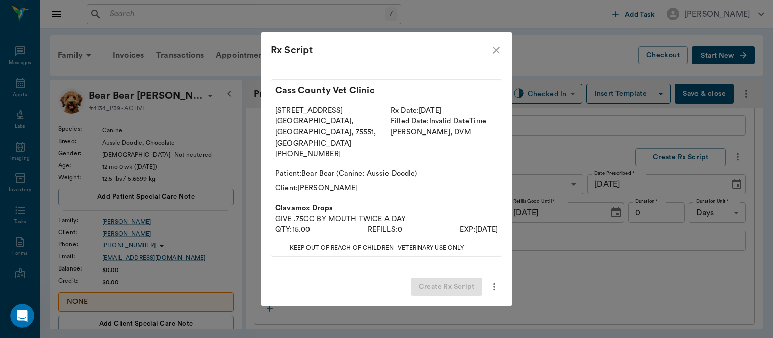
click at [450, 281] on div "Create Rx Script" at bounding box center [387, 286] width 252 height 39
click at [455, 277] on button "Create Rx Script" at bounding box center [446, 286] width 71 height 19
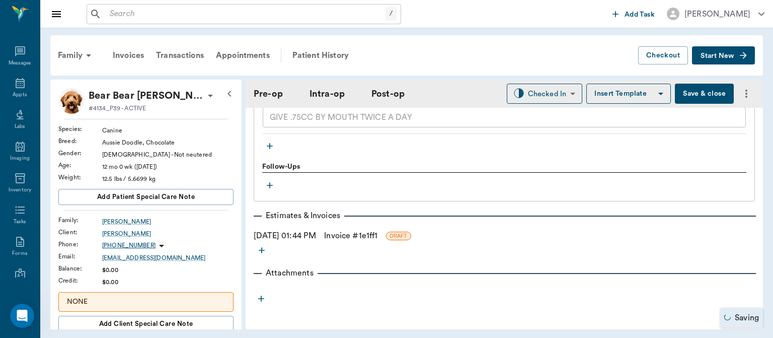
scroll to position [1100, 0]
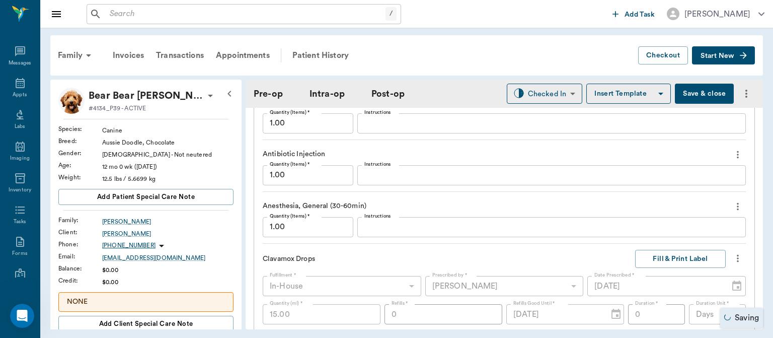
click at [686, 98] on button "Save & close" at bounding box center [704, 94] width 59 height 20
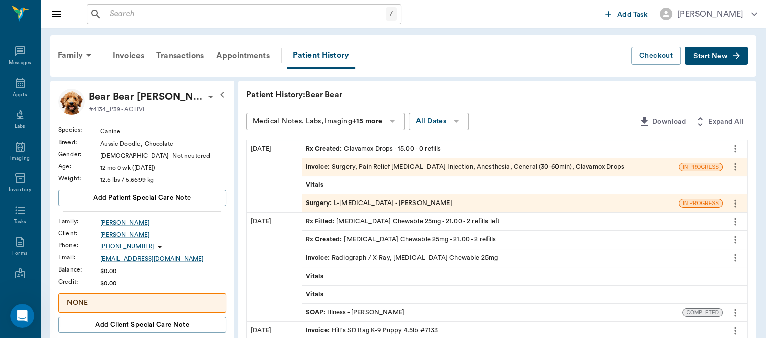
click at [308, 198] on span "Surgery :" at bounding box center [320, 203] width 28 height 10
click at [320, 203] on span "Surgery :" at bounding box center [320, 203] width 28 height 10
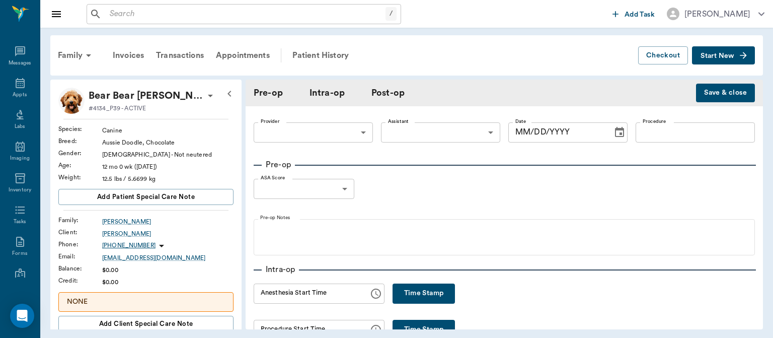
type input "63ec2f075fda476ae8351a4d"
type input "63ec2e7e52e12b0ba117b124"
type input "L-[MEDICAL_DATA]"
type input "1"
radio input "true"
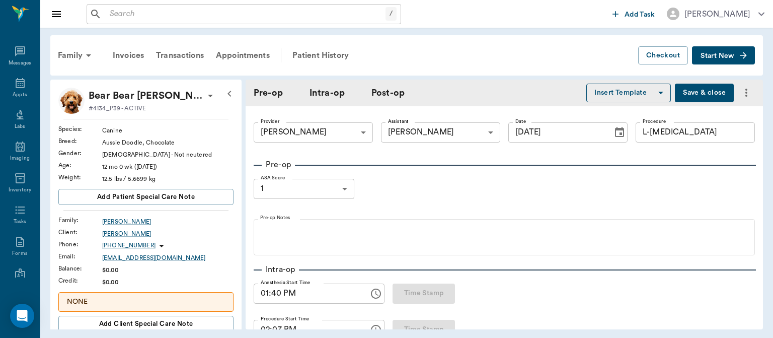
type input "[DATE]"
type input "01:40 PM"
type input "02:07 PM"
type input "03:05 PM"
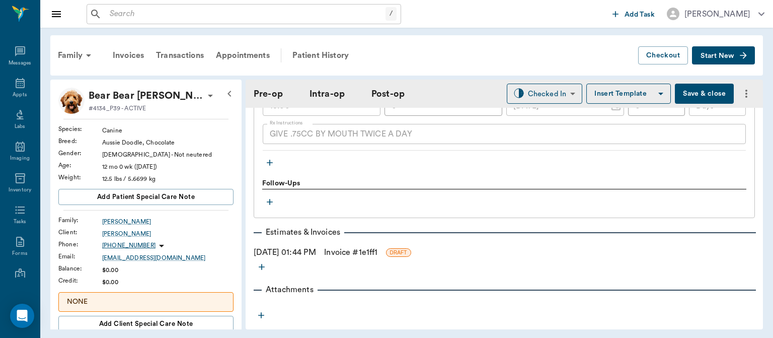
scroll to position [1309, 0]
click at [270, 159] on icon "button" at bounding box center [270, 162] width 10 height 10
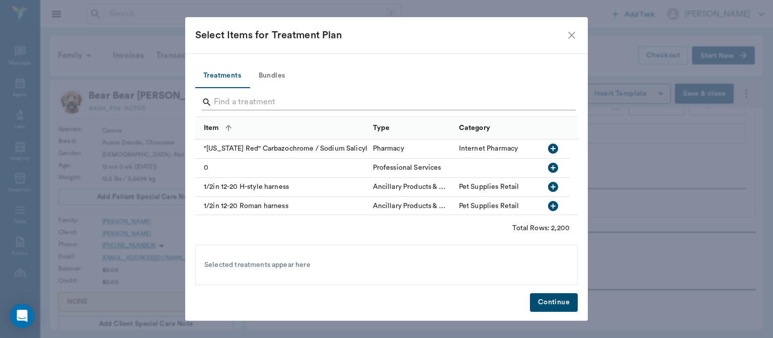
click at [234, 103] on input "Search" at bounding box center [387, 102] width 347 height 16
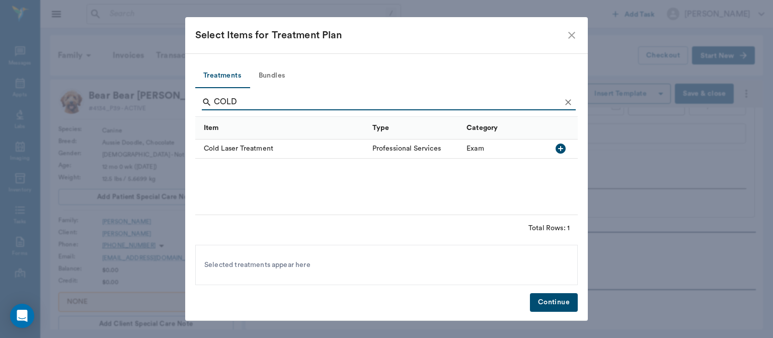
type input "COLD"
click at [558, 149] on icon "button" at bounding box center [561, 148] width 10 height 10
click at [552, 304] on button "Continue" at bounding box center [554, 302] width 48 height 19
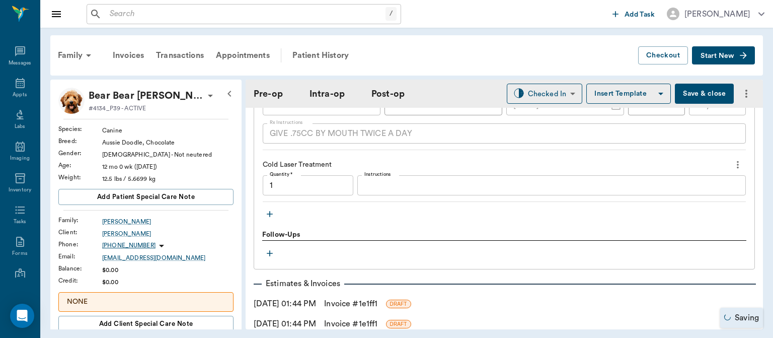
click at [386, 187] on textarea "Instructions" at bounding box center [551, 186] width 374 height 12
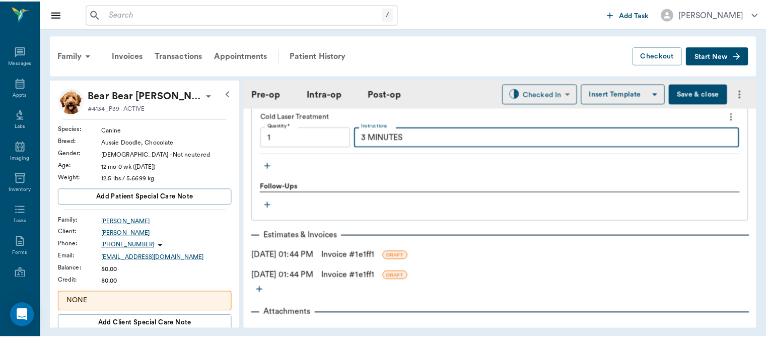
scroll to position [1358, 0]
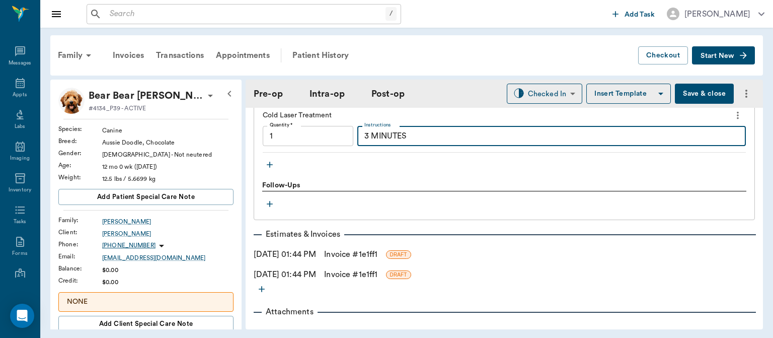
type textarea "3 MINUTES"
click at [366, 250] on link "Invoice # 1e1ff1" at bounding box center [350, 254] width 53 height 12
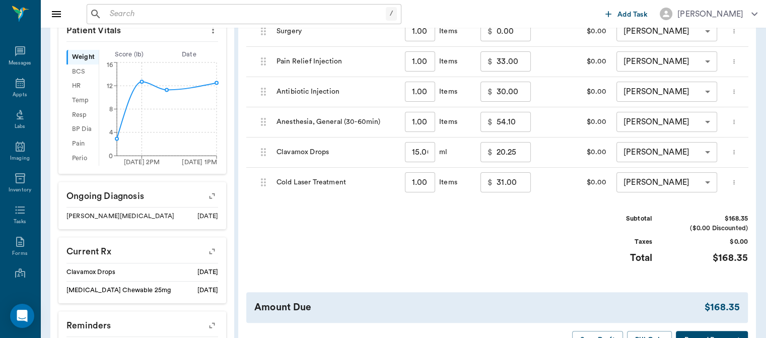
scroll to position [326, 0]
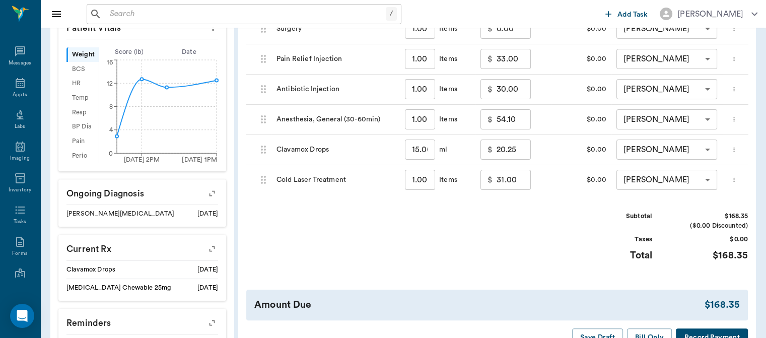
click at [508, 181] on input "31.00" at bounding box center [513, 180] width 34 height 20
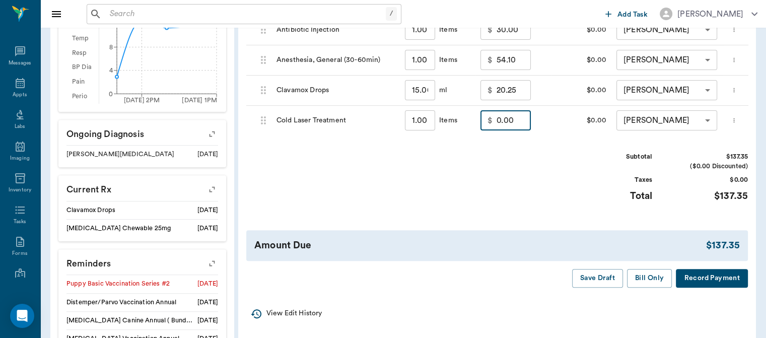
scroll to position [386, 0]
type input "0.00"
click at [600, 284] on button "Save Draft" at bounding box center [597, 277] width 51 height 19
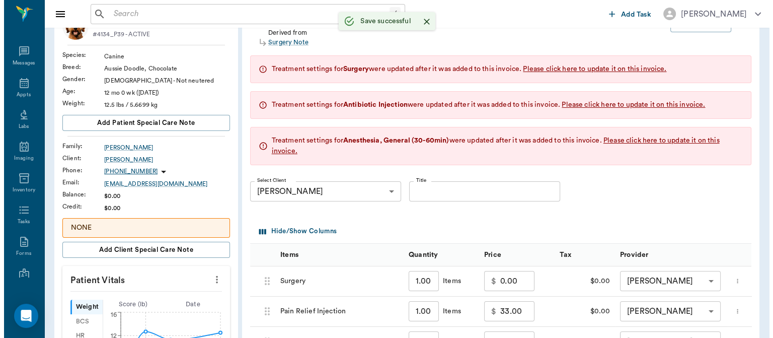
scroll to position [0, 0]
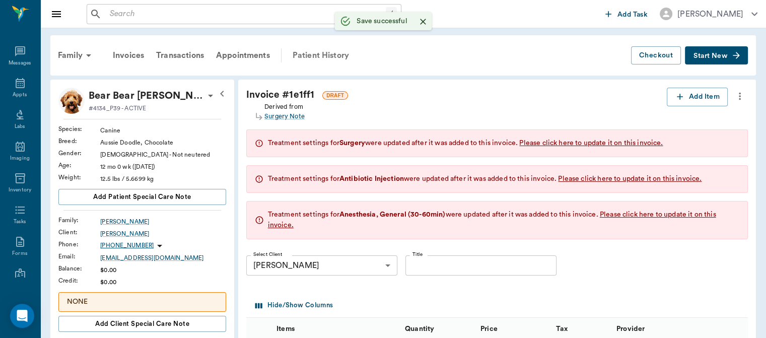
click at [320, 53] on div "Patient History" at bounding box center [320, 55] width 68 height 24
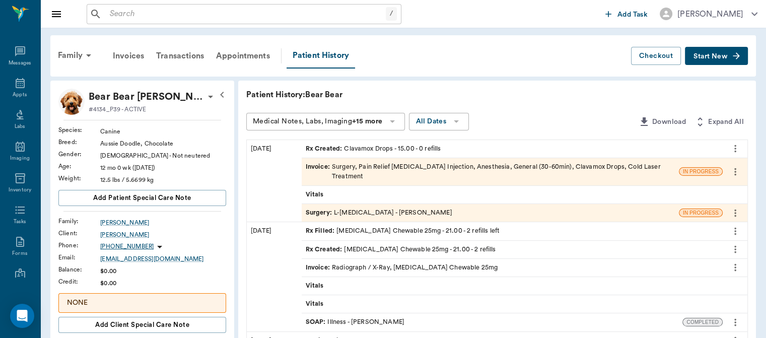
click at [320, 213] on span "Surgery :" at bounding box center [320, 213] width 28 height 10
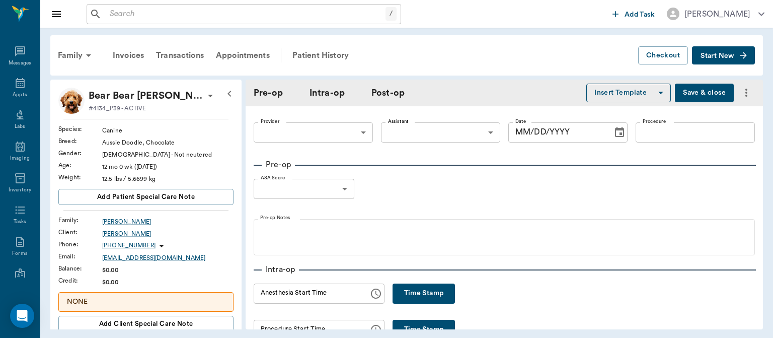
type input "63ec2f075fda476ae8351a4d"
type input "63ec2e7e52e12b0ba117b124"
type input "L-[MEDICAL_DATA]"
type input "1"
radio input "true"
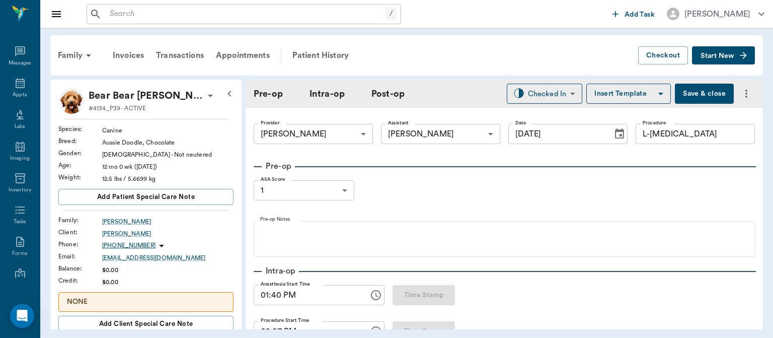
type input "[DATE]"
type input "01:40 PM"
type input "02:07 PM"
type input "03:05 PM"
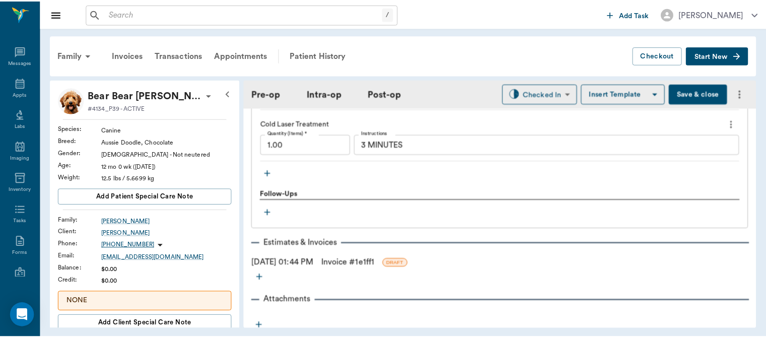
scroll to position [1376, 0]
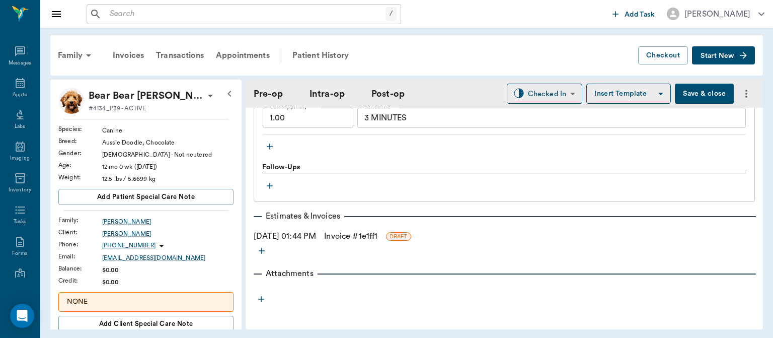
click at [377, 234] on link "Invoice # 1e1ff1" at bounding box center [350, 236] width 53 height 12
click at [377, 240] on link "Invoice # 1e1ff1" at bounding box center [350, 236] width 53 height 12
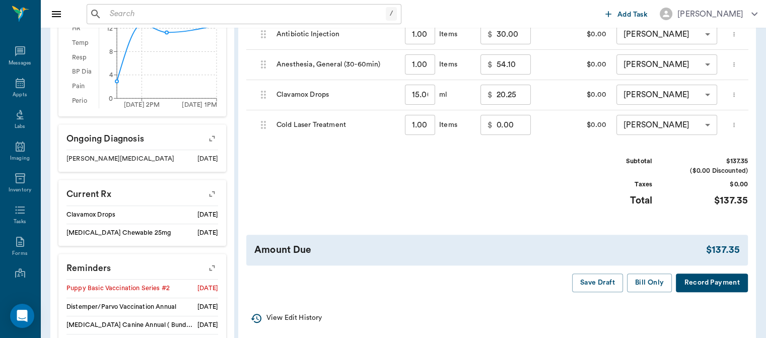
scroll to position [412, 0]
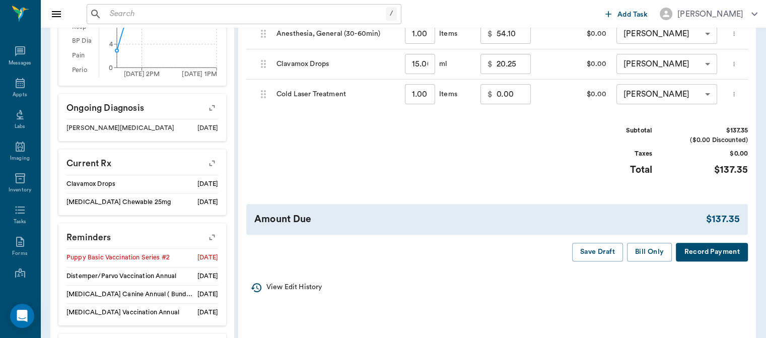
click at [592, 260] on button "Save Draft" at bounding box center [597, 252] width 51 height 19
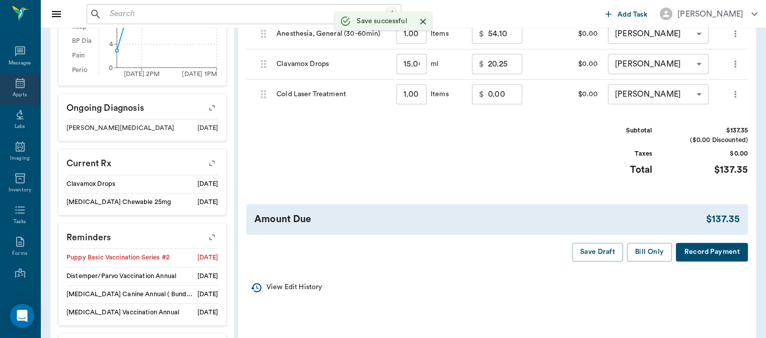
click at [18, 81] on icon at bounding box center [20, 83] width 9 height 10
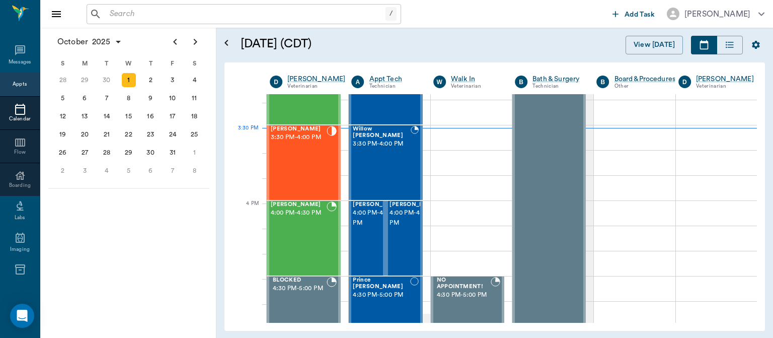
scroll to position [1101, 0]
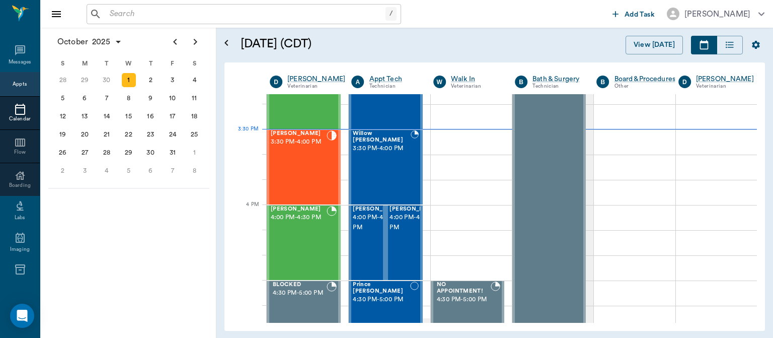
click at [312, 164] on div "[PERSON_NAME] 3:30 PM - 4:00 PM" at bounding box center [299, 166] width 56 height 73
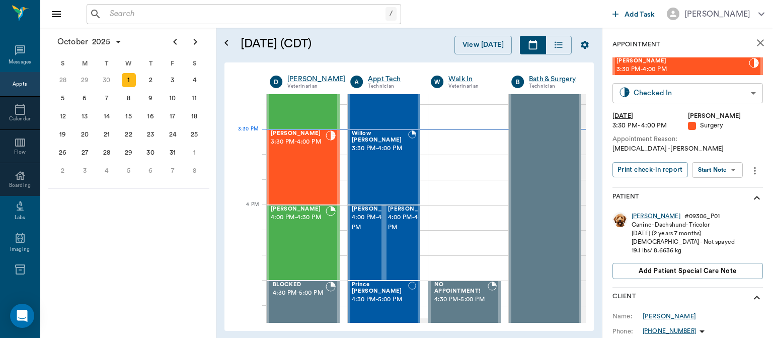
click at [717, 95] on body "/ ​ Add Task [PERSON_NAME] Nectar Messages Appts Calendar Flow Boarding Labs Im…" at bounding box center [386, 169] width 773 height 338
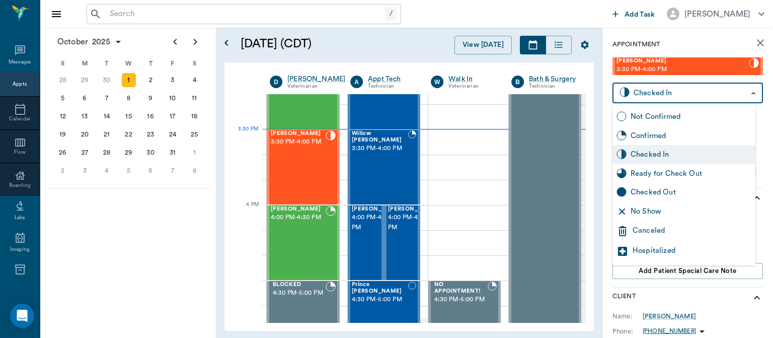
click at [763, 117] on div at bounding box center [386, 169] width 773 height 338
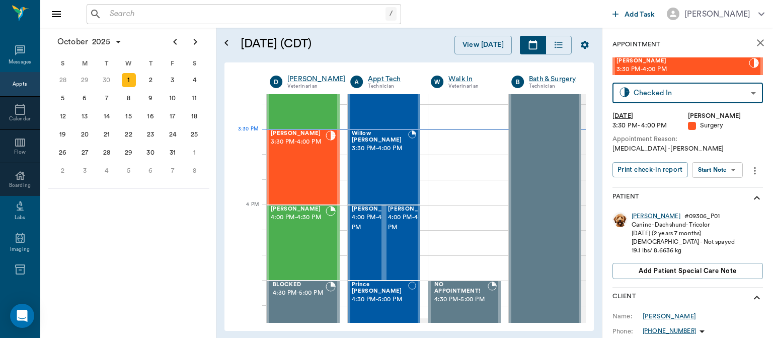
click at [737, 173] on body "/ ​ Add Task [PERSON_NAME] Nectar Messages Appts Calendar Flow Boarding Labs Im…" at bounding box center [386, 169] width 773 height 338
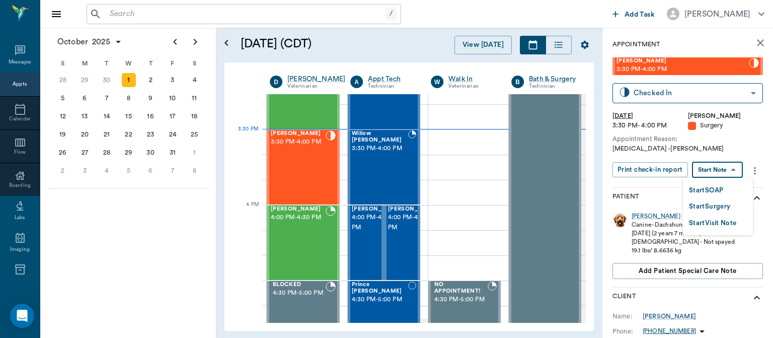
click at [727, 205] on button "Start Surgery" at bounding box center [709, 207] width 41 height 12
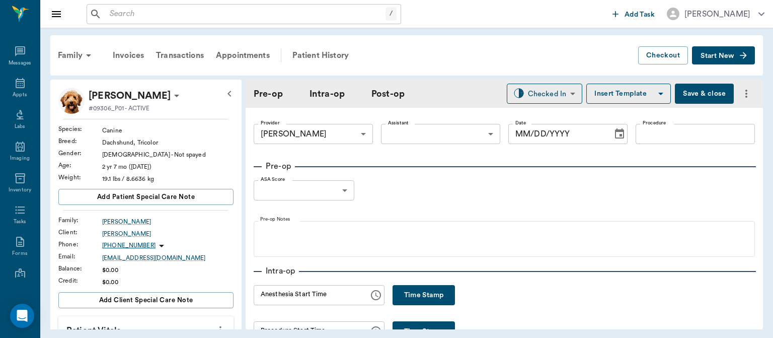
type input "63ec2f075fda476ae8351a4d"
type input "[DATE]"
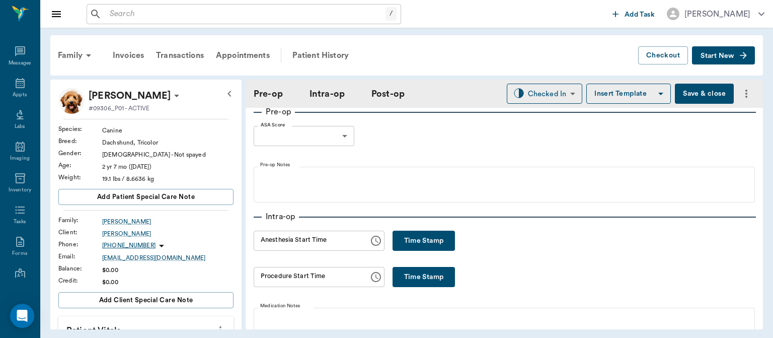
scroll to position [88, 0]
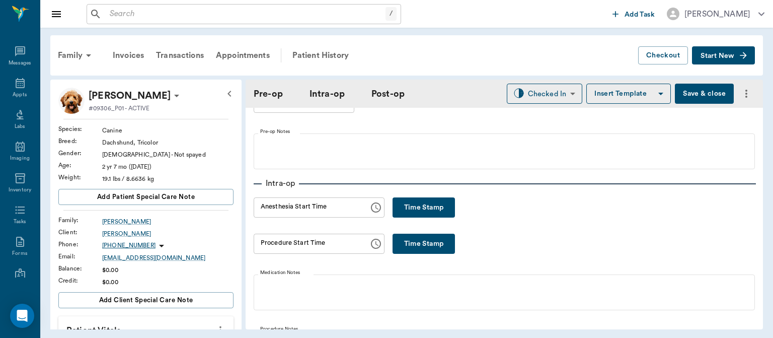
click at [423, 211] on button "Time Stamp" at bounding box center [424, 207] width 62 height 20
click at [280, 211] on input "03:31 PM" at bounding box center [308, 207] width 108 height 20
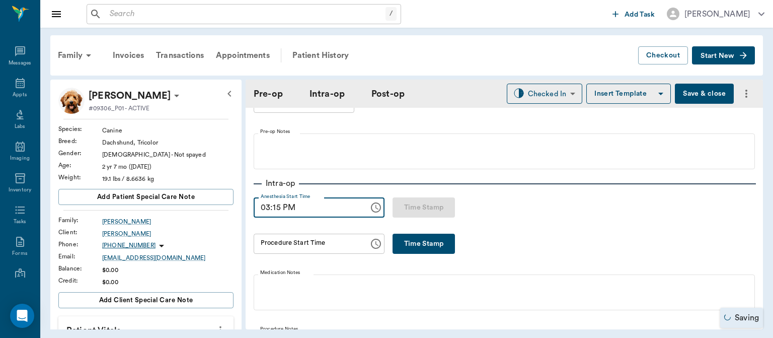
click at [282, 211] on input "03:15 PM" at bounding box center [308, 207] width 108 height 20
type input "03:15 PM"
click at [286, 244] on div "Procedure Start Time Procedure Start Time" at bounding box center [319, 244] width 131 height 20
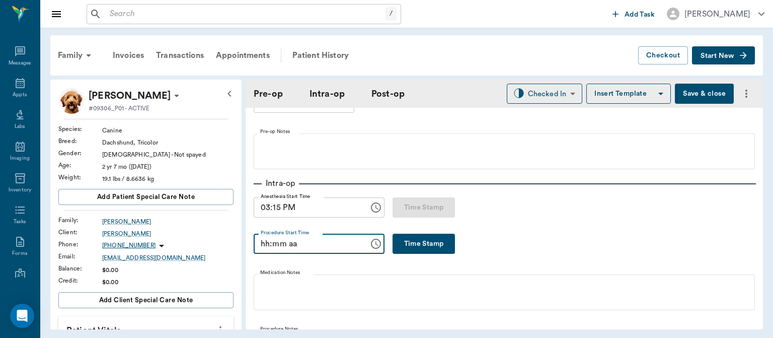
click at [411, 250] on button "Time Stamp" at bounding box center [424, 244] width 62 height 20
type input "03:31 PM"
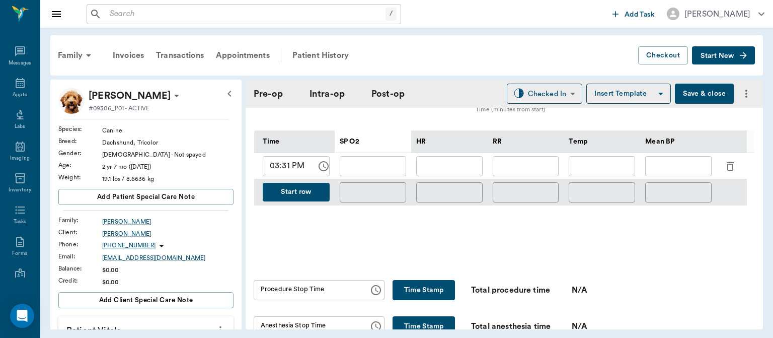
scroll to position [469, 0]
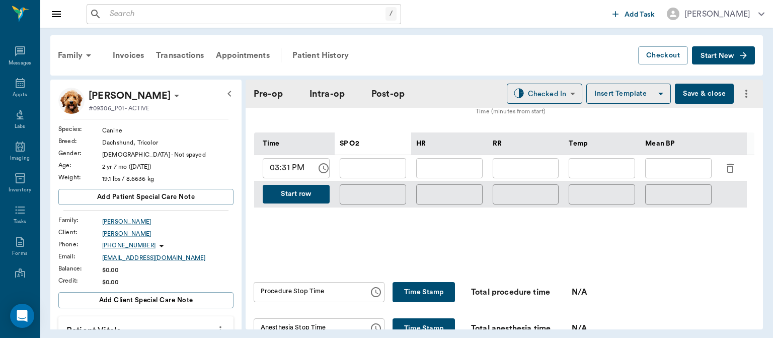
click at [365, 167] on input "text" at bounding box center [373, 168] width 66 height 20
type input "98"
click at [432, 164] on input "text" at bounding box center [449, 168] width 66 height 20
type input "156"
click at [537, 163] on input "text" at bounding box center [526, 168] width 66 height 20
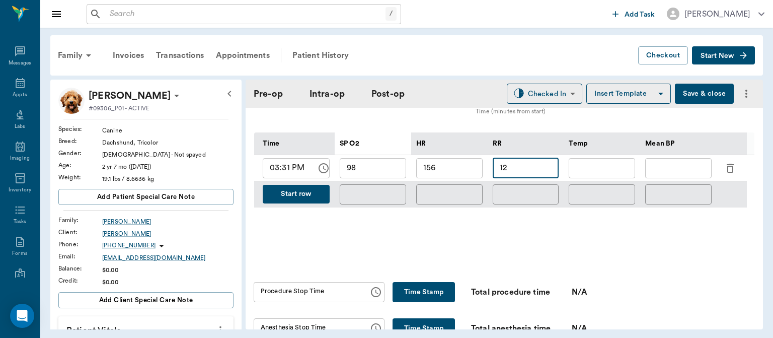
type input "12"
click at [608, 164] on input "text" at bounding box center [602, 168] width 66 height 20
click at [682, 171] on input "text" at bounding box center [678, 168] width 66 height 20
type input "0"
type input "80"
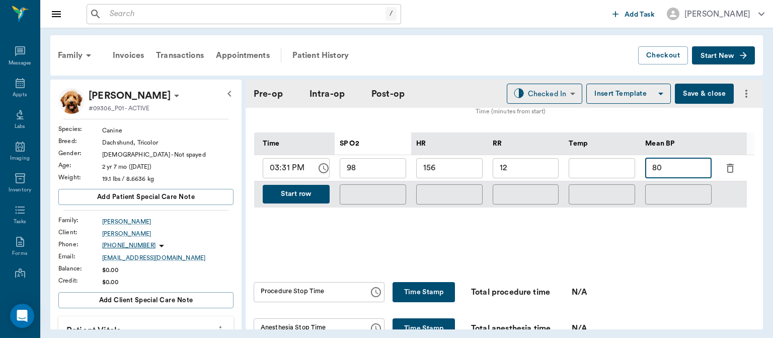
click at [312, 194] on button "Start row" at bounding box center [296, 194] width 67 height 19
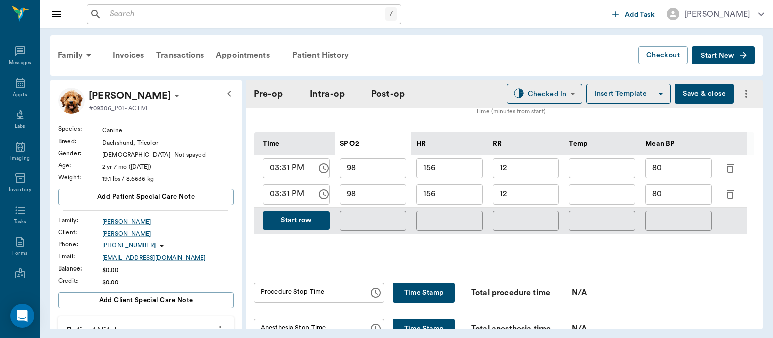
click at [287, 198] on input "03:31 PM" at bounding box center [286, 194] width 47 height 20
click at [409, 248] on div "Time SP O2 HR RR Temp Mean BP 03:31 PM ​ 98 ​ 156 ​ 12 ​ ​ 80 ​ 03:31 PM ​ 98 ​…" at bounding box center [504, 182] width 500 height 133
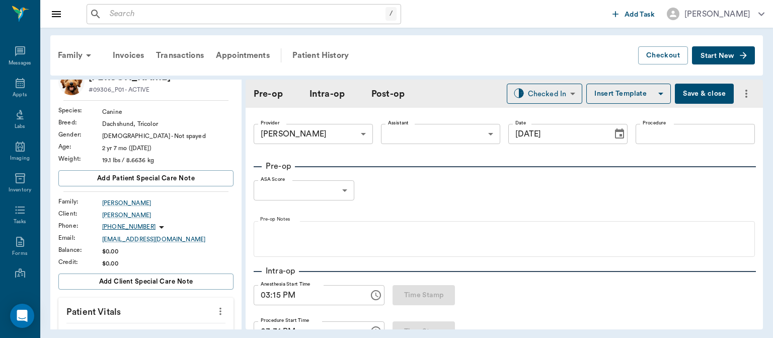
scroll to position [13, 0]
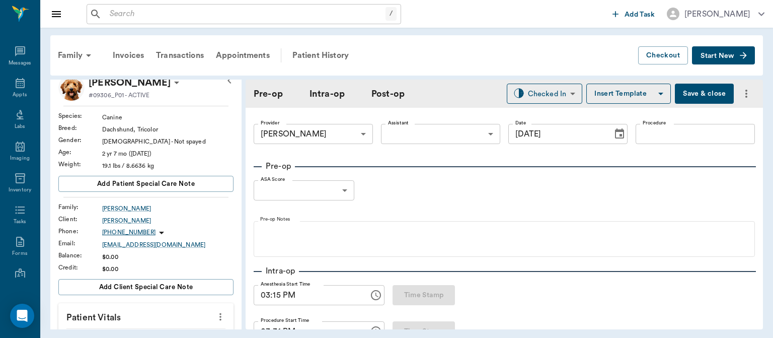
click at [442, 129] on body "/ ​ Add Task [PERSON_NAME] Nectar Messages Appts Labs Imaging Inventory Tasks F…" at bounding box center [386, 169] width 773 height 338
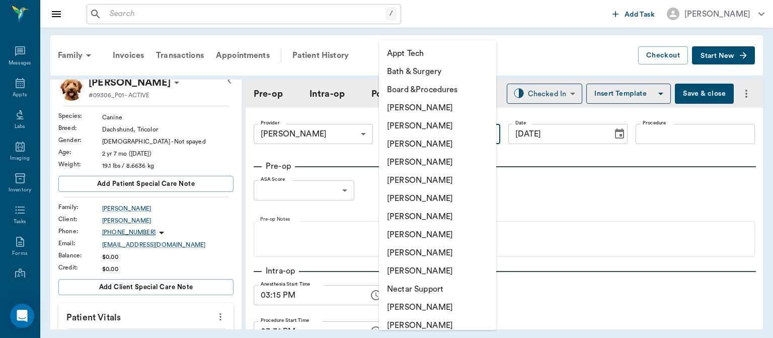
click at [455, 234] on li "[PERSON_NAME]" at bounding box center [437, 234] width 117 height 18
type input "63ec2e7e52e12b0ba117b124"
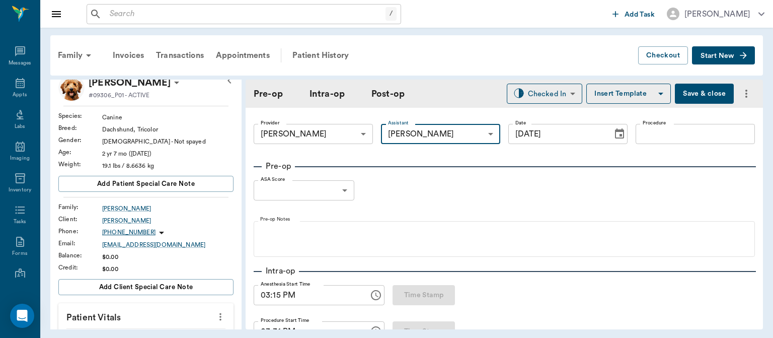
click at [651, 133] on input "Procedure" at bounding box center [695, 134] width 119 height 20
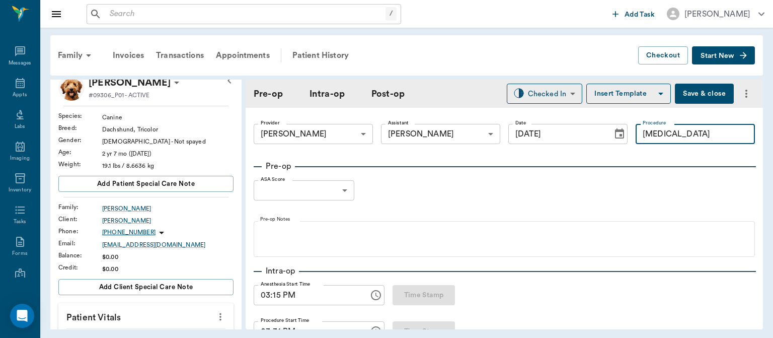
type input "[MEDICAL_DATA]"
click at [598, 95] on button "Insert Template" at bounding box center [628, 94] width 85 height 20
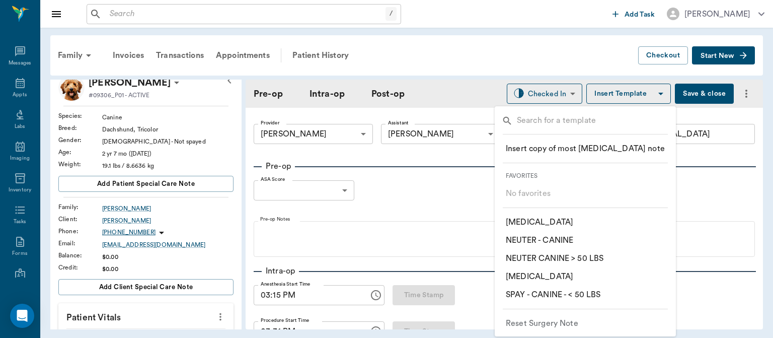
click at [525, 222] on p "​ [MEDICAL_DATA]" at bounding box center [539, 222] width 67 height 12
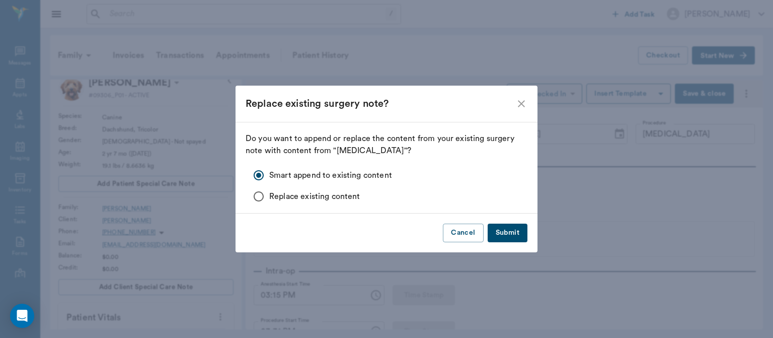
click at [504, 233] on button "Submit" at bounding box center [508, 232] width 40 height 19
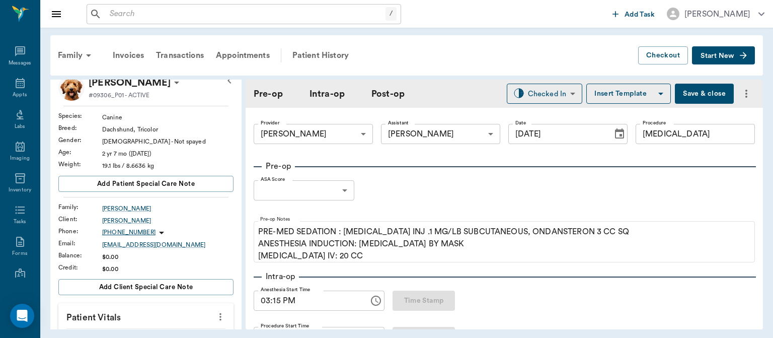
click at [334, 197] on body "/ ​ Add Task [PERSON_NAME] Nectar Messages Appts Labs Imaging Inventory Tasks F…" at bounding box center [386, 169] width 773 height 338
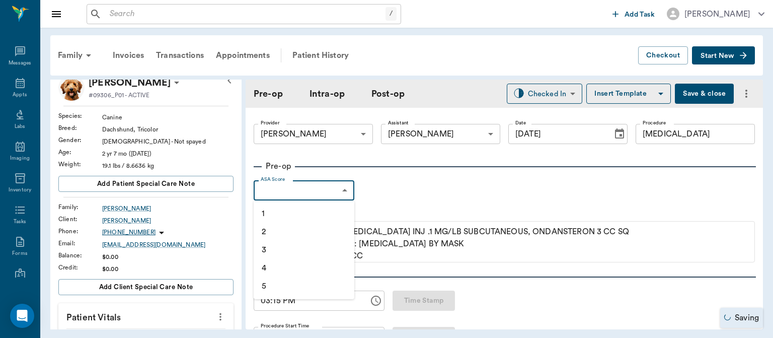
click at [295, 216] on li "1" at bounding box center [304, 213] width 101 height 18
type input "1"
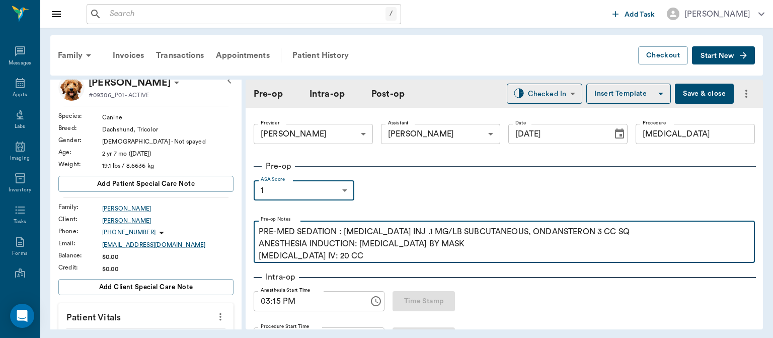
click at [350, 261] on p "PRE-MED SEDATION : [MEDICAL_DATA] INJ .1 MG/LB SUBCUTANEOUS, ONDANSTERON 3 CC S…" at bounding box center [504, 243] width 491 height 36
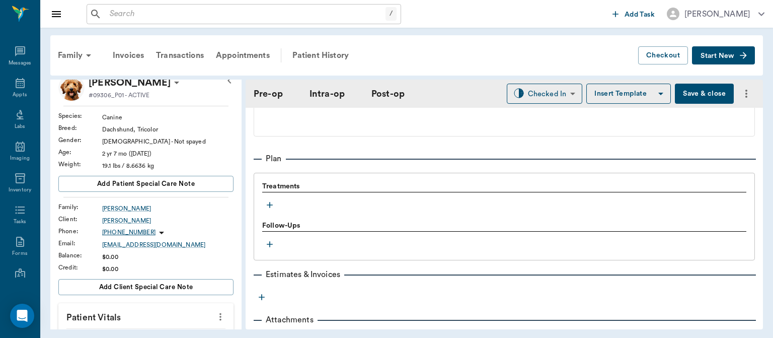
scroll to position [825, 0]
click at [271, 205] on icon "button" at bounding box center [270, 205] width 6 height 6
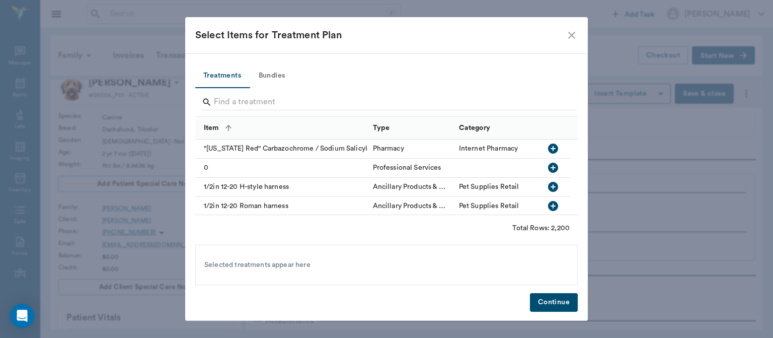
click at [280, 81] on button "Bundles" at bounding box center [271, 76] width 45 height 24
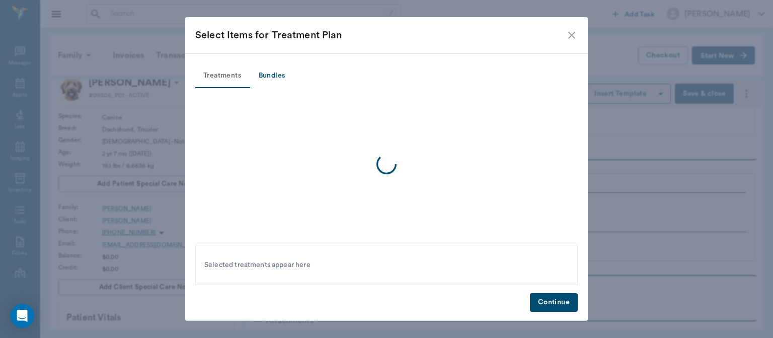
scroll to position [825, 0]
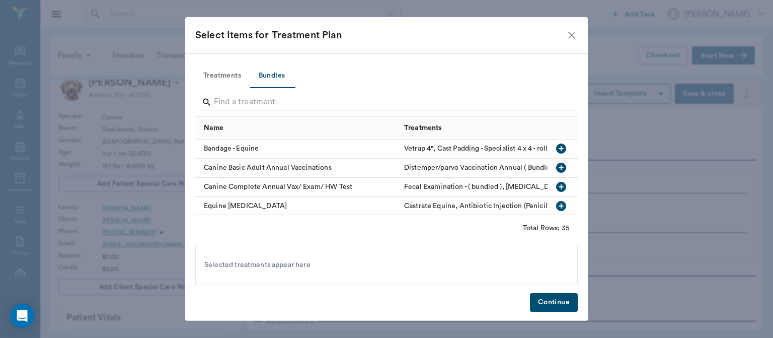
click at [230, 101] on input "Search" at bounding box center [387, 102] width 347 height 16
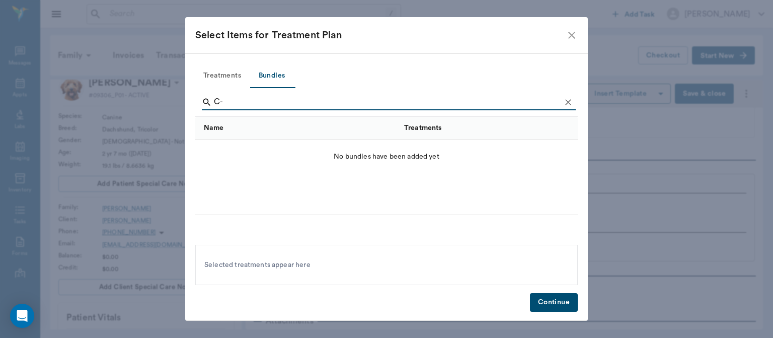
type input "C"
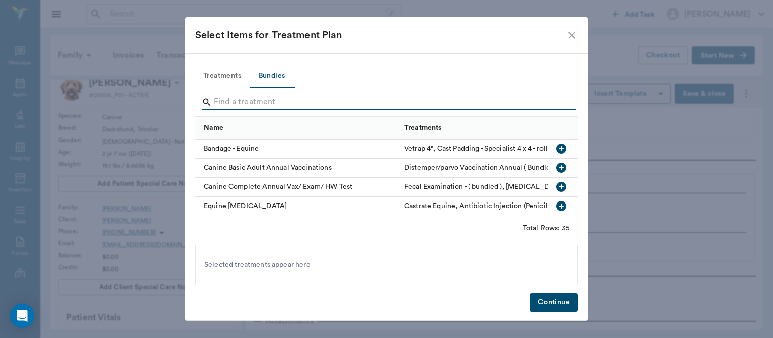
type input "C"
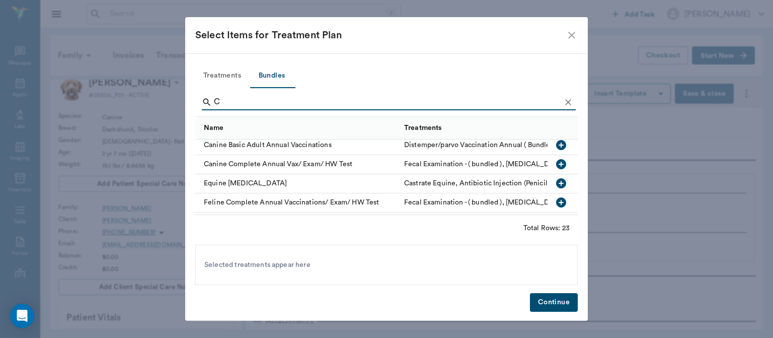
scroll to position [0, 0]
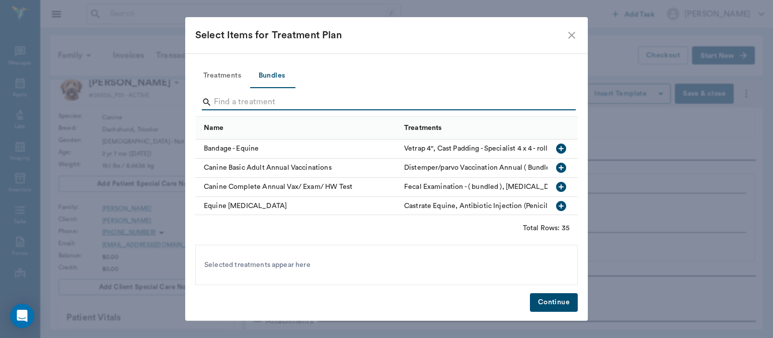
click at [232, 103] on input "Search" at bounding box center [387, 102] width 347 height 16
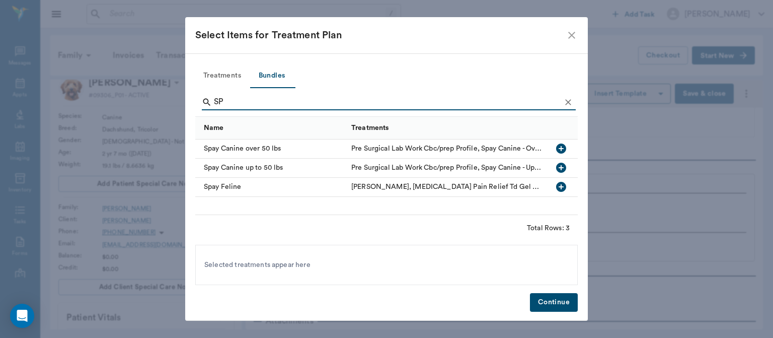
type input "S"
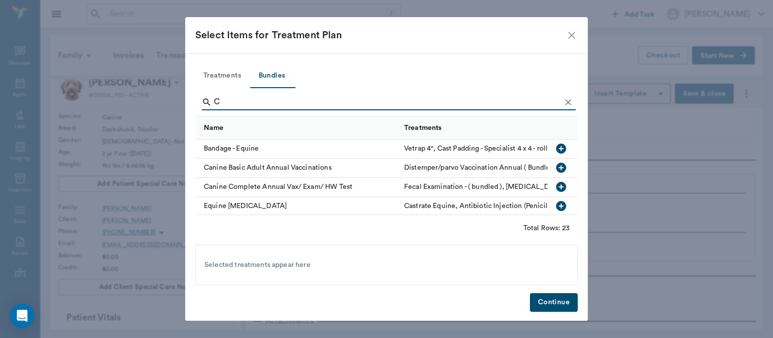
type input "C"
click at [569, 103] on icon "Clear" at bounding box center [568, 102] width 6 height 6
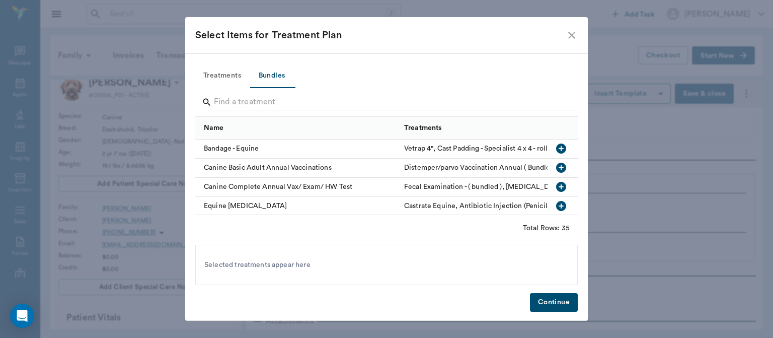
click at [571, 36] on icon "close" at bounding box center [571, 35] width 7 height 7
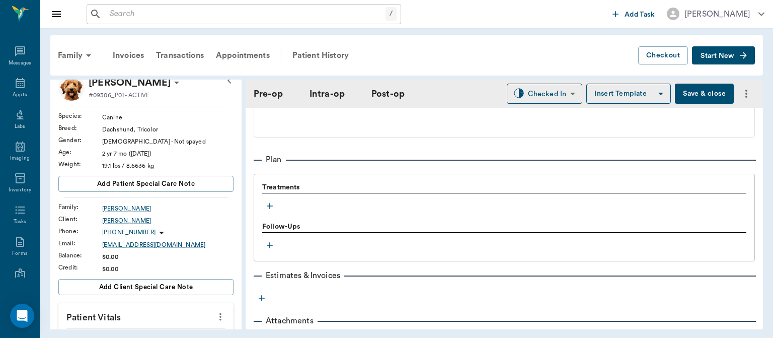
click at [270, 205] on icon "button" at bounding box center [270, 206] width 10 height 10
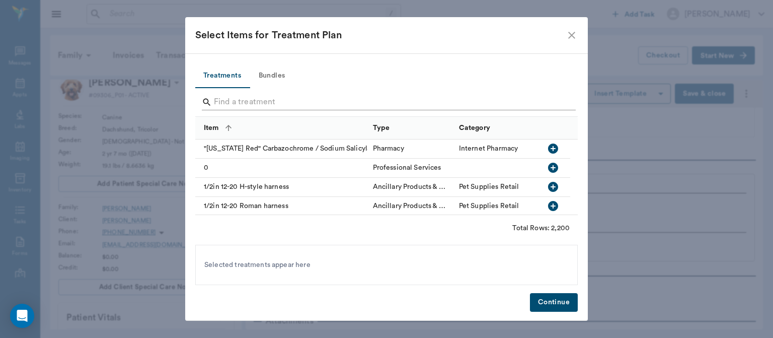
click at [228, 104] on input "Search" at bounding box center [387, 102] width 347 height 16
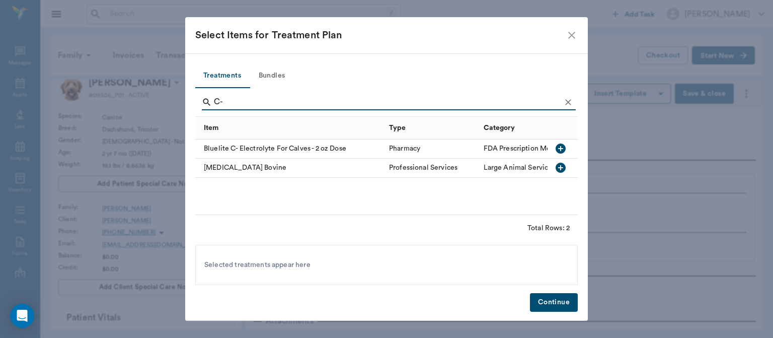
type input "C"
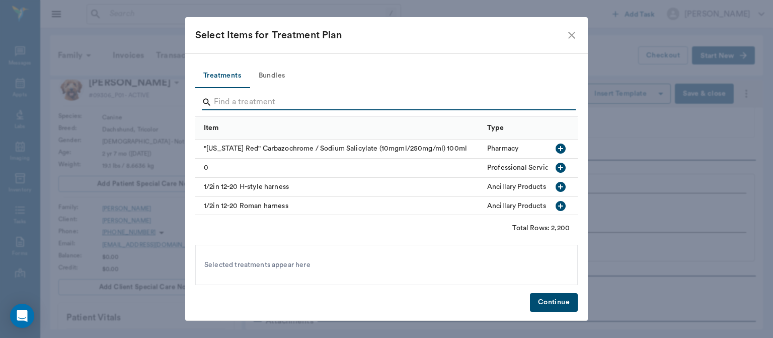
click at [270, 74] on button "Bundles" at bounding box center [271, 76] width 45 height 24
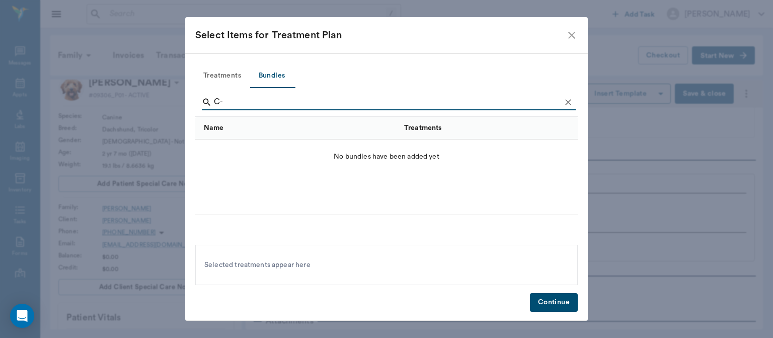
type input "C"
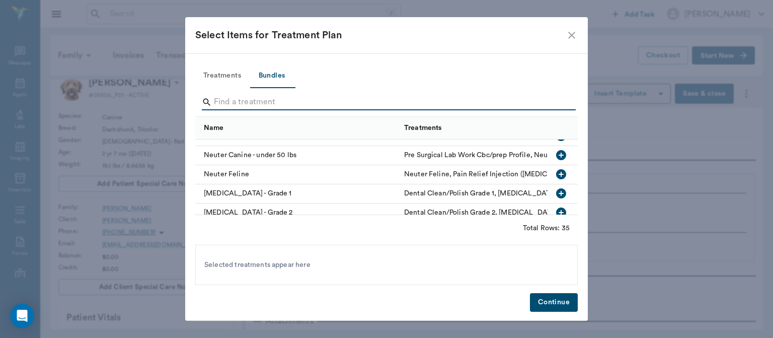
scroll to position [217, 0]
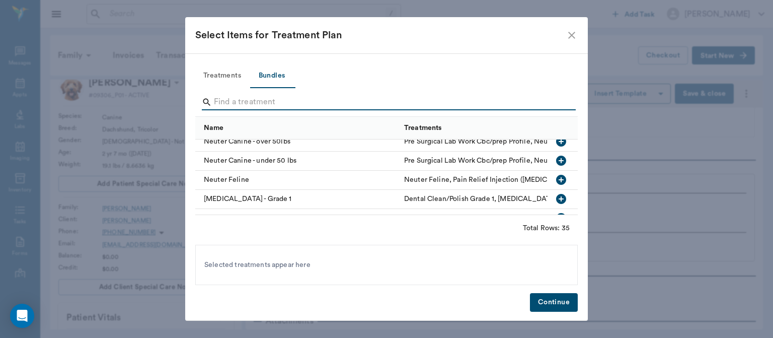
click at [223, 73] on button "Treatments" at bounding box center [222, 76] width 54 height 24
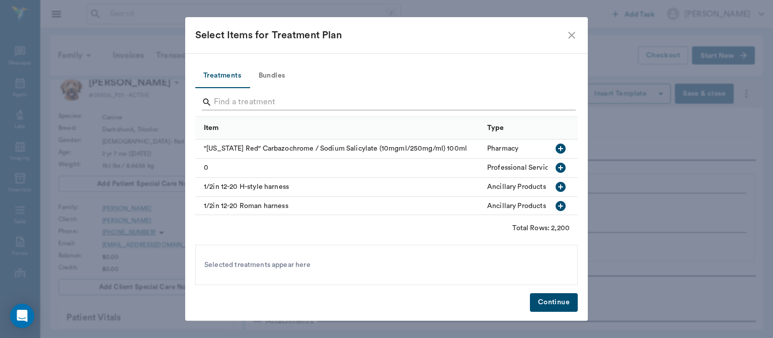
click at [227, 101] on input "Search" at bounding box center [387, 102] width 347 height 16
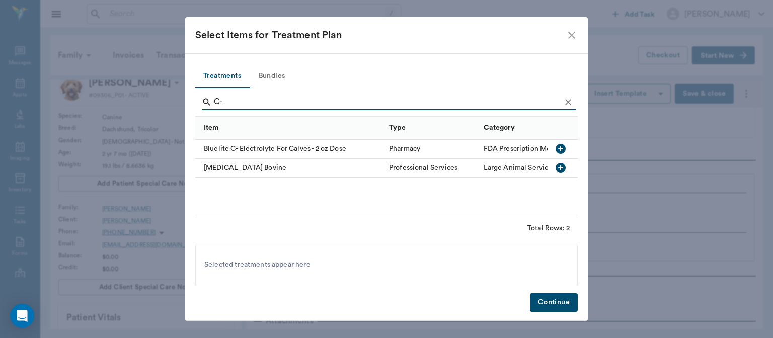
type input "C"
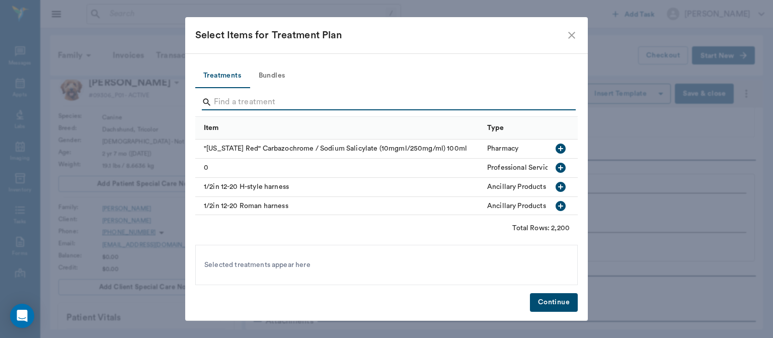
click at [575, 38] on icon "close" at bounding box center [571, 35] width 7 height 7
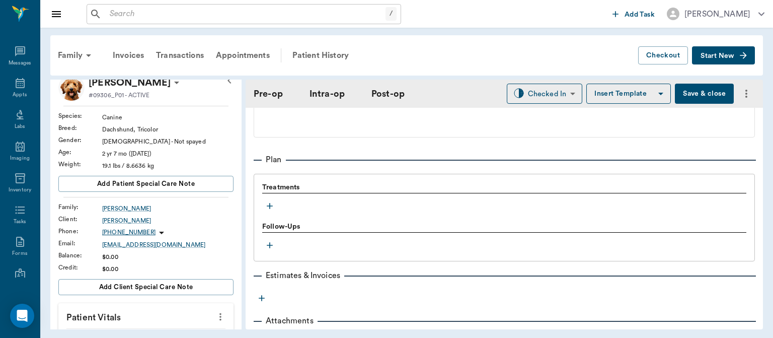
click at [132, 16] on input "text" at bounding box center [246, 14] width 280 height 14
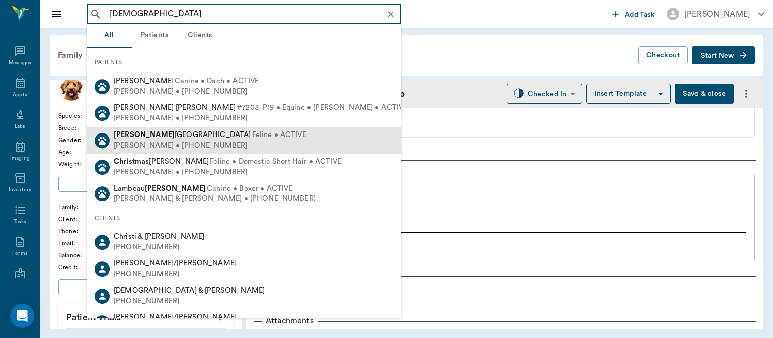
click at [194, 143] on div "[PERSON_NAME] • [PHONE_NUMBER]" at bounding box center [210, 145] width 193 height 11
type input "[DEMOGRAPHIC_DATA]"
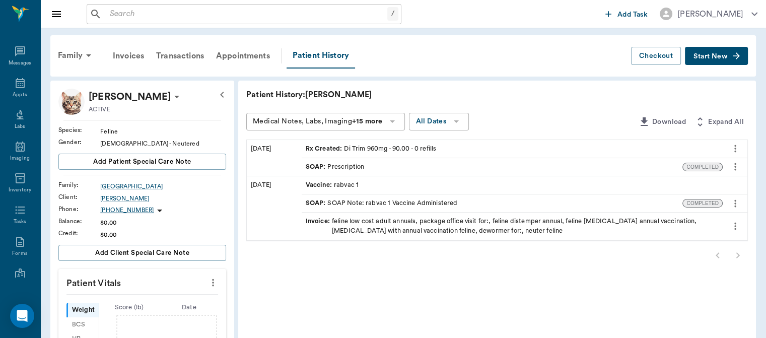
click at [87, 49] on icon at bounding box center [89, 55] width 12 height 12
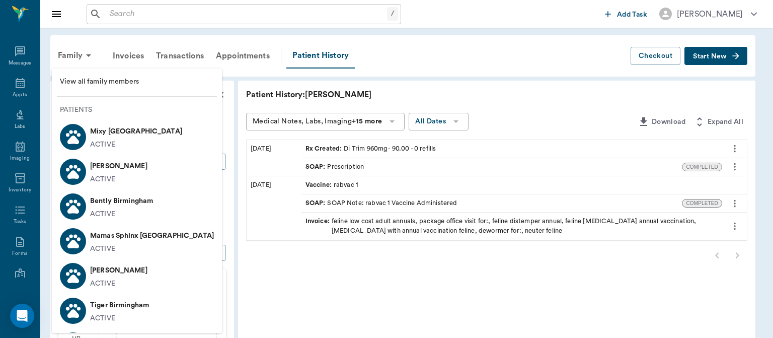
click at [147, 251] on div "ACTIVE" at bounding box center [152, 249] width 124 height 11
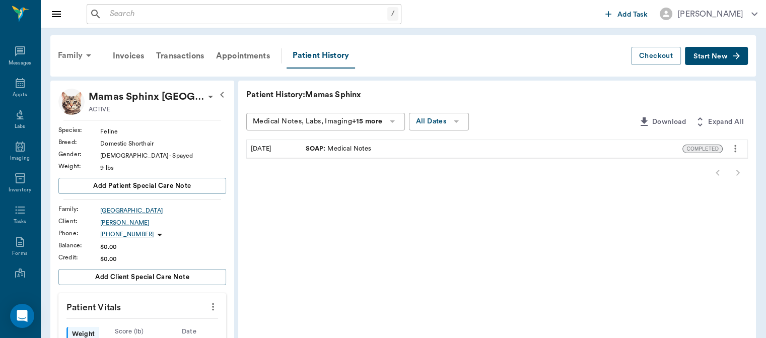
click at [84, 57] on icon at bounding box center [89, 55] width 12 height 12
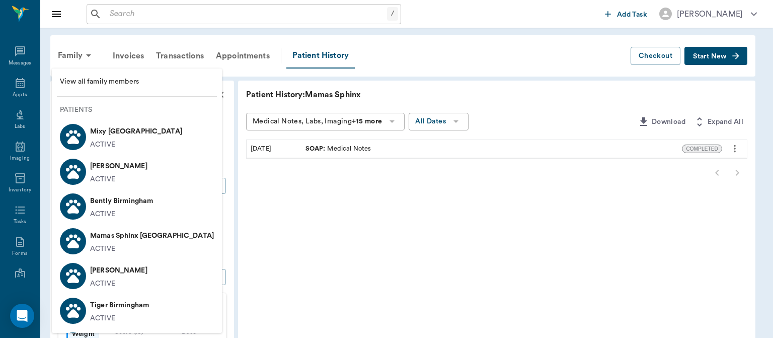
click at [82, 108] on p "Patients" at bounding box center [141, 110] width 162 height 11
click at [131, 87] on span "View all family members" at bounding box center [137, 82] width 154 height 11
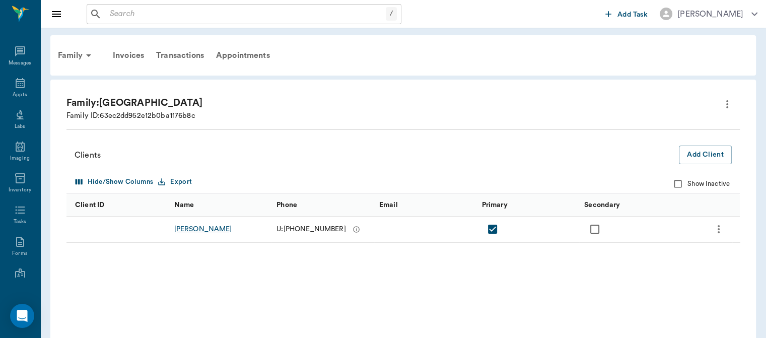
click at [84, 53] on icon at bounding box center [89, 55] width 12 height 12
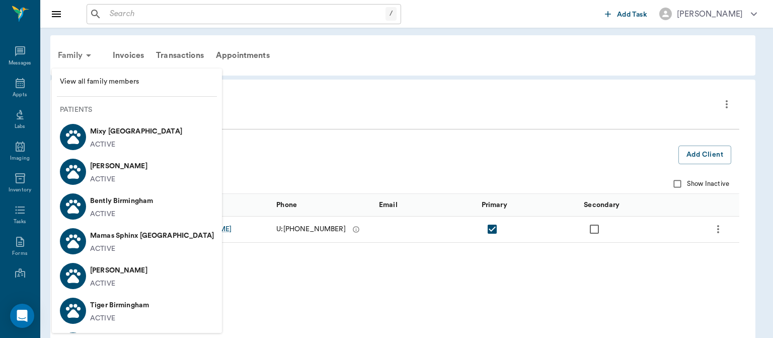
scroll to position [4, 0]
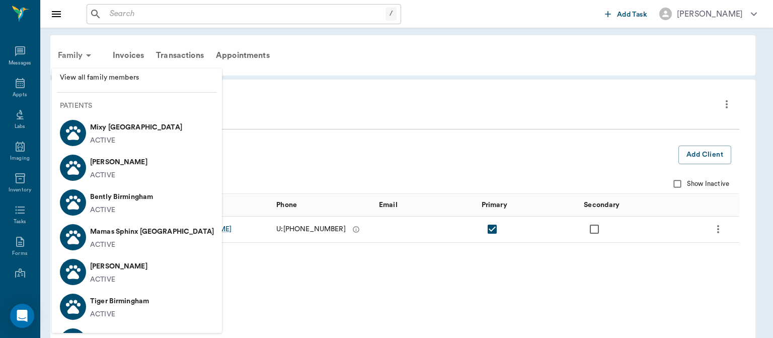
click at [157, 236] on p "Mamas Sphinx [GEOGRAPHIC_DATA]" at bounding box center [152, 231] width 124 height 16
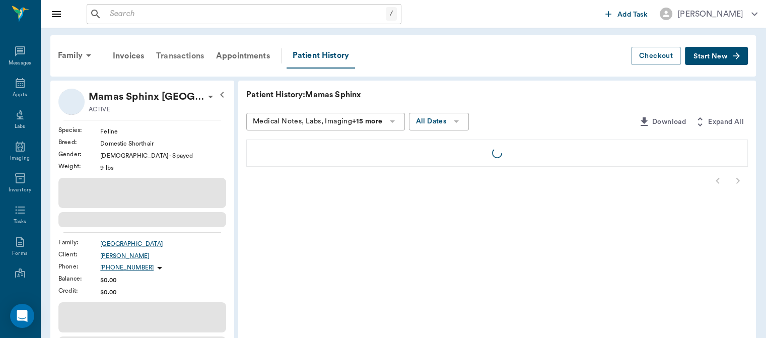
click at [185, 67] on div "Transactions" at bounding box center [180, 56] width 60 height 24
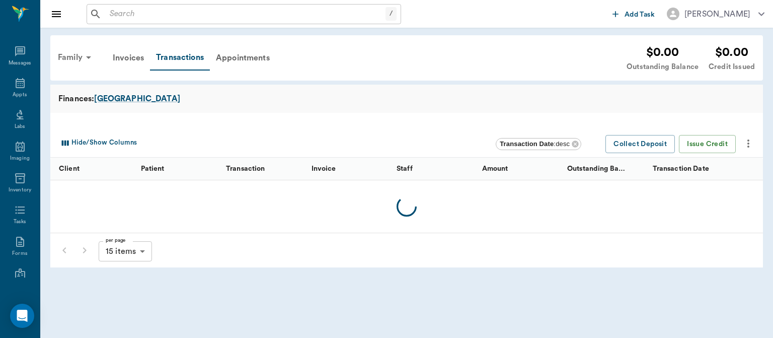
click at [68, 63] on div "Family" at bounding box center [76, 57] width 49 height 24
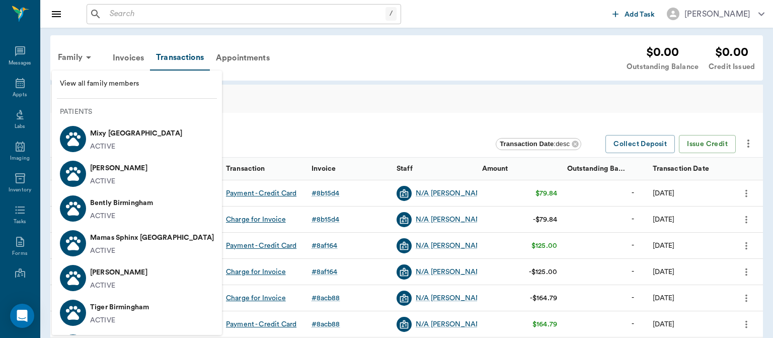
click at [128, 13] on div at bounding box center [386, 169] width 773 height 338
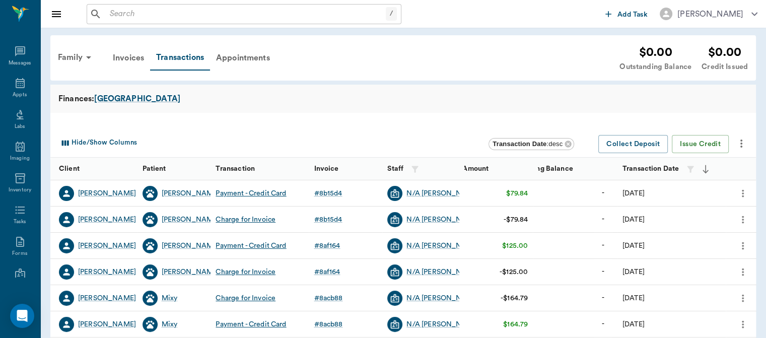
click at [16, 85] on icon at bounding box center [20, 83] width 12 height 12
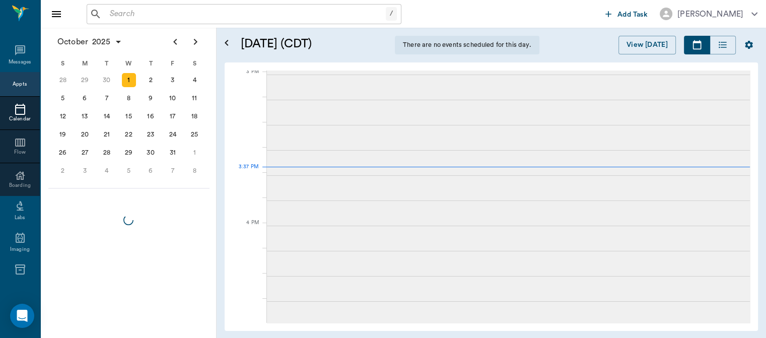
click at [155, 14] on input "text" at bounding box center [246, 14] width 280 height 14
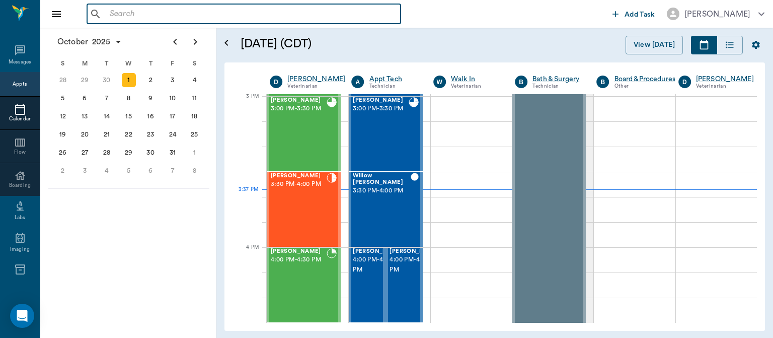
scroll to position [1059, 0]
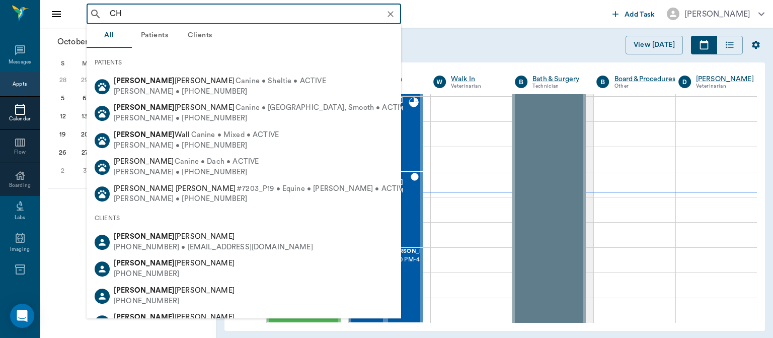
type input "C"
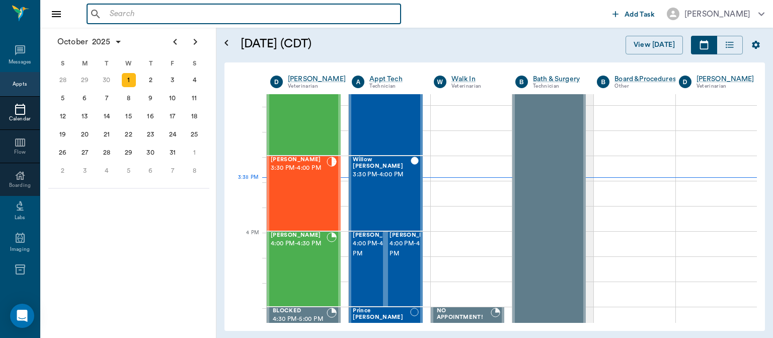
scroll to position [1075, 0]
click at [302, 204] on div "[PERSON_NAME] 3:30 PM - 4:00 PM" at bounding box center [299, 193] width 56 height 73
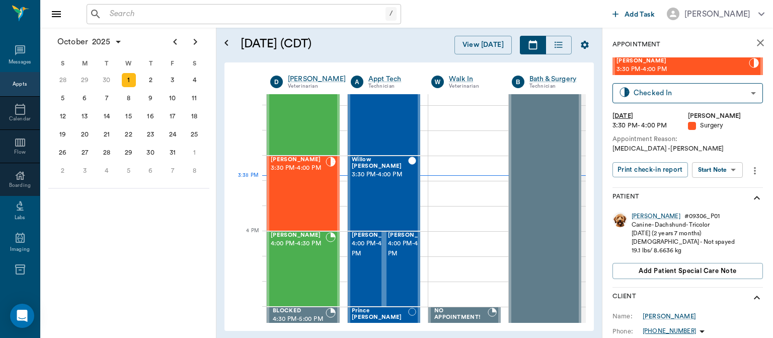
click at [725, 173] on body "/ ​ Add Task [PERSON_NAME] Nectar Messages Appts Calendar Flow Boarding Labs Im…" at bounding box center [386, 169] width 773 height 338
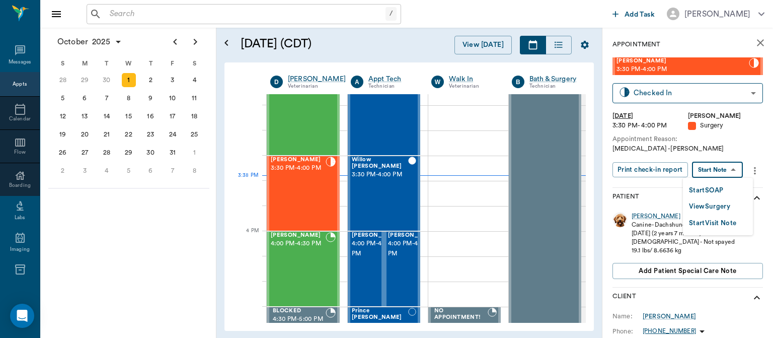
click at [716, 205] on button "View Surgery" at bounding box center [709, 207] width 41 height 12
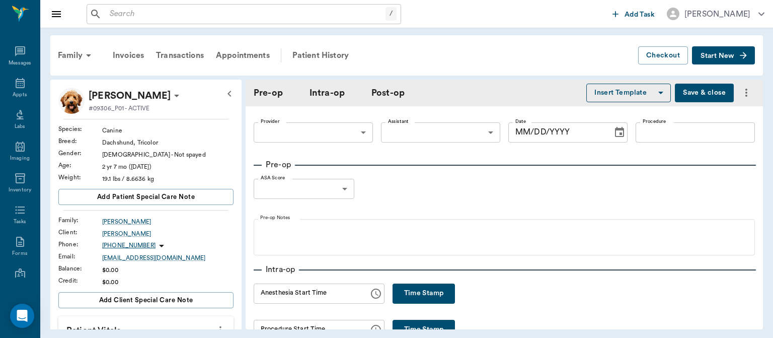
type input "63ec2f075fda476ae8351a4d"
type input "63ec2e7e52e12b0ba117b124"
type input "[MEDICAL_DATA]"
type input "1"
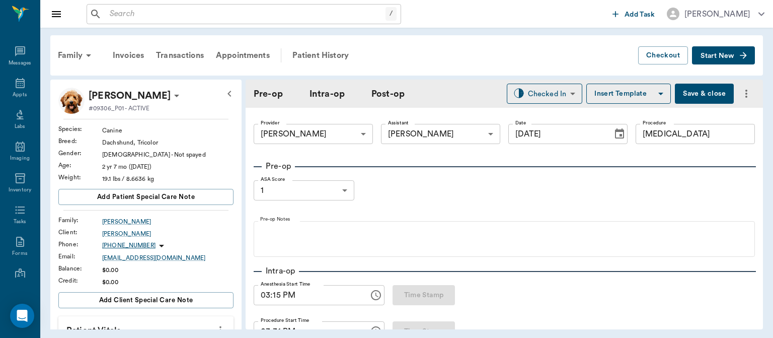
type input "[DATE]"
type input "03:15 PM"
type input "03:31 PM"
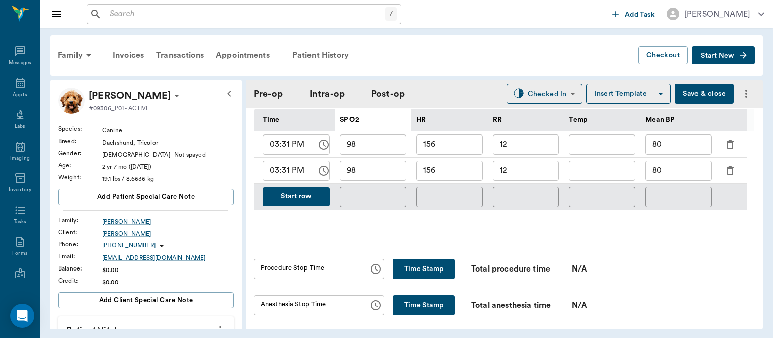
scroll to position [537, 0]
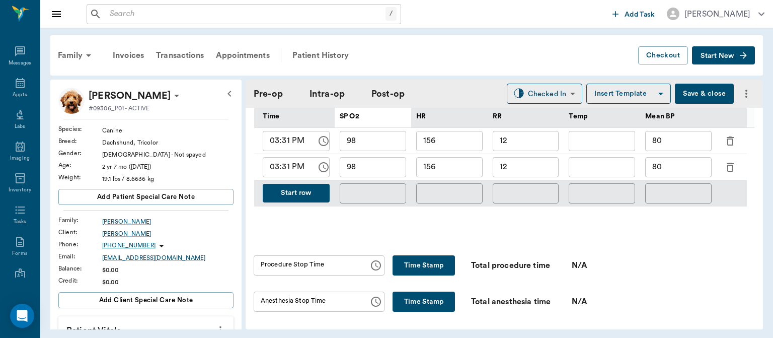
click at [296, 191] on button "Start row" at bounding box center [296, 193] width 67 height 19
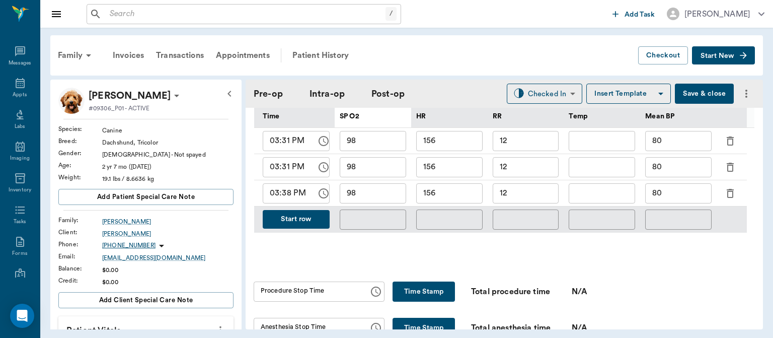
click at [682, 196] on input "80" at bounding box center [678, 193] width 66 height 20
type input "8"
type input "103"
click at [461, 196] on input "156" at bounding box center [449, 193] width 66 height 20
click at [423, 191] on input "129" at bounding box center [449, 193] width 66 height 20
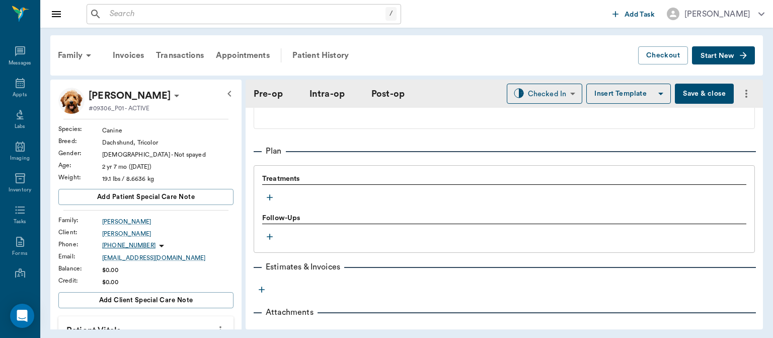
scroll to position [873, 0]
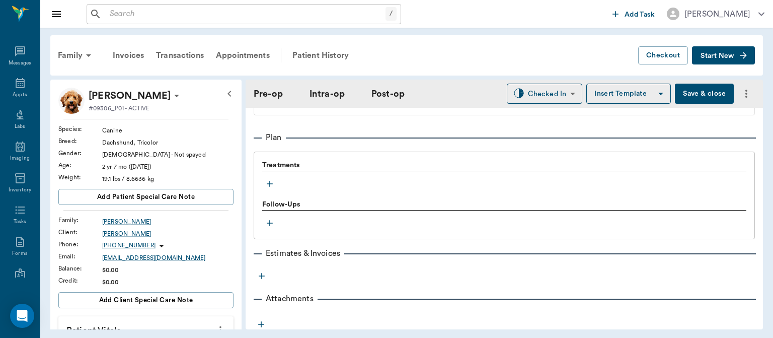
type input "129"
click at [272, 185] on icon "button" at bounding box center [270, 184] width 10 height 10
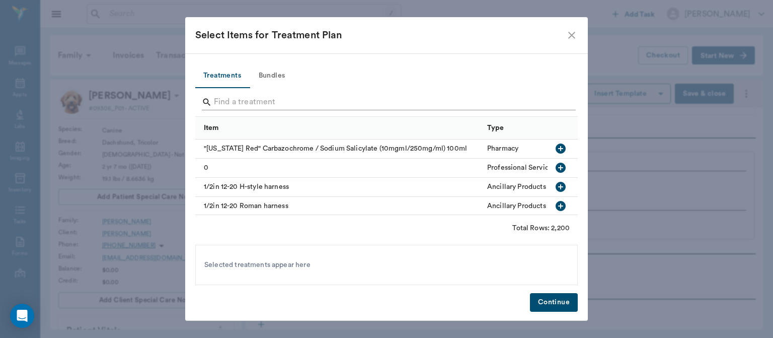
click at [277, 98] on input "Search" at bounding box center [387, 102] width 347 height 16
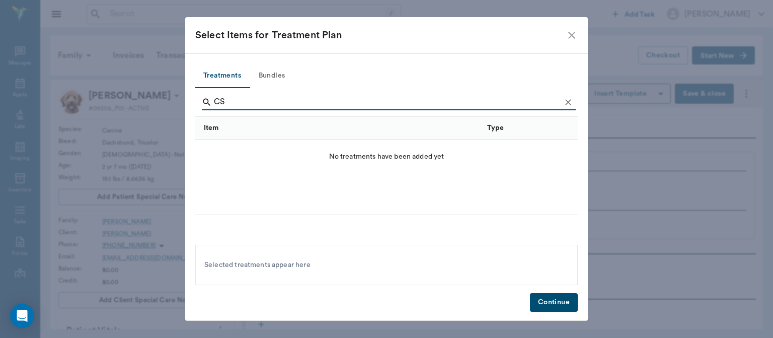
type input "C"
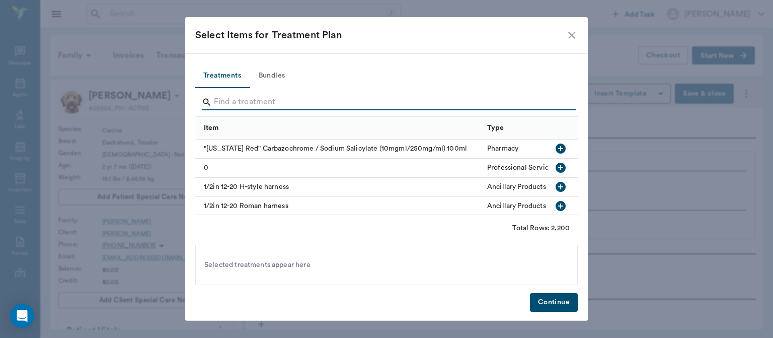
click at [267, 75] on button "Bundles" at bounding box center [271, 76] width 45 height 24
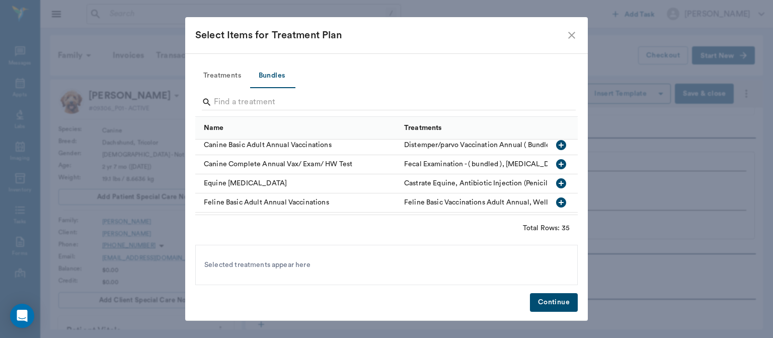
scroll to position [0, 0]
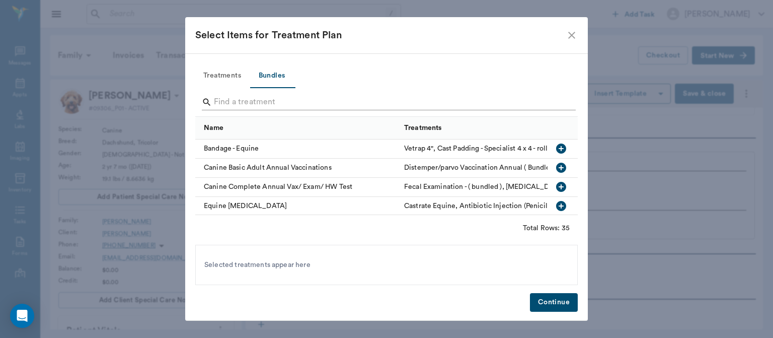
click at [241, 99] on input "Search" at bounding box center [387, 102] width 347 height 16
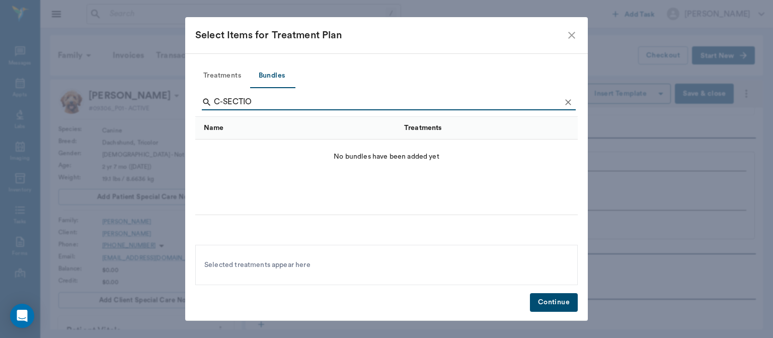
type input "C-SECTIO"
click at [571, 102] on icon "Clear" at bounding box center [568, 102] width 10 height 10
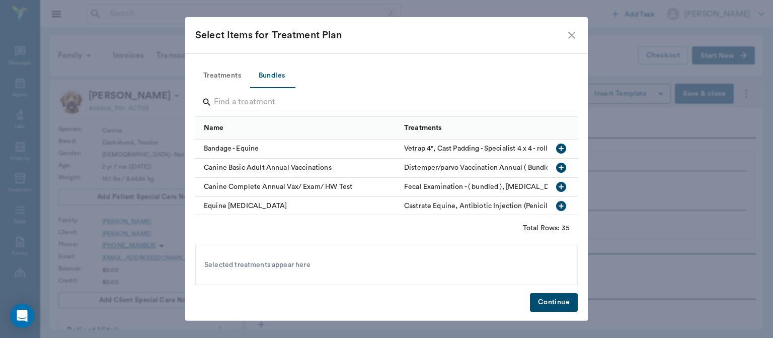
click at [572, 36] on icon "close" at bounding box center [572, 35] width 12 height 12
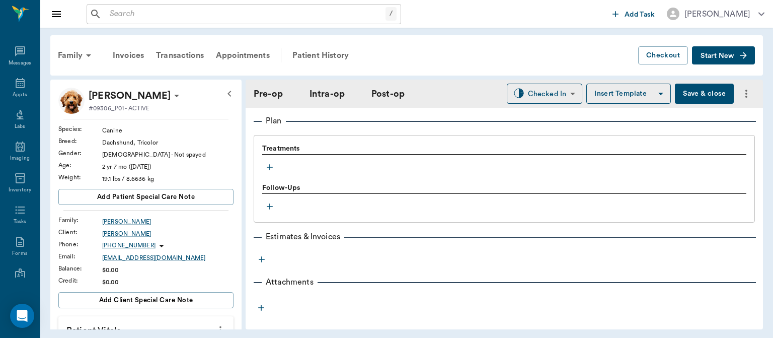
scroll to position [892, 0]
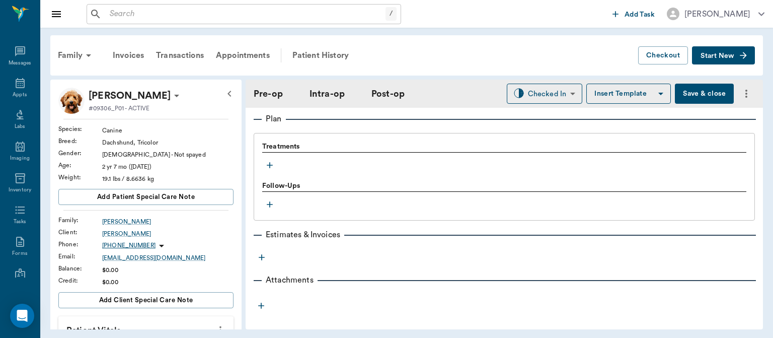
click at [270, 164] on icon "button" at bounding box center [270, 165] width 6 height 6
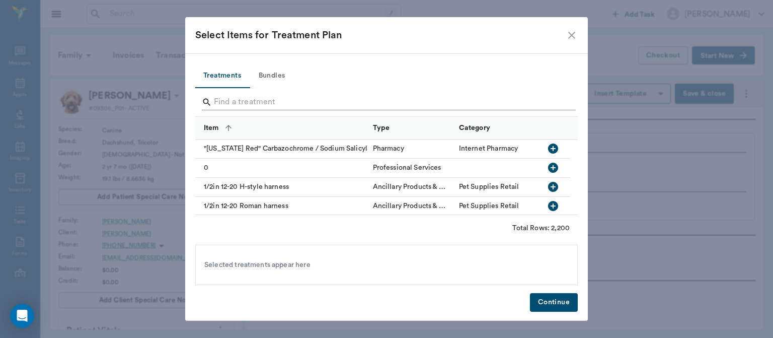
click at [255, 105] on input "Search" at bounding box center [387, 102] width 347 height 16
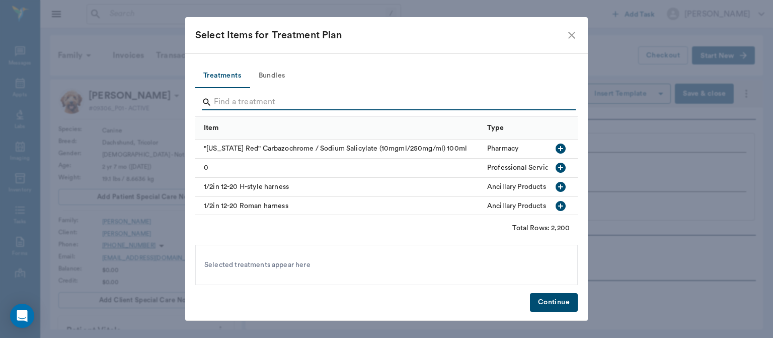
click at [259, 104] on input "Search" at bounding box center [387, 102] width 347 height 16
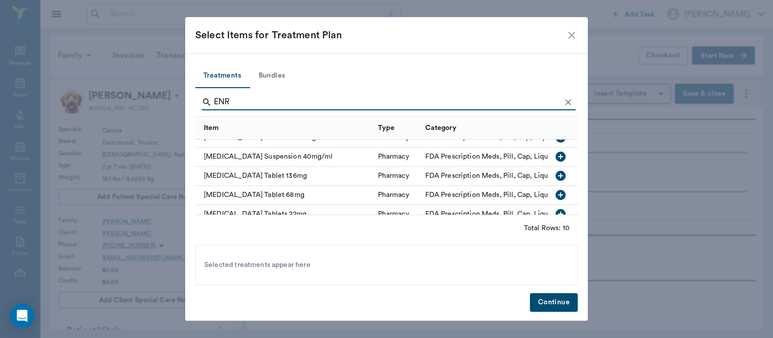
scroll to position [123, 0]
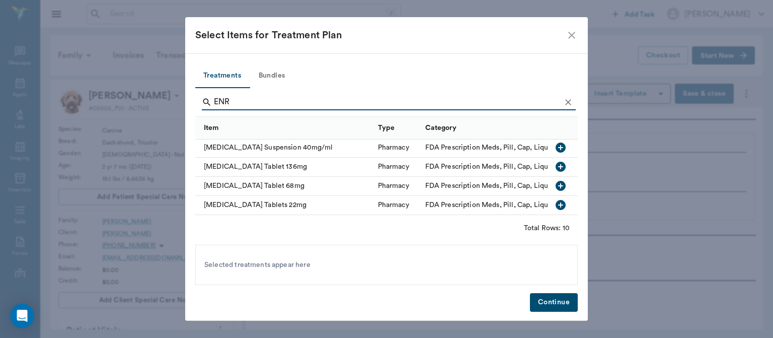
type input "ENR"
click at [556, 200] on icon "button" at bounding box center [561, 205] width 10 height 10
click at [551, 306] on button "Continue" at bounding box center [554, 302] width 48 height 19
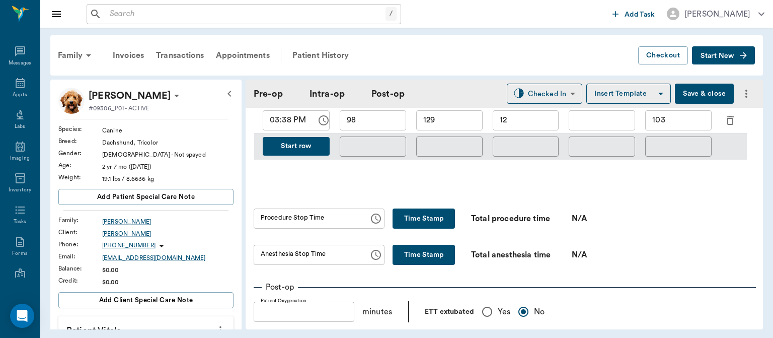
scroll to position [609, 0]
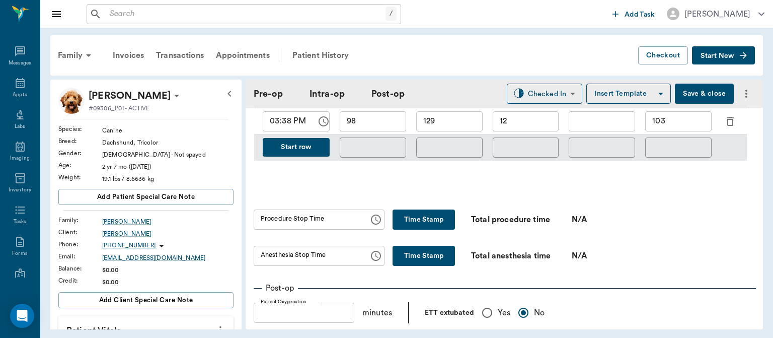
click at [485, 314] on input "Yes" at bounding box center [487, 312] width 21 height 21
radio input "true"
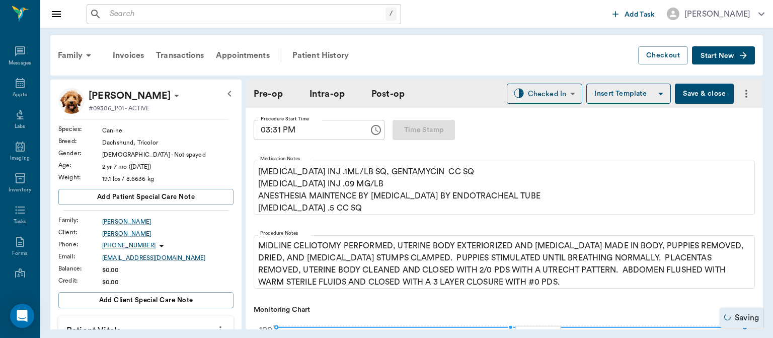
scroll to position [206, 0]
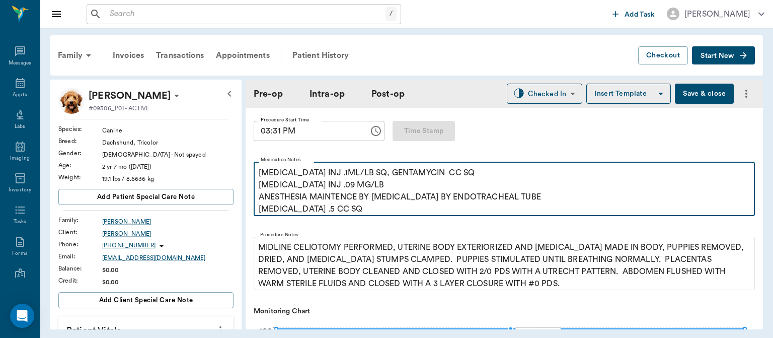
click at [314, 211] on p "[MEDICAL_DATA] INJ .1ML/LB SQ, GENTAMYCIN CC SQ [MEDICAL_DATA] INJ .09 MG/LB AN…" at bounding box center [504, 191] width 491 height 48
click at [309, 203] on p "[MEDICAL_DATA] INJ .1ML/LB SQ, GENTAMYCIN CC SQ [MEDICAL_DATA] INJ .09 MG/LB AN…" at bounding box center [504, 191] width 491 height 48
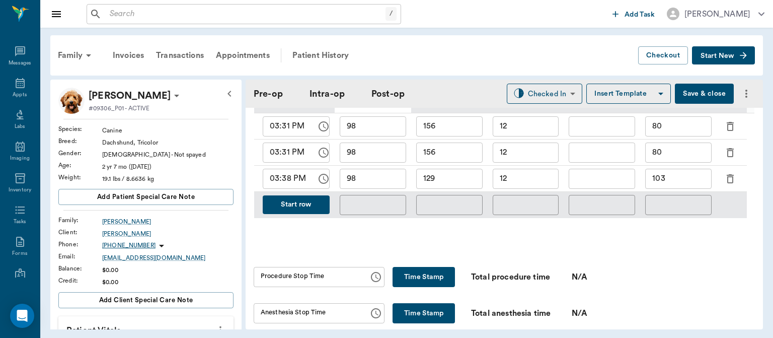
scroll to position [553, 0]
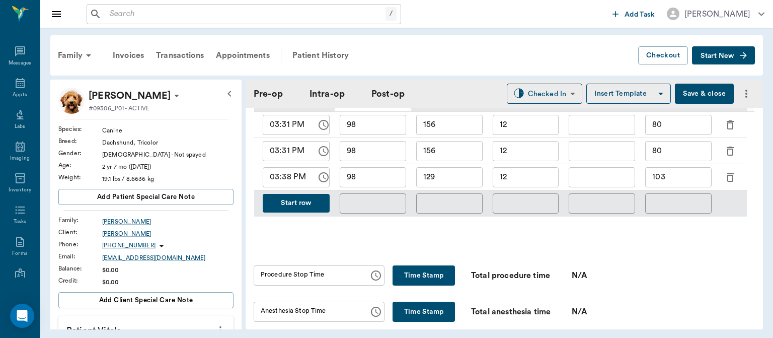
click at [304, 203] on button "Start row" at bounding box center [296, 203] width 67 height 19
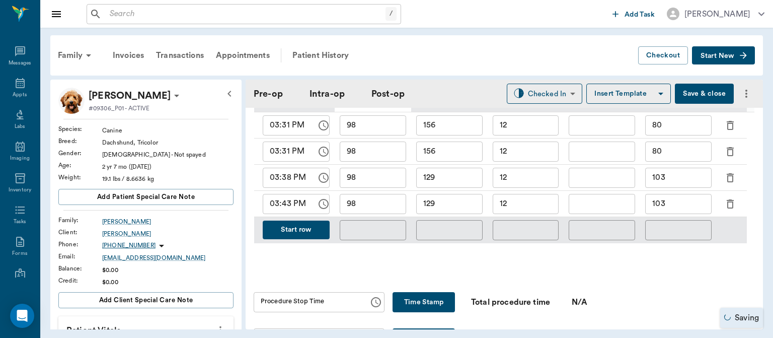
click at [451, 201] on input "129" at bounding box center [449, 204] width 66 height 20
type input "120"
click at [370, 205] on input "98" at bounding box center [373, 204] width 66 height 20
type input "95"
click at [683, 205] on input "103" at bounding box center [678, 204] width 66 height 20
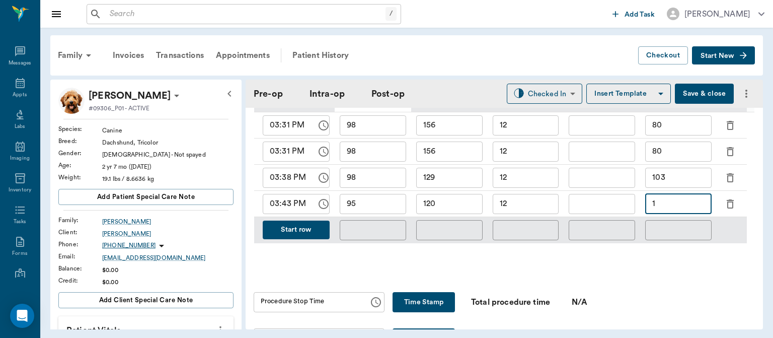
type input "1"
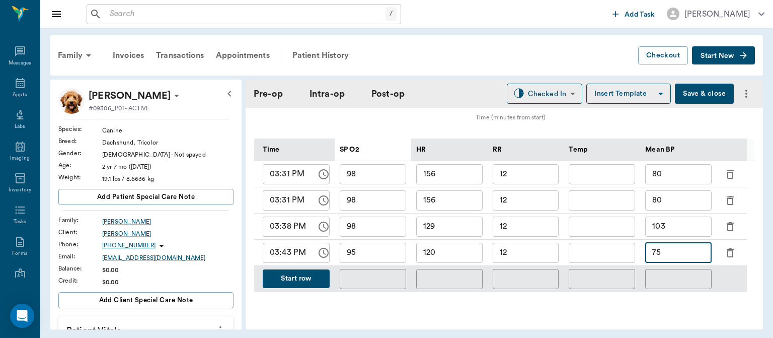
scroll to position [494, 0]
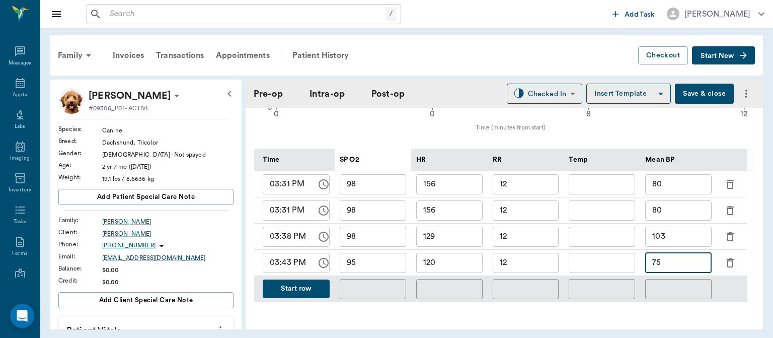
type input "75"
click at [145, 18] on input "text" at bounding box center [246, 14] width 280 height 14
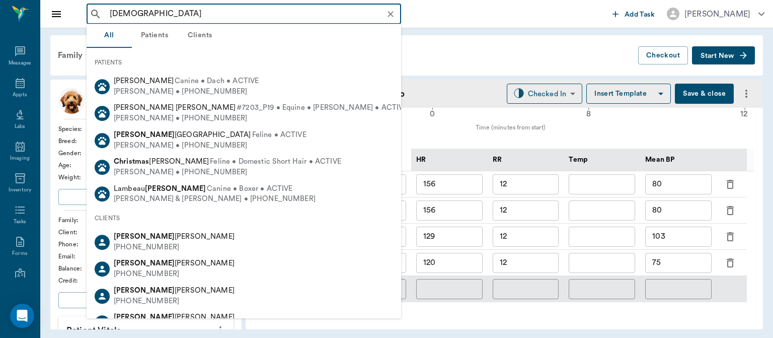
type input "[DEMOGRAPHIC_DATA]"
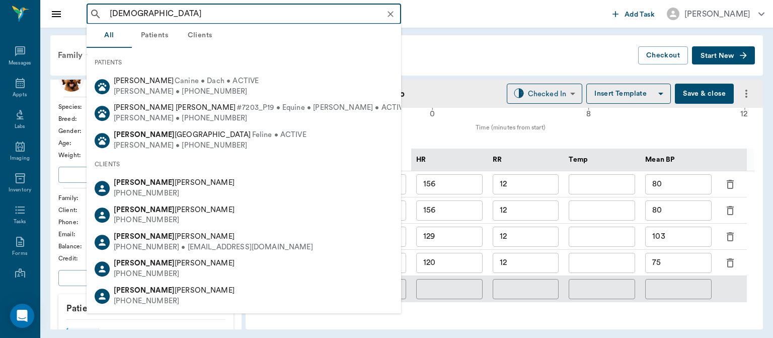
scroll to position [1, 0]
click at [388, 16] on icon "Clear" at bounding box center [391, 14] width 6 height 6
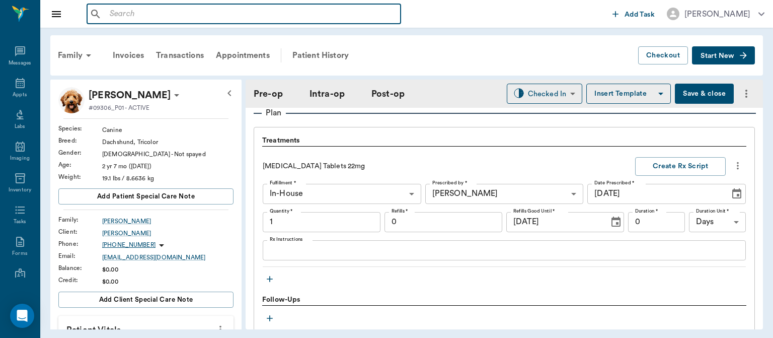
scroll to position [911, 0]
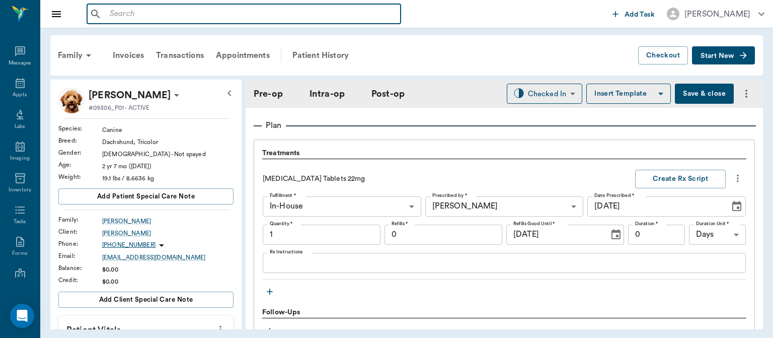
click at [270, 290] on icon "button" at bounding box center [270, 291] width 6 height 6
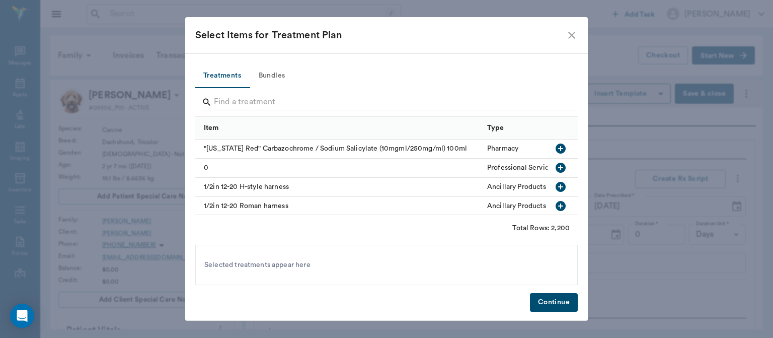
click at [277, 74] on button "Bundles" at bounding box center [271, 76] width 45 height 24
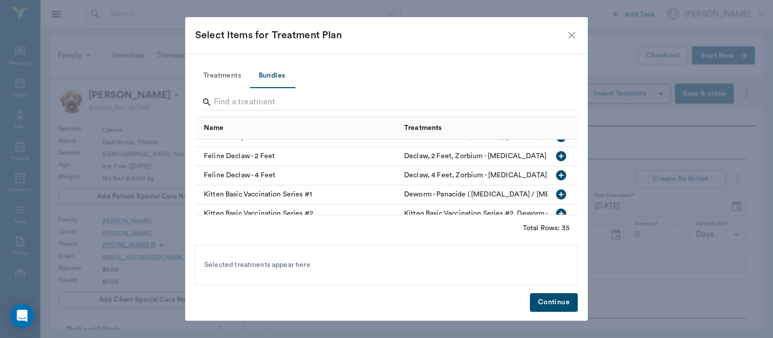
scroll to position [34, 0]
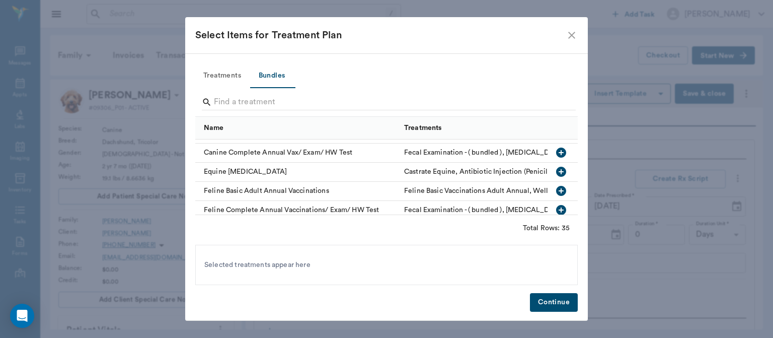
click at [223, 72] on button "Treatments" at bounding box center [222, 76] width 54 height 24
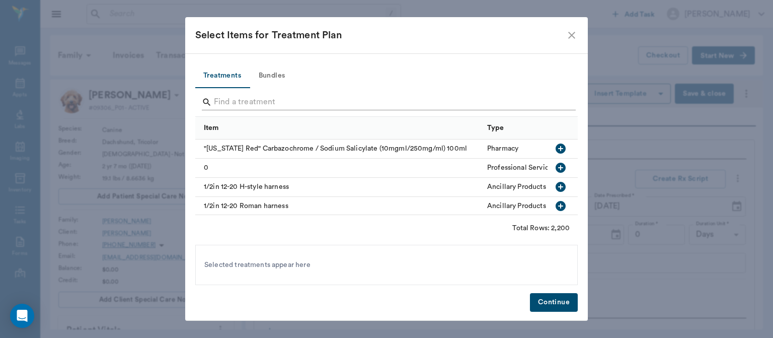
click at [243, 99] on input "Search" at bounding box center [387, 102] width 347 height 16
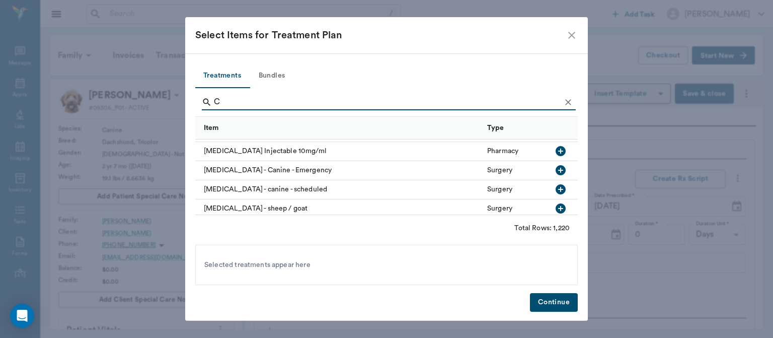
scroll to position [2197, 0]
type input "C"
click at [556, 190] on icon "button" at bounding box center [561, 189] width 10 height 10
click at [546, 304] on button "Continue" at bounding box center [554, 302] width 48 height 19
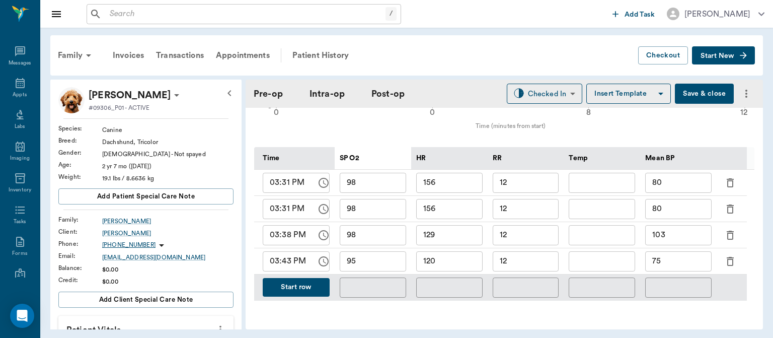
scroll to position [497, 0]
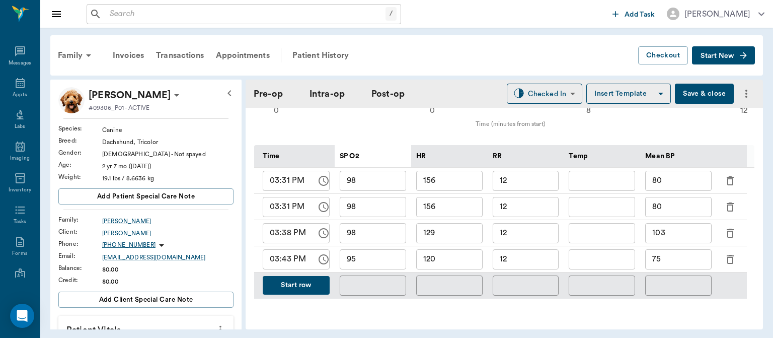
click at [304, 280] on button "Start row" at bounding box center [296, 285] width 67 height 19
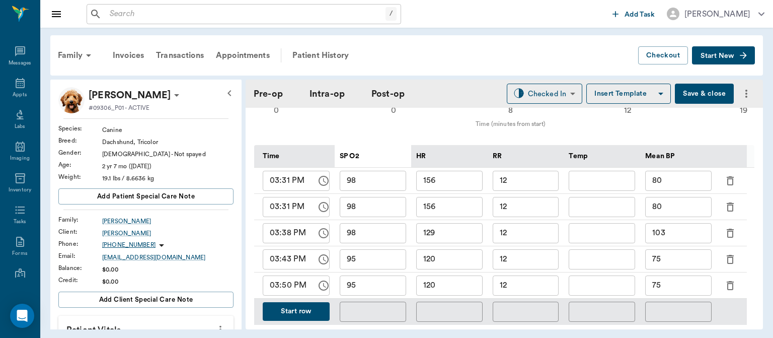
click at [462, 285] on input "120" at bounding box center [449, 285] width 66 height 20
type input "114"
click at [391, 286] on input "95" at bounding box center [373, 285] width 66 height 20
type input "92"
click at [519, 288] on input "12" at bounding box center [526, 285] width 66 height 20
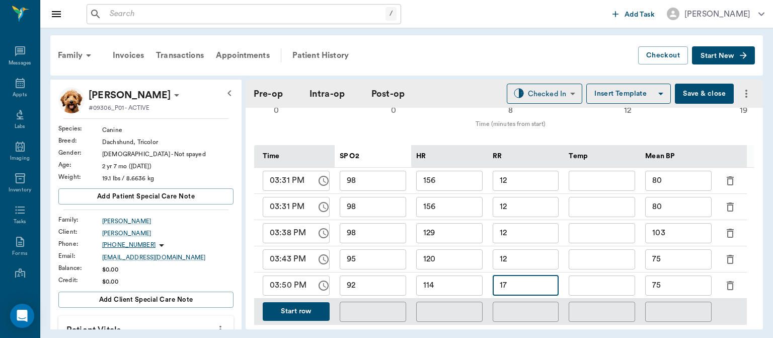
type input "17"
click at [679, 288] on input "75" at bounding box center [678, 285] width 66 height 20
type input "7"
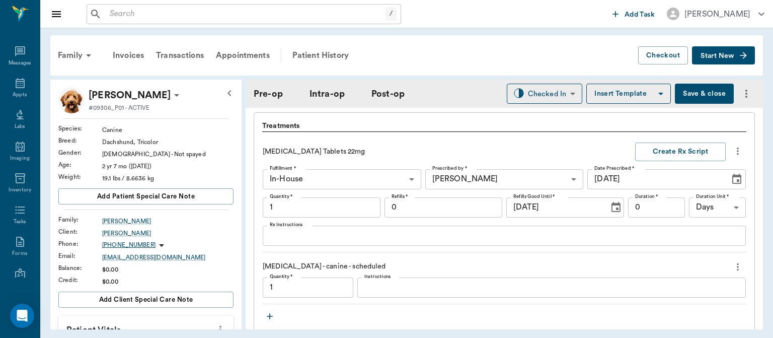
scroll to position [958, 0]
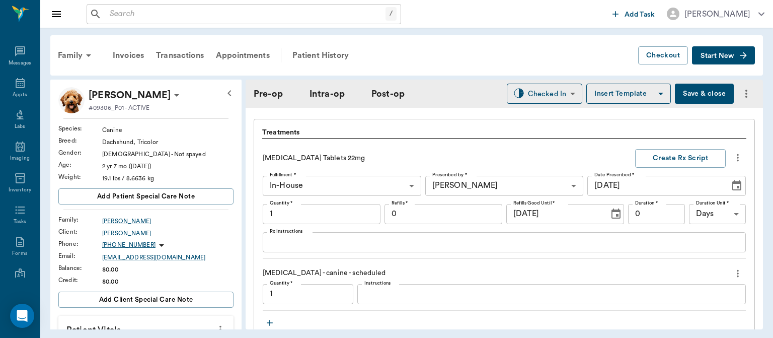
type input "61"
click at [737, 156] on icon "more" at bounding box center [738, 158] width 2 height 8
click at [662, 193] on span "Delete" at bounding box center [688, 192] width 85 height 11
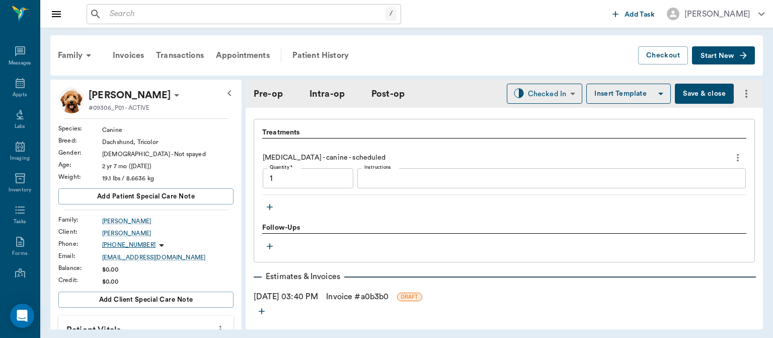
click at [270, 207] on icon "button" at bounding box center [270, 207] width 6 height 6
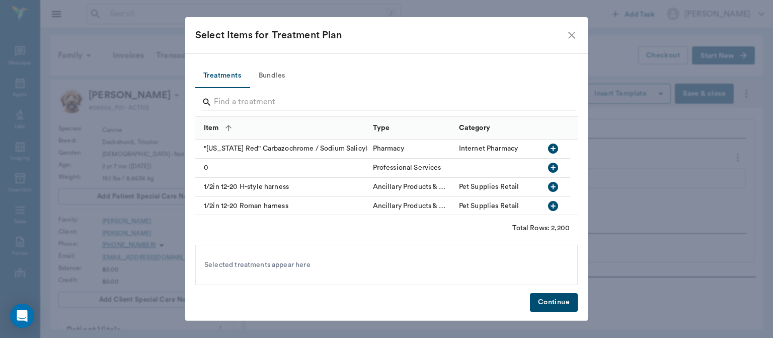
click at [227, 99] on input "Search" at bounding box center [387, 102] width 347 height 16
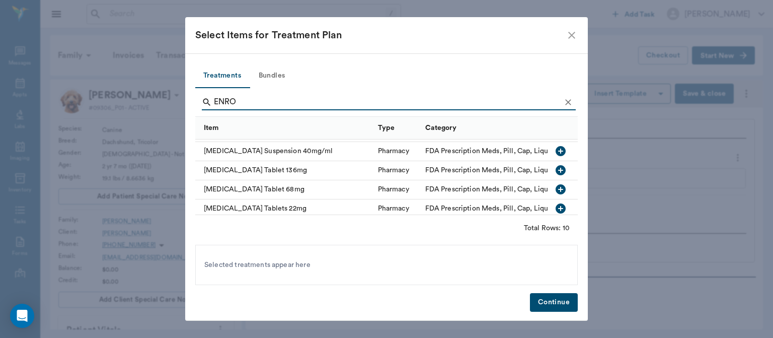
scroll to position [123, 0]
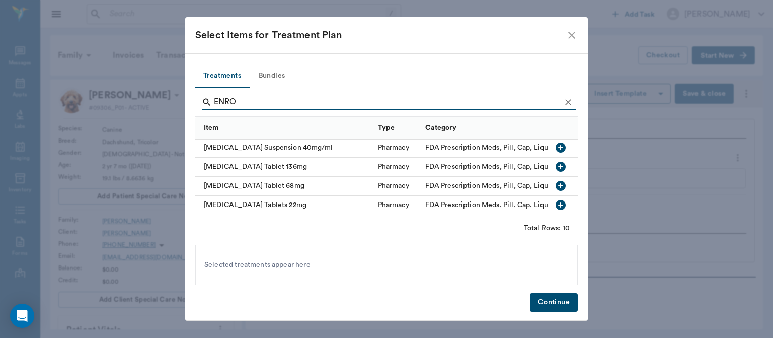
type input "ENRO"
click at [557, 181] on icon "button" at bounding box center [561, 186] width 10 height 10
click at [563, 302] on button "Continue" at bounding box center [554, 302] width 48 height 19
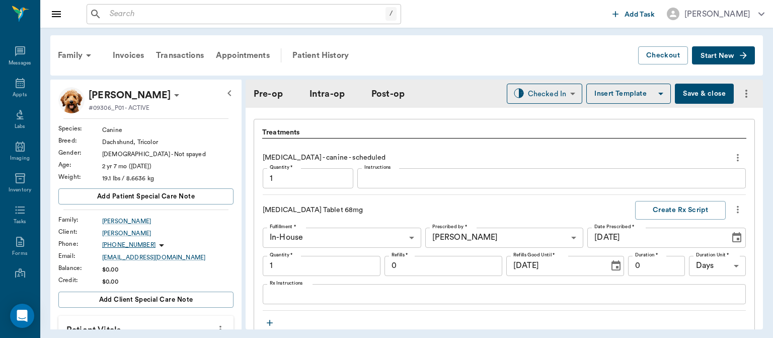
click at [297, 260] on input "1" at bounding box center [322, 266] width 118 height 20
type input "7"
click at [311, 296] on textarea "Rx Instructions" at bounding box center [504, 294] width 469 height 12
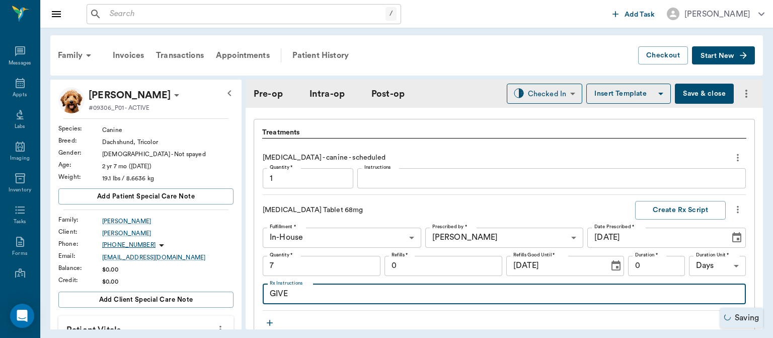
type textarea "GIVE"
click at [268, 321] on icon "button" at bounding box center [270, 323] width 10 height 10
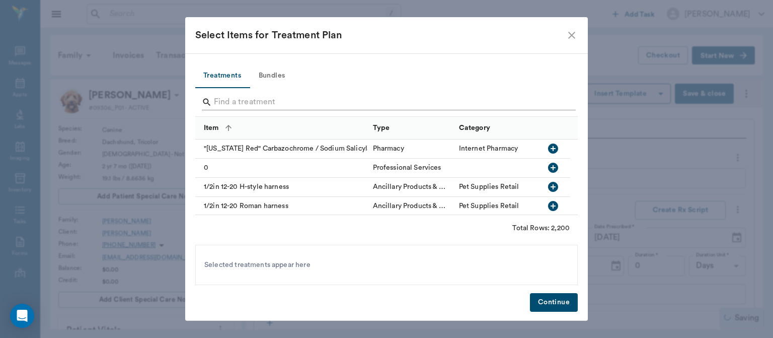
click at [248, 103] on input "Search" at bounding box center [387, 102] width 347 height 16
click at [231, 103] on input "Search" at bounding box center [387, 102] width 347 height 16
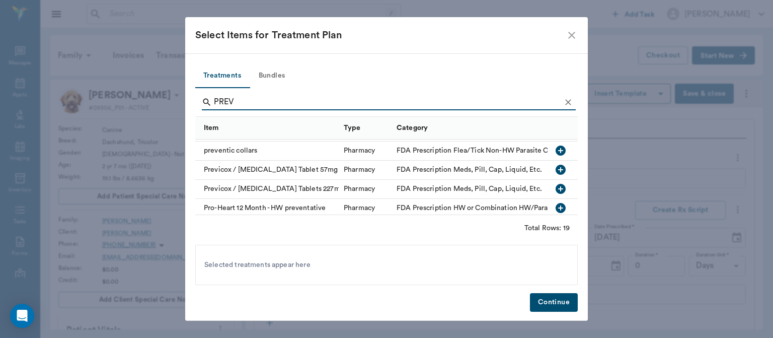
scroll to position [80, 0]
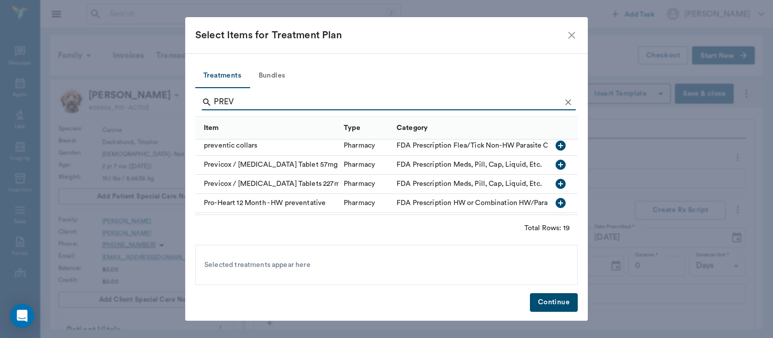
type input "PREV"
click at [557, 166] on icon "button" at bounding box center [561, 165] width 10 height 10
click at [553, 308] on button "Continue" at bounding box center [554, 302] width 48 height 19
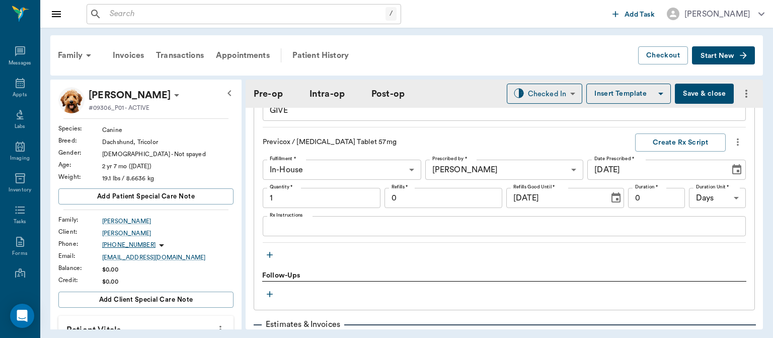
scroll to position [1122, 0]
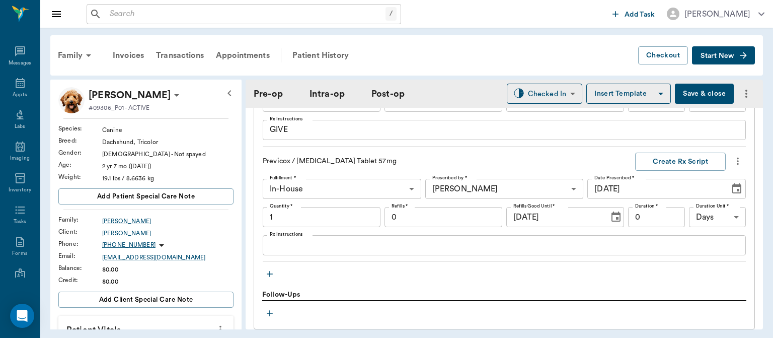
click at [300, 118] on label "Rx Instructions" at bounding box center [286, 118] width 33 height 7
click at [300, 124] on textarea "GIVE" at bounding box center [504, 130] width 469 height 12
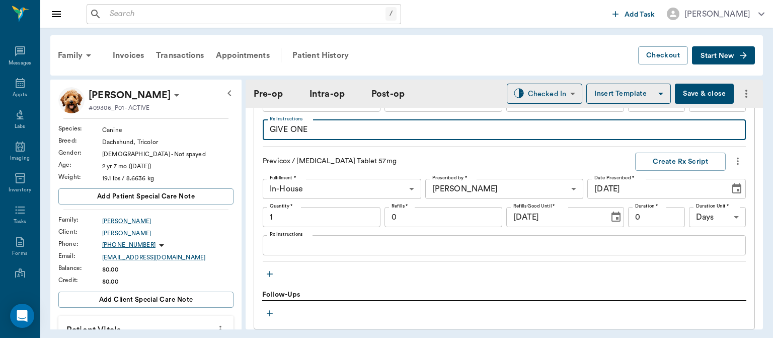
type textarea "GIVE ONE"
click at [302, 217] on input "1" at bounding box center [322, 217] width 118 height 20
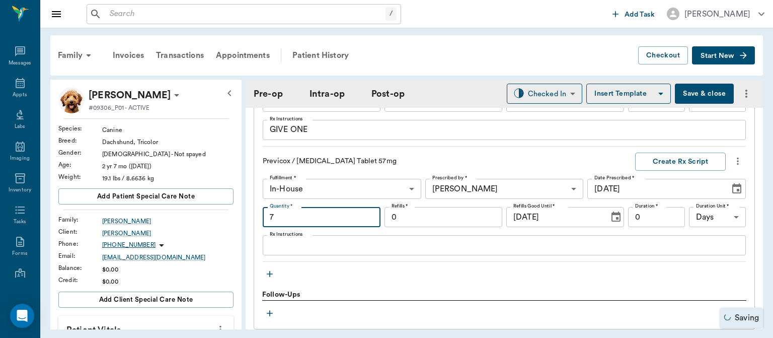
type input "7"
click at [339, 137] on div "GIVE ONE x Rx Instructions" at bounding box center [504, 130] width 483 height 20
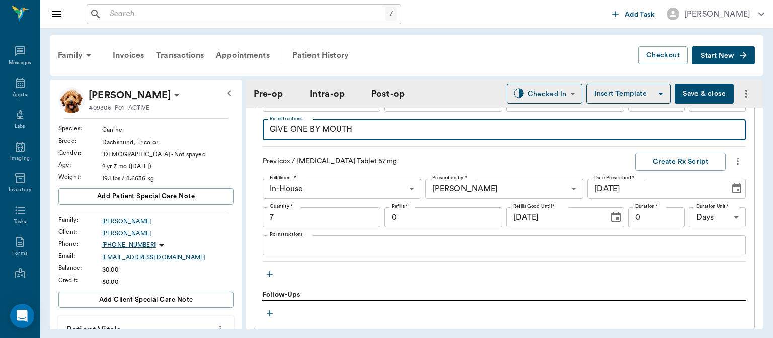
click at [307, 131] on textarea "GIVE ONE BY MOUTH" at bounding box center [504, 130] width 469 height 12
click at [363, 129] on textarea "GIVE ONE BY MOUTH" at bounding box center [504, 130] width 469 height 12
click at [304, 124] on textarea "GIVE ONE BY MOUTH" at bounding box center [504, 130] width 469 height 12
click at [306, 126] on textarea "GIVE ONE BY MOUTH" at bounding box center [504, 130] width 469 height 12
click at [393, 131] on textarea "GIVE ONE CHEW BY MOUTH" at bounding box center [504, 130] width 469 height 12
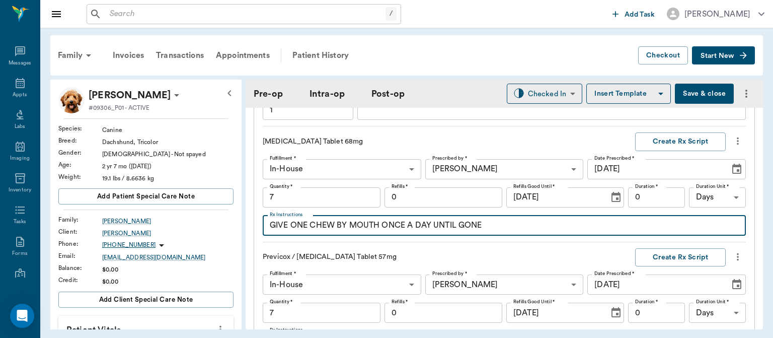
scroll to position [1018, 0]
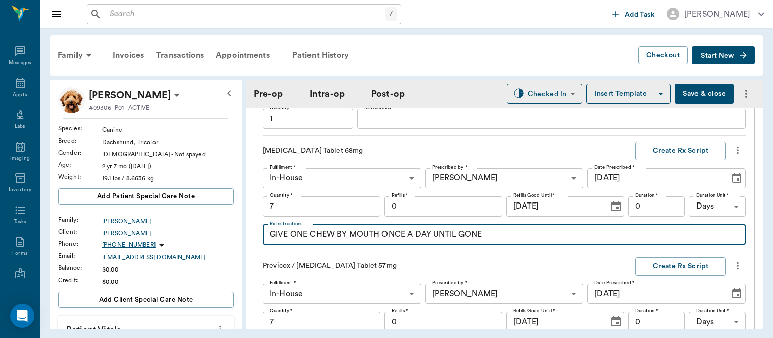
type textarea "GIVE ONE CHEW BY MOUTH ONCE A DAY UNTIL GONE"
click at [642, 204] on input "0" at bounding box center [656, 206] width 57 height 20
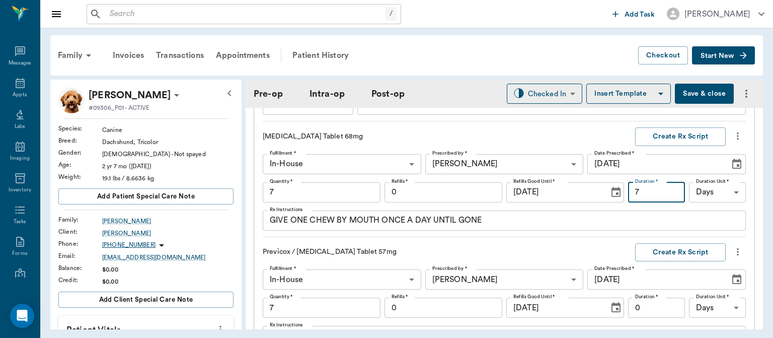
scroll to position [1017, 0]
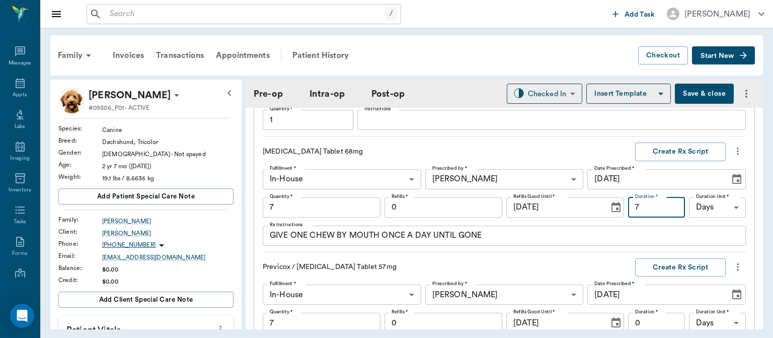
type input "7"
click at [688, 153] on button "Create Rx Script" at bounding box center [680, 151] width 91 height 19
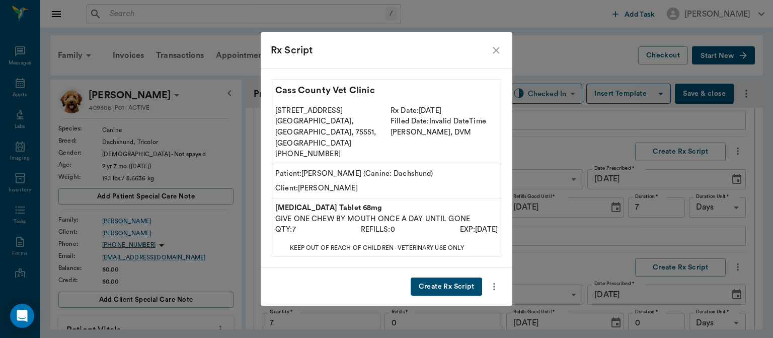
click at [454, 277] on button "Create Rx Script" at bounding box center [446, 286] width 71 height 19
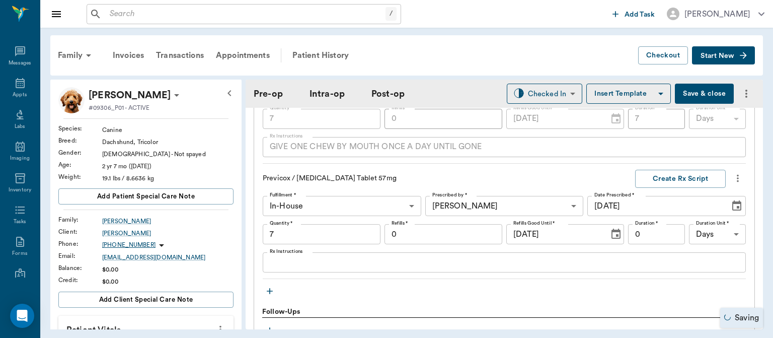
scroll to position [1108, 0]
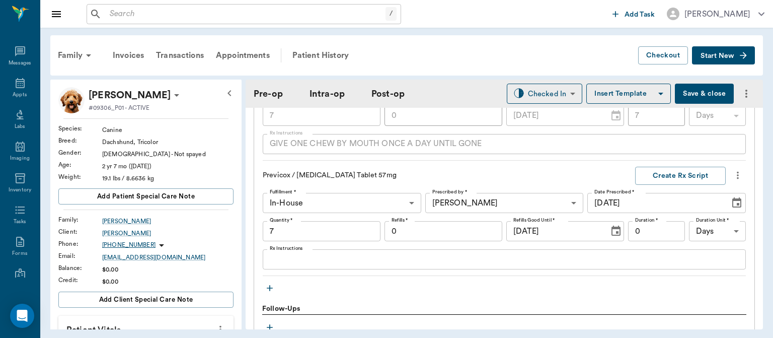
click at [643, 231] on input "0" at bounding box center [656, 231] width 57 height 20
type input "7"
click at [283, 261] on textarea "Rx Instructions" at bounding box center [504, 260] width 469 height 12
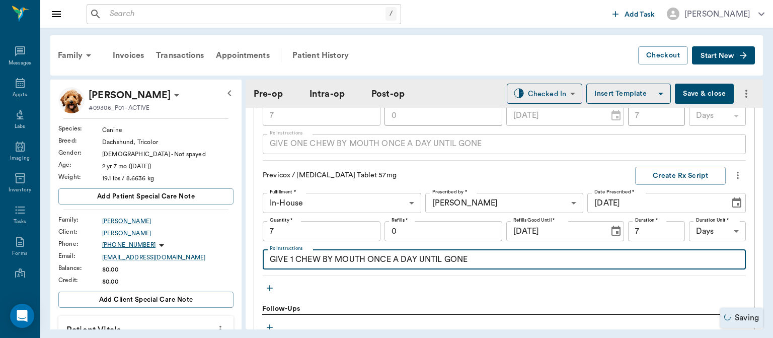
type textarea "GIVE 1 CHEW BY MOUTH ONCE A DAY UNTIL GONE"
click at [680, 174] on button "Create Rx Script" at bounding box center [680, 176] width 91 height 19
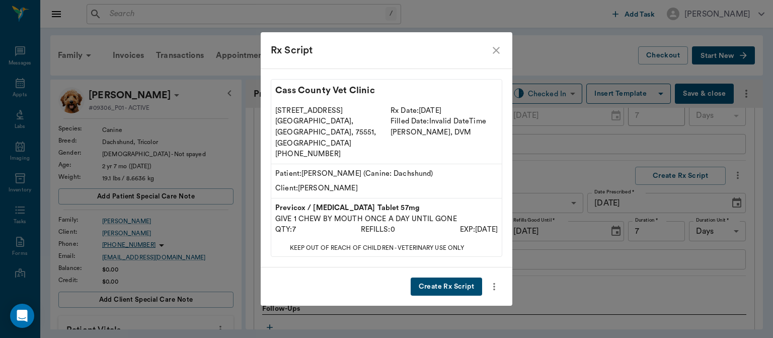
click at [455, 277] on button "Create Rx Script" at bounding box center [446, 286] width 71 height 19
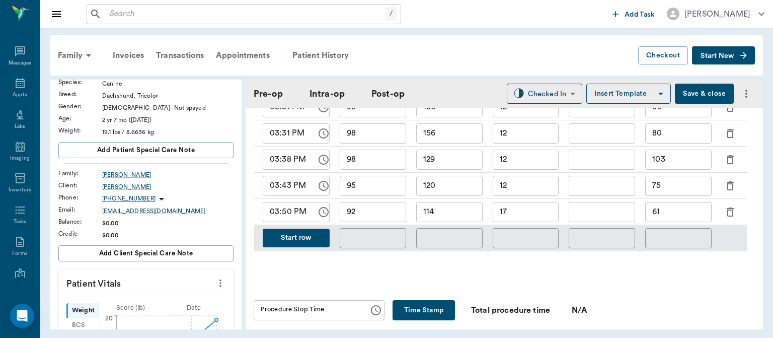
scroll to position [569, 0]
